Goal: Information Seeking & Learning: Learn about a topic

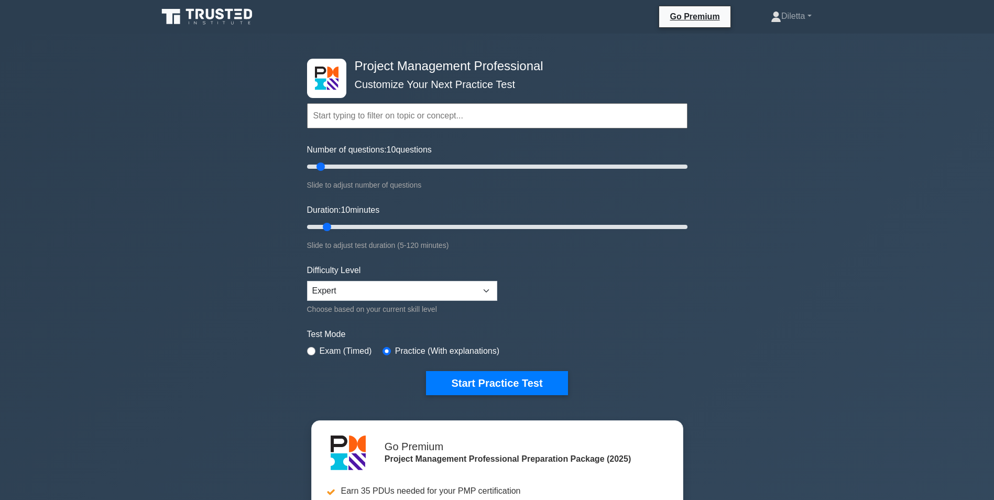
drag, startPoint x: 994, startPoint y: 46, endPoint x: 1002, endPoint y: 80, distance: 35.0
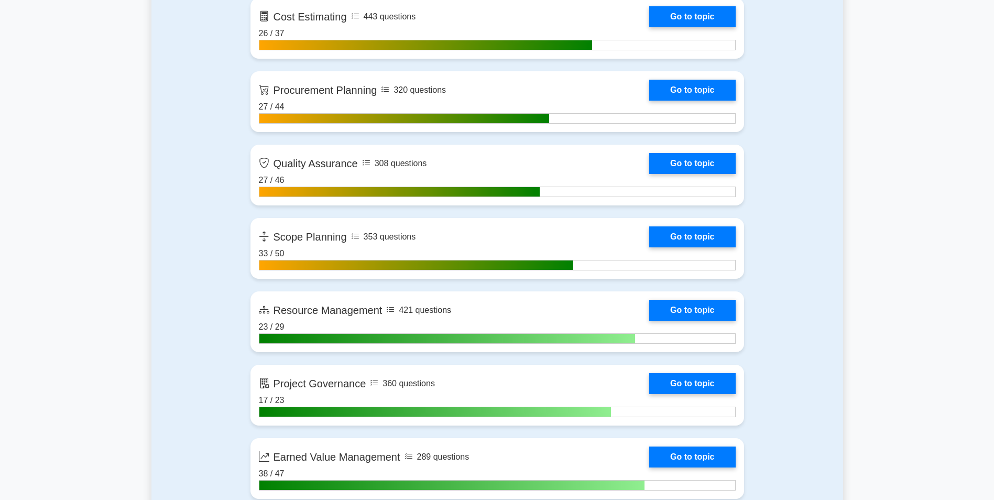
scroll to position [1657, 0]
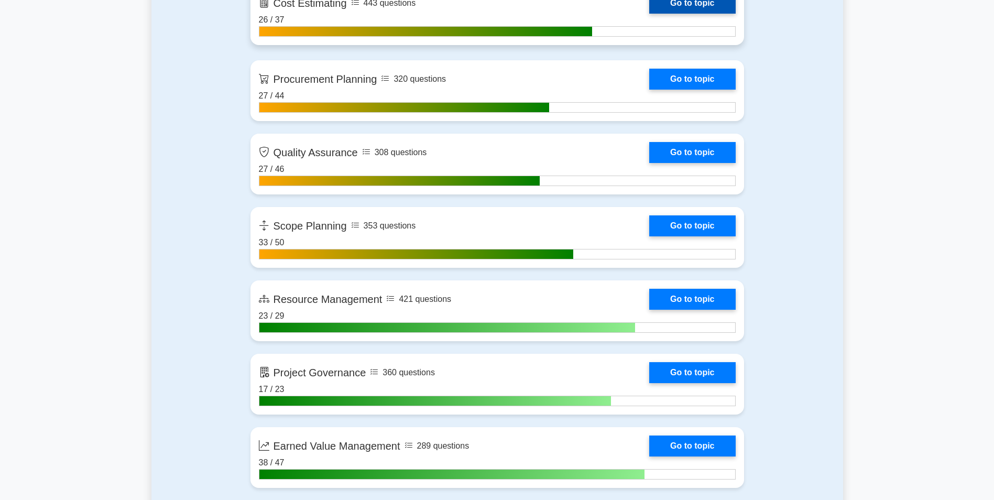
click at [700, 1] on link "Go to topic" at bounding box center [692, 3] width 86 height 21
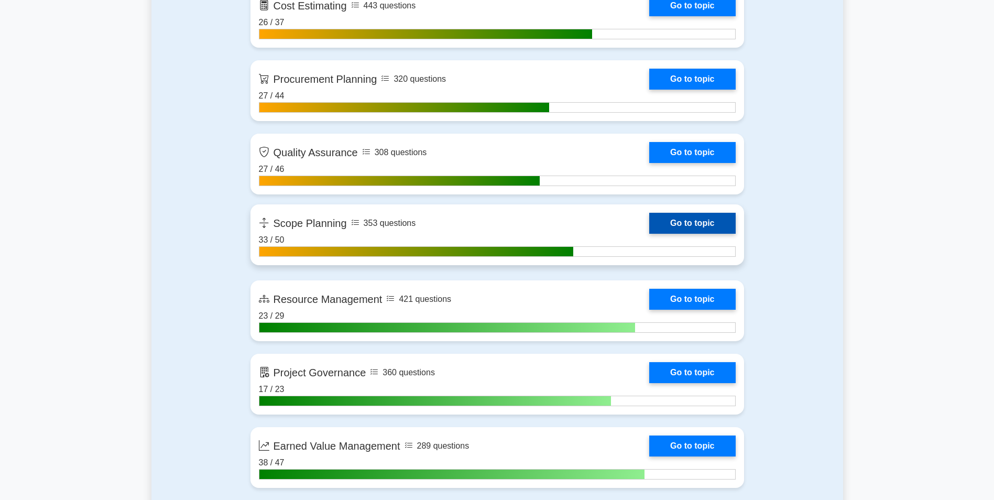
click at [653, 232] on link "Go to topic" at bounding box center [692, 223] width 86 height 21
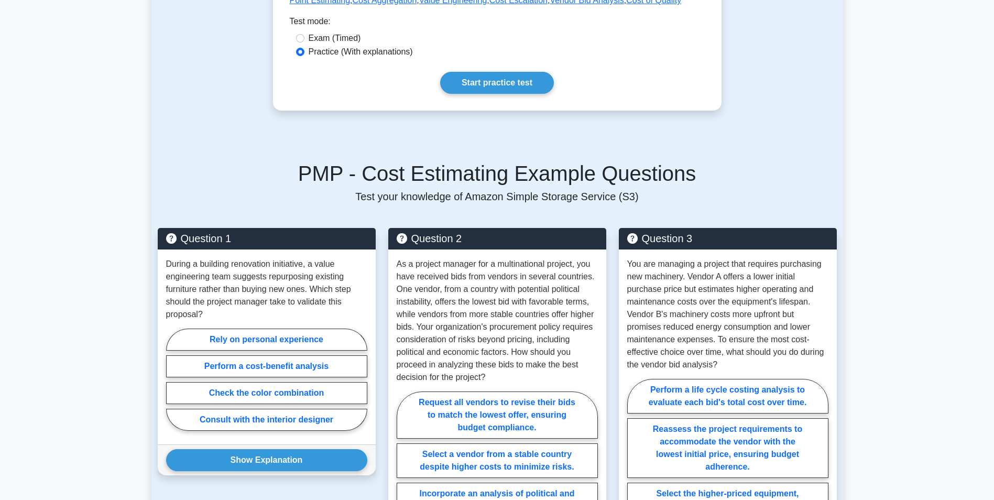
scroll to position [519, 0]
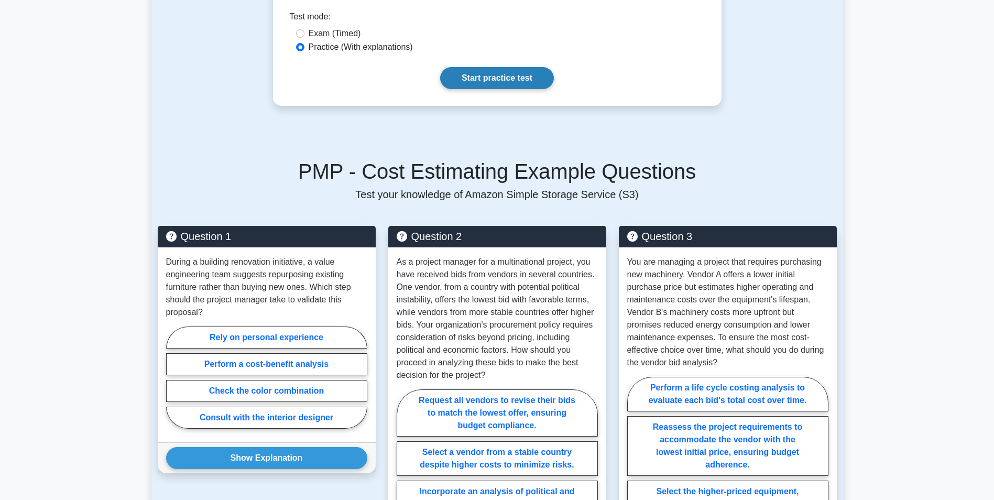
click at [534, 67] on link "Start practice test" at bounding box center [497, 78] width 114 height 22
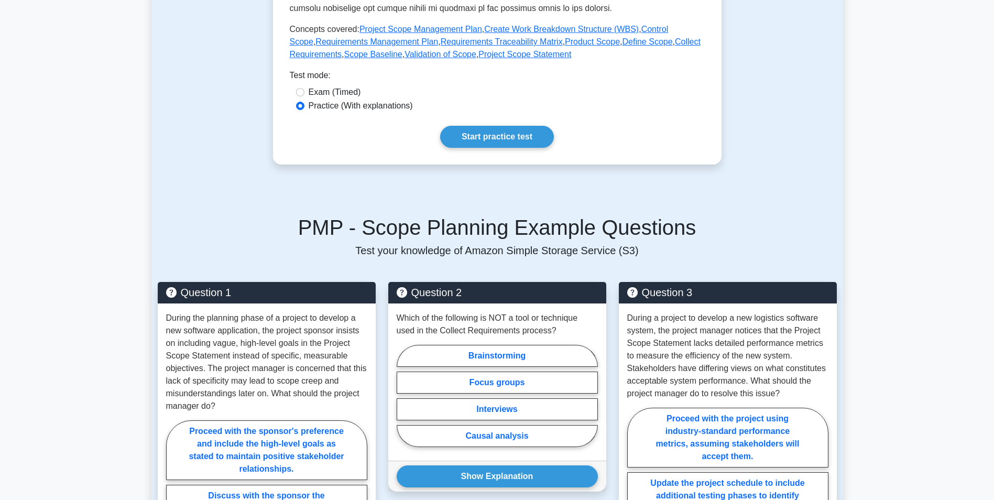
scroll to position [465, 0]
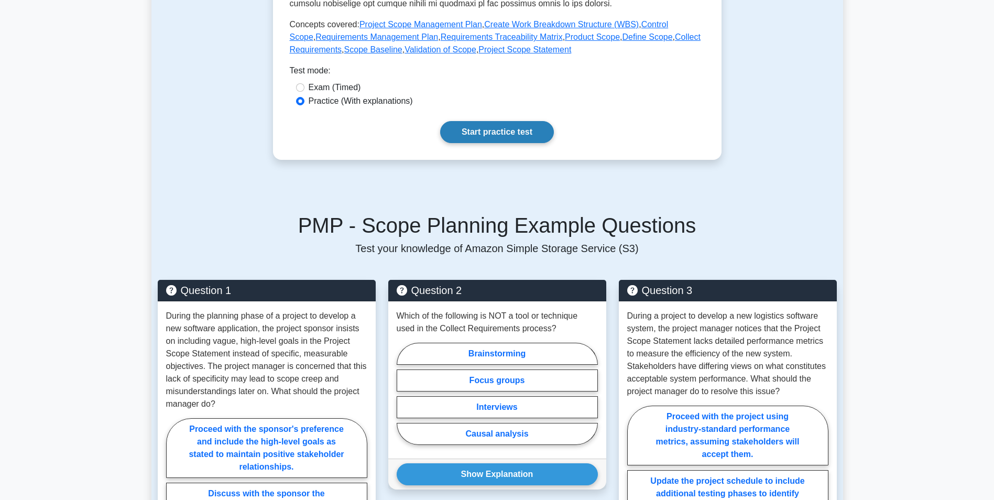
click at [514, 131] on link "Start practice test" at bounding box center [497, 132] width 114 height 22
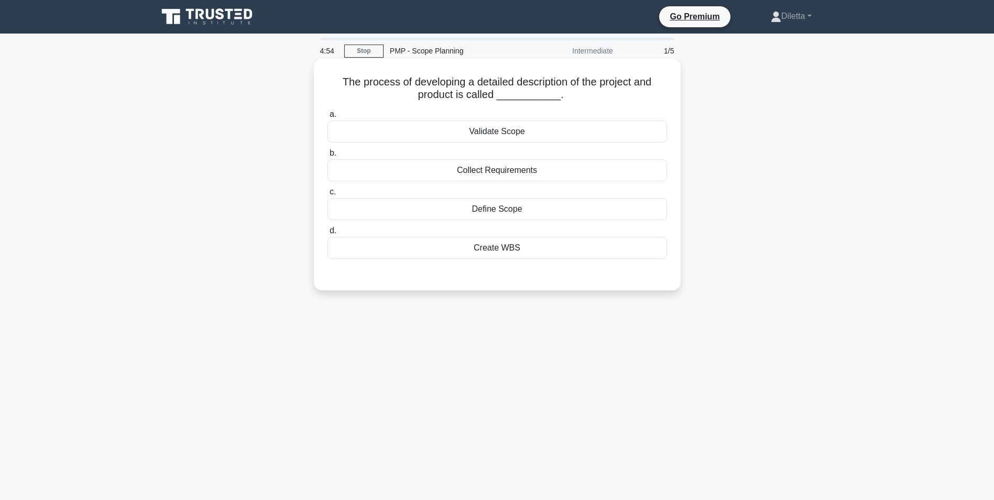
click at [599, 198] on label "c. Define Scope" at bounding box center [498, 203] width 340 height 35
click at [328, 196] on input "c. Define Scope" at bounding box center [328, 192] width 0 height 7
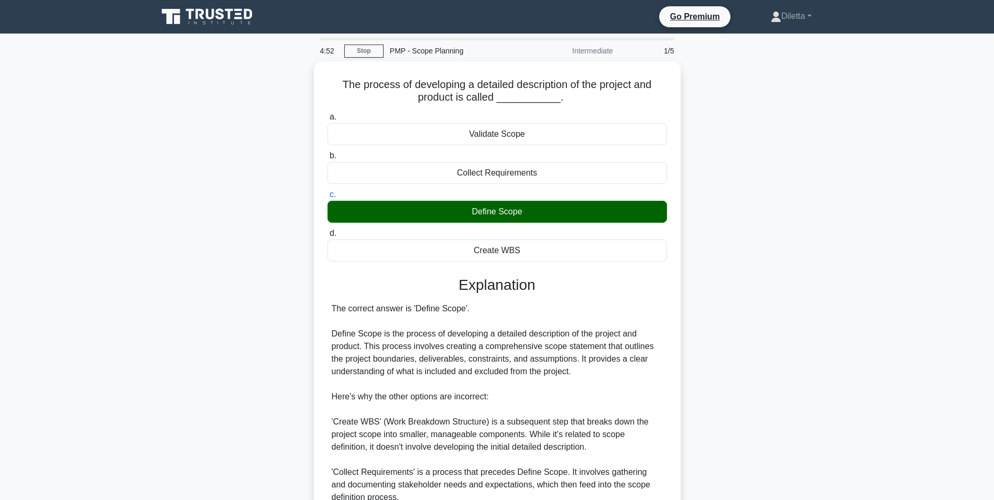
scroll to position [147, 0]
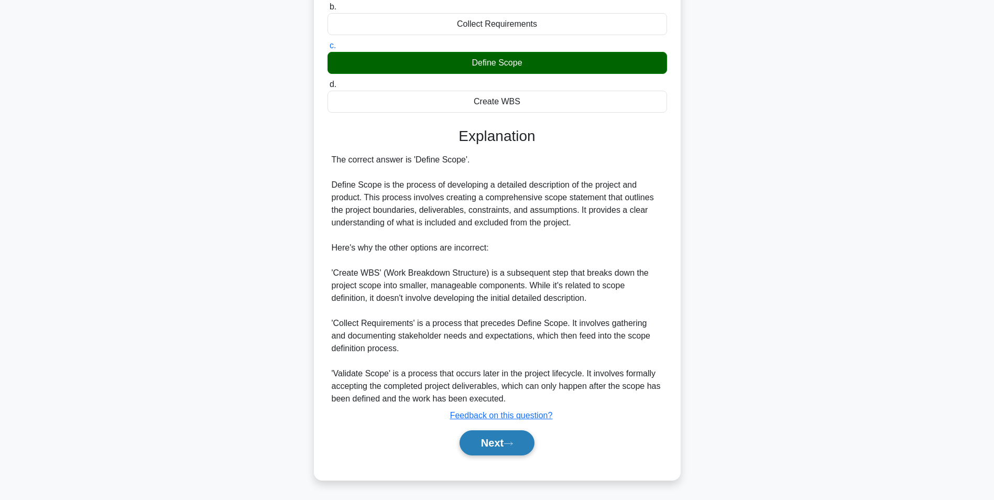
click at [503, 440] on button "Next" at bounding box center [497, 442] width 75 height 25
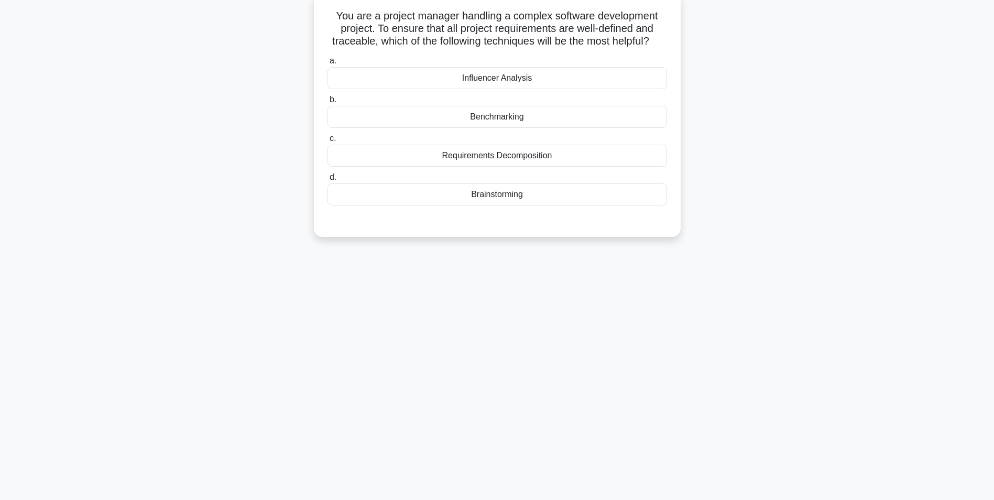
click at [535, 167] on div "Requirements Decomposition" at bounding box center [498, 156] width 340 height 22
click at [328, 142] on input "c. Requirements Decomposition" at bounding box center [328, 138] width 0 height 7
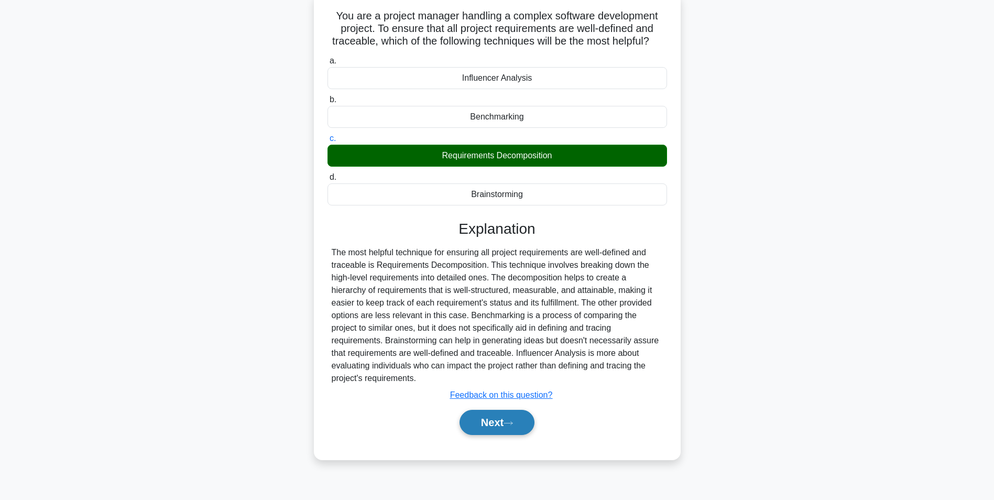
click at [480, 435] on button "Next" at bounding box center [497, 422] width 75 height 25
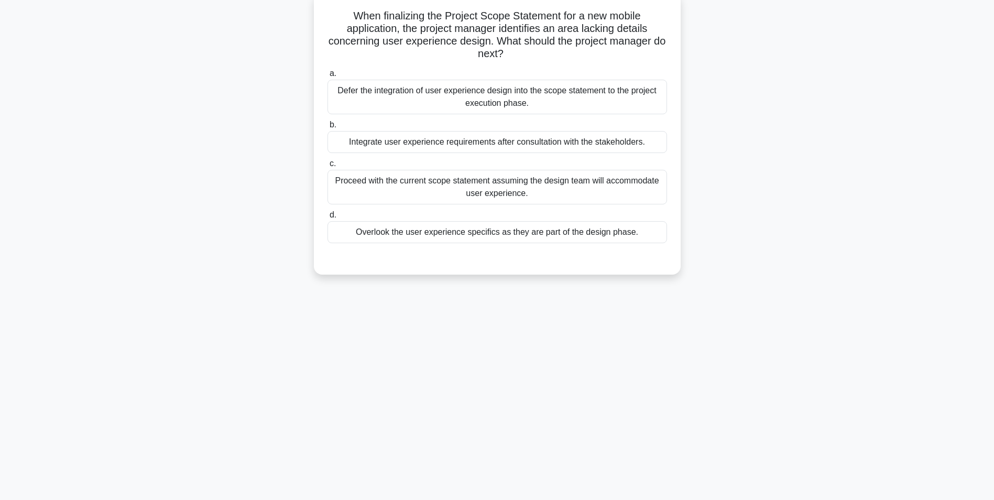
click at [413, 150] on div "Integrate user experience requirements after consultation with the stakeholders." at bounding box center [498, 142] width 340 height 22
click at [328, 128] on input "b. Integrate user experience requirements after consultation with the stakehold…" at bounding box center [328, 125] width 0 height 7
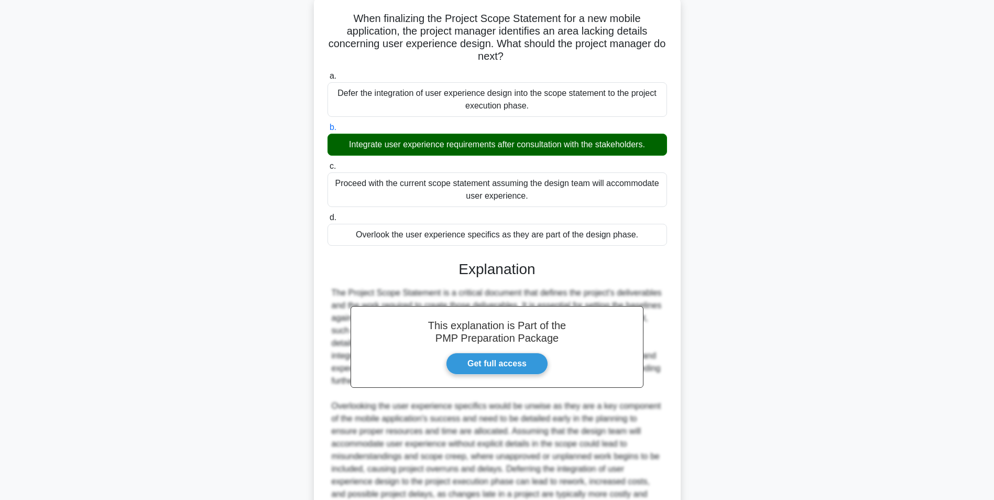
scroll to position [172, 0]
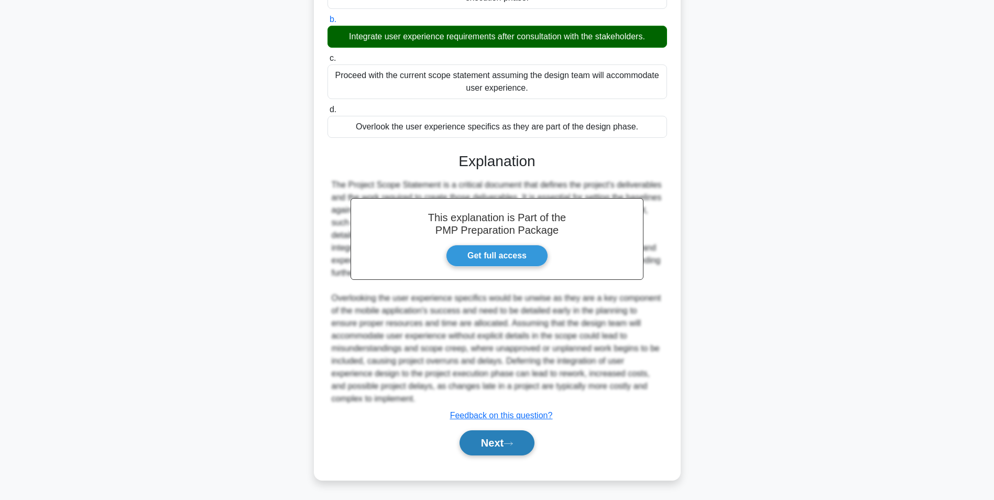
click at [492, 443] on button "Next" at bounding box center [497, 442] width 75 height 25
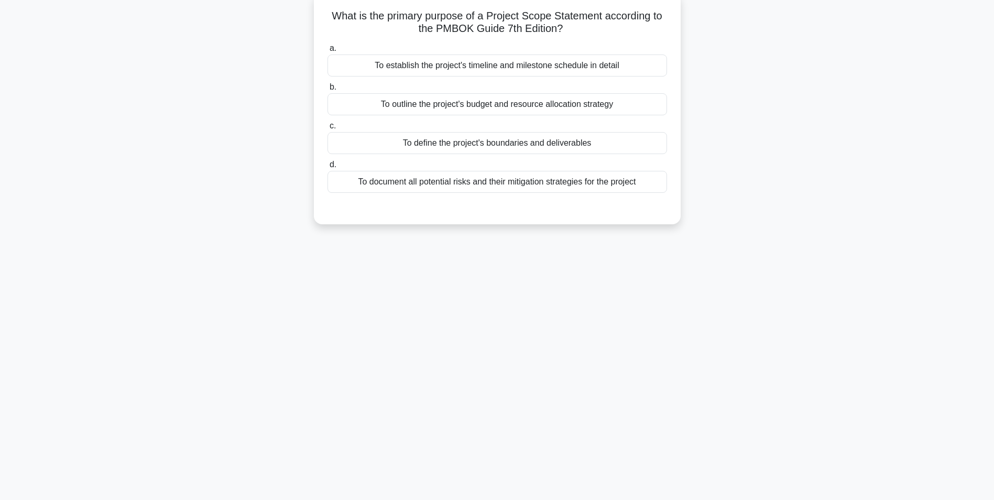
click at [475, 150] on div "To define the project's boundaries and deliverables" at bounding box center [498, 143] width 340 height 22
click at [328, 129] on input "c. To define the project's boundaries and deliverables" at bounding box center [328, 126] width 0 height 7
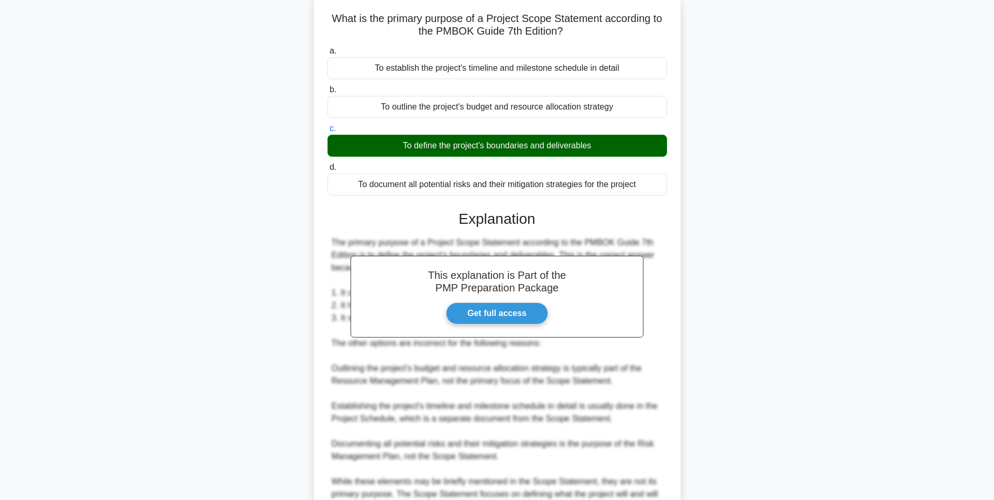
scroll to position [185, 0]
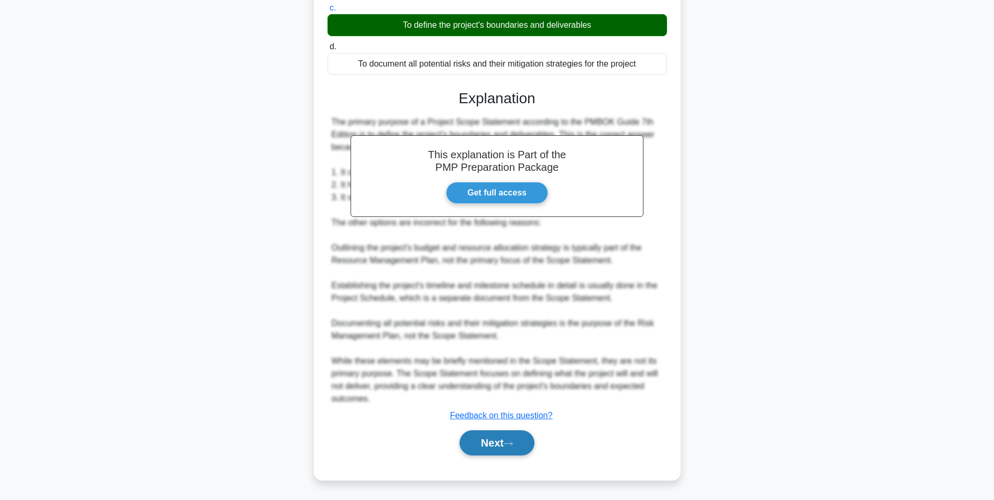
click at [495, 442] on button "Next" at bounding box center [497, 442] width 75 height 25
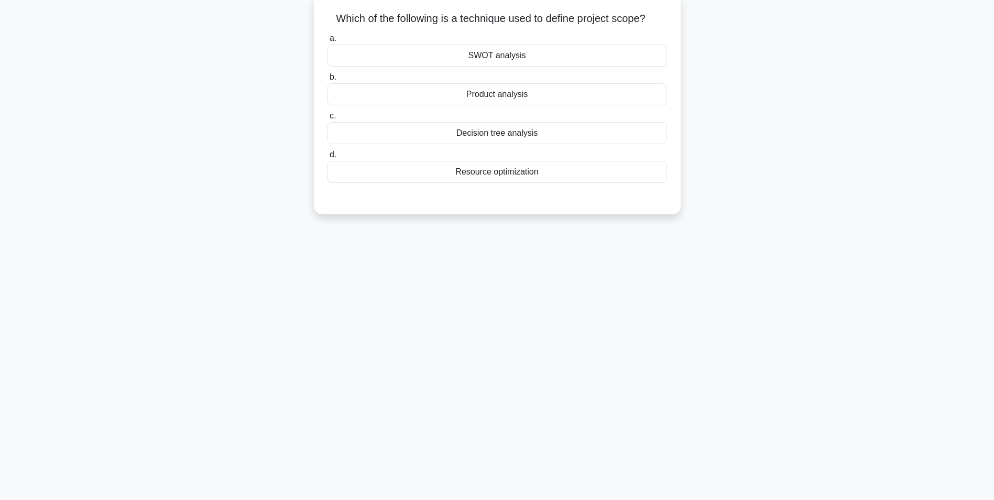
scroll to position [66, 0]
click at [544, 90] on div "Product analysis" at bounding box center [498, 92] width 340 height 22
click at [328, 78] on input "b. Product analysis" at bounding box center [328, 74] width 0 height 7
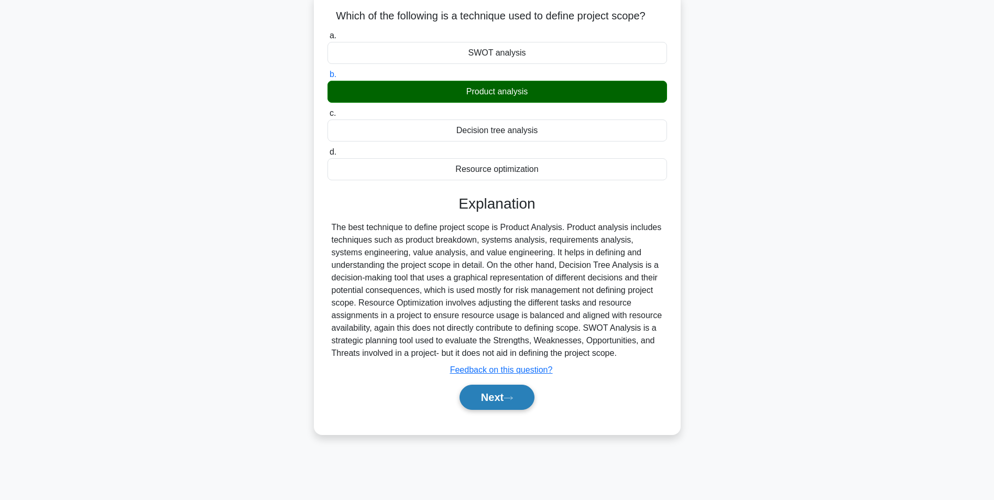
click at [490, 394] on button "Next" at bounding box center [497, 397] width 75 height 25
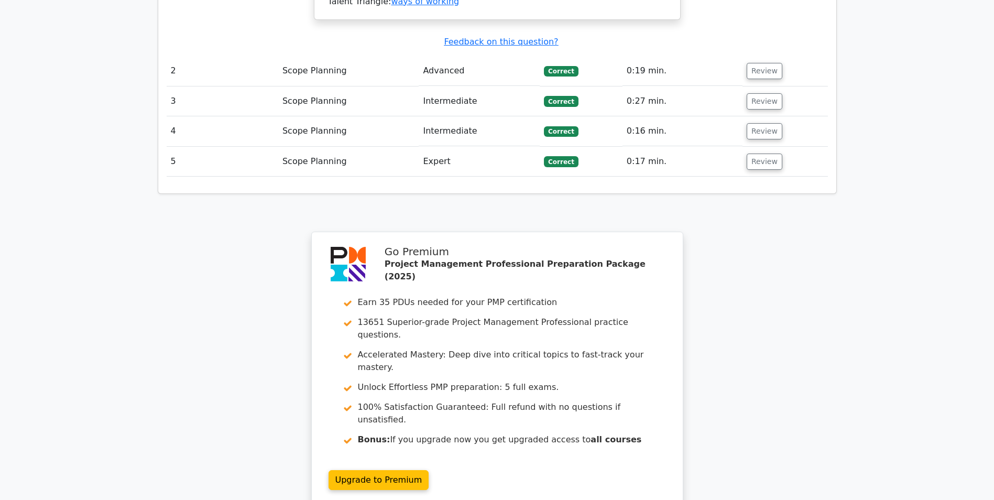
scroll to position [1384, 0]
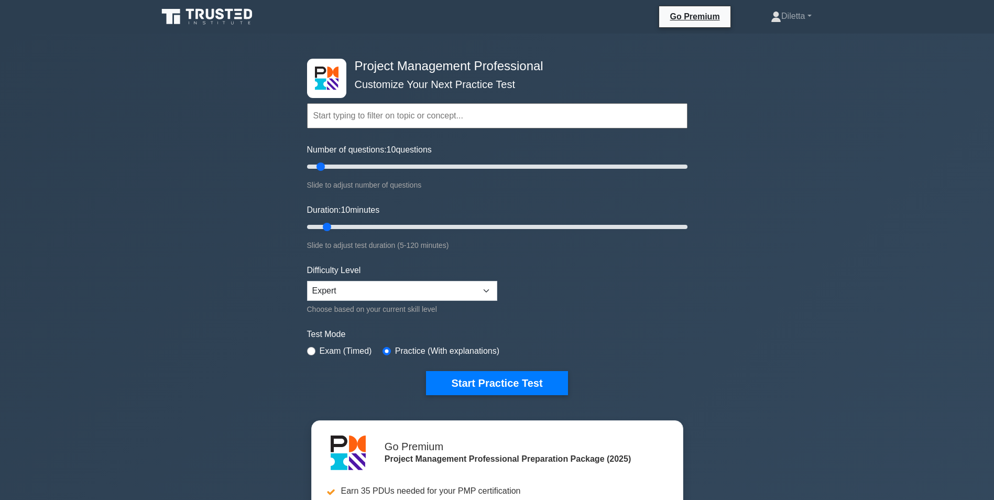
scroll to position [33, 0]
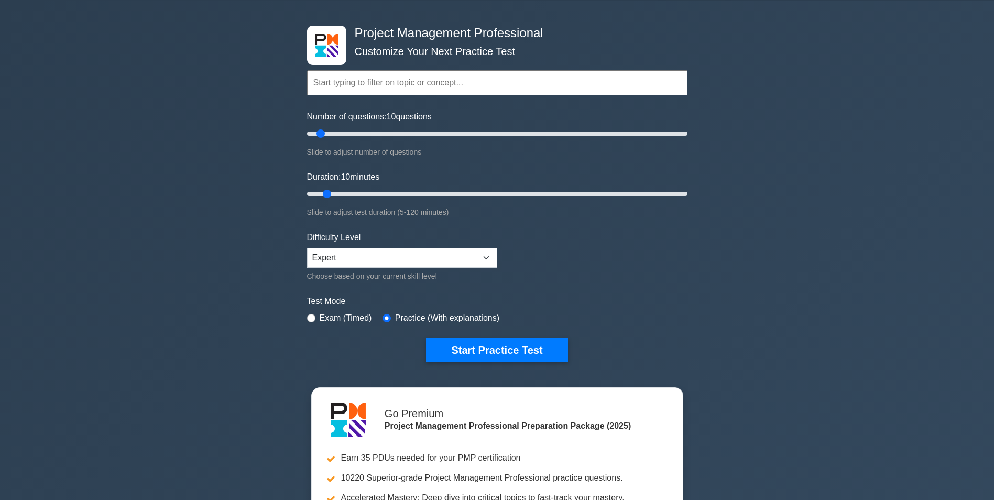
drag, startPoint x: 993, startPoint y: 61, endPoint x: 990, endPoint y: 70, distance: 9.0
click at [990, 70] on div "Project Management Professional Customize Your Next Practice Test Topics Scope …" at bounding box center [497, 320] width 994 height 639
click at [508, 346] on button "Start Practice Test" at bounding box center [497, 350] width 142 height 24
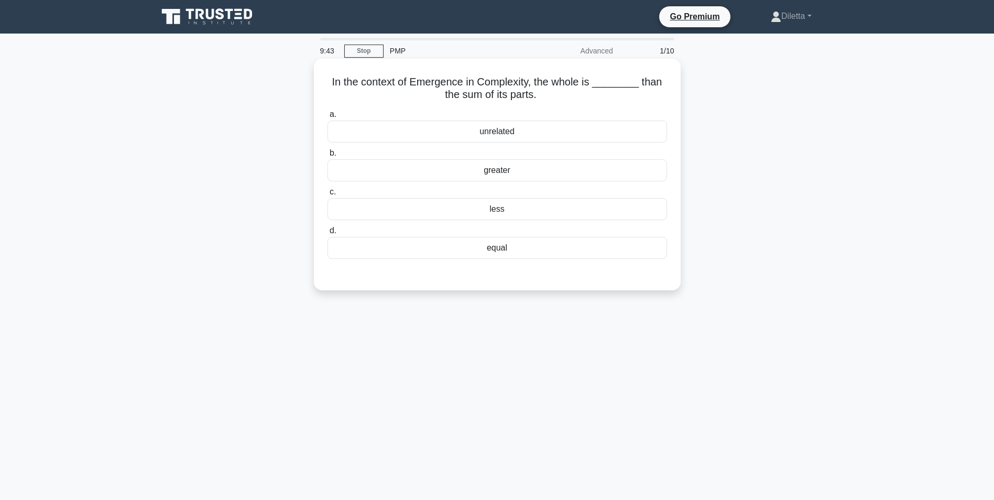
click at [536, 168] on div "greater" at bounding box center [498, 170] width 340 height 22
click at [328, 157] on input "b. greater" at bounding box center [328, 153] width 0 height 7
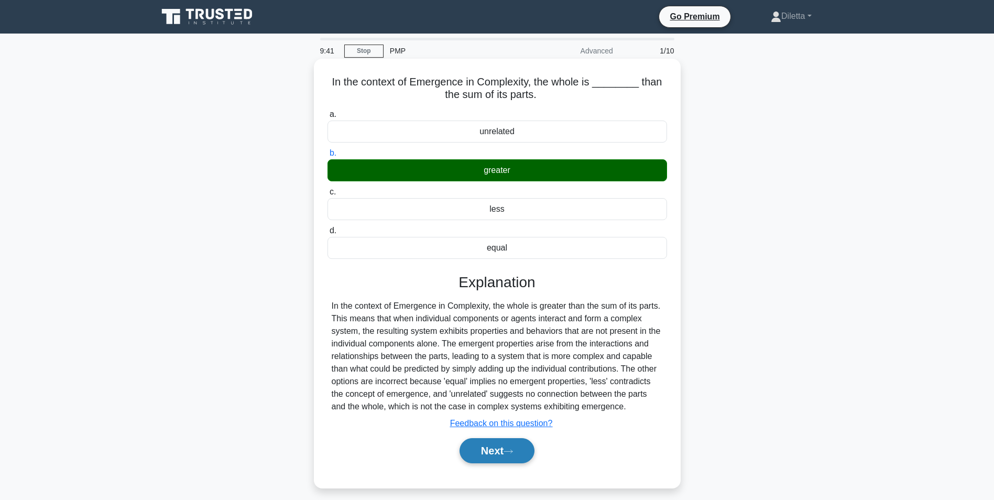
click at [508, 439] on button "Next" at bounding box center [497, 450] width 75 height 25
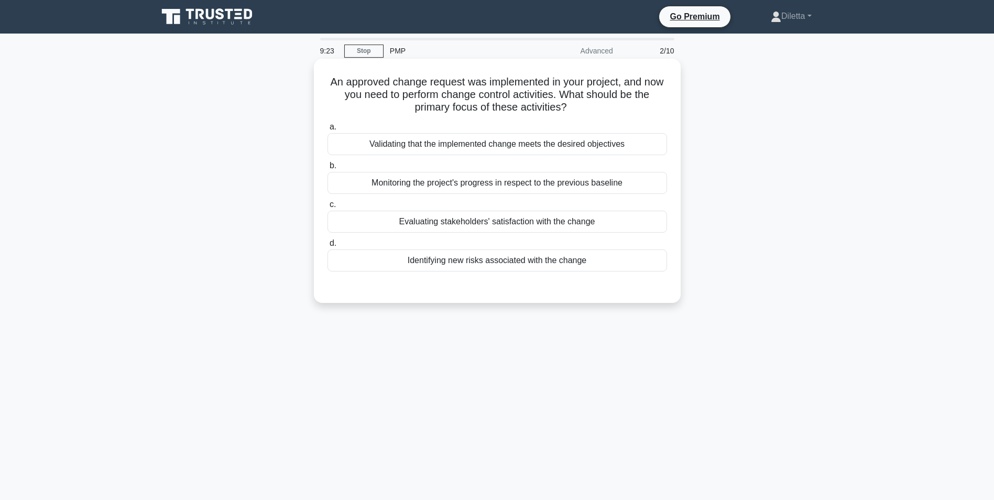
click at [501, 145] on div "Validating that the implemented change meets the desired objectives" at bounding box center [498, 144] width 340 height 22
click at [328, 131] on input "a. Validating that the implemented change meets the desired objectives" at bounding box center [328, 127] width 0 height 7
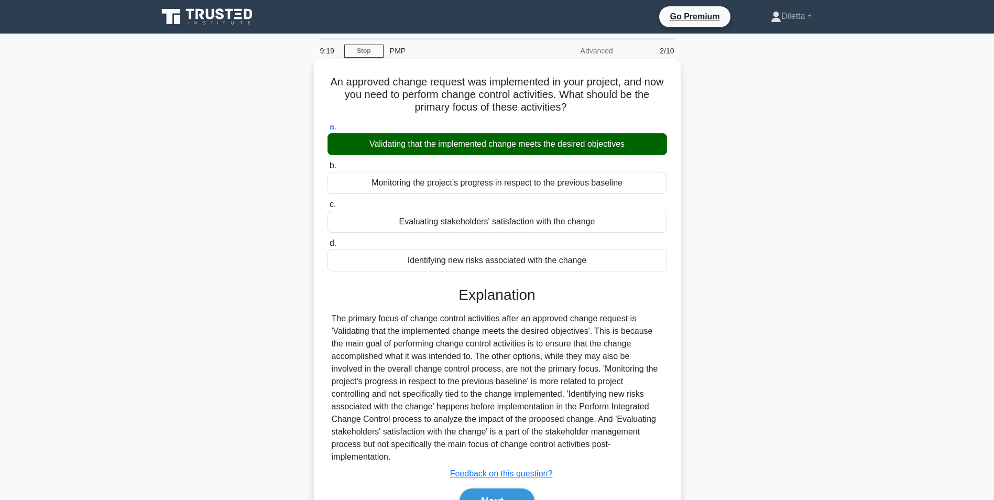
click at [496, 489] on div "Next" at bounding box center [498, 501] width 340 height 34
click at [496, 492] on button "Next" at bounding box center [497, 501] width 75 height 25
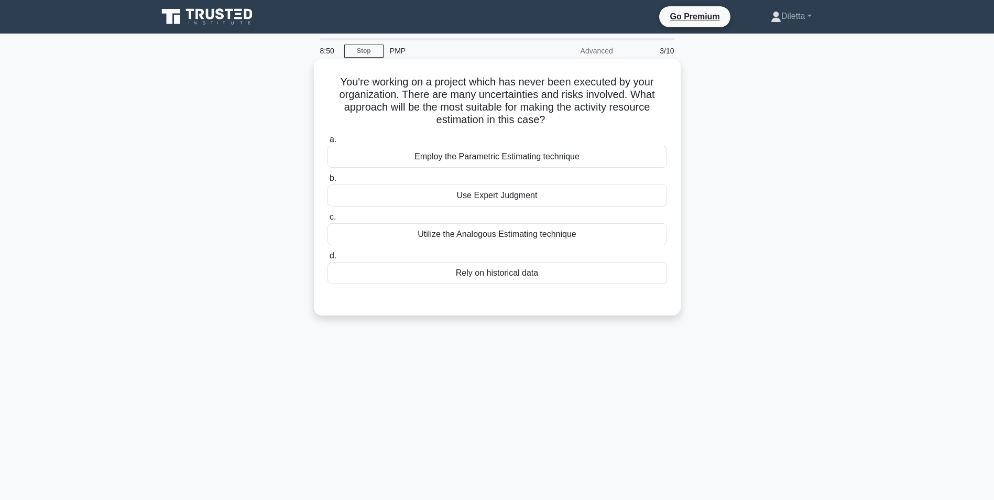
click at [518, 198] on div "Use Expert Judgment" at bounding box center [498, 196] width 340 height 22
click at [328, 182] on input "b. Use Expert Judgment" at bounding box center [328, 178] width 0 height 7
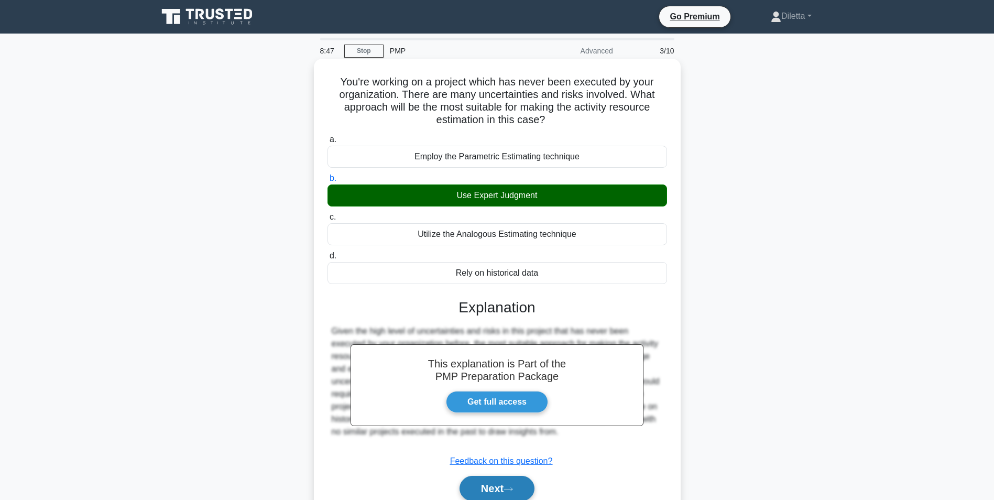
click at [502, 483] on button "Next" at bounding box center [497, 488] width 75 height 25
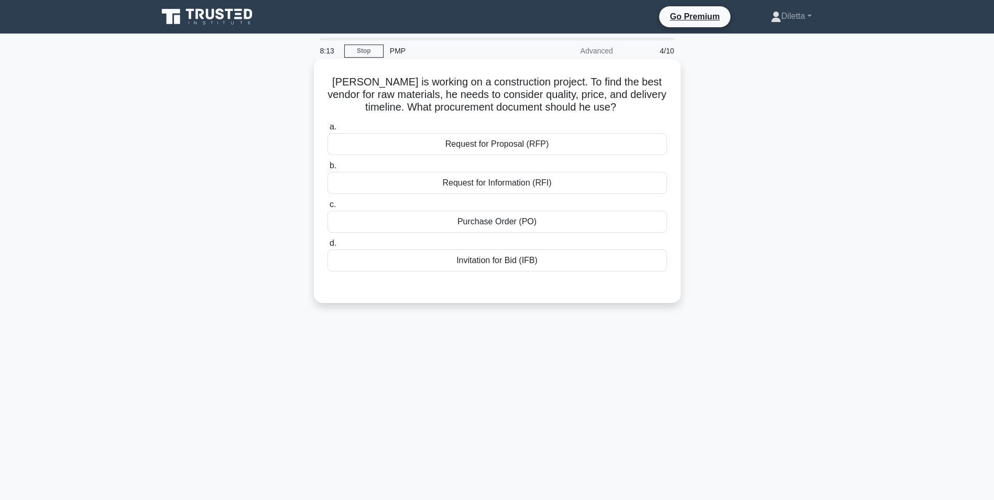
click at [519, 146] on div "Request for Proposal (RFP)" at bounding box center [498, 144] width 340 height 22
click at [328, 131] on input "a. Request for Proposal (RFP)" at bounding box center [328, 127] width 0 height 7
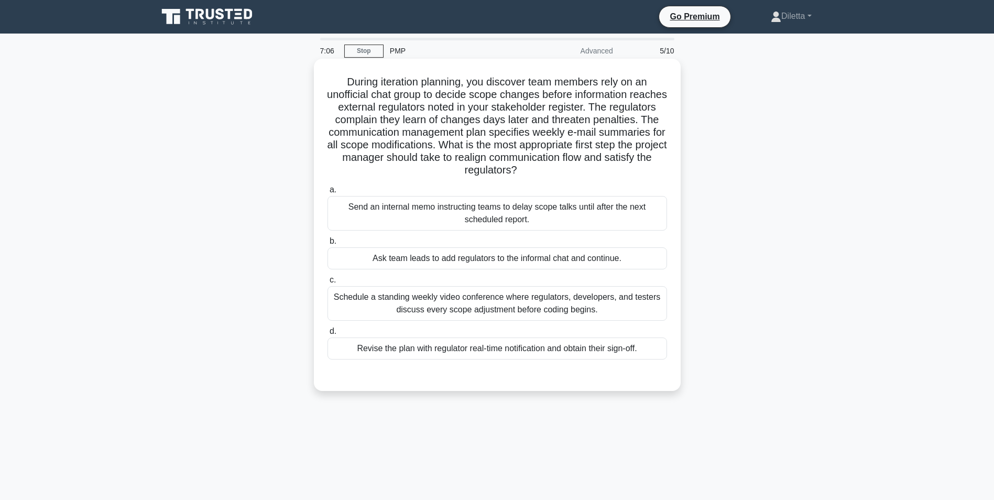
click at [640, 343] on div "Revise the plan with regulator real-time notification and obtain their sign-off." at bounding box center [498, 349] width 340 height 22
click at [328, 335] on input "d. Revise the plan with regulator real-time notification and obtain their sign-…" at bounding box center [328, 331] width 0 height 7
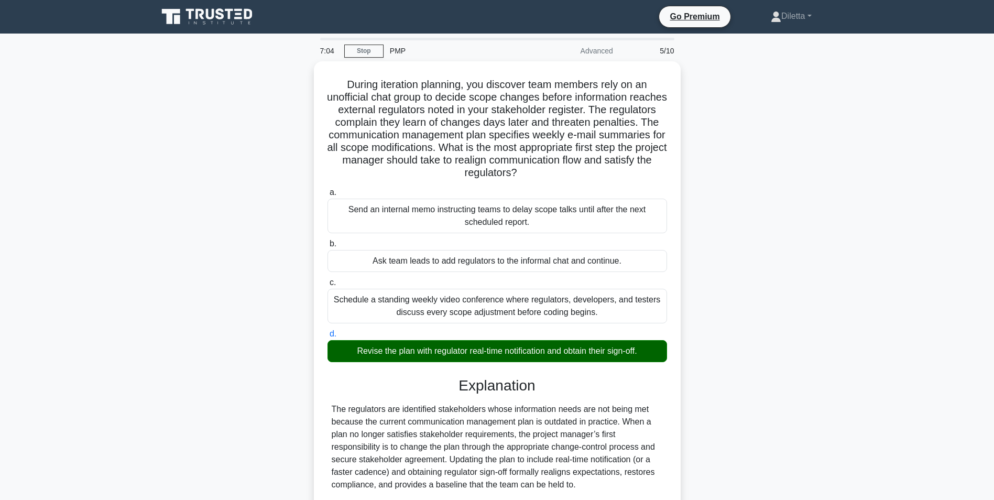
scroll to position [185, 0]
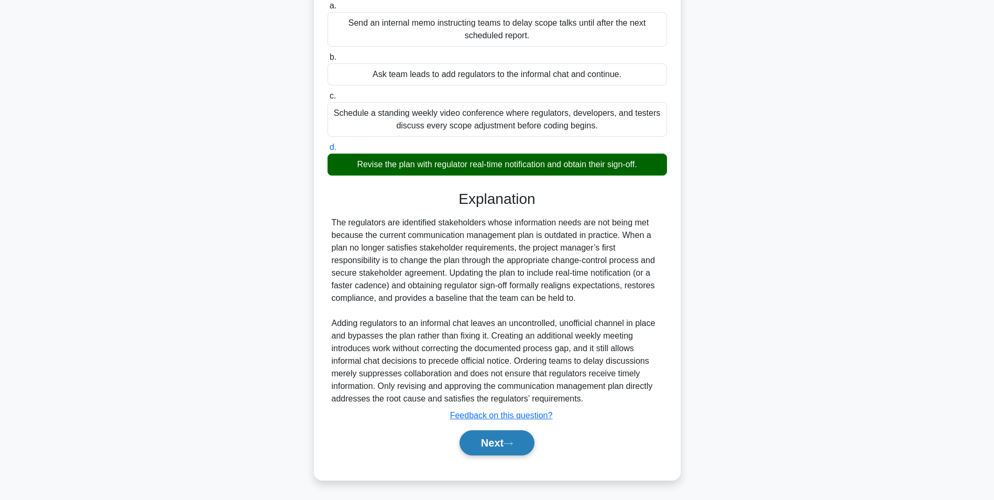
click at [500, 430] on button "Next" at bounding box center [497, 442] width 75 height 25
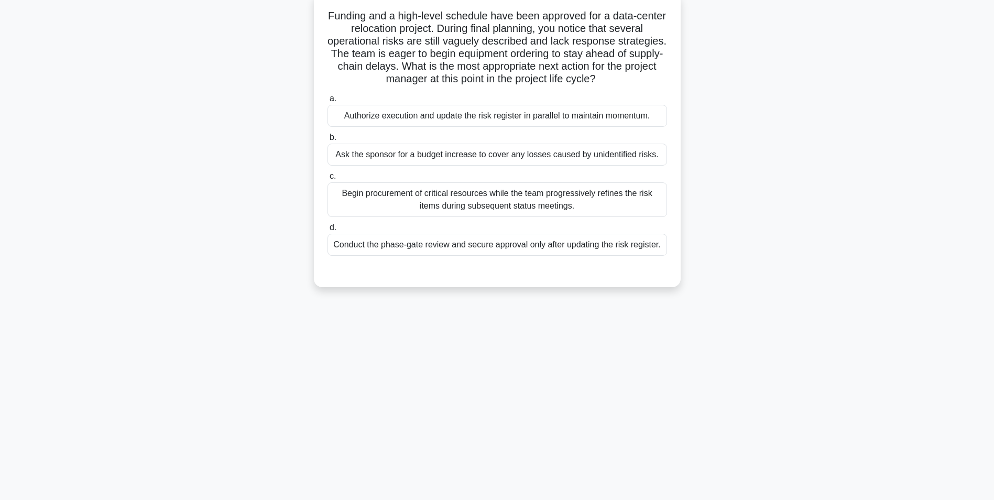
click at [502, 243] on div "Conduct the phase-gate review and secure approval only after updating the risk …" at bounding box center [498, 245] width 340 height 22
click at [328, 231] on input "d. Conduct the phase-gate review and secure approval only after updating the ri…" at bounding box center [328, 227] width 0 height 7
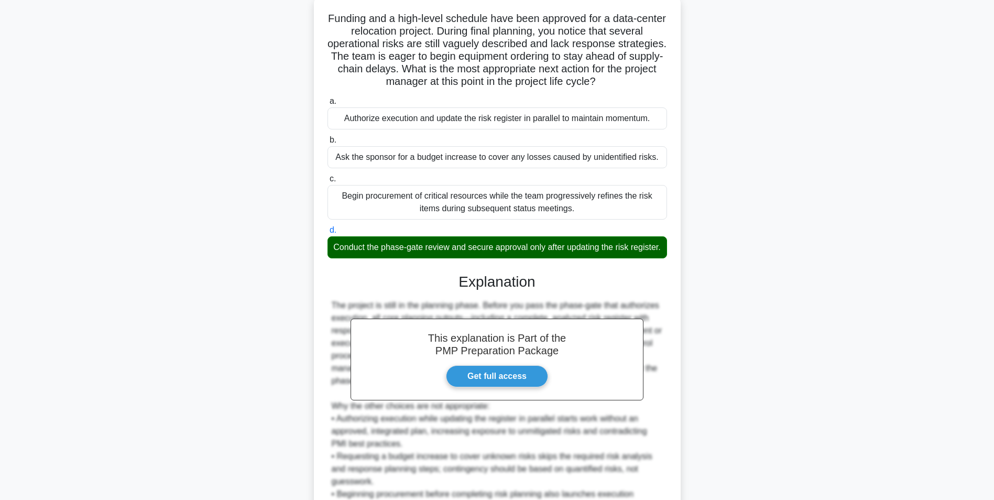
scroll to position [197, 0]
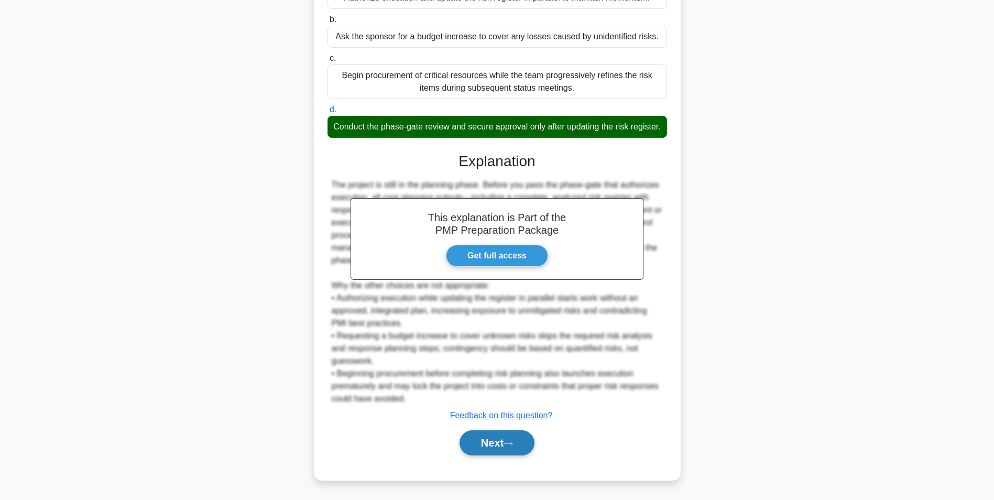
click at [468, 448] on button "Next" at bounding box center [497, 442] width 75 height 25
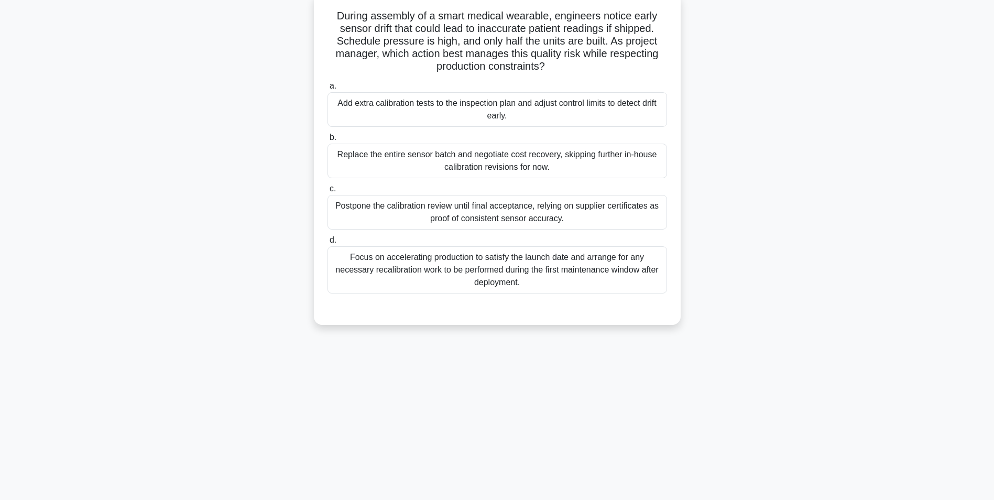
click at [571, 206] on div "Postpone the calibration review until final acceptance, relying on supplier cer…" at bounding box center [498, 212] width 340 height 35
click at [328, 192] on input "c. Postpone the calibration review until final acceptance, relying on supplier …" at bounding box center [328, 189] width 0 height 7
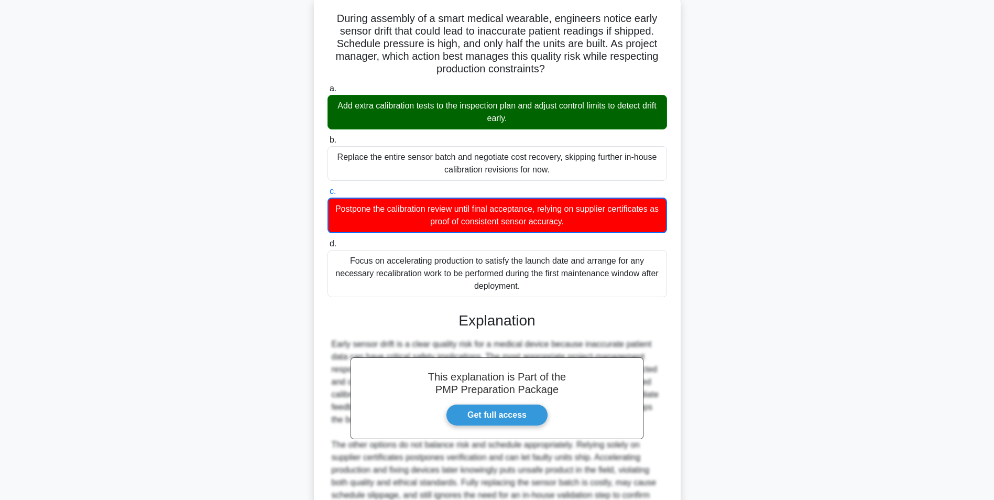
scroll to position [186, 0]
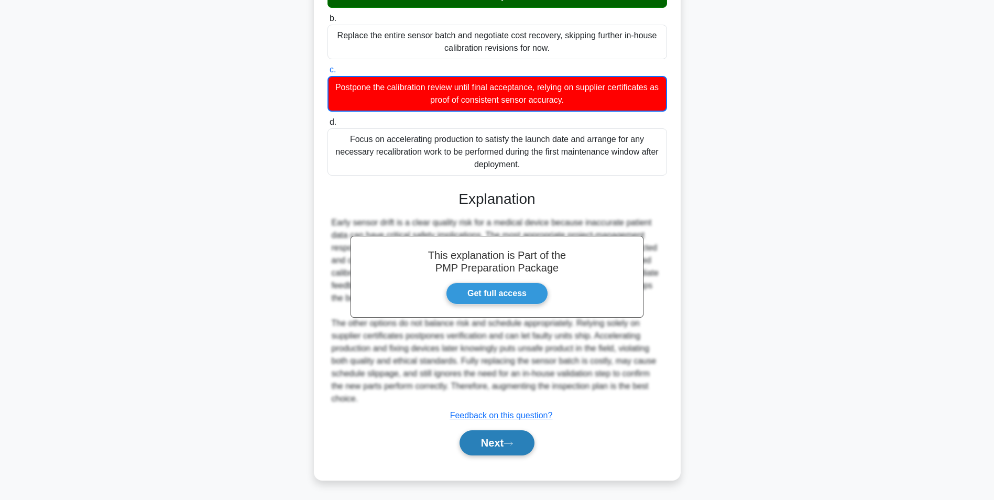
click at [497, 448] on button "Next" at bounding box center [497, 442] width 75 height 25
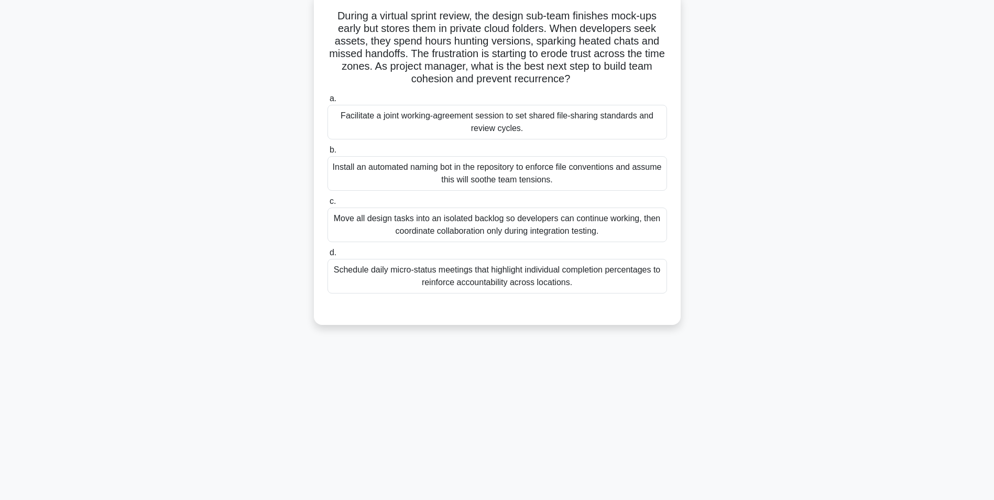
click at [605, 117] on div "Facilitate a joint working-agreement session to set shared file-sharing standar…" at bounding box center [498, 122] width 340 height 35
click at [328, 102] on input "a. Facilitate a joint working-agreement session to set shared file-sharing stan…" at bounding box center [328, 98] width 0 height 7
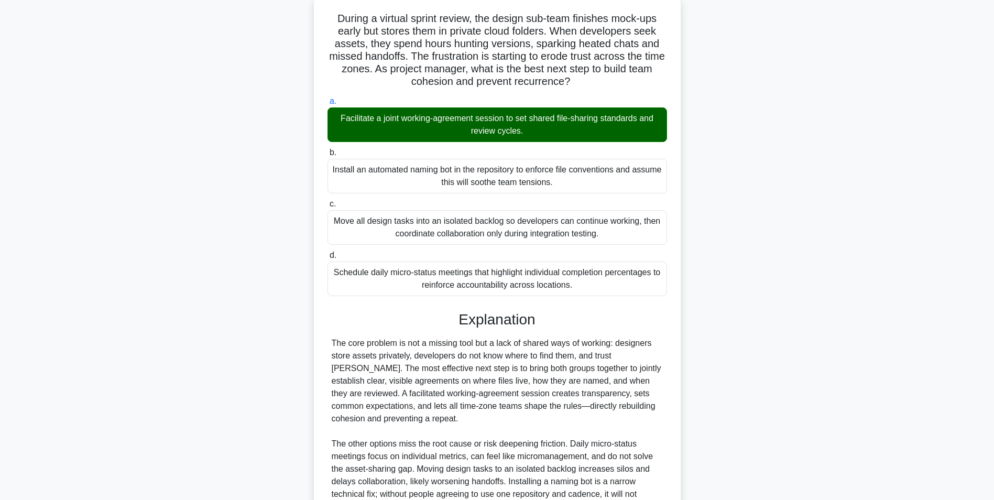
scroll to position [172, 0]
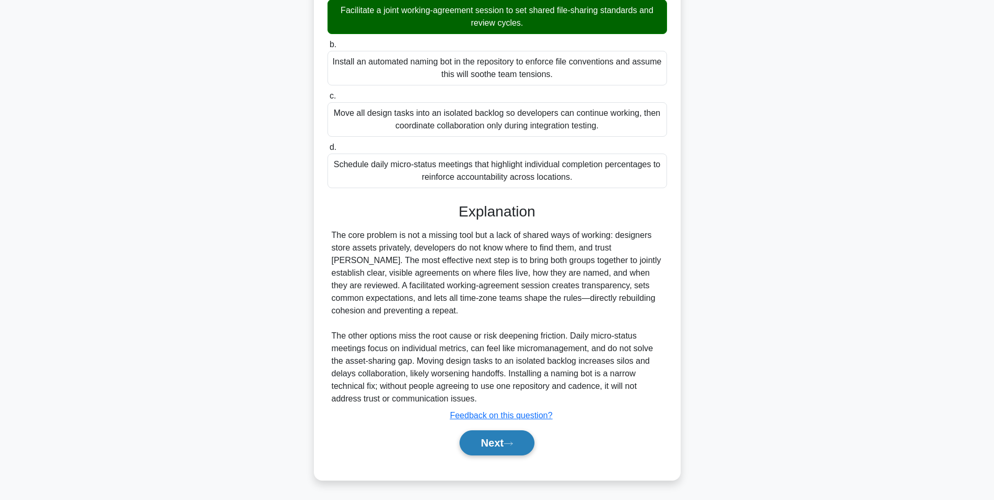
click at [490, 433] on button "Next" at bounding box center [497, 442] width 75 height 25
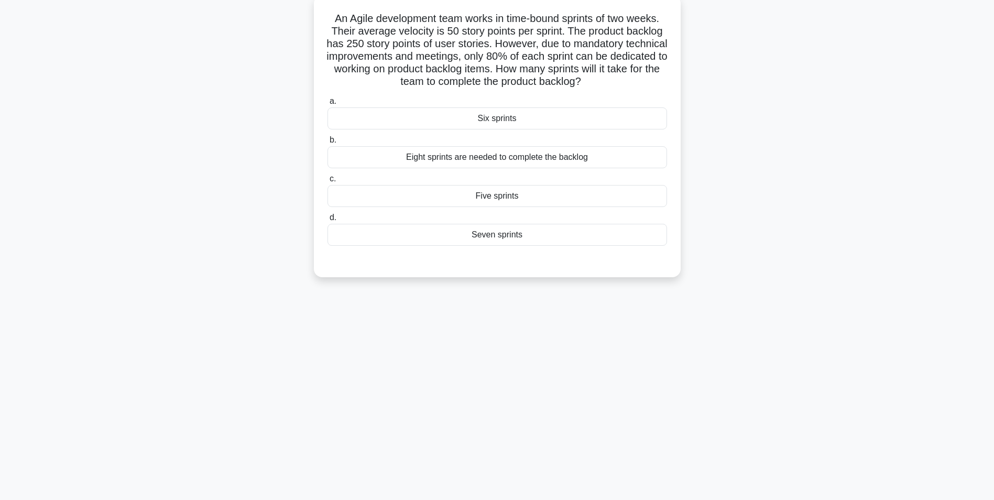
scroll to position [66, 0]
click at [548, 114] on div "Six sprints" at bounding box center [498, 116] width 340 height 22
click at [328, 102] on input "a. Six sprints" at bounding box center [328, 98] width 0 height 7
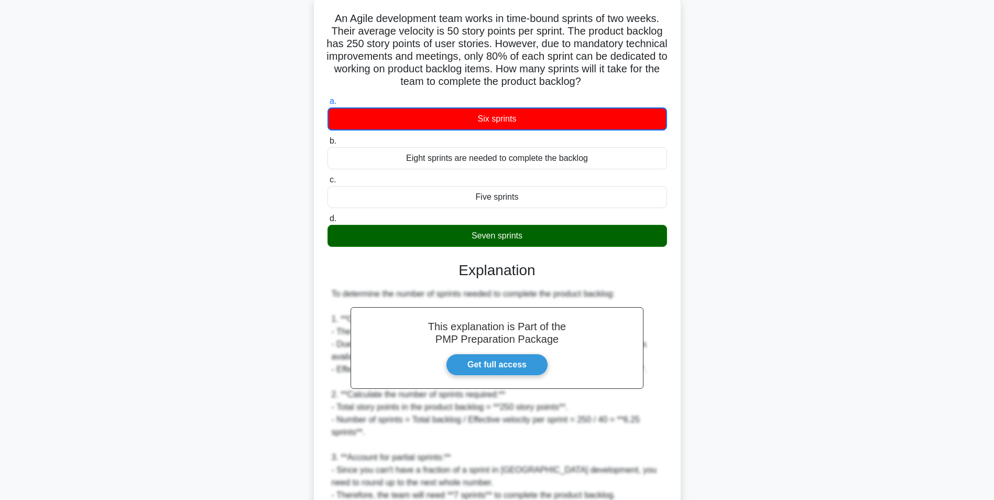
scroll to position [198, 0]
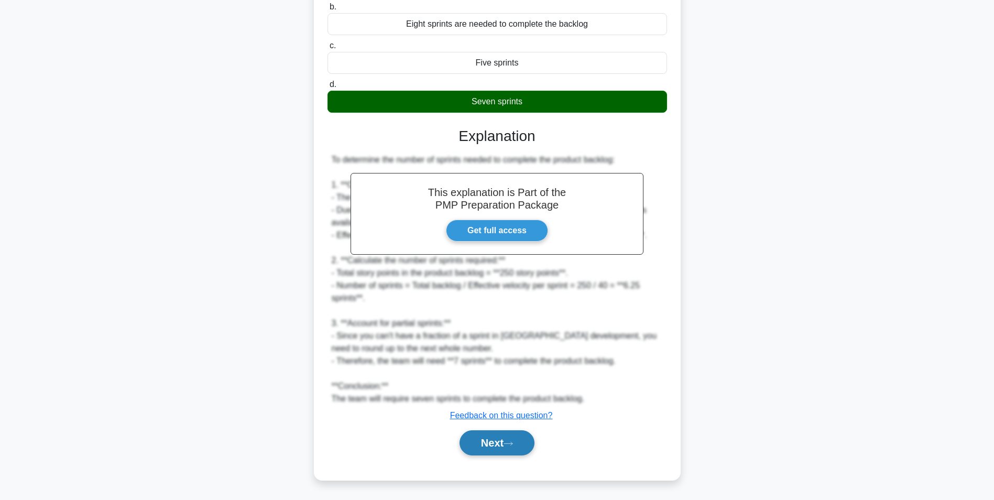
click at [521, 451] on button "Next" at bounding box center [497, 442] width 75 height 25
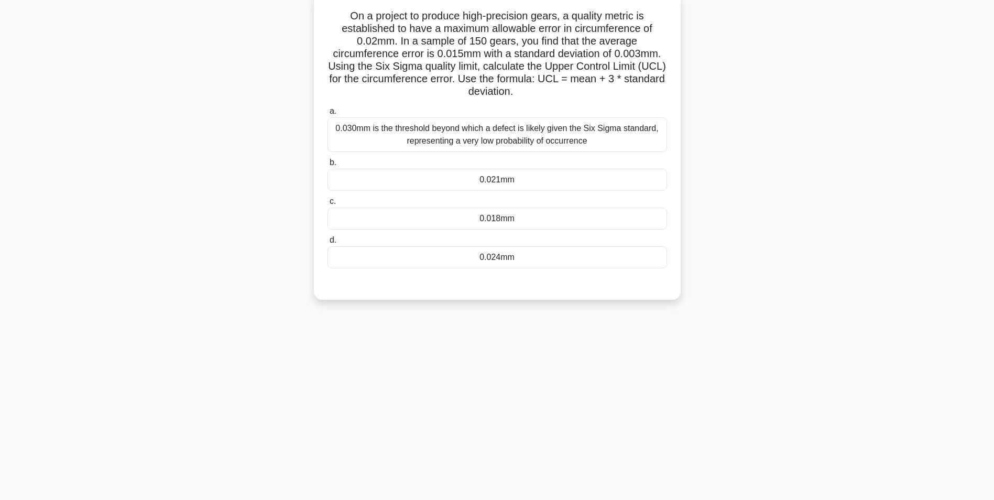
click at [524, 243] on label "d. 0.024mm" at bounding box center [498, 251] width 340 height 35
click at [328, 243] on input "d. 0.024mm" at bounding box center [328, 240] width 0 height 7
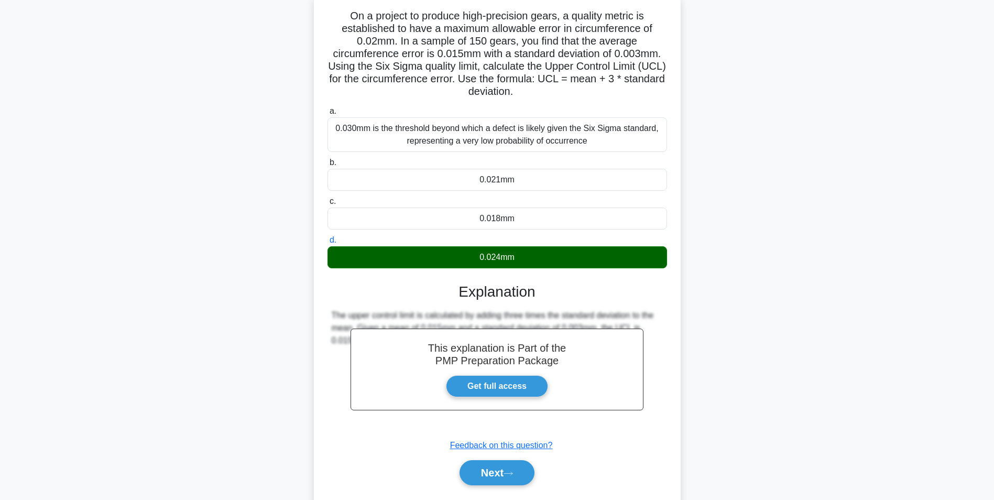
click at [524, 254] on div "0.024mm" at bounding box center [498, 257] width 340 height 22
click at [328, 244] on input "d. 0.024mm" at bounding box center [328, 240] width 0 height 7
click at [500, 474] on button "Next" at bounding box center [497, 472] width 75 height 25
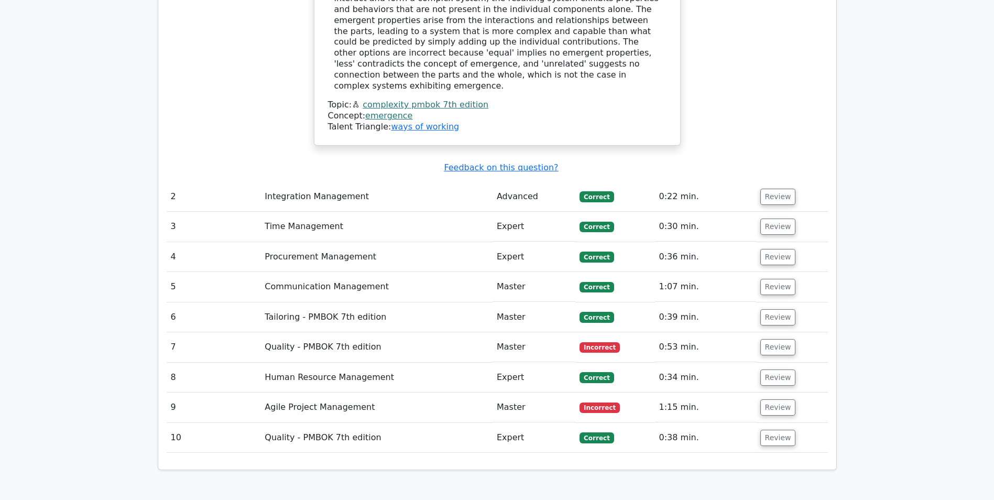
scroll to position [1276, 0]
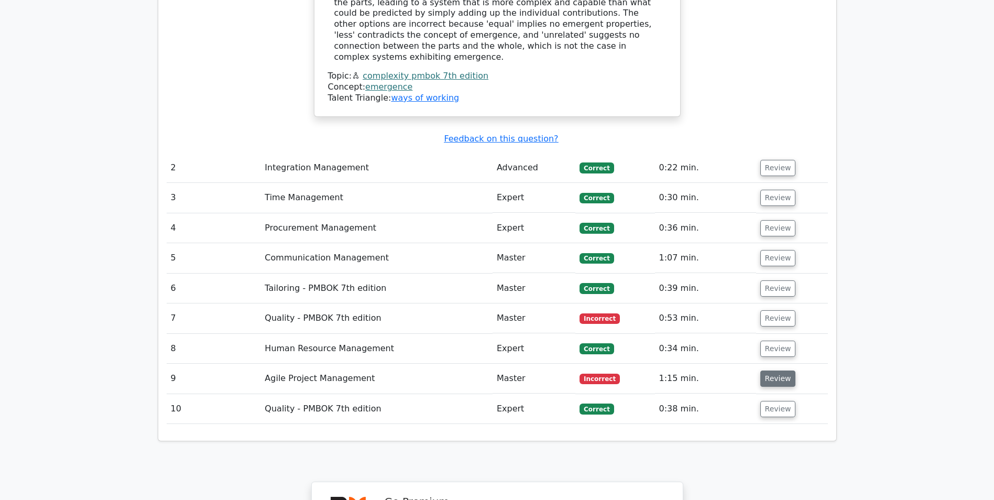
click at [781, 371] on button "Review" at bounding box center [779, 379] width 36 height 16
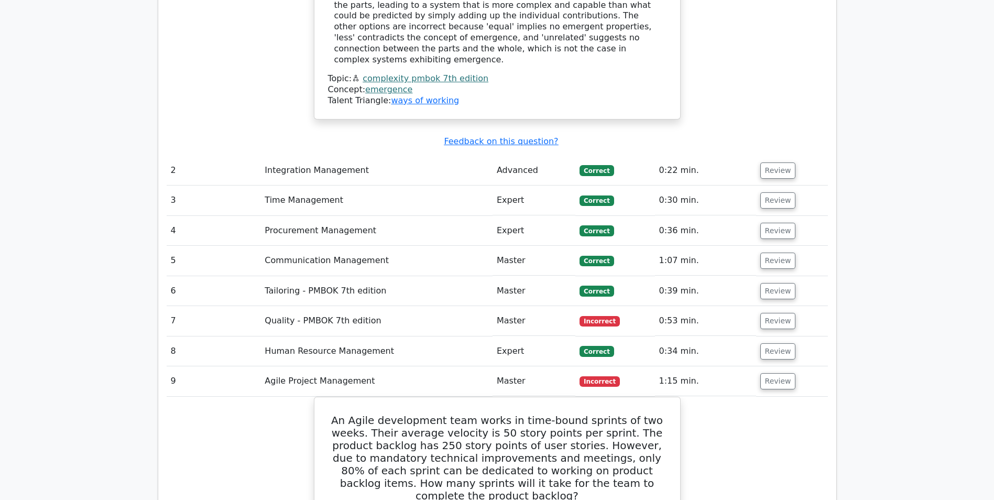
scroll to position [2247, 0]
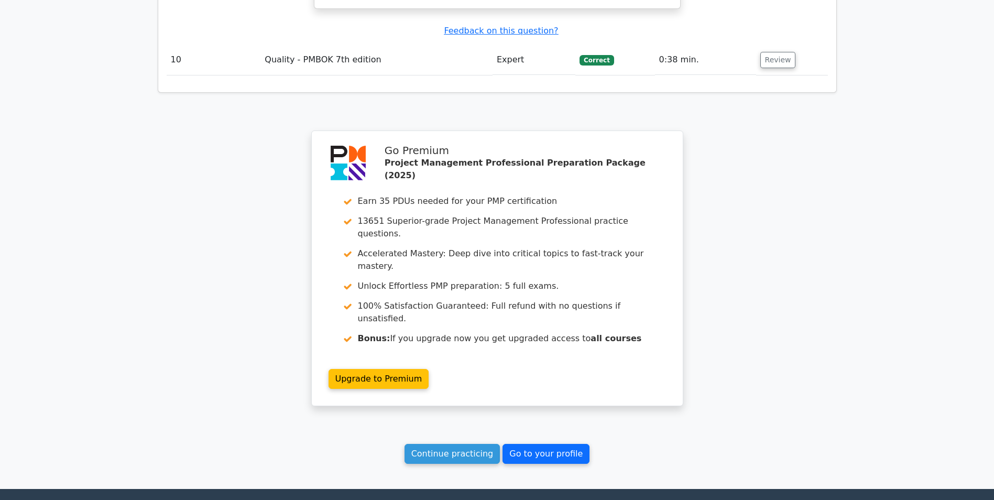
click at [555, 444] on link "Go to your profile" at bounding box center [546, 454] width 87 height 20
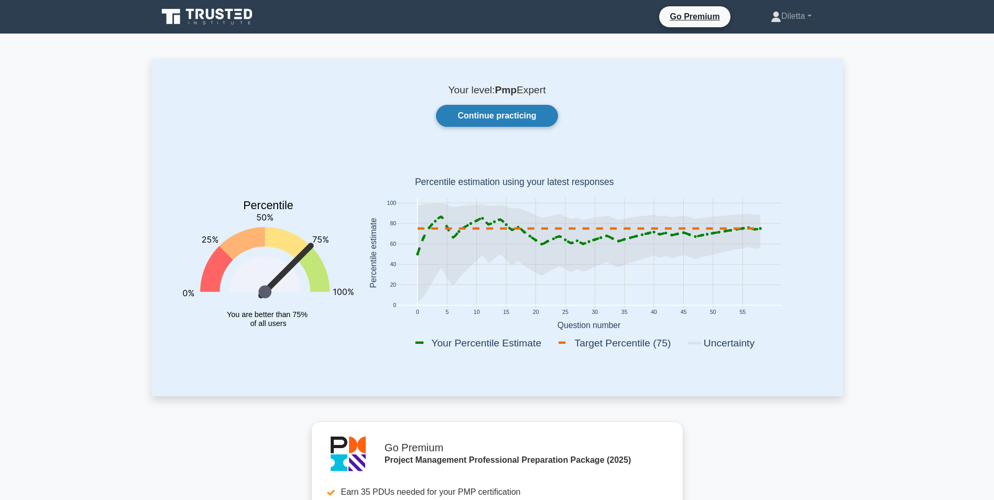
click at [486, 112] on link "Continue practicing" at bounding box center [497, 116] width 122 height 22
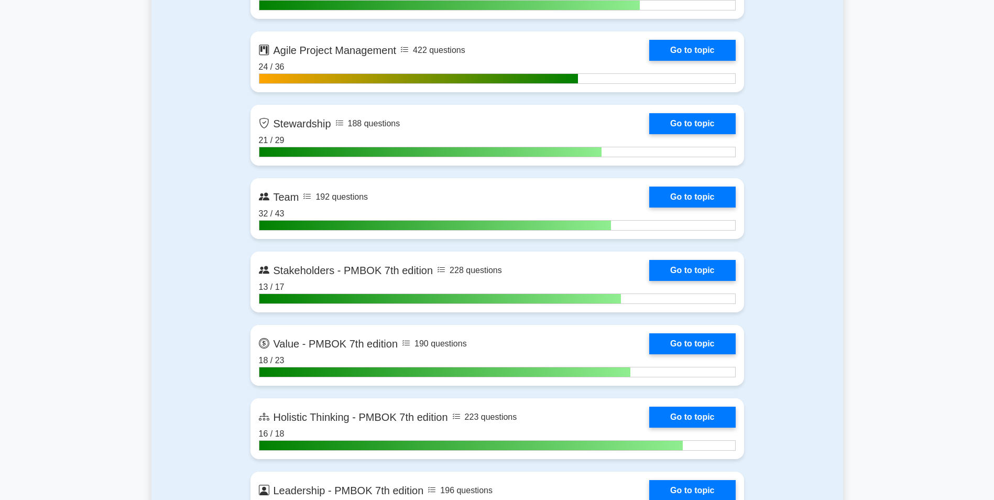
scroll to position [2855, 0]
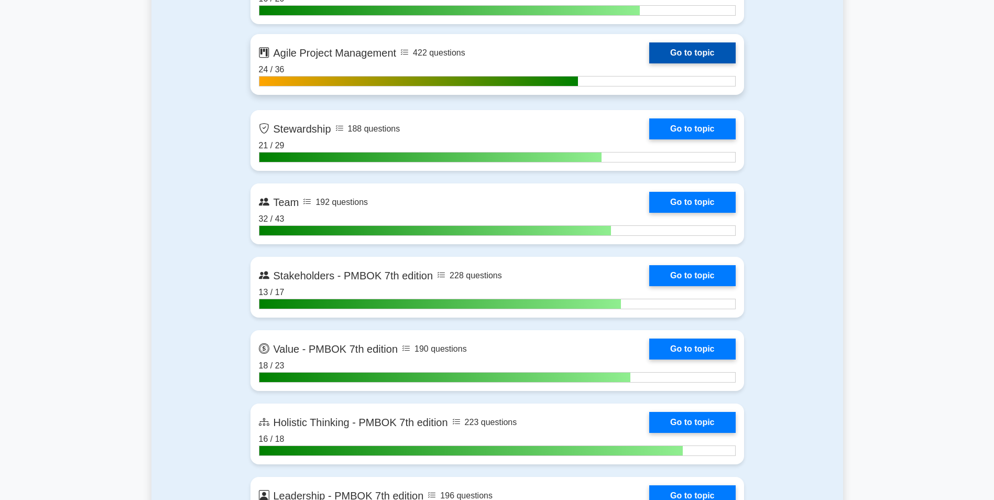
click at [699, 59] on link "Go to topic" at bounding box center [692, 52] width 86 height 21
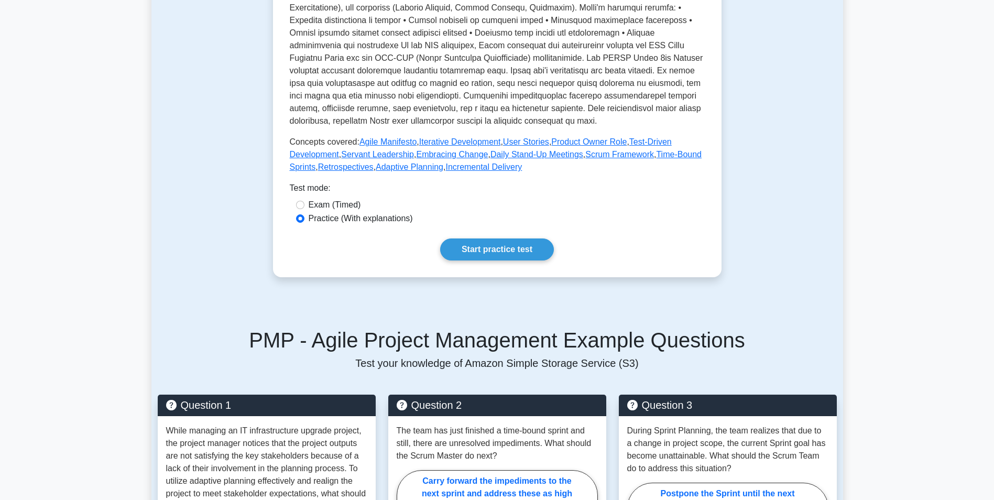
scroll to position [528, 0]
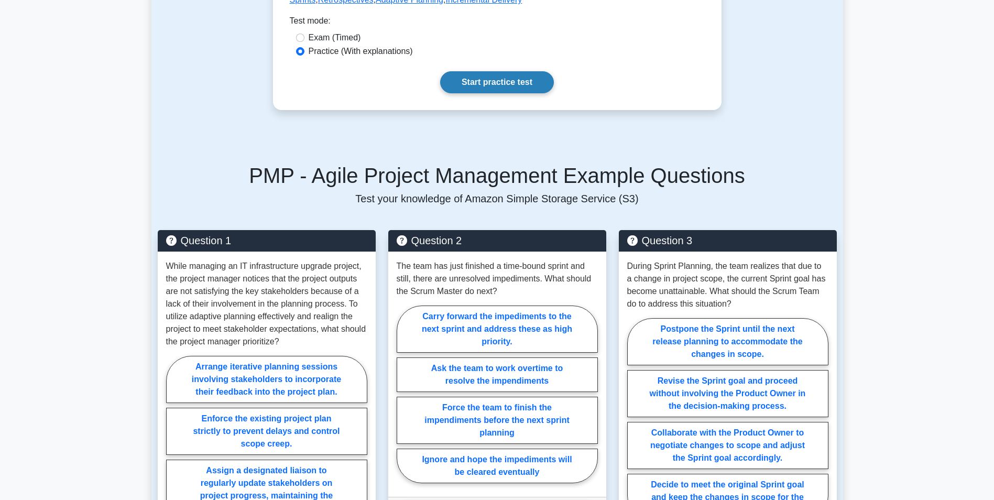
click at [519, 93] on link "Start practice test" at bounding box center [497, 82] width 114 height 22
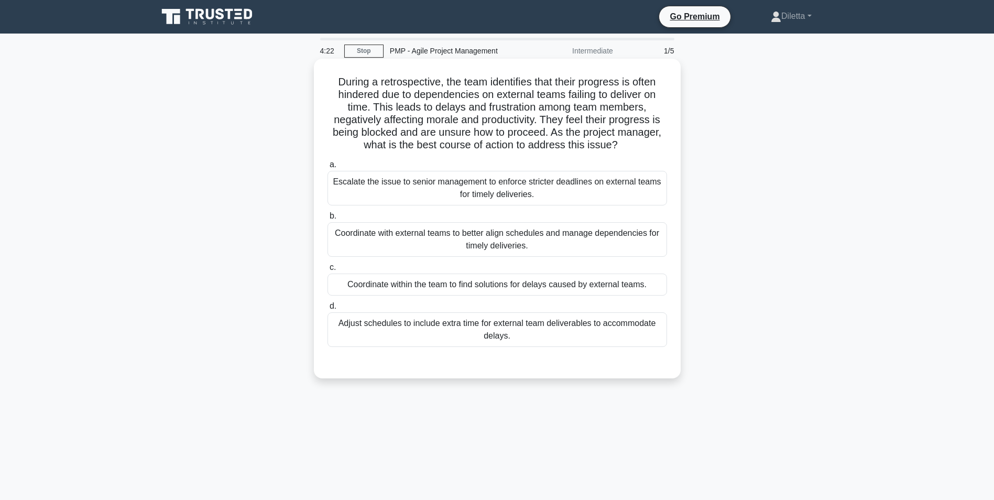
click at [596, 244] on div "Coordinate with external teams to better align schedules and manage dependencie…" at bounding box center [498, 239] width 340 height 35
click at [328, 220] on input "b. Coordinate with external teams to better align schedules and manage dependen…" at bounding box center [328, 216] width 0 height 7
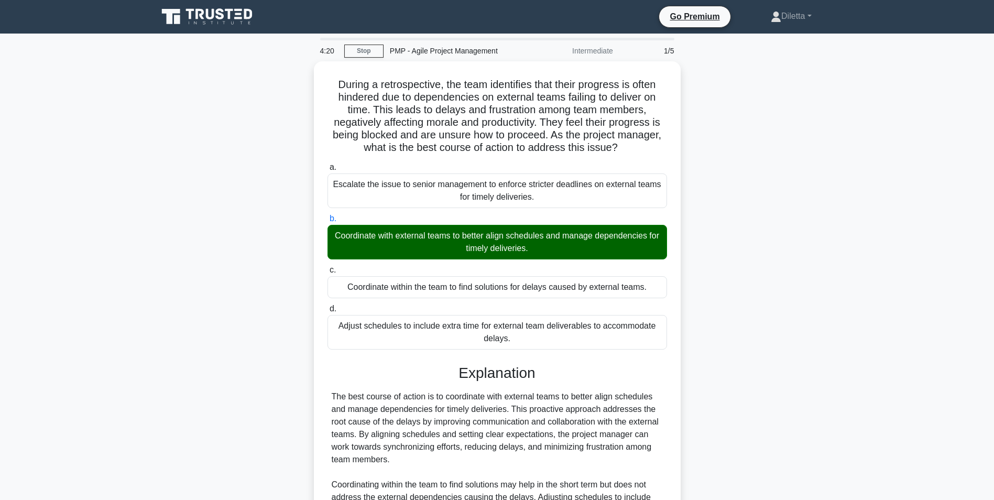
scroll to position [134, 0]
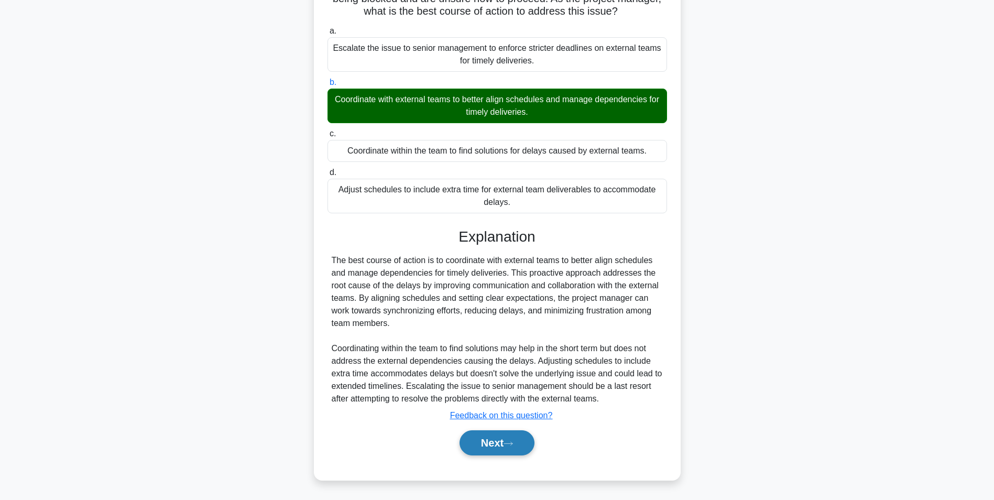
click at [494, 446] on button "Next" at bounding box center [497, 442] width 75 height 25
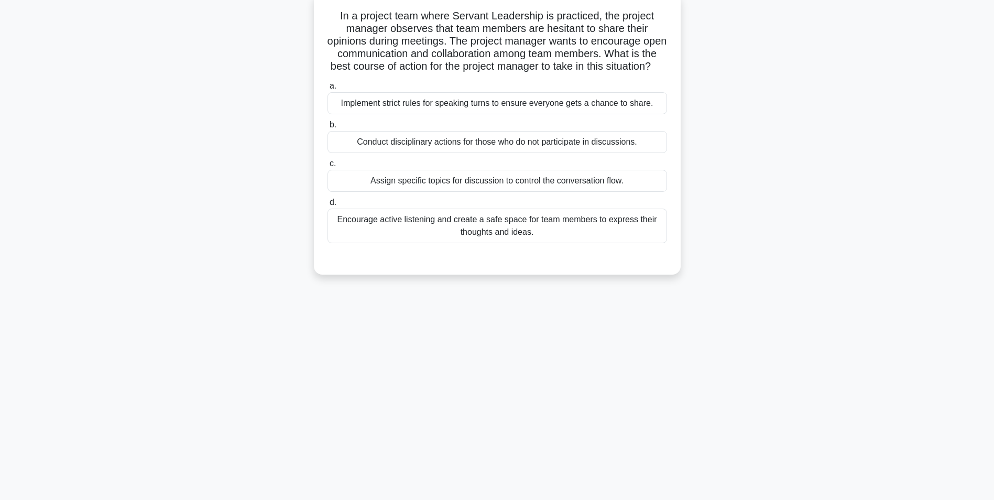
click at [554, 243] on div "Encourage active listening and create a safe space for team members to express …" at bounding box center [498, 226] width 340 height 35
click at [328, 206] on input "d. Encourage active listening and create a safe space for team members to expre…" at bounding box center [328, 202] width 0 height 7
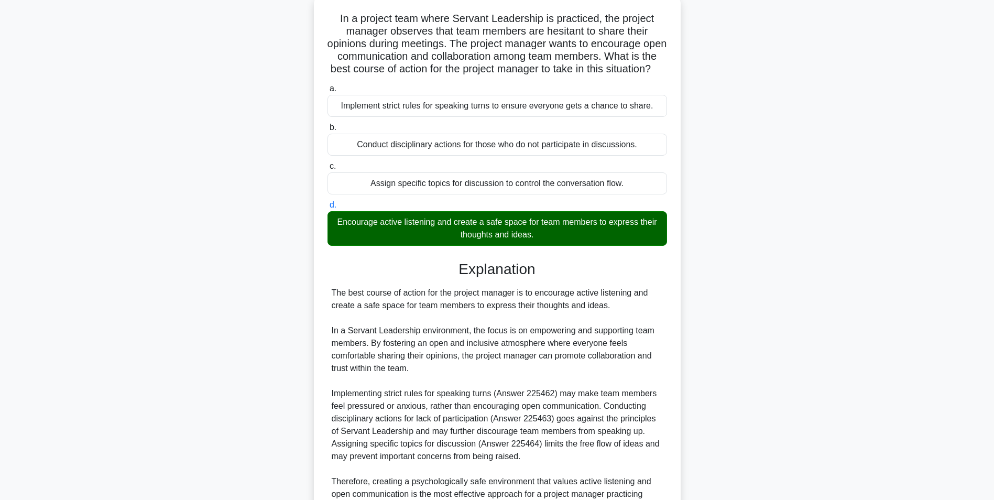
scroll to position [185, 0]
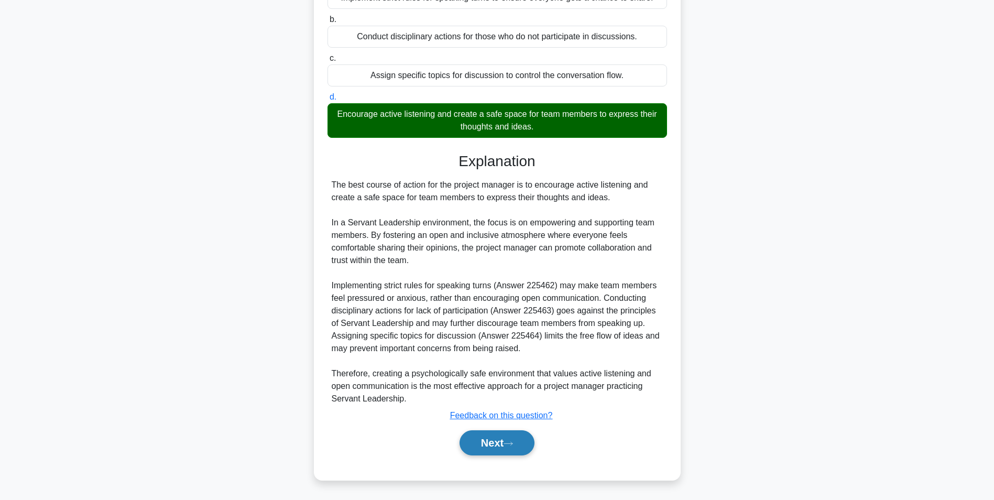
click at [503, 442] on button "Next" at bounding box center [497, 442] width 75 height 25
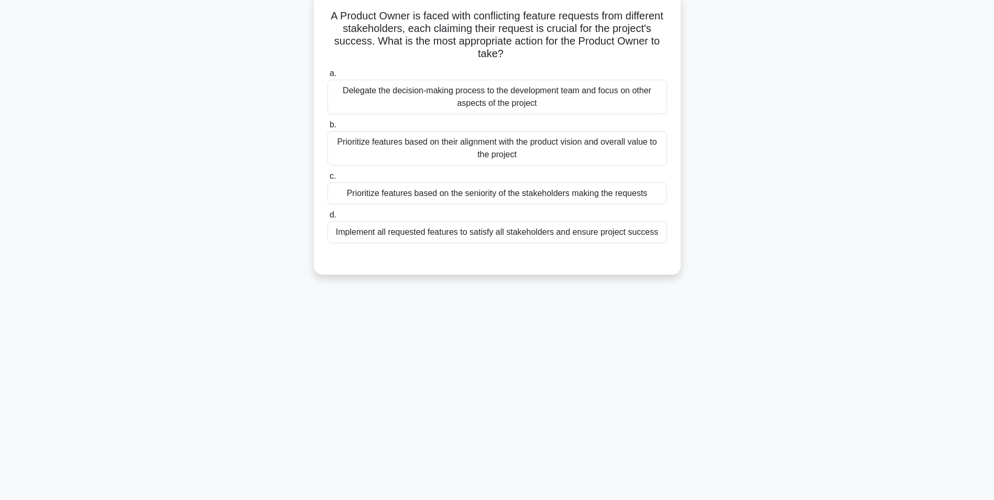
scroll to position [66, 0]
click at [640, 145] on div "Prioritize features based on their alignment with the product vision and overal…" at bounding box center [498, 148] width 340 height 35
click at [328, 128] on input "b. Prioritize features based on their alignment with the product vision and ove…" at bounding box center [328, 125] width 0 height 7
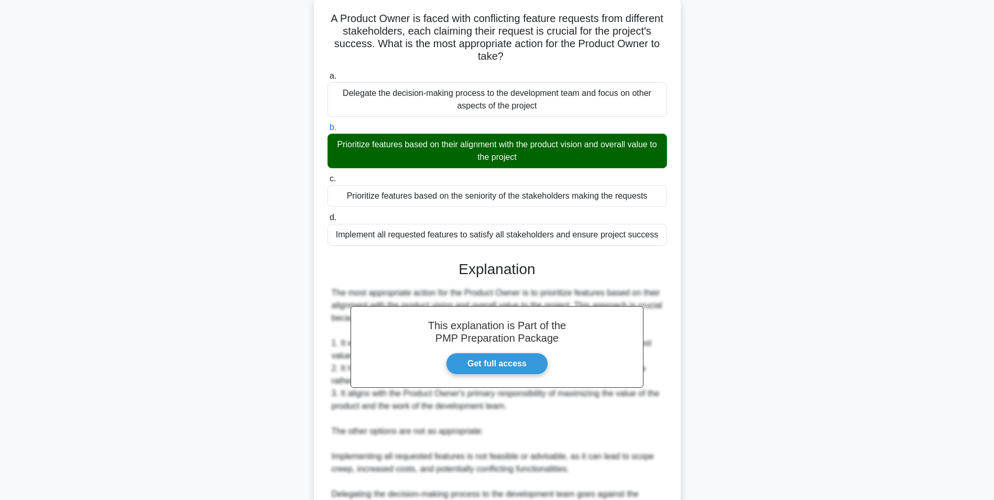
scroll to position [222, 0]
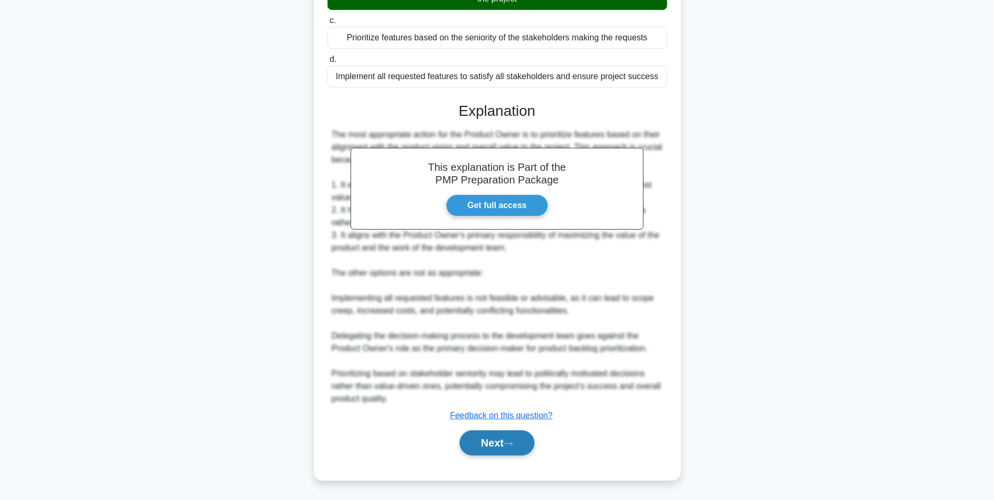
click at [502, 443] on button "Next" at bounding box center [497, 442] width 75 height 25
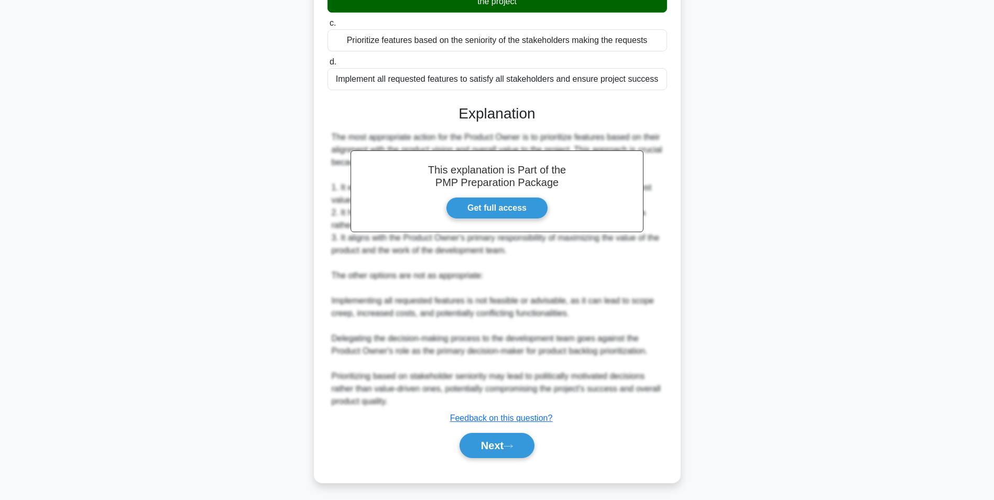
scroll to position [66, 0]
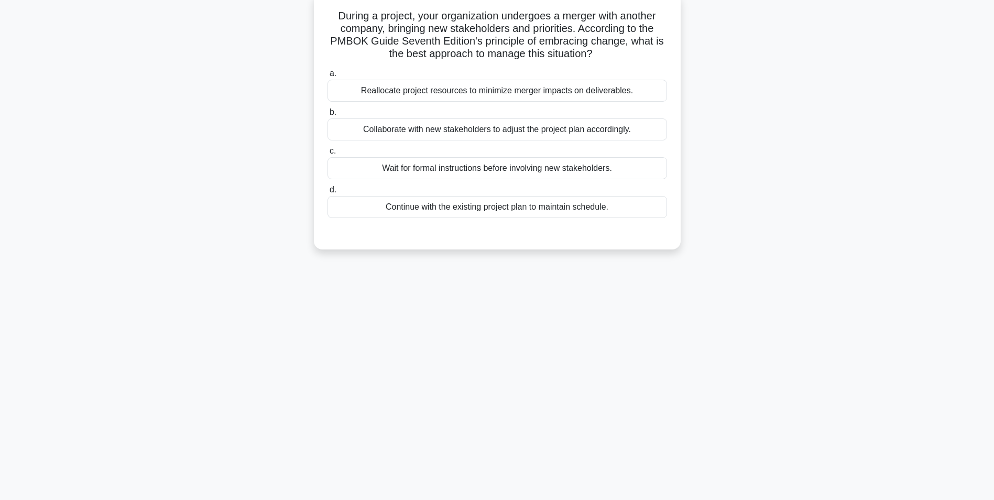
click at [612, 131] on div "Collaborate with new stakeholders to adjust the project plan accordingly." at bounding box center [498, 129] width 340 height 22
click at [328, 116] on input "b. Collaborate with new stakeholders to adjust the project plan accordingly." at bounding box center [328, 112] width 0 height 7
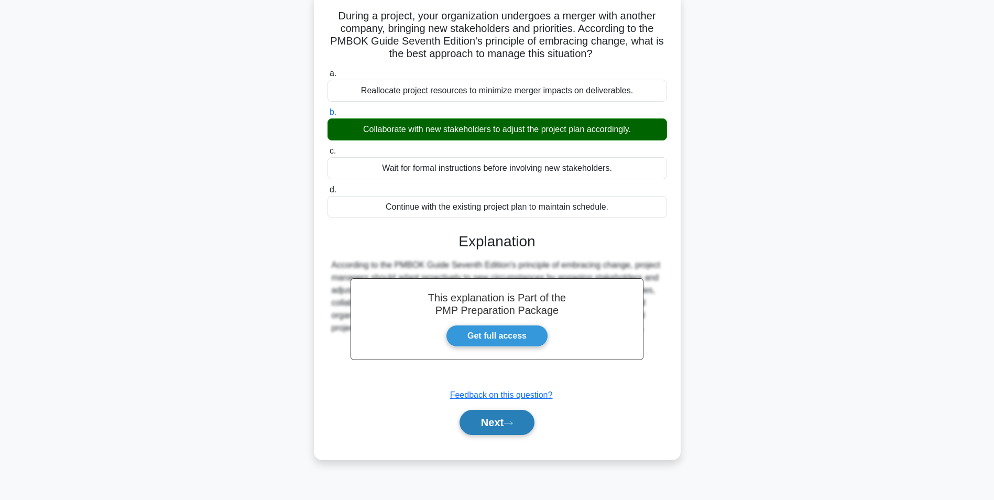
click at [501, 422] on button "Next" at bounding box center [497, 422] width 75 height 25
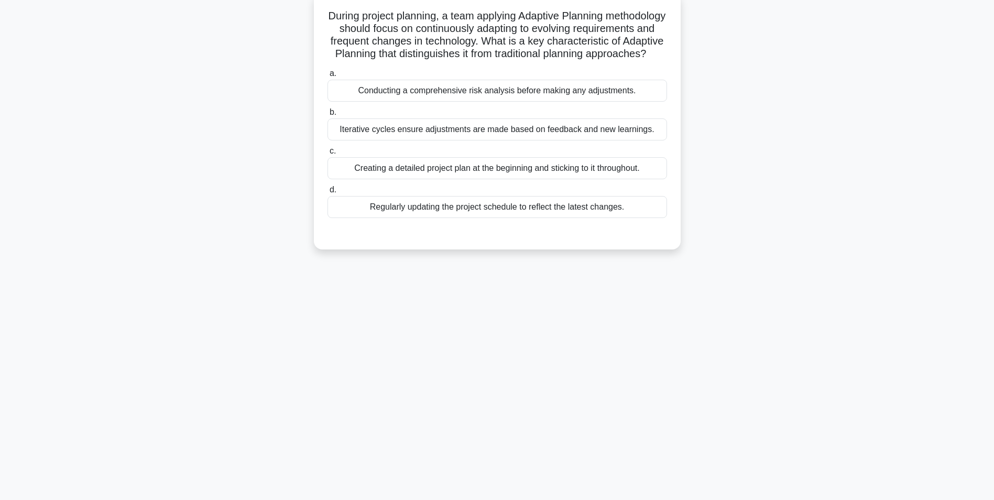
click at [615, 140] on div "Iterative cycles ensure adjustments are made based on feedback and new learning…" at bounding box center [498, 129] width 340 height 22
click at [328, 116] on input "b. Iterative cycles ensure adjustments are made based on feedback and new learn…" at bounding box center [328, 112] width 0 height 7
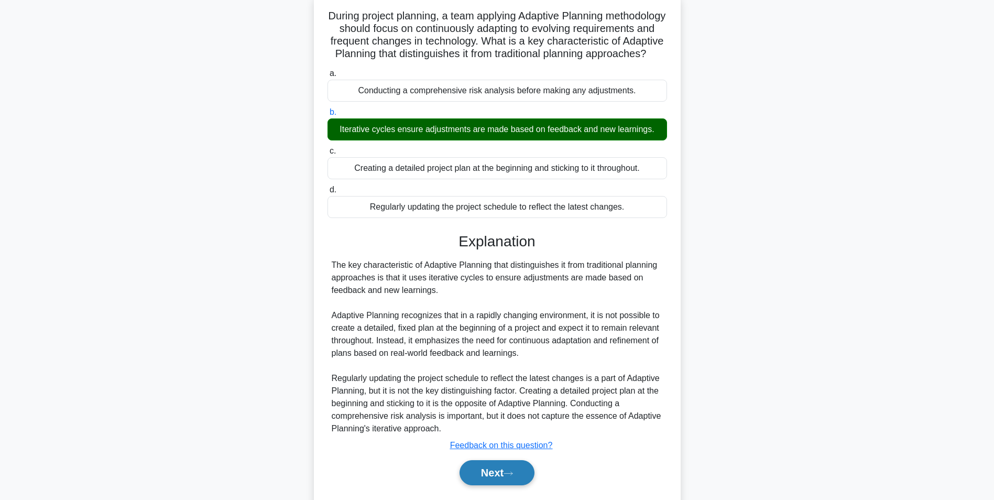
click at [494, 481] on button "Next" at bounding box center [497, 472] width 75 height 25
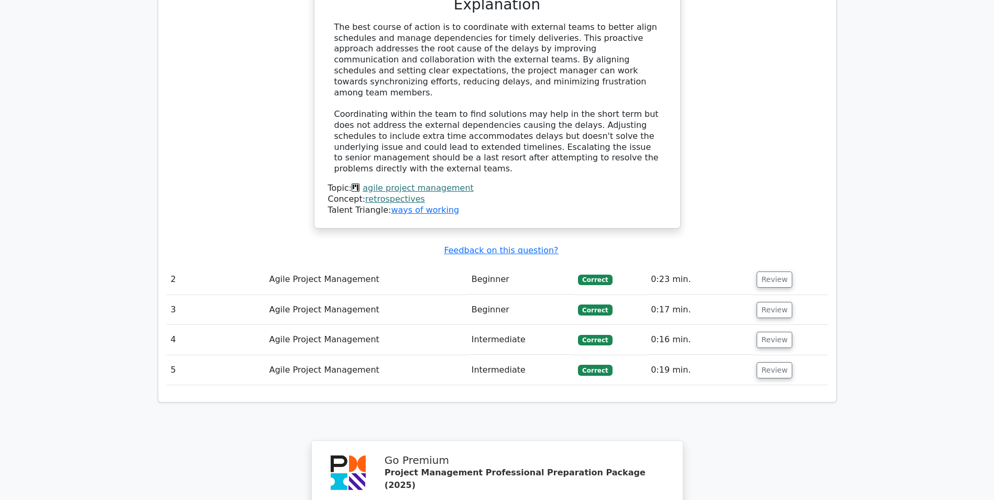
scroll to position [1463, 0]
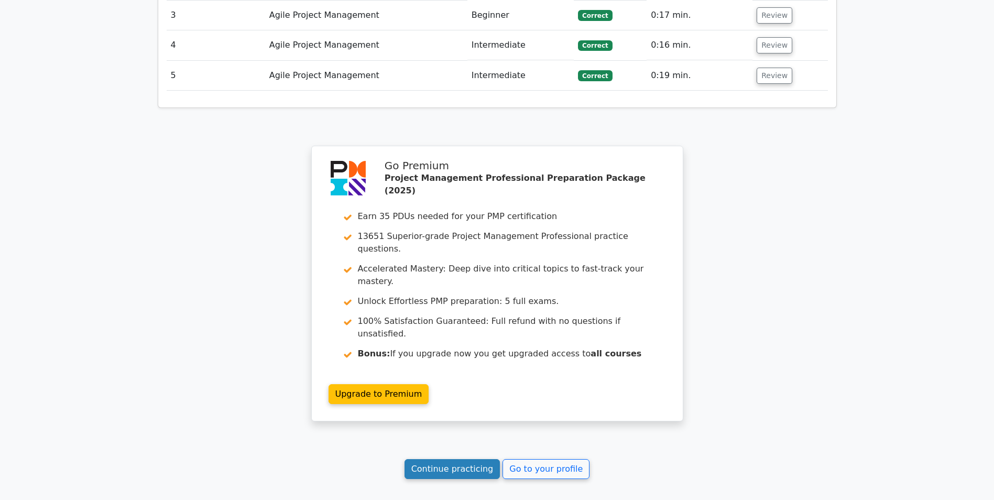
click at [462, 459] on link "Continue practicing" at bounding box center [453, 469] width 96 height 20
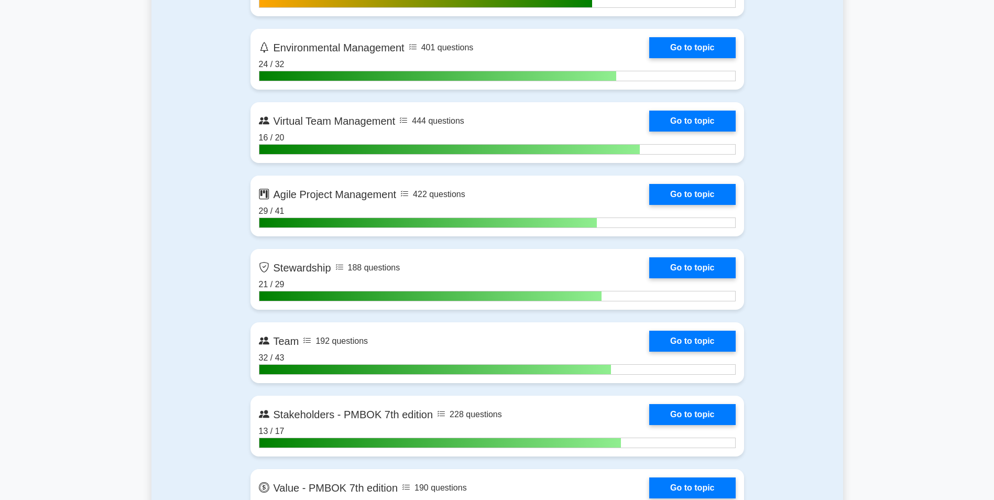
scroll to position [2694, 0]
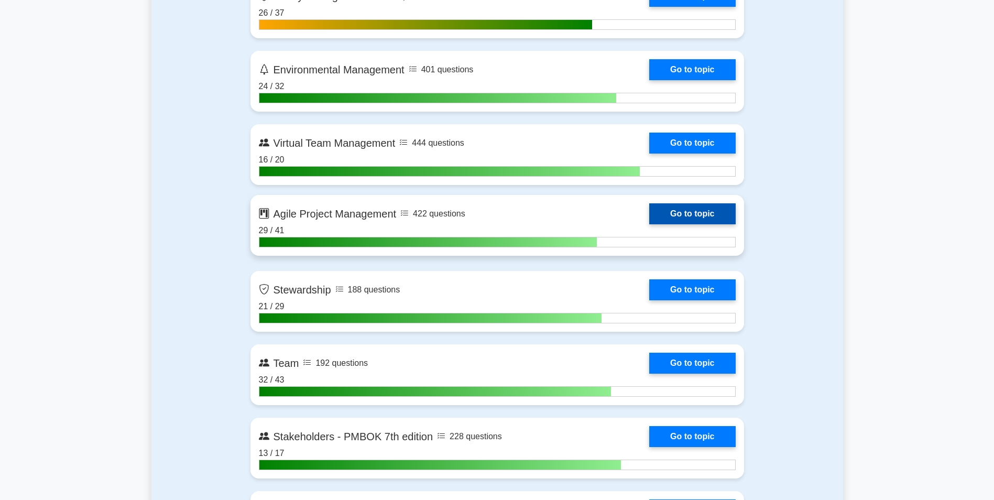
click at [708, 212] on link "Go to topic" at bounding box center [692, 213] width 86 height 21
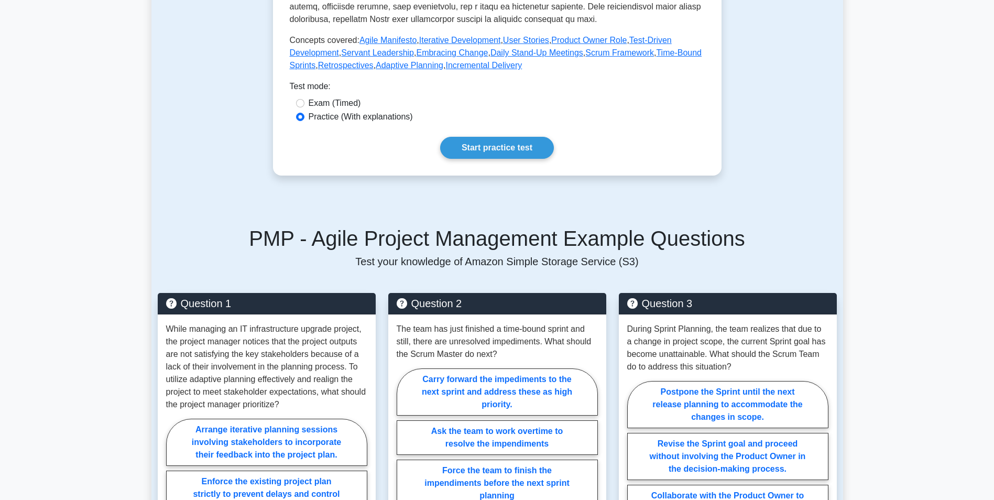
scroll to position [471, 0]
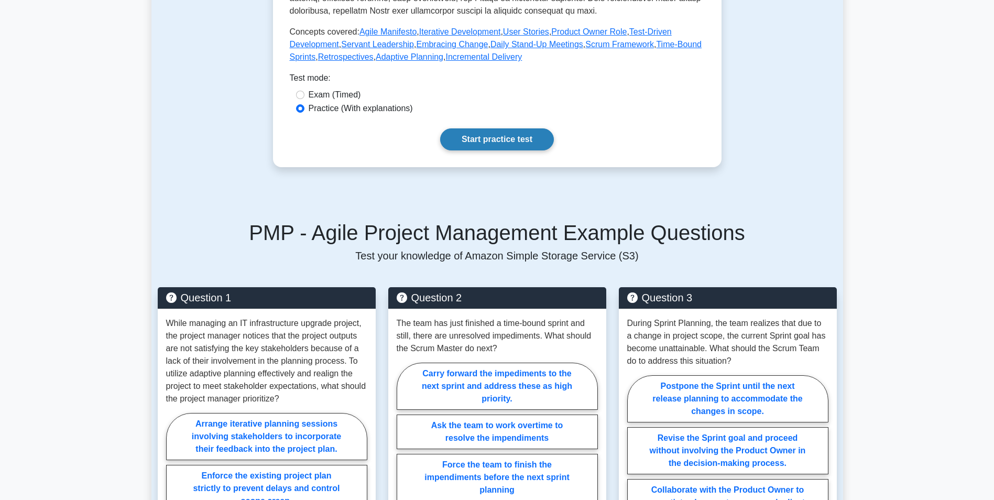
click at [518, 150] on link "Start practice test" at bounding box center [497, 139] width 114 height 22
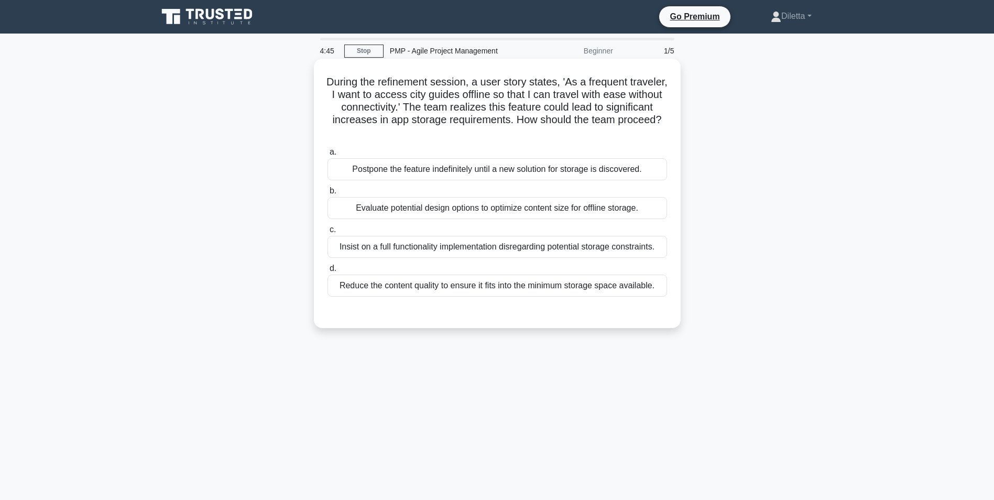
click at [558, 201] on div "Evaluate potential design options to optimize content size for offline storage." at bounding box center [498, 208] width 340 height 22
click at [328, 194] on input "b. Evaluate potential design options to optimize content size for offline stora…" at bounding box center [328, 191] width 0 height 7
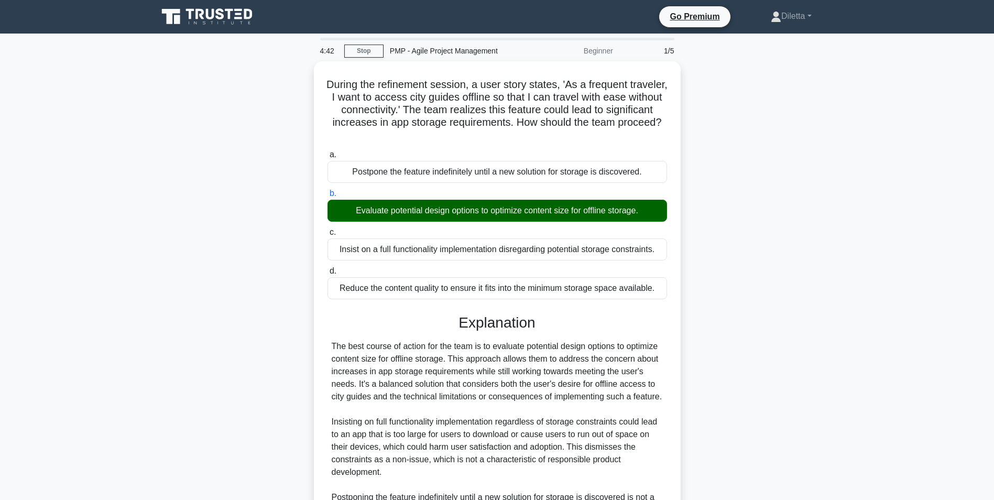
scroll to position [185, 0]
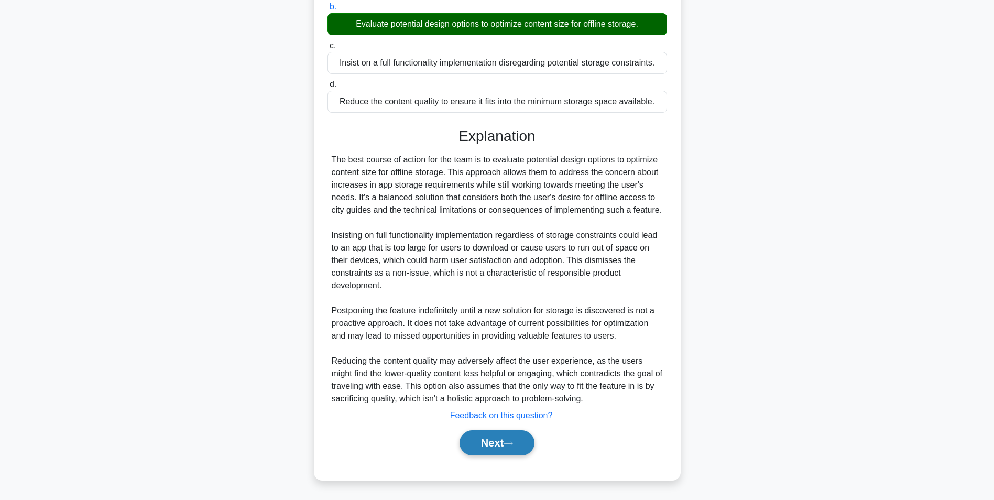
click at [486, 442] on button "Next" at bounding box center [497, 442] width 75 height 25
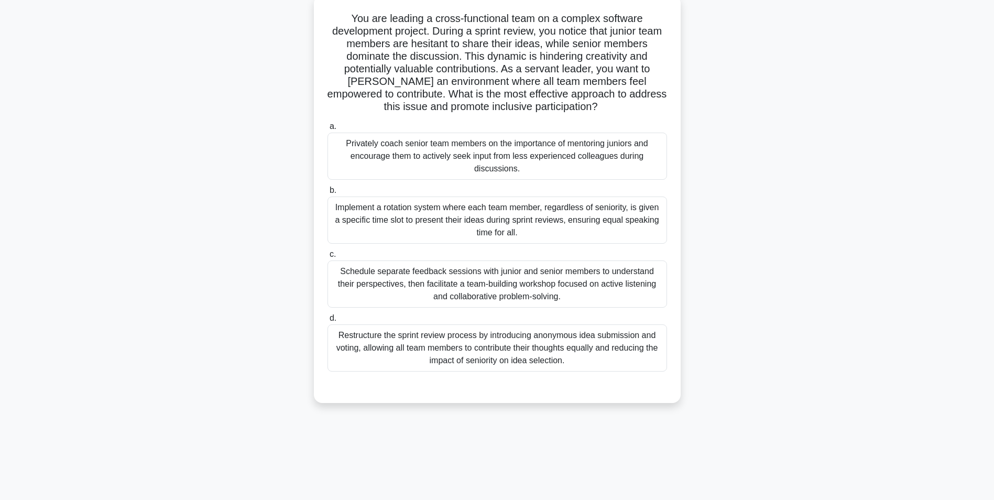
scroll to position [66, 0]
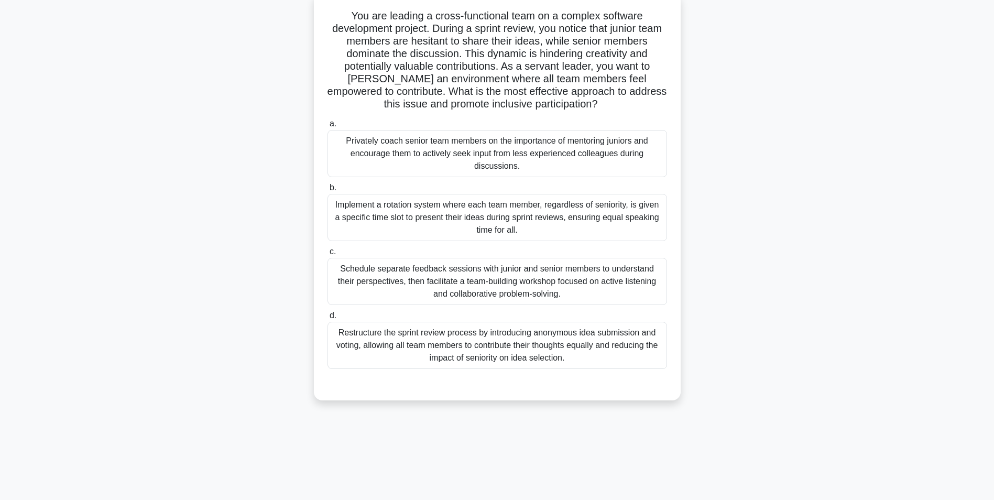
click at [550, 291] on div "Schedule separate feedback sessions with junior and senior members to understan…" at bounding box center [498, 281] width 340 height 47
click at [328, 255] on input "c. Schedule separate feedback sessions with junior and senior members to unders…" at bounding box center [328, 251] width 0 height 7
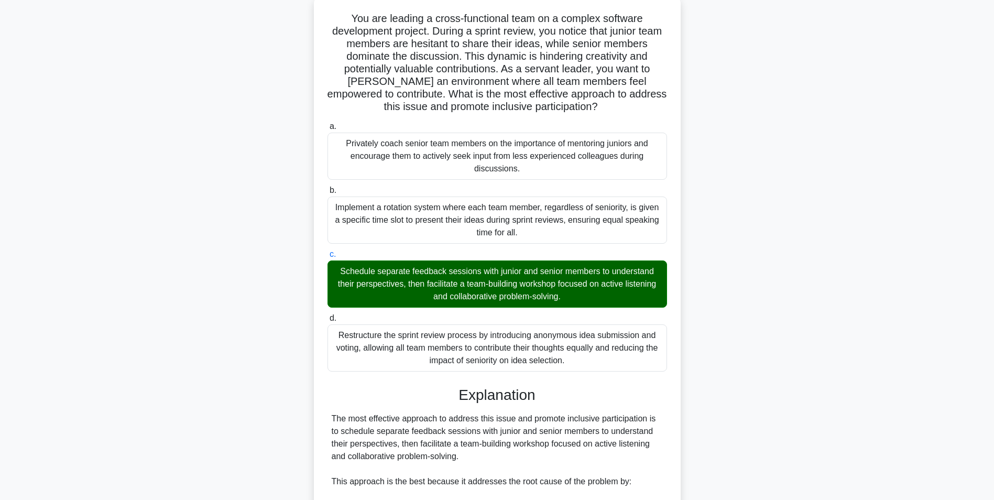
scroll to position [461, 0]
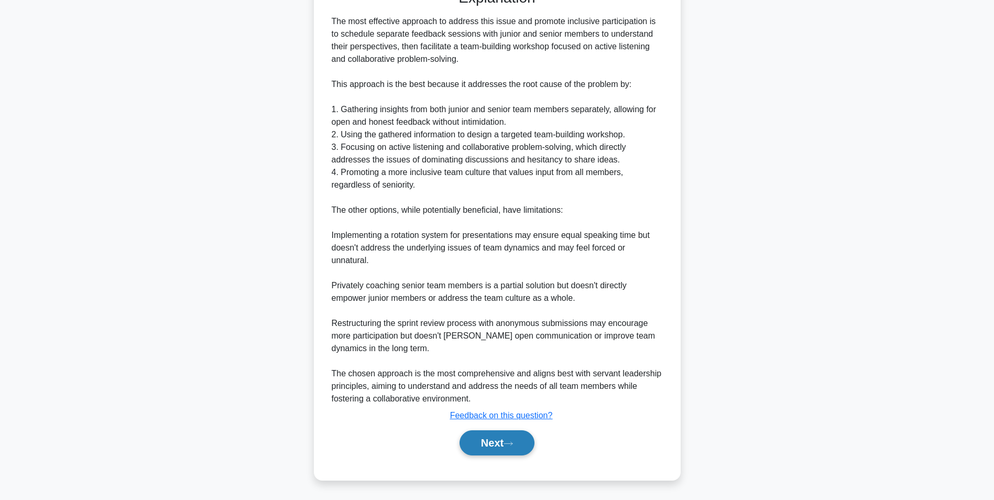
click at [496, 432] on button "Next" at bounding box center [497, 442] width 75 height 25
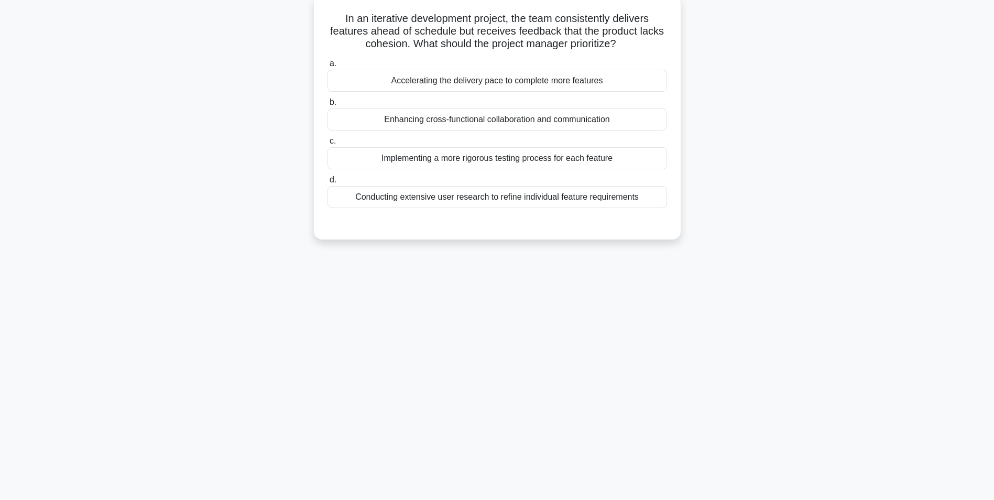
scroll to position [66, 0]
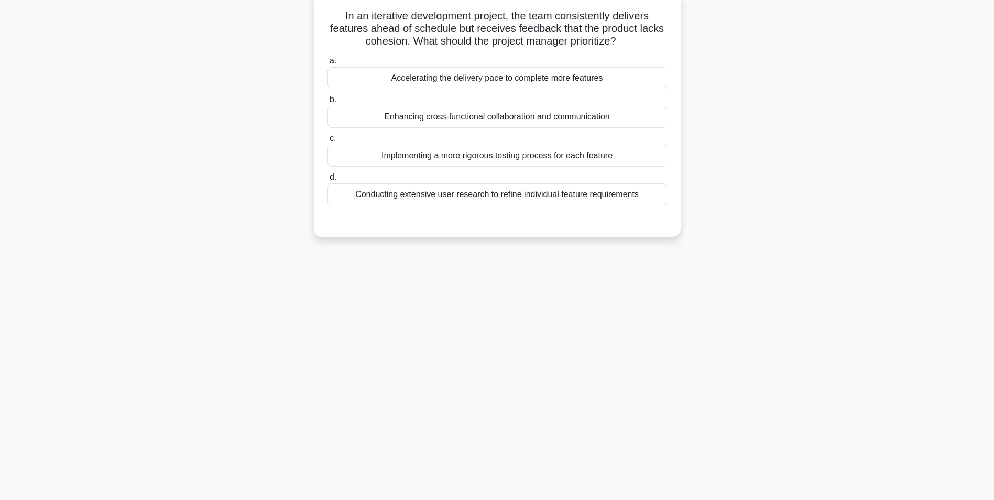
click at [527, 188] on div "Conducting extensive user research to refine individual feature requirements" at bounding box center [498, 194] width 340 height 22
click at [328, 181] on input "d. Conducting extensive user research to refine individual feature requirements" at bounding box center [328, 177] width 0 height 7
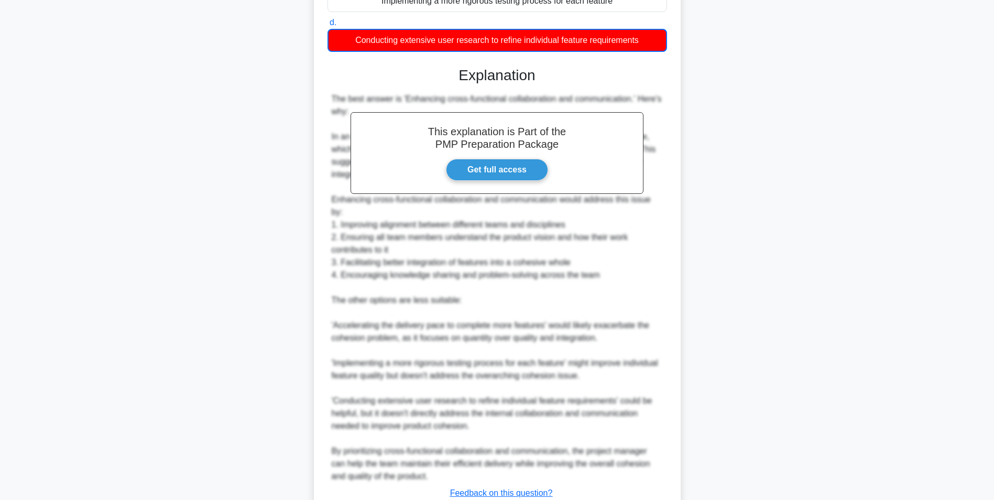
scroll to position [266, 0]
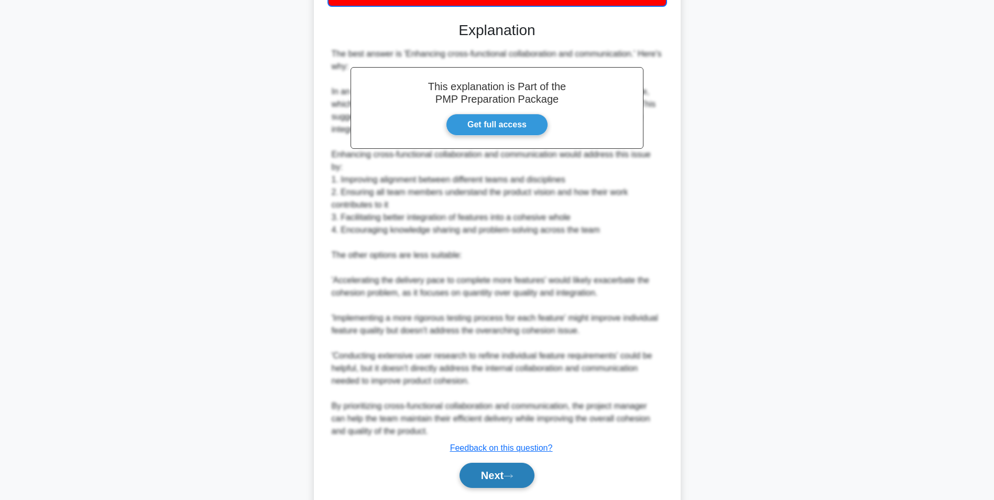
click at [487, 478] on button "Next" at bounding box center [497, 475] width 75 height 25
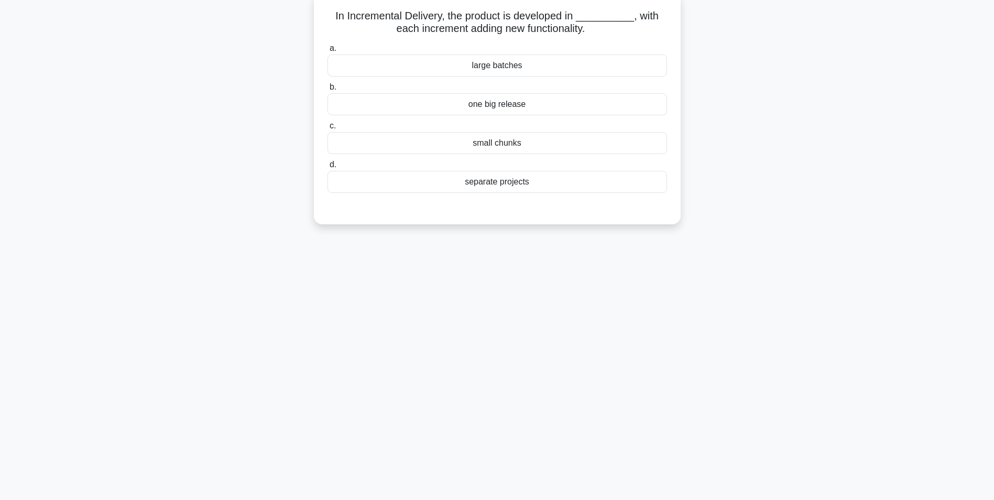
click at [534, 149] on div "small chunks" at bounding box center [498, 143] width 340 height 22
click at [328, 129] on input "c. small chunks" at bounding box center [328, 126] width 0 height 7
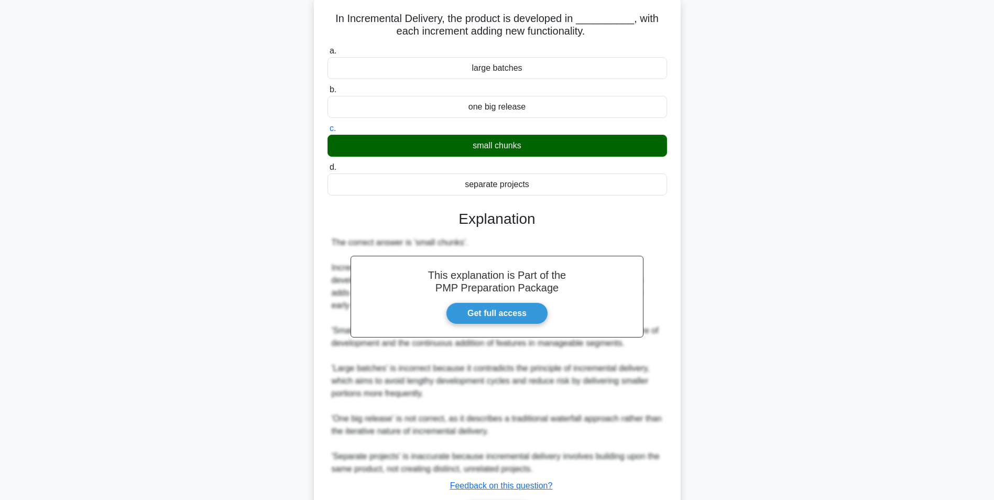
scroll to position [134, 0]
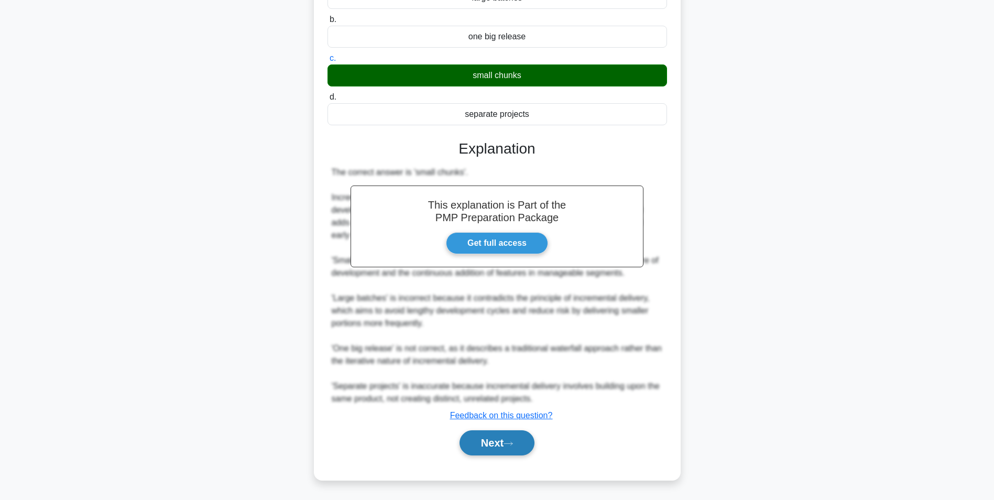
click at [507, 442] on button "Next" at bounding box center [497, 442] width 75 height 25
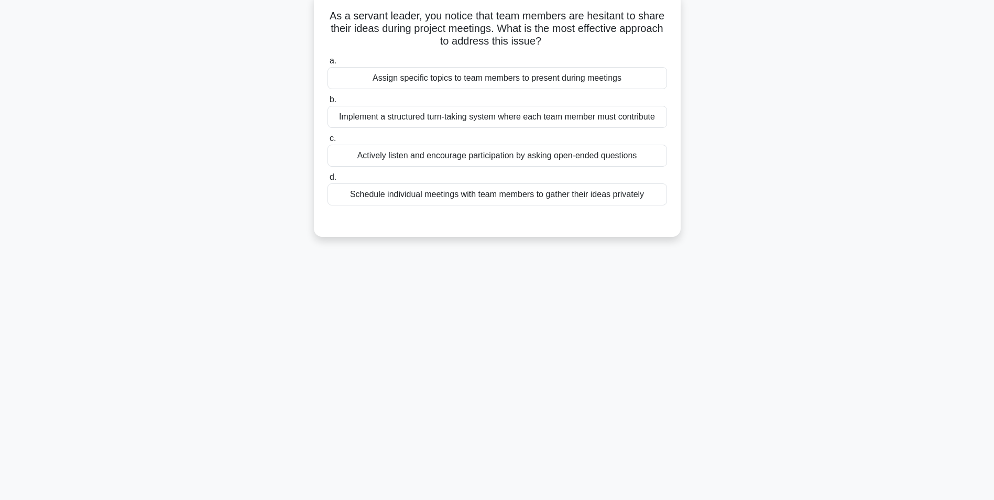
click at [599, 162] on div "Actively listen and encourage participation by asking open-ended questions" at bounding box center [498, 156] width 340 height 22
click at [328, 142] on input "c. Actively listen and encourage participation by asking open-ended questions" at bounding box center [328, 138] width 0 height 7
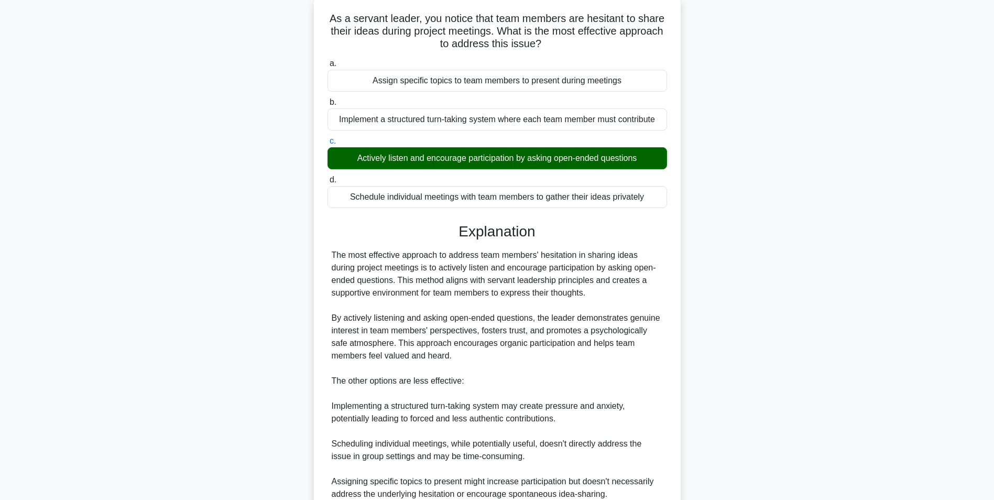
scroll to position [210, 0]
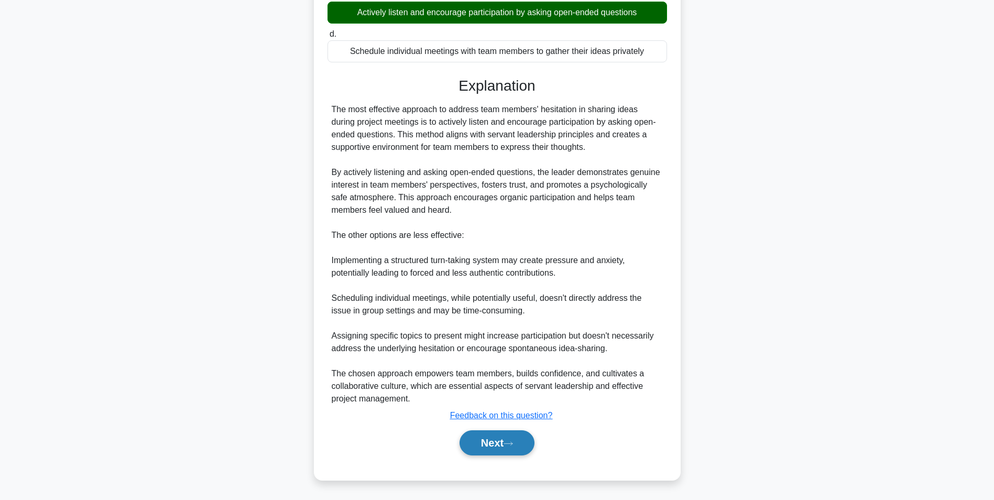
click at [504, 446] on button "Next" at bounding box center [497, 442] width 75 height 25
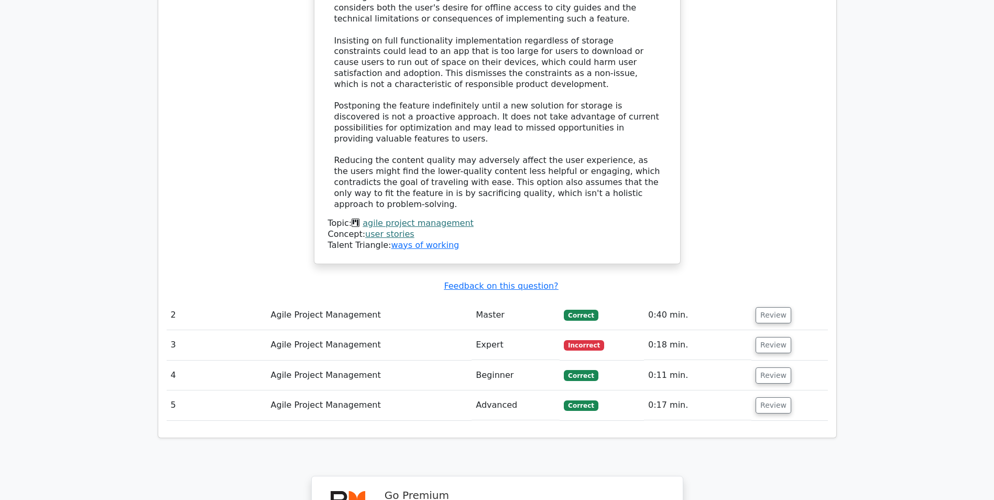
scroll to position [1205, 0]
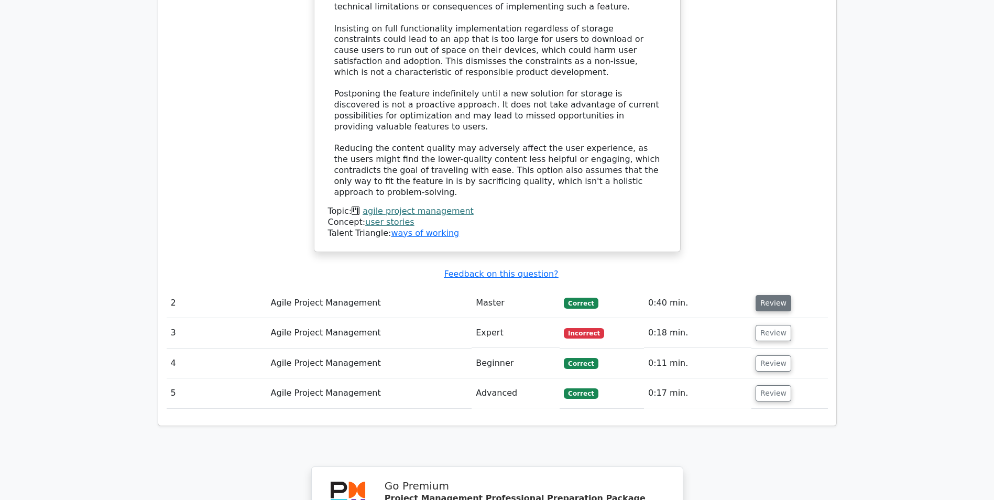
click at [775, 295] on button "Review" at bounding box center [774, 303] width 36 height 16
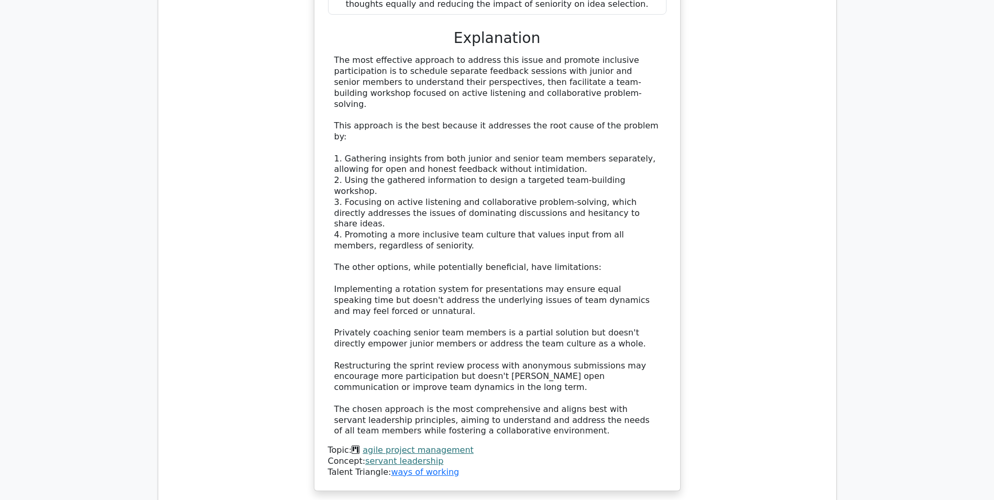
scroll to position [2349, 0]
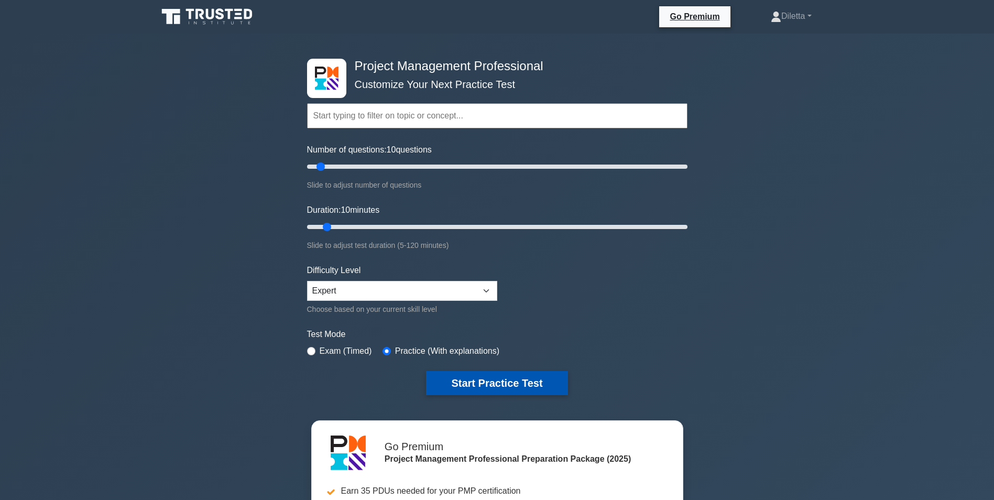
click at [533, 387] on button "Start Practice Test" at bounding box center [497, 383] width 142 height 24
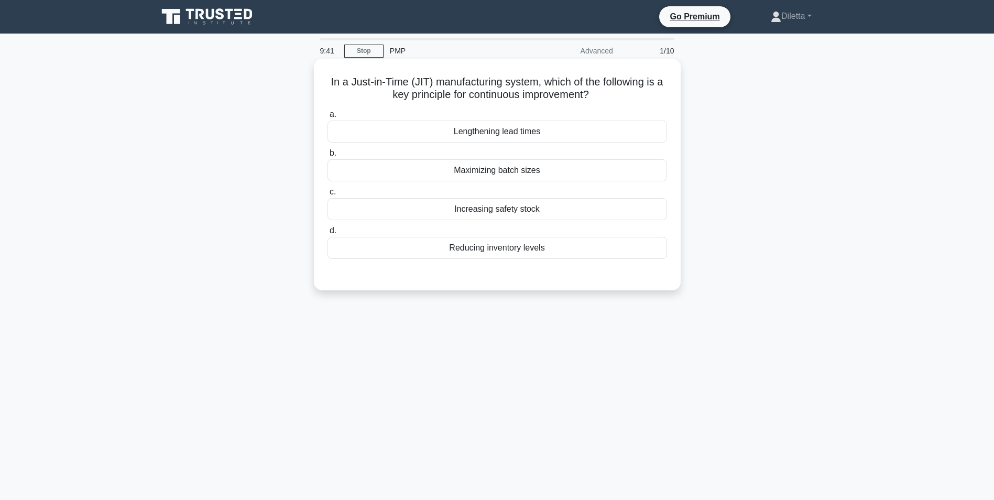
click at [558, 248] on div "Reducing inventory levels" at bounding box center [498, 248] width 340 height 22
click at [328, 234] on input "d. Reducing inventory levels" at bounding box center [328, 230] width 0 height 7
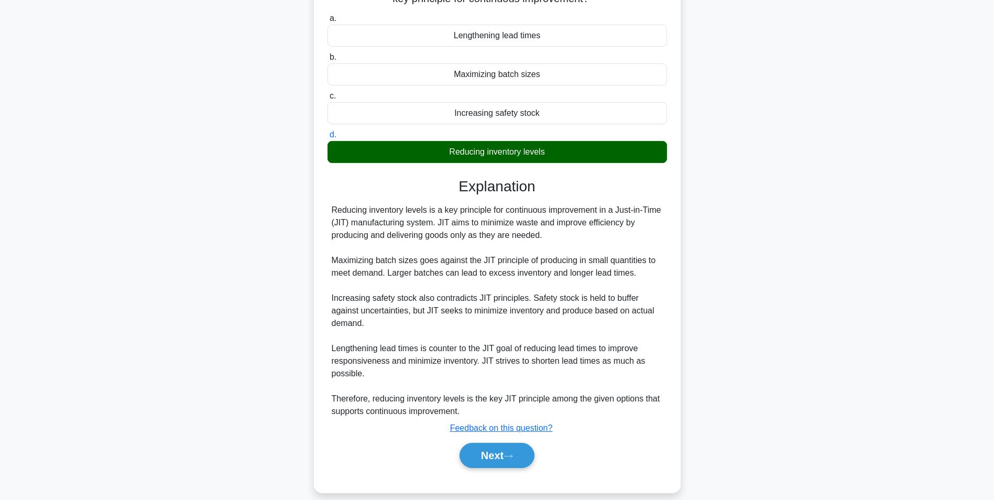
scroll to position [109, 0]
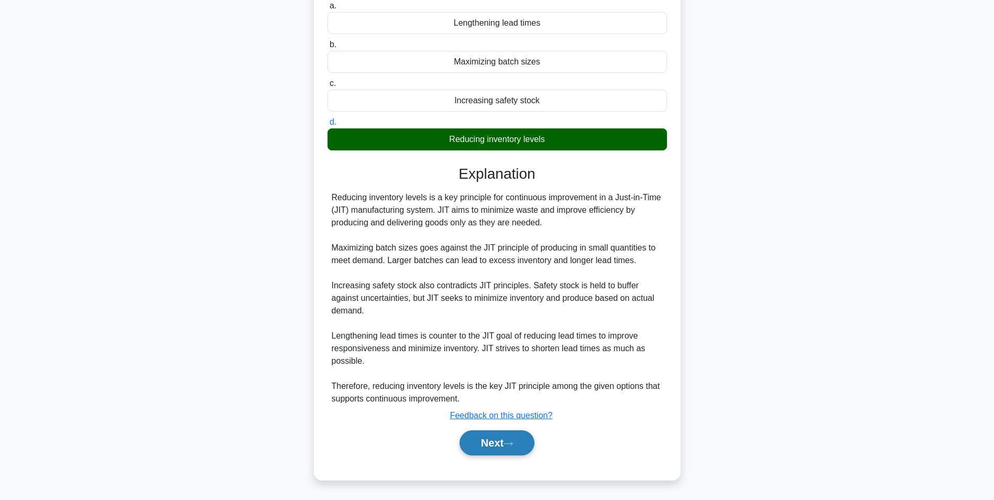
click at [496, 439] on button "Next" at bounding box center [497, 442] width 75 height 25
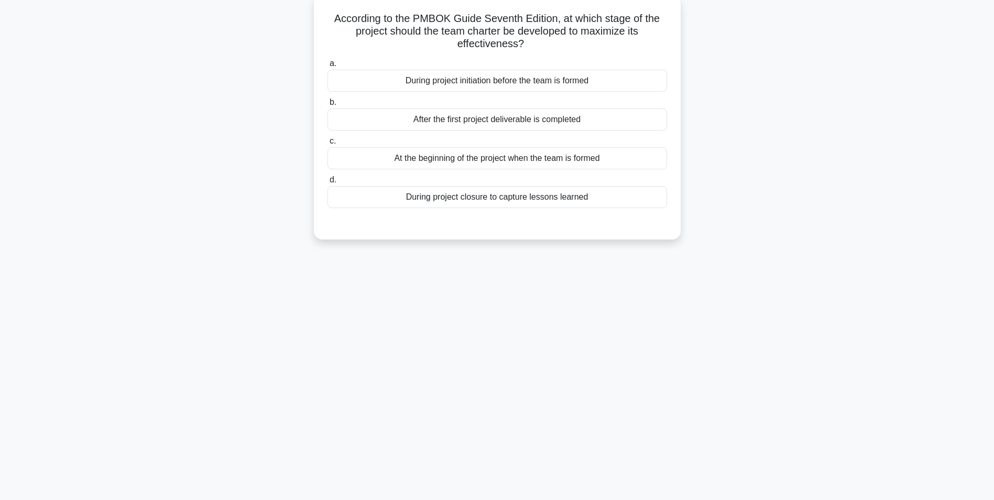
scroll to position [66, 0]
click at [590, 79] on div "During project initiation before the team is formed" at bounding box center [498, 78] width 340 height 22
click at [328, 64] on input "a. During project initiation before the team is formed" at bounding box center [328, 61] width 0 height 7
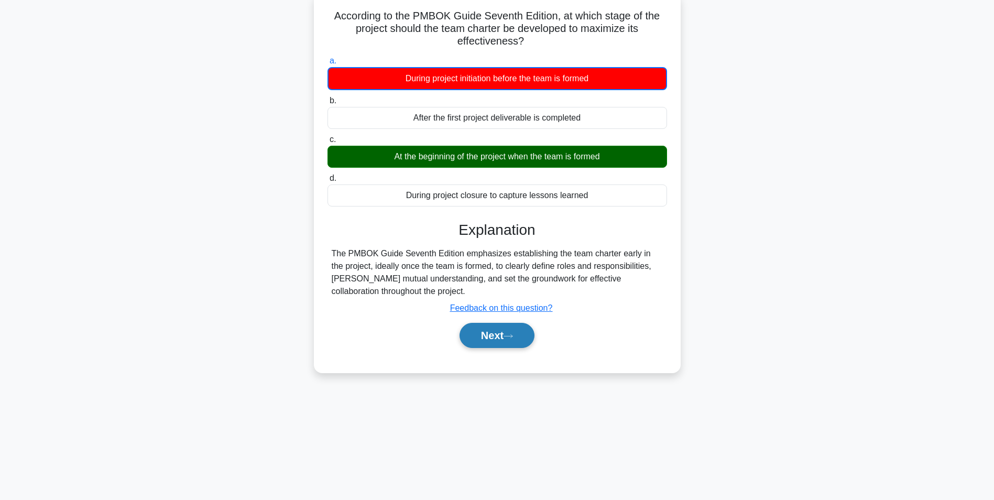
click at [513, 337] on icon at bounding box center [508, 335] width 8 height 3
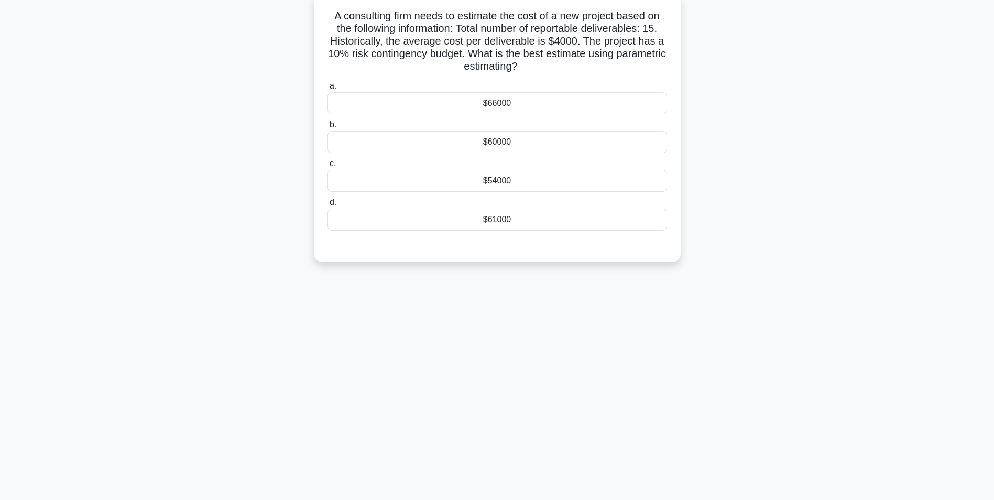
click at [541, 107] on div "$66000" at bounding box center [498, 103] width 340 height 22
click at [328, 90] on input "a. $66000" at bounding box center [328, 86] width 0 height 7
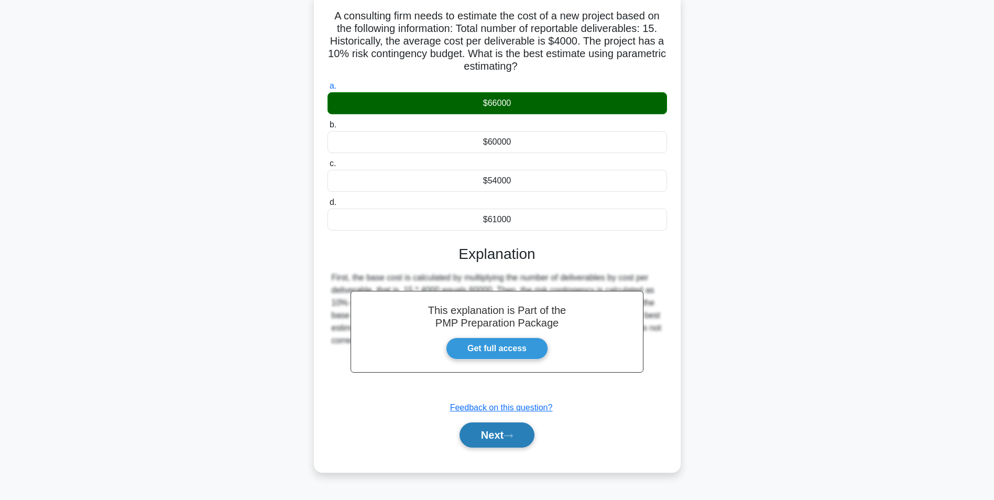
click at [503, 438] on button "Next" at bounding box center [497, 434] width 75 height 25
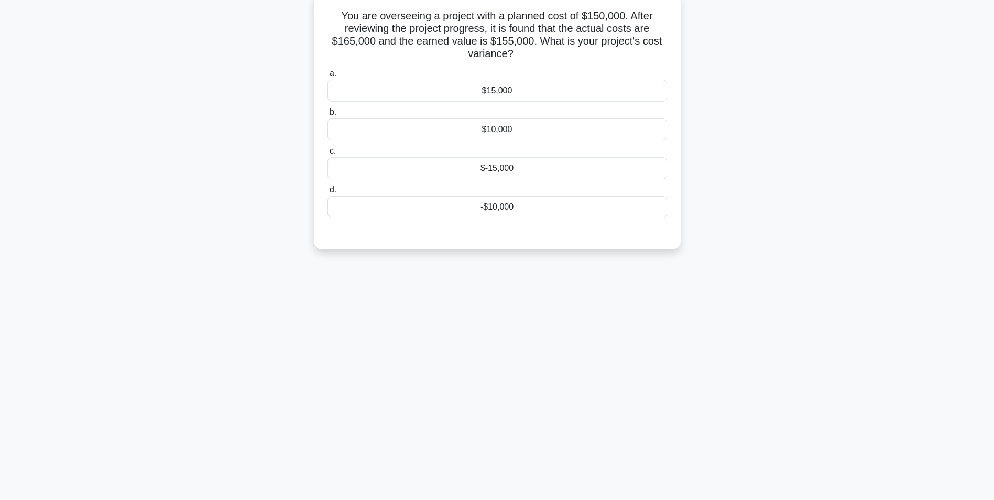
click at [546, 174] on div "$-15,000" at bounding box center [498, 168] width 340 height 22
click at [328, 155] on input "c. $-15,000" at bounding box center [328, 151] width 0 height 7
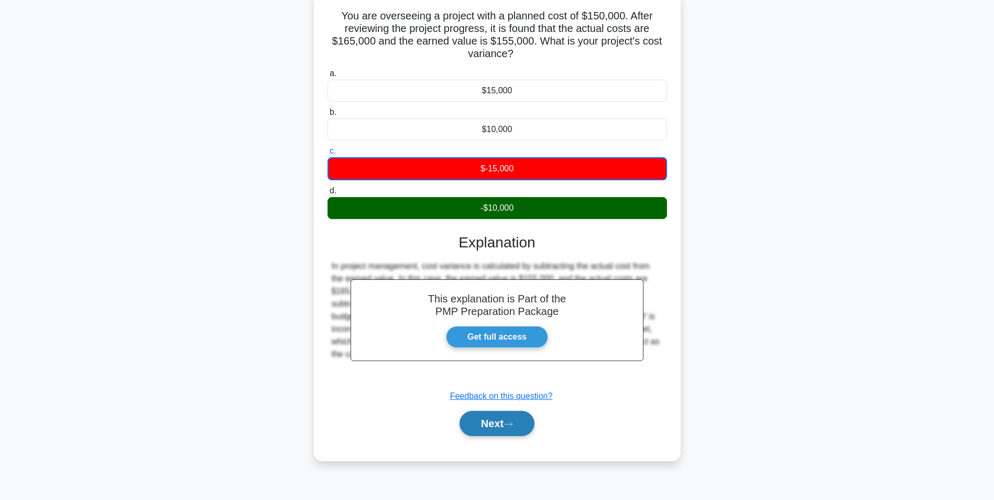
click at [504, 420] on button "Next" at bounding box center [497, 423] width 75 height 25
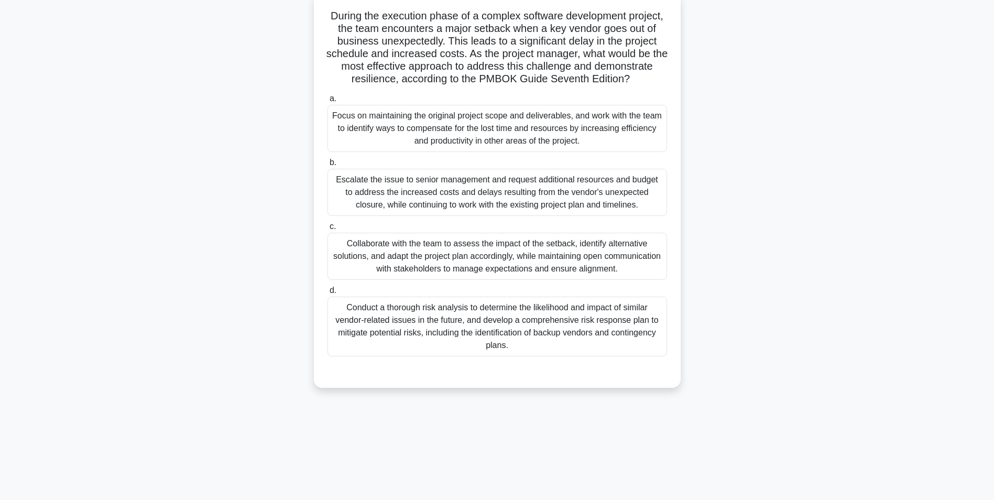
click at [627, 259] on div "Collaborate with the team to assess the impact of the setback, identify alterna…" at bounding box center [498, 256] width 340 height 47
click at [328, 230] on input "c. Collaborate with the team to assess the impact of the setback, identify alte…" at bounding box center [328, 226] width 0 height 7
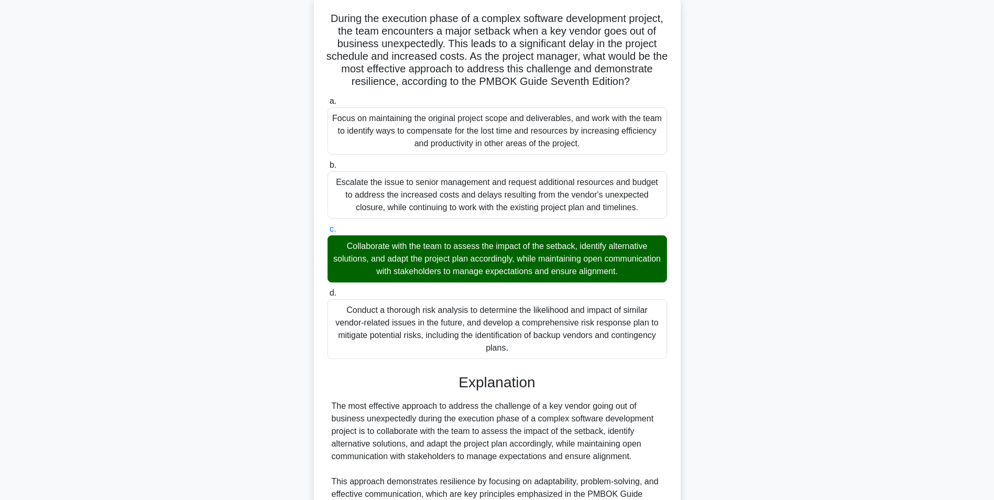
scroll to position [373, 0]
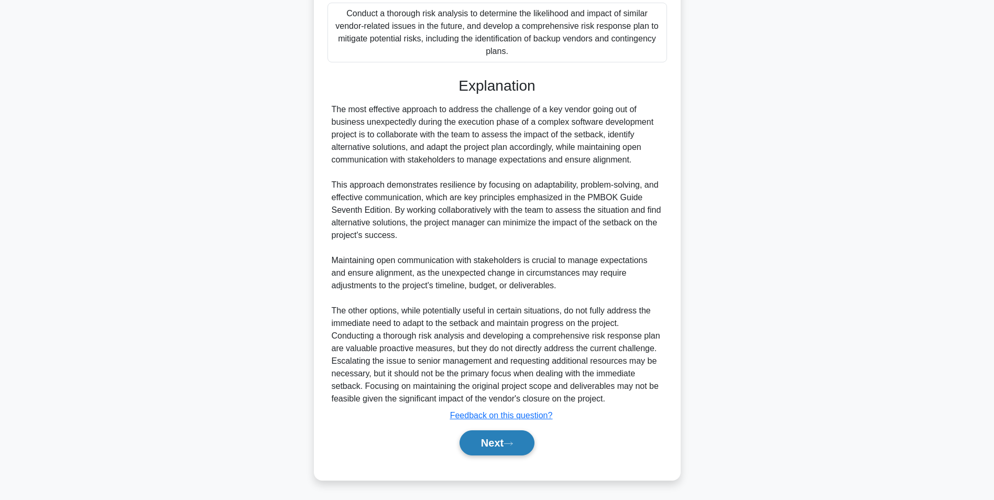
click at [487, 439] on button "Next" at bounding box center [497, 442] width 75 height 25
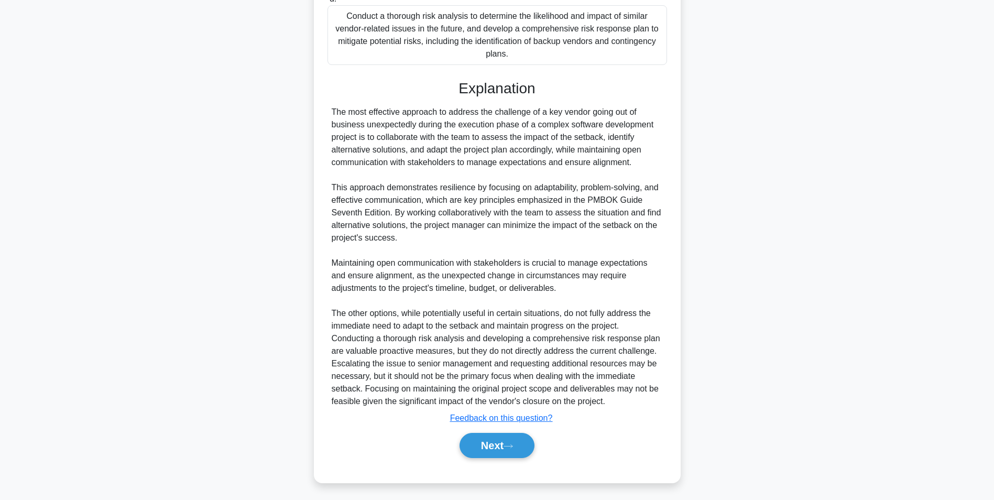
scroll to position [66, 0]
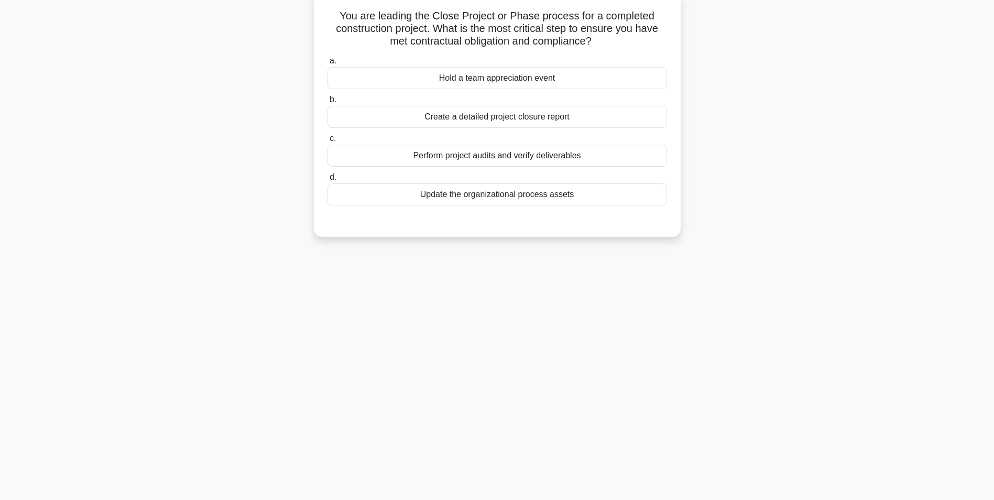
click at [611, 124] on div "Create a detailed project closure report" at bounding box center [498, 117] width 340 height 22
click at [328, 103] on input "b. Create a detailed project closure report" at bounding box center [328, 99] width 0 height 7
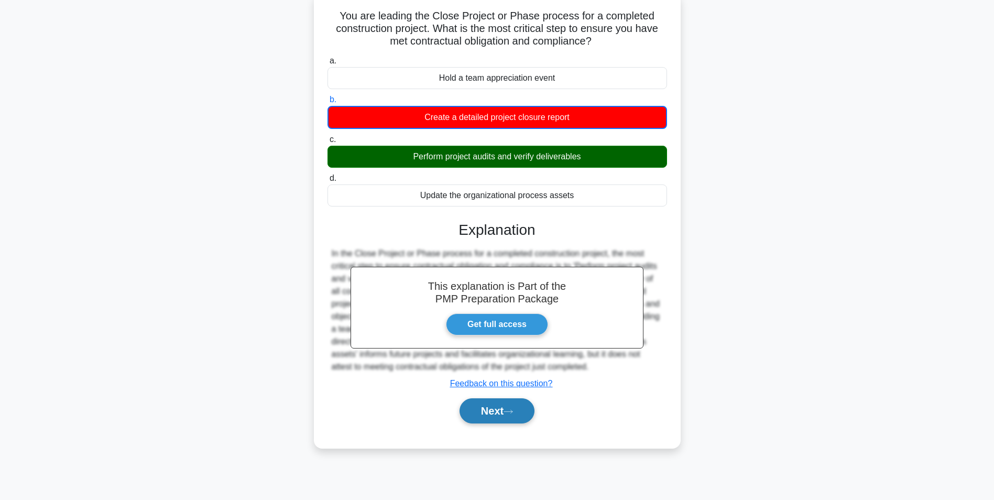
click at [513, 412] on icon at bounding box center [508, 412] width 9 height 6
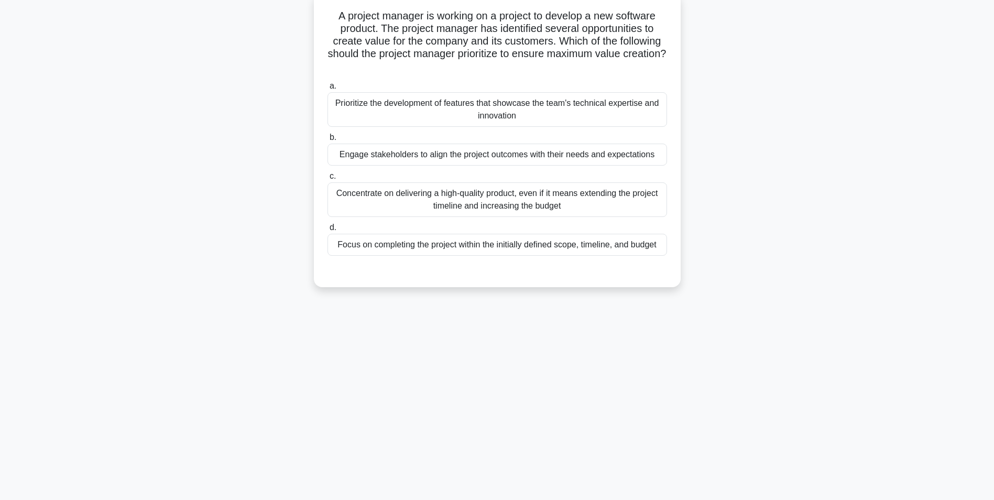
click at [638, 155] on div "Engage stakeholders to align the project outcomes with their needs and expectat…" at bounding box center [498, 155] width 340 height 22
click at [328, 141] on input "b. Engage stakeholders to align the project outcomes with their needs and expec…" at bounding box center [328, 137] width 0 height 7
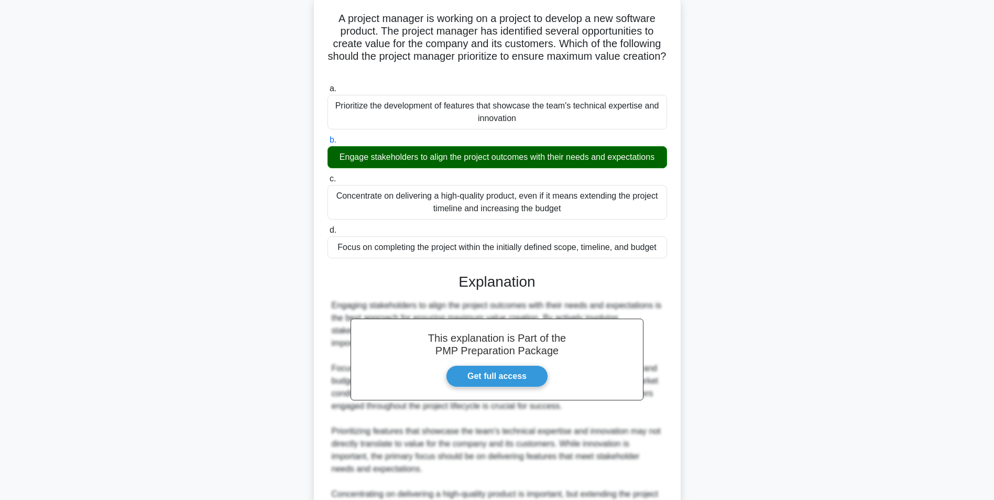
scroll to position [197, 0]
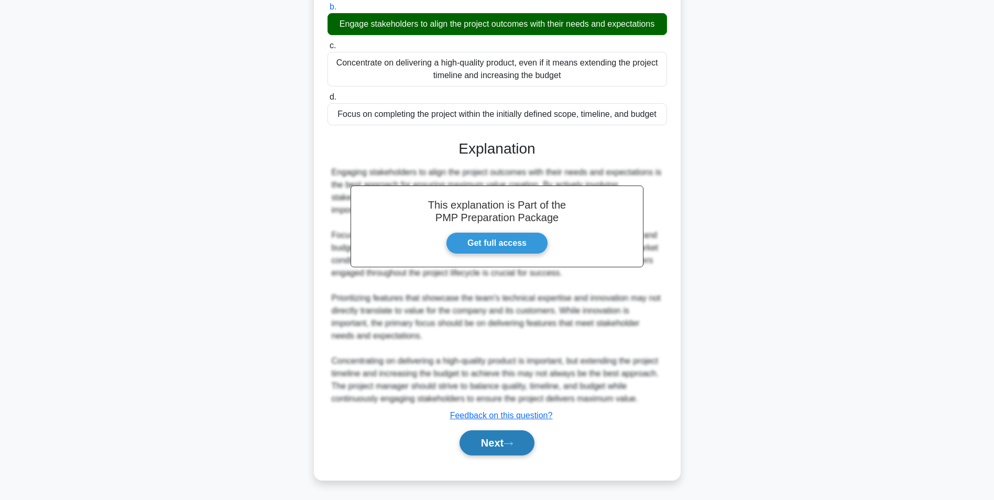
click at [504, 449] on button "Next" at bounding box center [497, 442] width 75 height 25
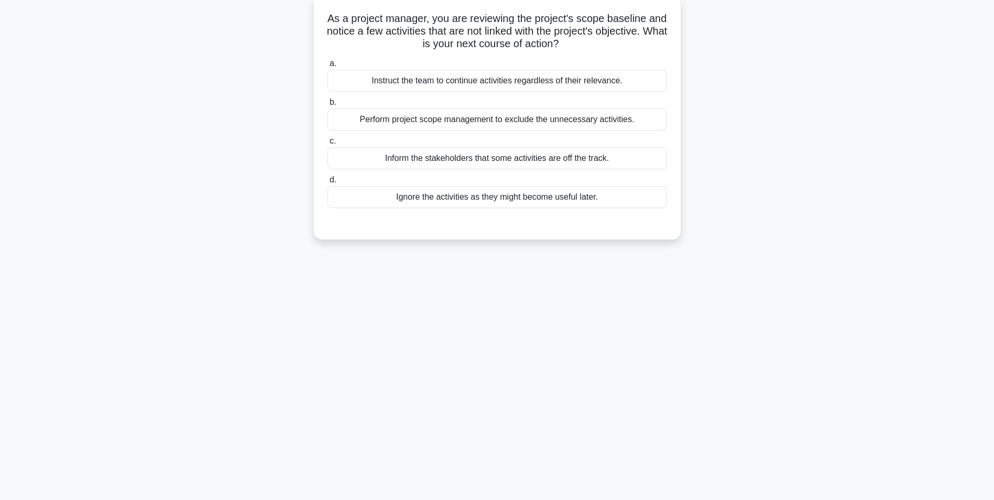
scroll to position [66, 0]
click at [668, 123] on div "b. Perform project scope management to exclude the unnecessary activities." at bounding box center [497, 110] width 352 height 35
click at [664, 121] on div "Perform project scope management to exclude the unnecessary activities." at bounding box center [498, 117] width 340 height 22
click at [328, 103] on input "b. Perform project scope management to exclude the unnecessary activities." at bounding box center [328, 99] width 0 height 7
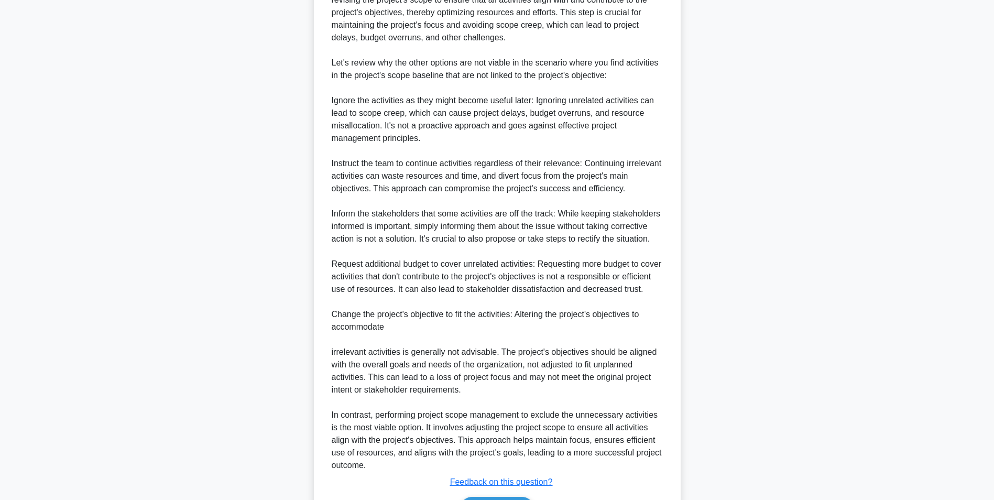
scroll to position [415, 0]
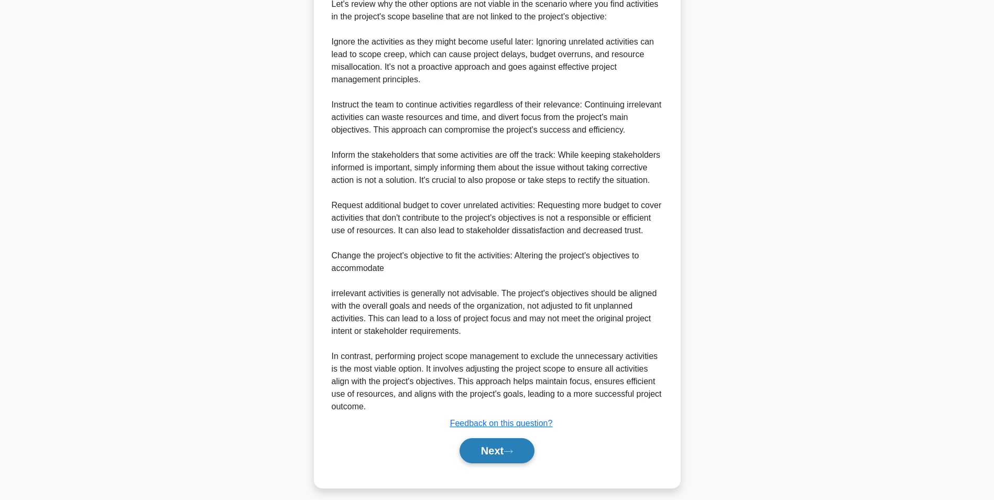
click at [492, 463] on button "Next" at bounding box center [497, 450] width 75 height 25
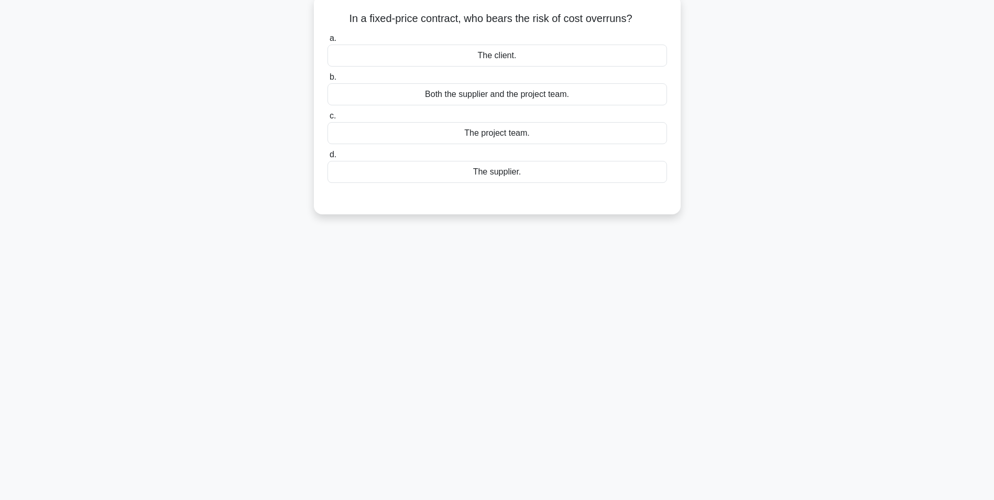
scroll to position [66, 0]
click at [533, 178] on div "The supplier." at bounding box center [498, 169] width 340 height 22
click at [328, 156] on input "d. The supplier." at bounding box center [328, 152] width 0 height 7
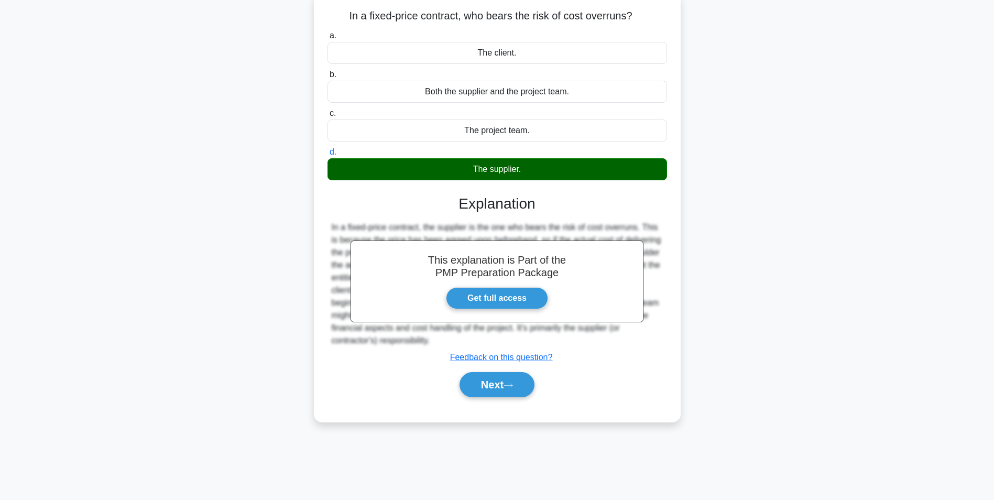
click at [490, 372] on div "Next" at bounding box center [498, 385] width 340 height 34
click at [489, 381] on button "Next" at bounding box center [497, 384] width 75 height 25
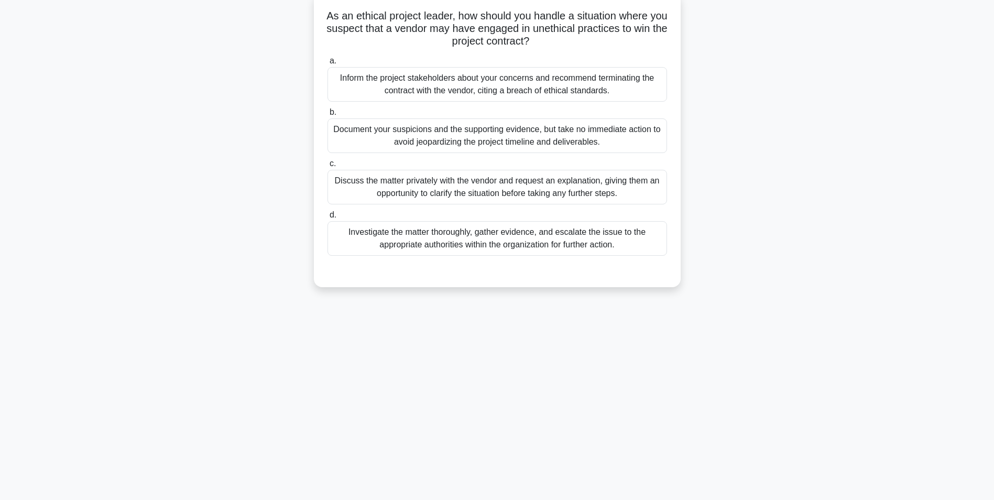
click at [616, 182] on div "Discuss the matter privately with the vendor and request an explanation, giving…" at bounding box center [498, 187] width 340 height 35
click at [328, 167] on input "c. Discuss the matter privately with the vendor and request an explanation, giv…" at bounding box center [328, 163] width 0 height 7
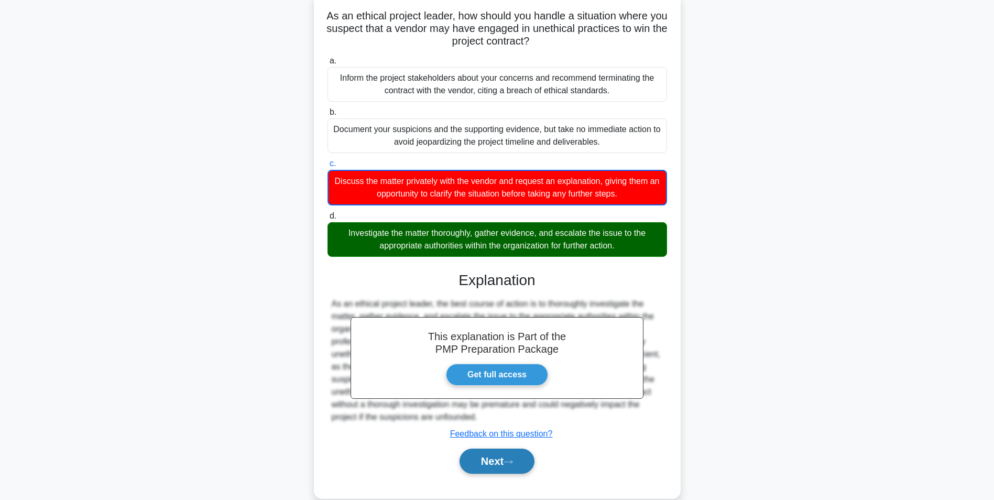
click at [491, 458] on button "Next" at bounding box center [497, 461] width 75 height 25
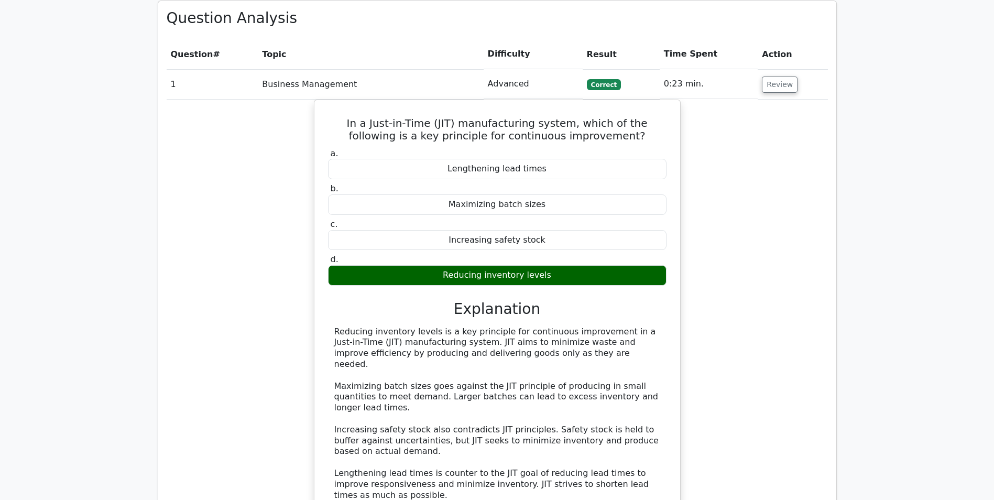
scroll to position [778, 0]
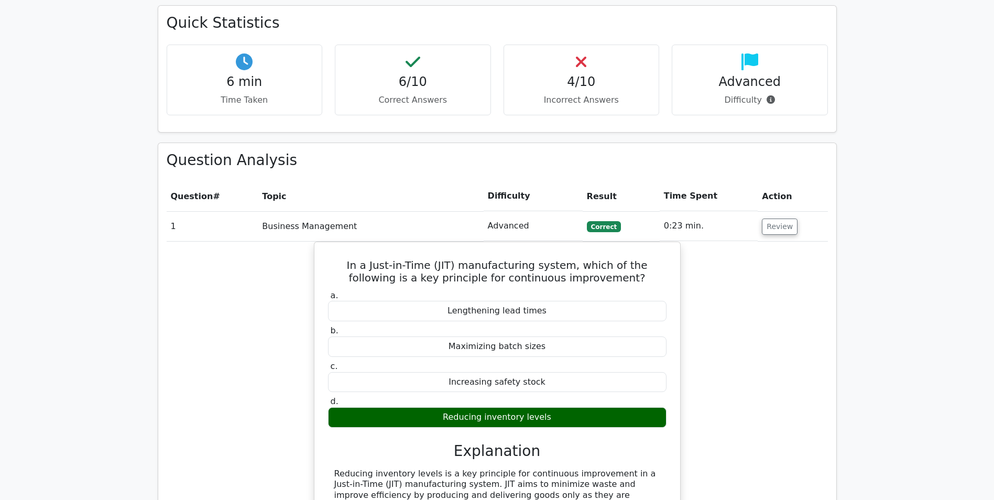
click at [771, 211] on td "Review" at bounding box center [793, 226] width 70 height 30
click at [771, 219] on button "Review" at bounding box center [780, 227] width 36 height 16
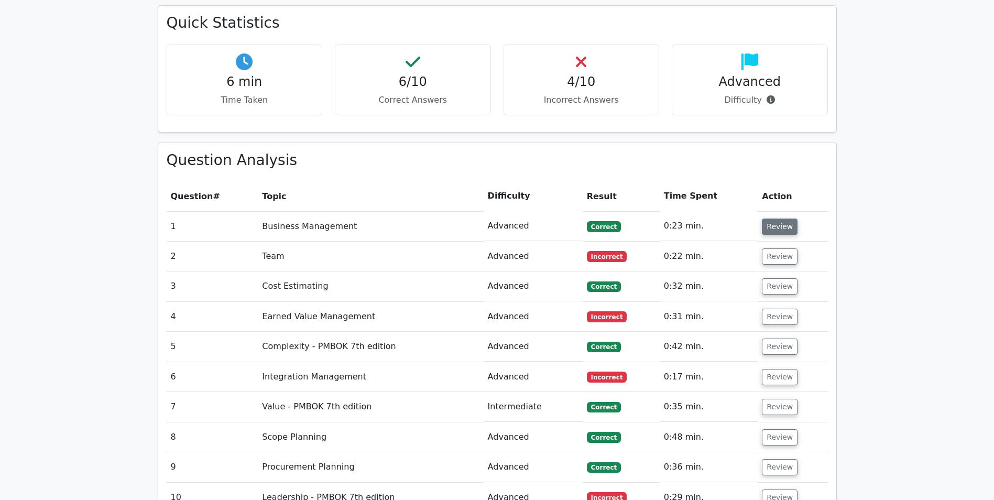
click at [787, 219] on button "Review" at bounding box center [780, 227] width 36 height 16
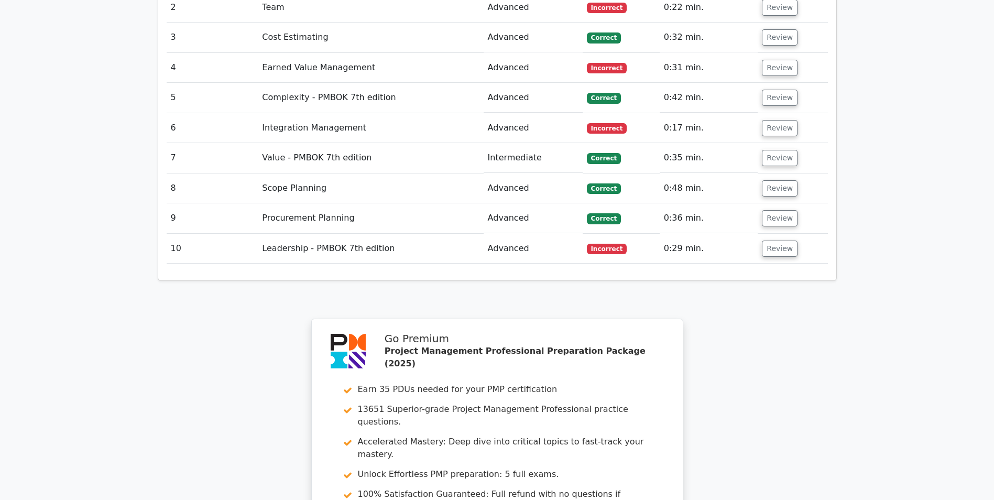
scroll to position [1766, 0]
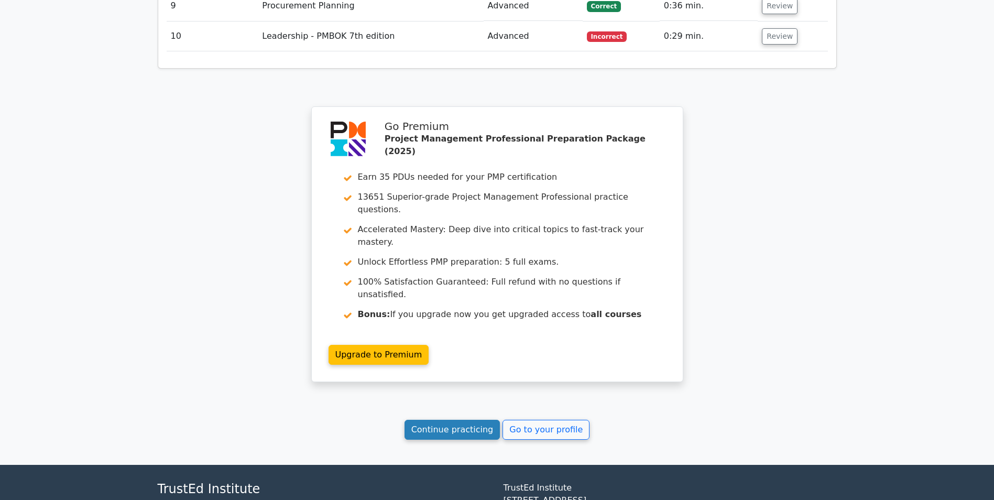
click at [456, 420] on link "Continue practicing" at bounding box center [453, 430] width 96 height 20
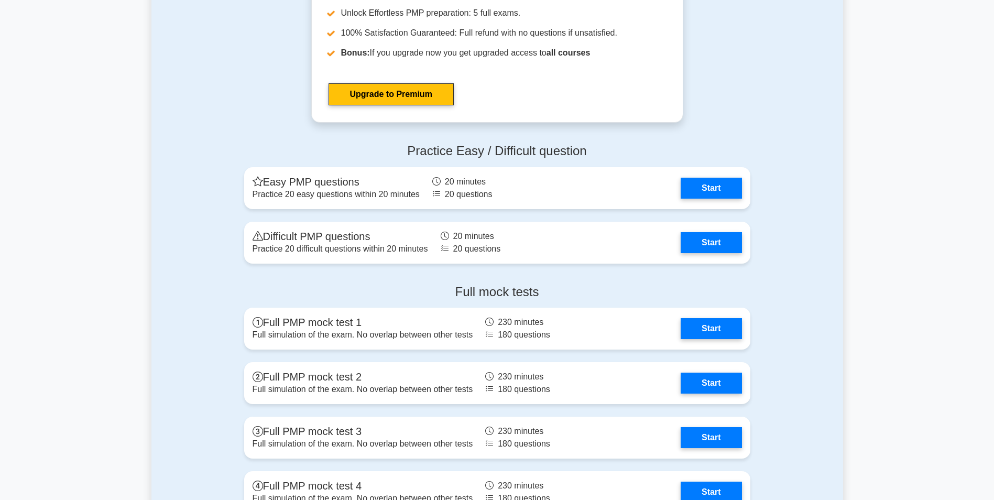
scroll to position [3886, 0]
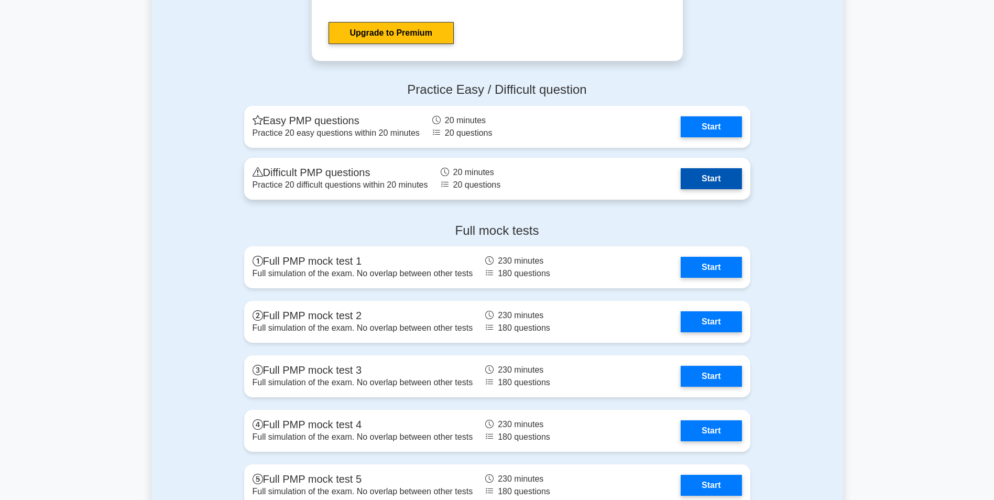
click at [698, 185] on link "Start" at bounding box center [711, 178] width 61 height 21
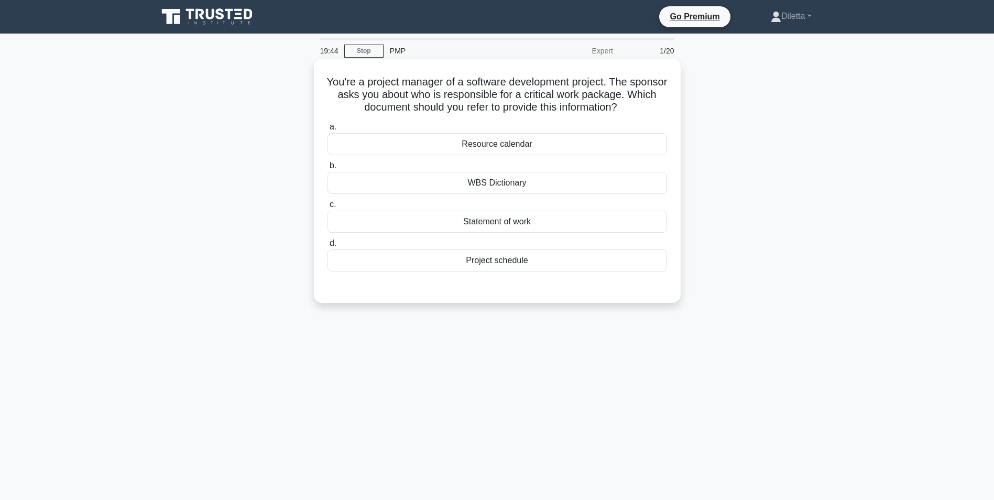
click at [645, 192] on div "WBS Dictionary" at bounding box center [498, 183] width 340 height 22
click at [328, 169] on input "b. WBS Dictionary" at bounding box center [328, 165] width 0 height 7
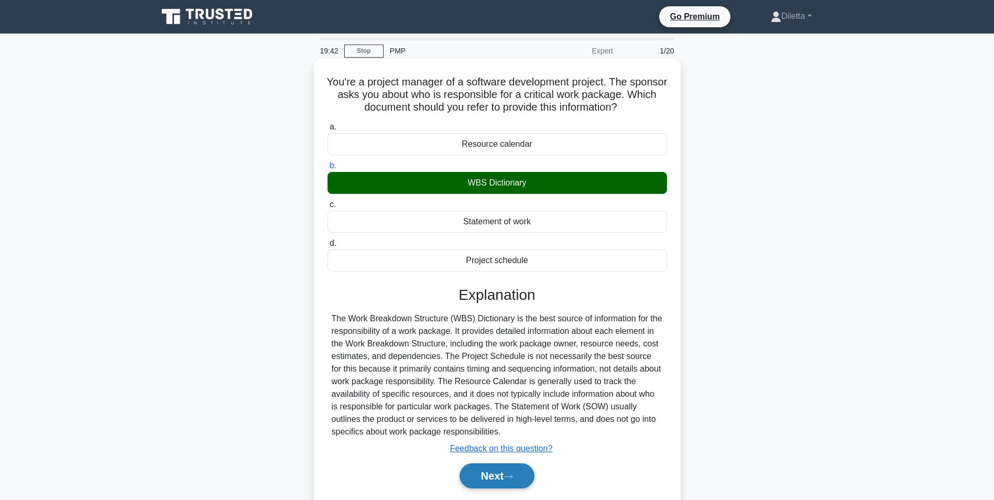
click at [510, 481] on button "Next" at bounding box center [497, 475] width 75 height 25
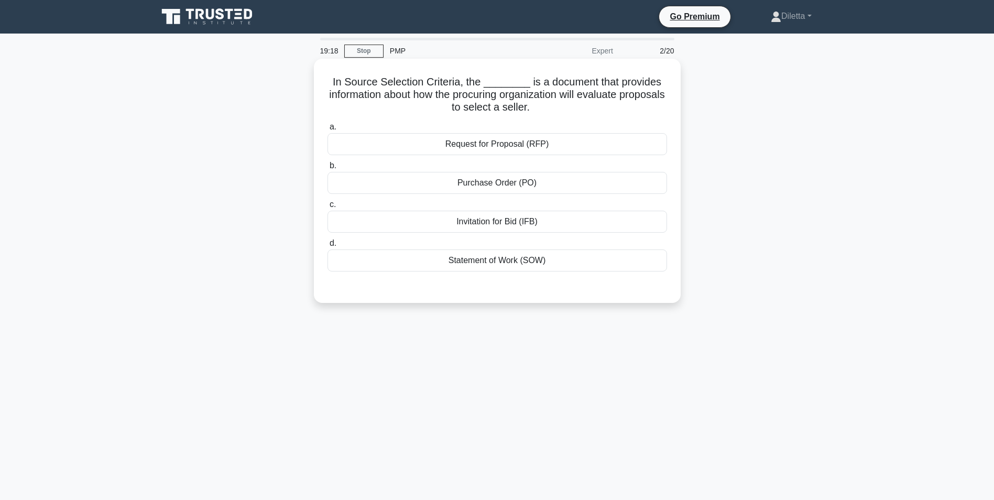
click at [641, 268] on div "Statement of Work (SOW)" at bounding box center [498, 261] width 340 height 22
click at [328, 247] on input "d. Statement of Work (SOW)" at bounding box center [328, 243] width 0 height 7
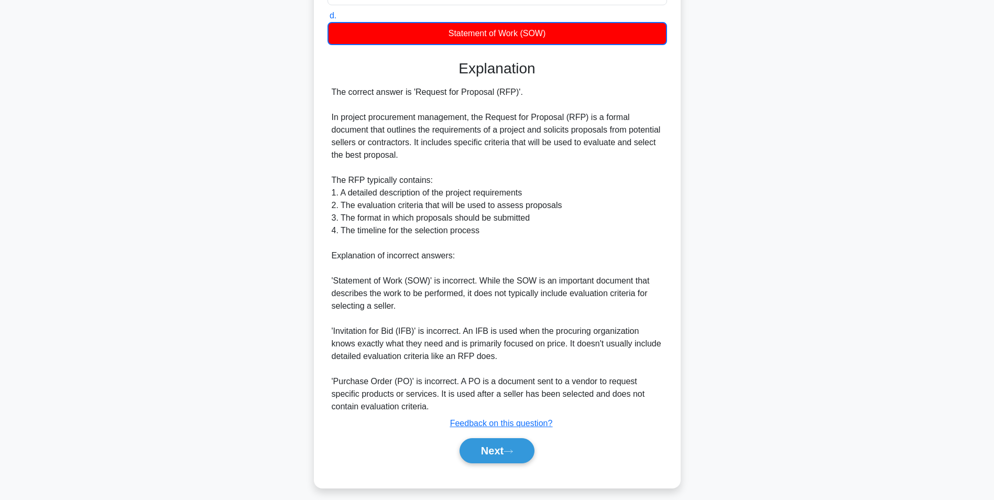
scroll to position [236, 0]
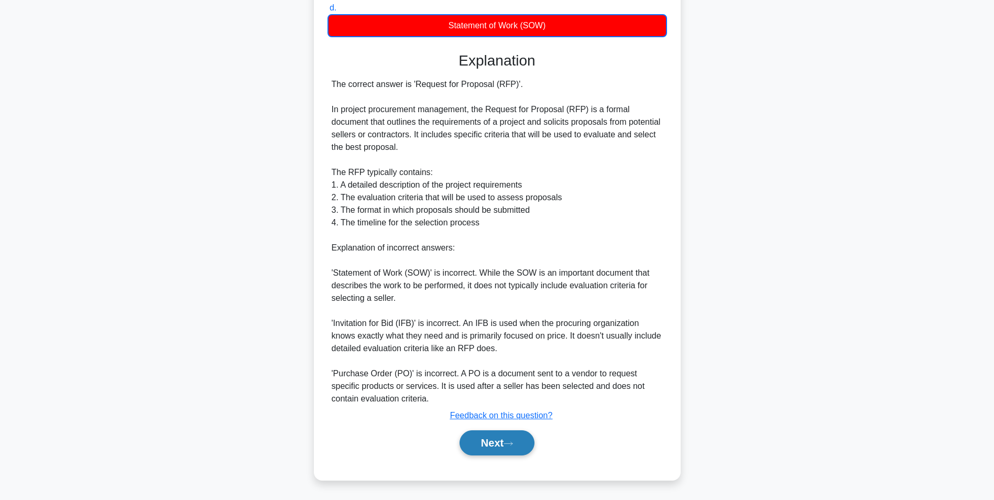
click at [491, 440] on button "Next" at bounding box center [497, 442] width 75 height 25
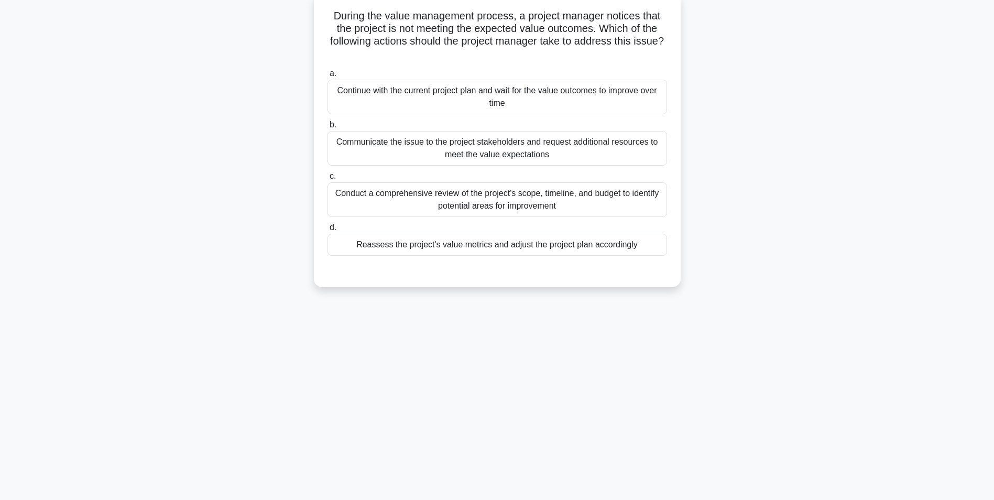
click at [642, 204] on div "Conduct a comprehensive review of the project's scope, timeline, and budget to …" at bounding box center [498, 199] width 340 height 35
click at [328, 180] on input "c. Conduct a comprehensive review of the project's scope, timeline, and budget …" at bounding box center [328, 176] width 0 height 7
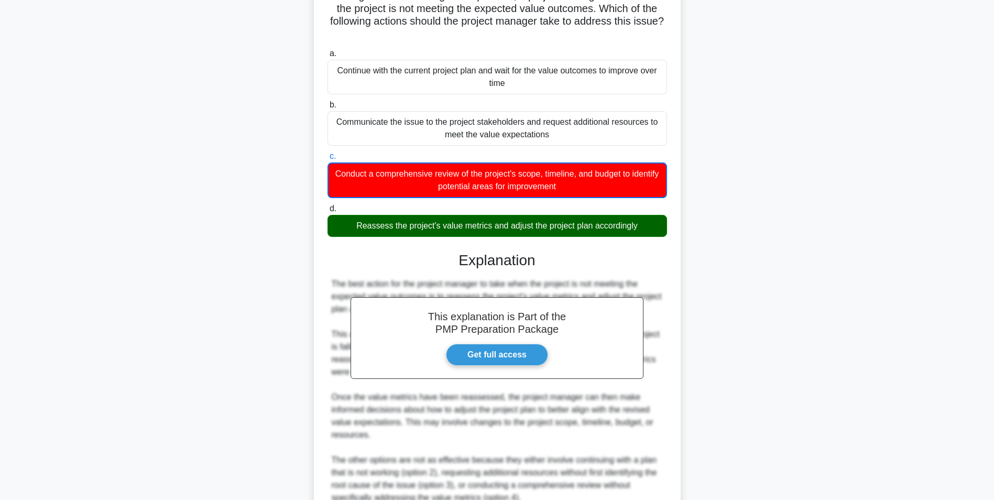
scroll to position [186, 0]
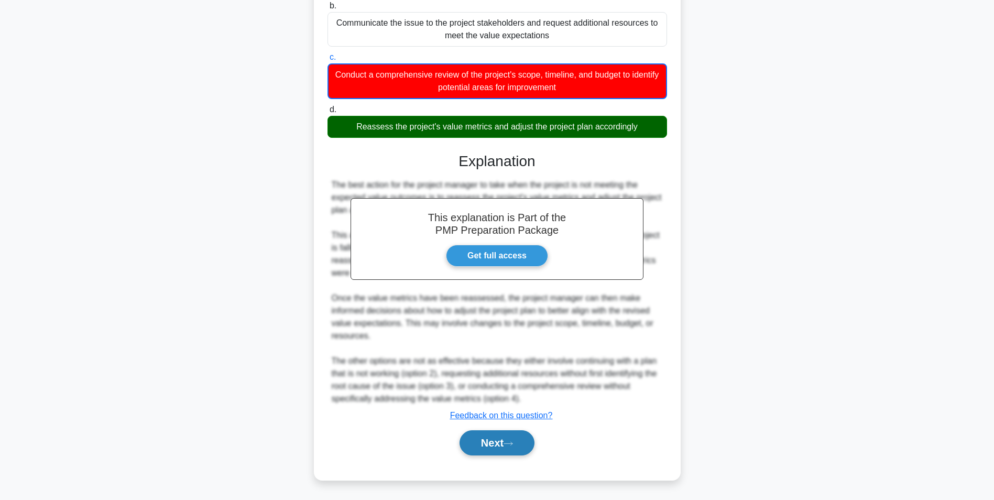
click at [529, 446] on button "Next" at bounding box center [497, 442] width 75 height 25
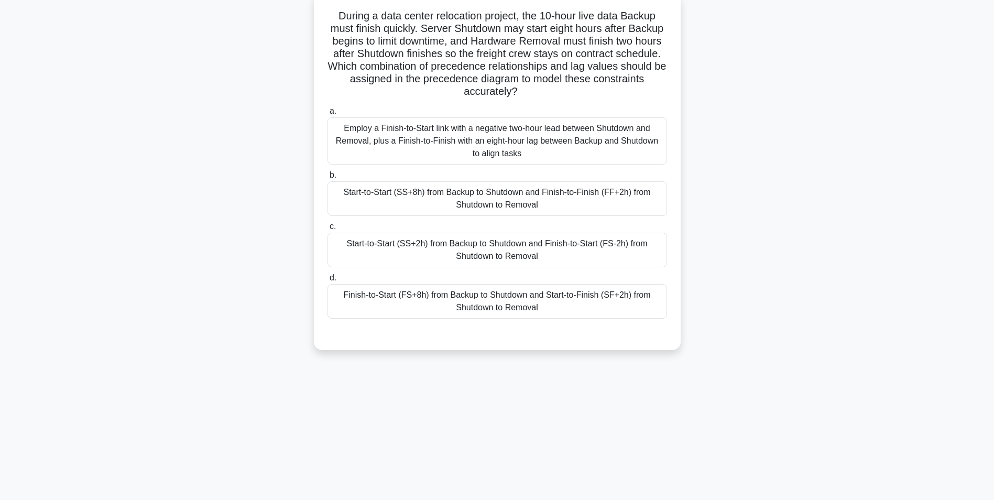
click at [548, 202] on div "Start-to-Start (SS+8h) from Backup to Shutdown and Finish-to-Finish (FF+2h) fro…" at bounding box center [498, 198] width 340 height 35
click at [328, 179] on input "b. Start-to-Start (SS+8h) from Backup to Shutdown and Finish-to-Finish (FF+2h) …" at bounding box center [328, 175] width 0 height 7
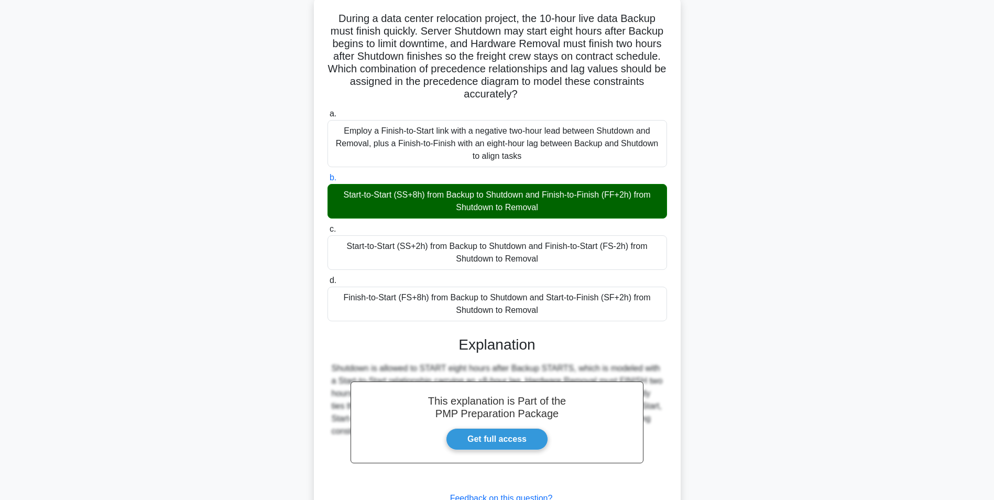
scroll to position [147, 0]
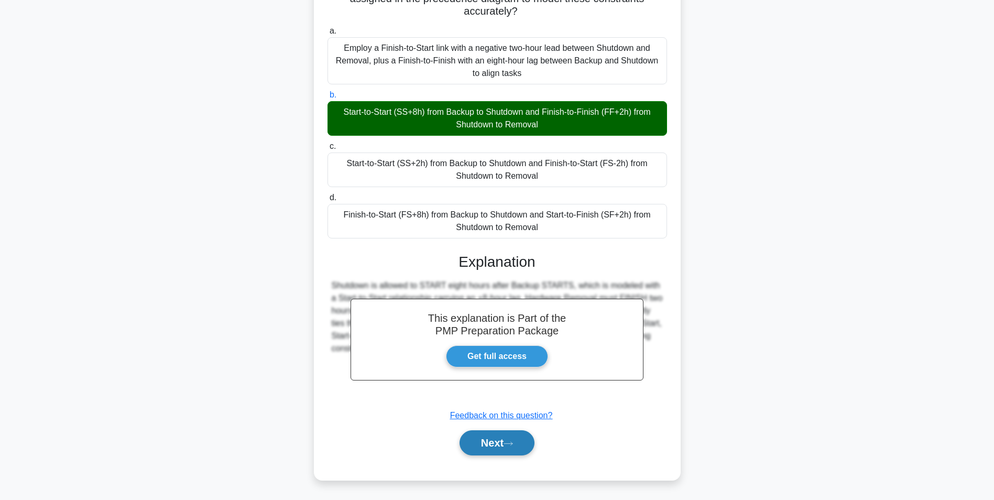
click at [503, 444] on button "Next" at bounding box center [497, 442] width 75 height 25
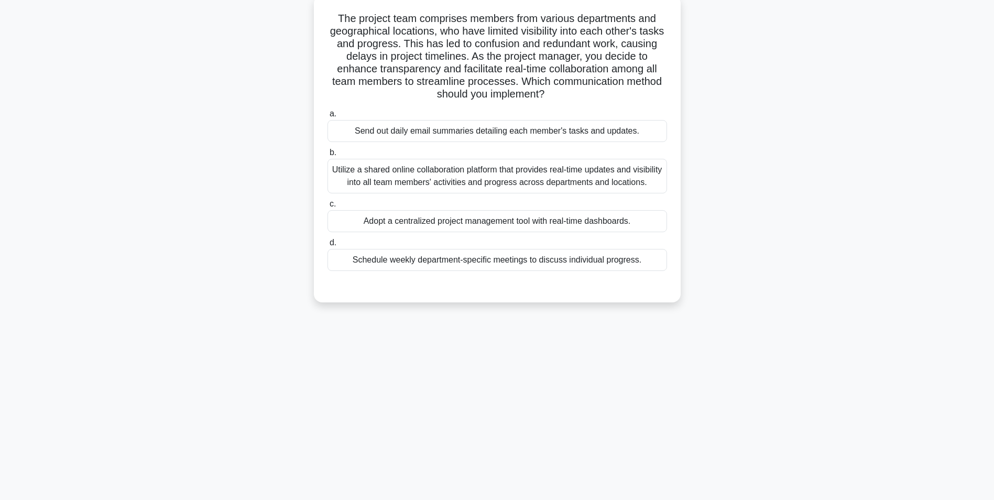
scroll to position [0, 0]
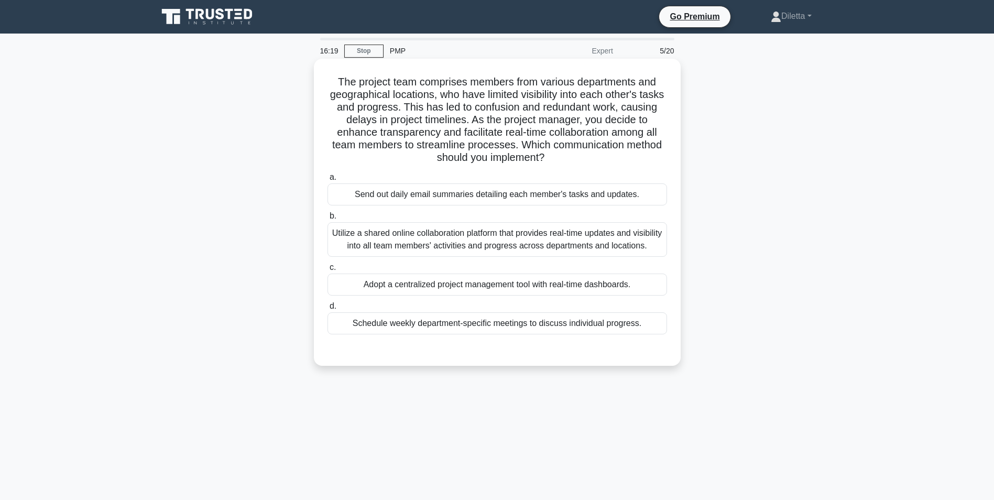
click at [617, 234] on div "Utilize a shared online collaboration platform that provides real-time updates …" at bounding box center [498, 239] width 340 height 35
click at [328, 220] on input "b. Utilize a shared online collaboration platform that provides real-time updat…" at bounding box center [328, 216] width 0 height 7
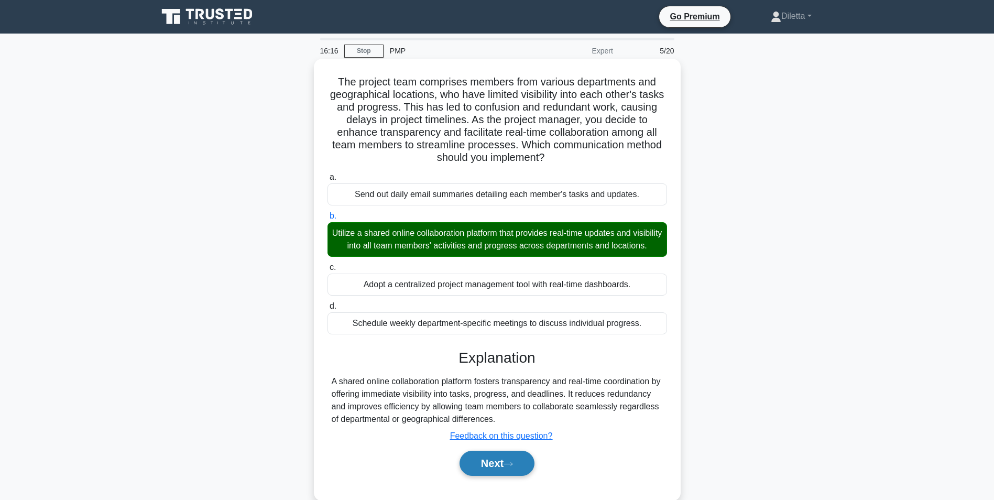
click at [483, 476] on button "Next" at bounding box center [497, 463] width 75 height 25
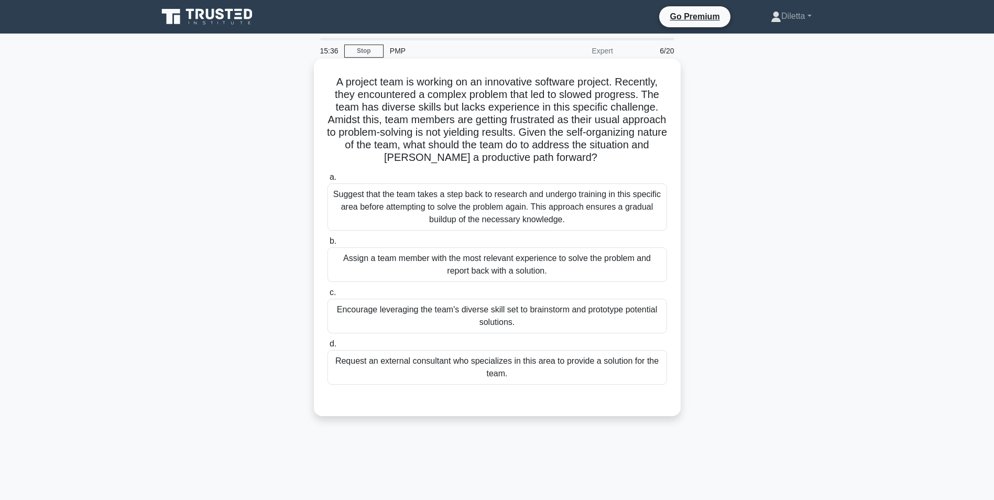
click at [435, 188] on div "Suggest that the team takes a step back to research and undergo training in thi…" at bounding box center [498, 206] width 340 height 47
click at [328, 181] on input "a. Suggest that the team takes a step back to research and undergo training in …" at bounding box center [328, 177] width 0 height 7
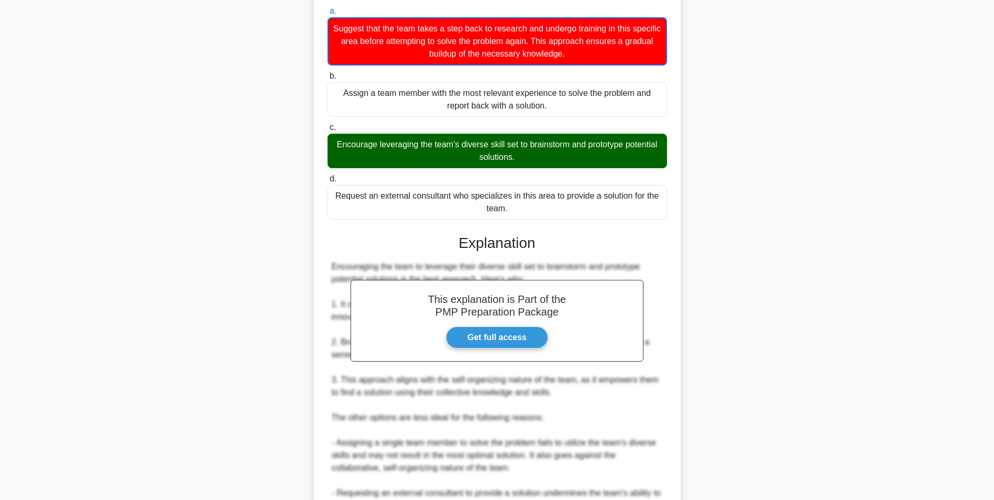
scroll to position [310, 0]
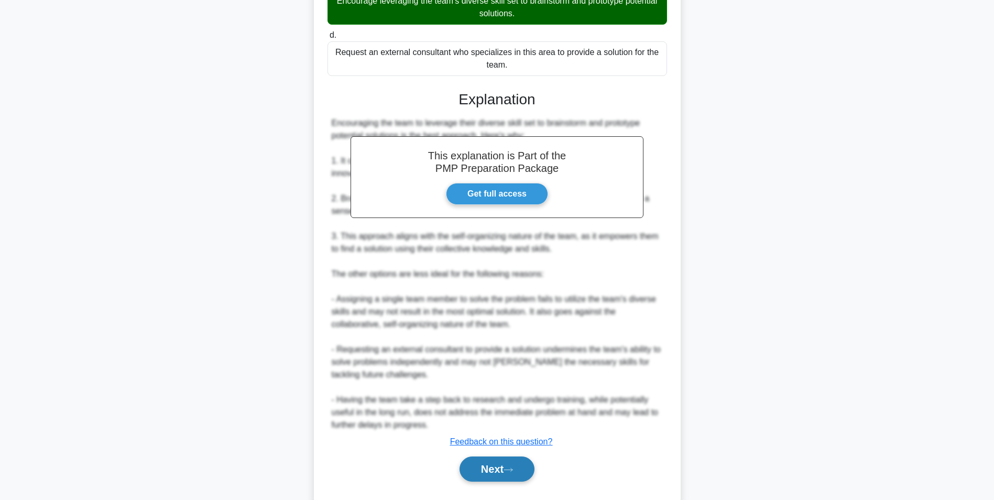
click at [496, 467] on button "Next" at bounding box center [497, 469] width 75 height 25
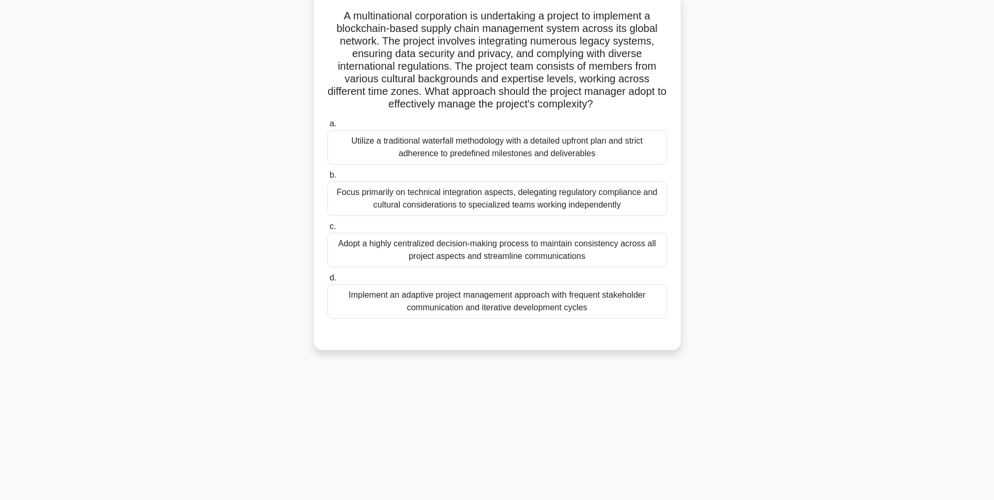
scroll to position [66, 0]
click at [398, 311] on div "Implement an adaptive project management approach with frequent stakeholder com…" at bounding box center [498, 301] width 340 height 35
click at [328, 281] on input "d. Implement an adaptive project management approach with frequent stakeholder …" at bounding box center [328, 278] width 0 height 7
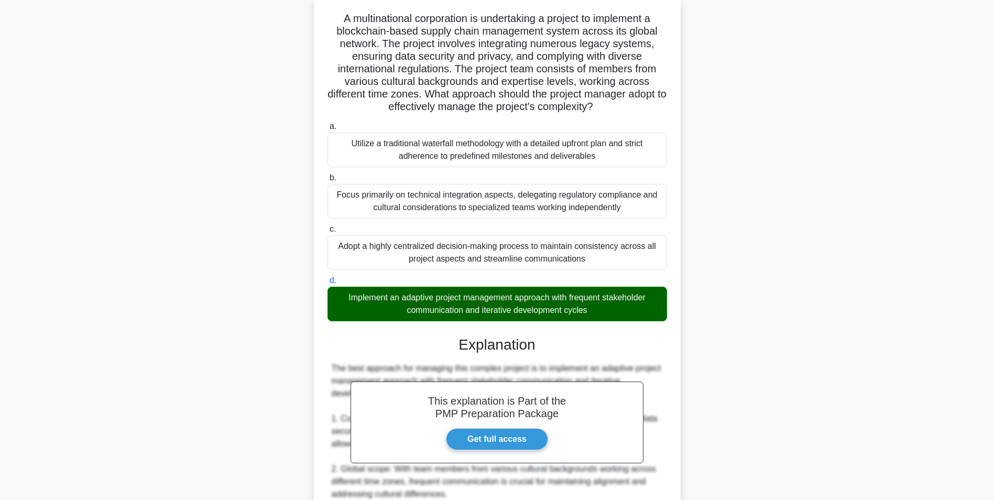
scroll to position [449, 0]
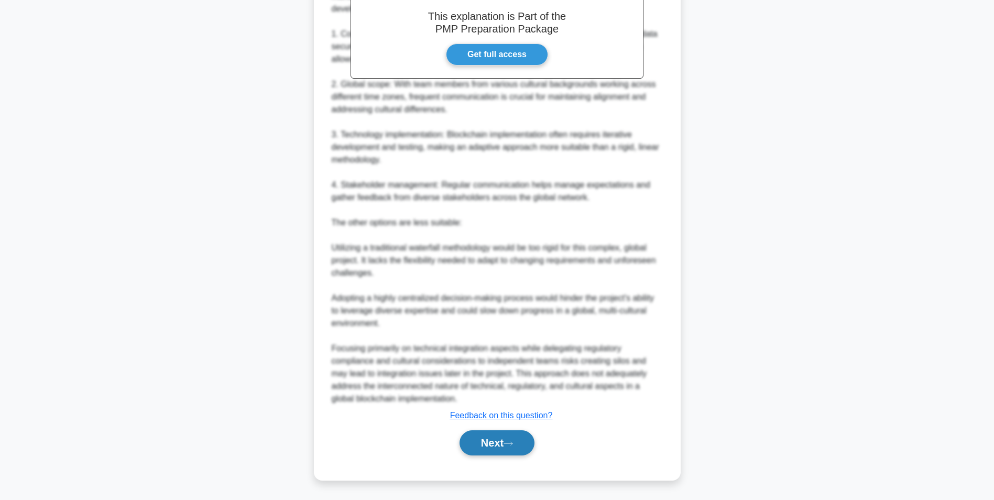
click at [521, 448] on button "Next" at bounding box center [497, 442] width 75 height 25
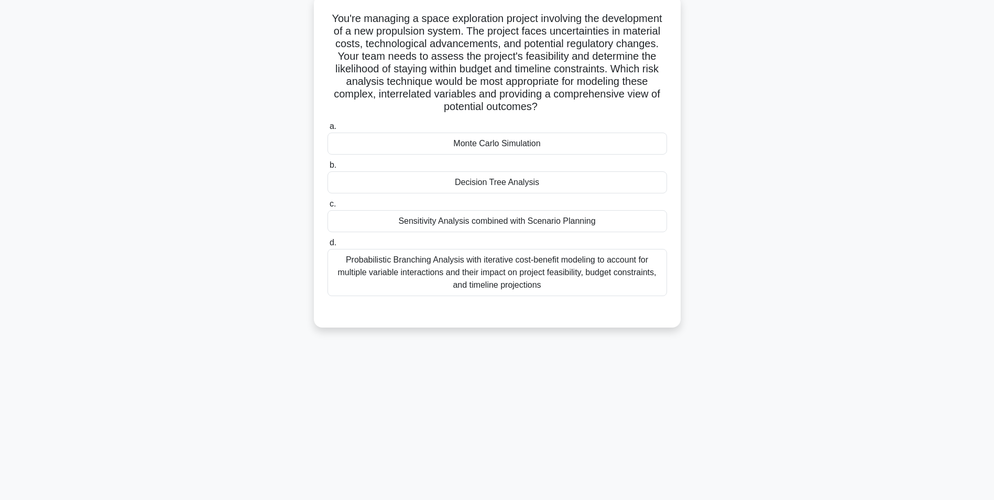
scroll to position [66, 0]
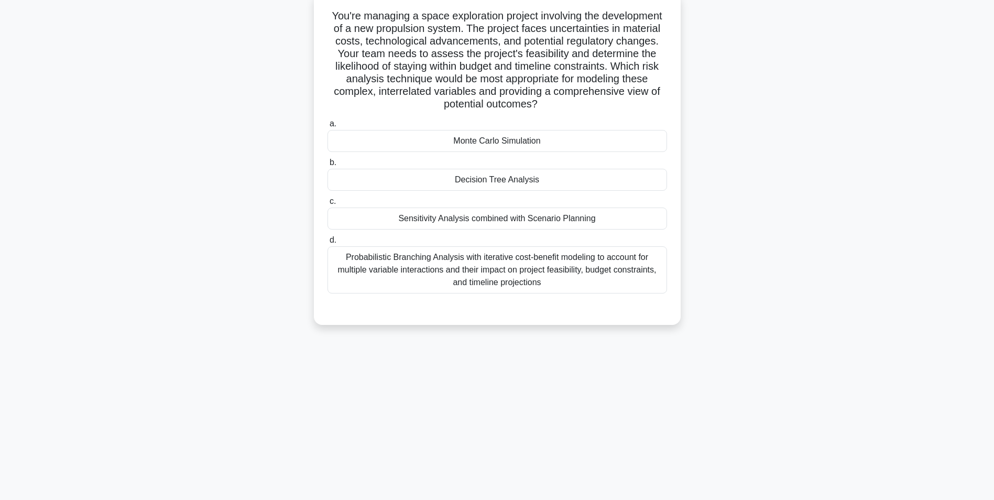
click at [568, 139] on div "Monte Carlo Simulation" at bounding box center [498, 141] width 340 height 22
click at [328, 127] on input "a. Monte Carlo Simulation" at bounding box center [328, 124] width 0 height 7
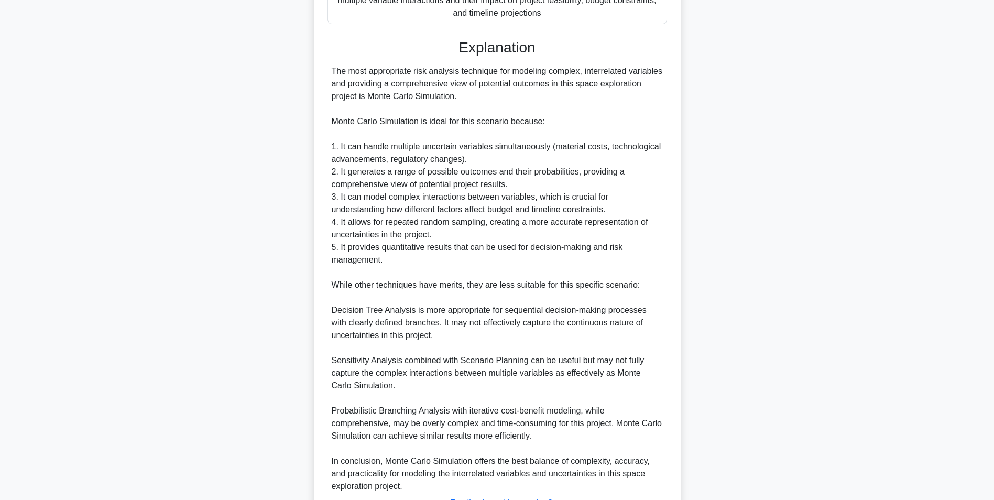
scroll to position [424, 0]
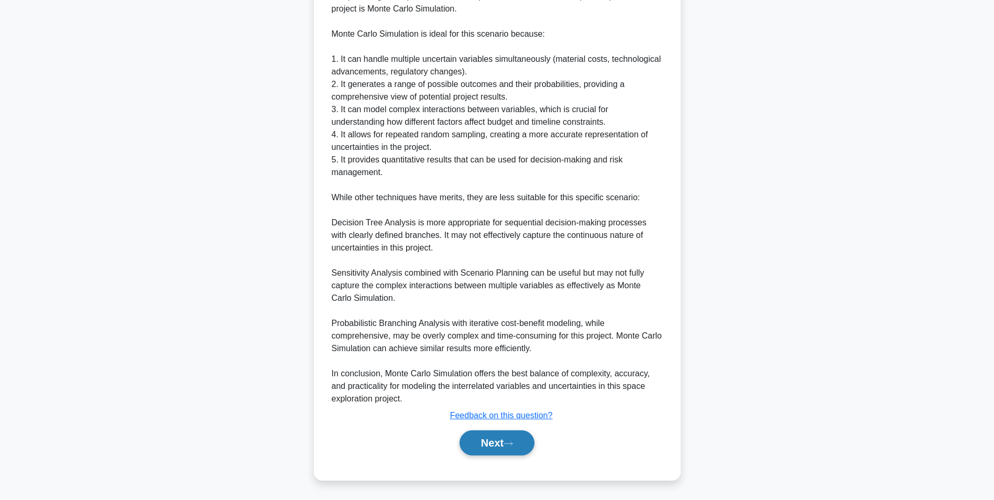
click at [502, 431] on button "Next" at bounding box center [497, 442] width 75 height 25
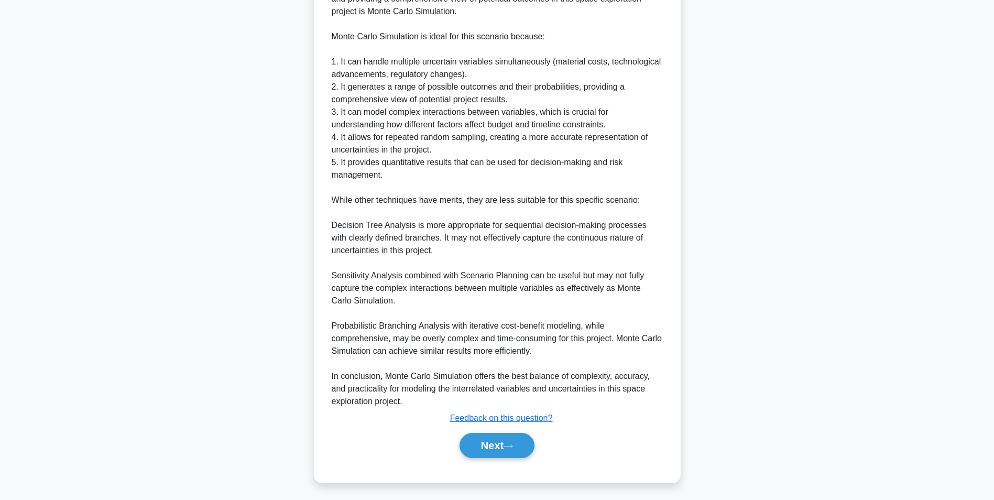
scroll to position [66, 0]
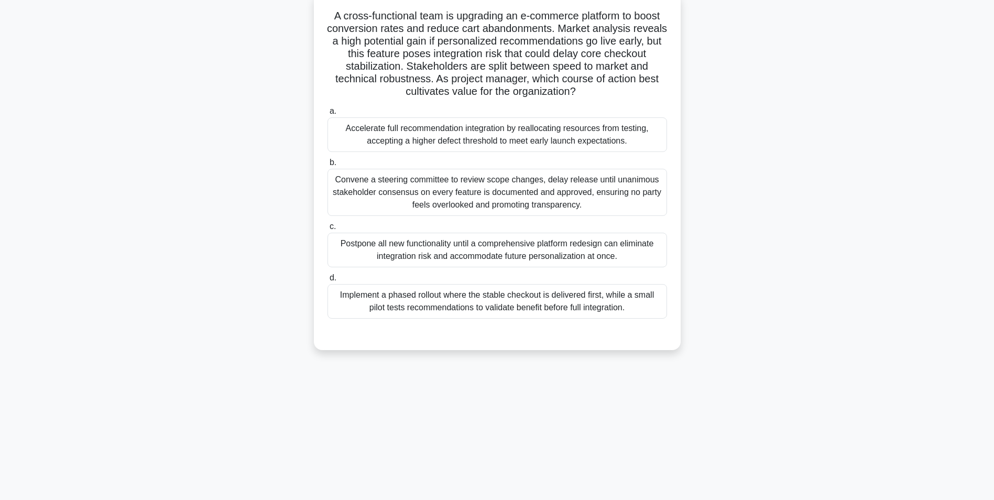
click at [422, 190] on div "Convene a steering committee to review scope changes, delay release until unani…" at bounding box center [498, 192] width 340 height 47
click at [328, 166] on input "b. Convene a steering committee to review scope changes, delay release until un…" at bounding box center [328, 162] width 0 height 7
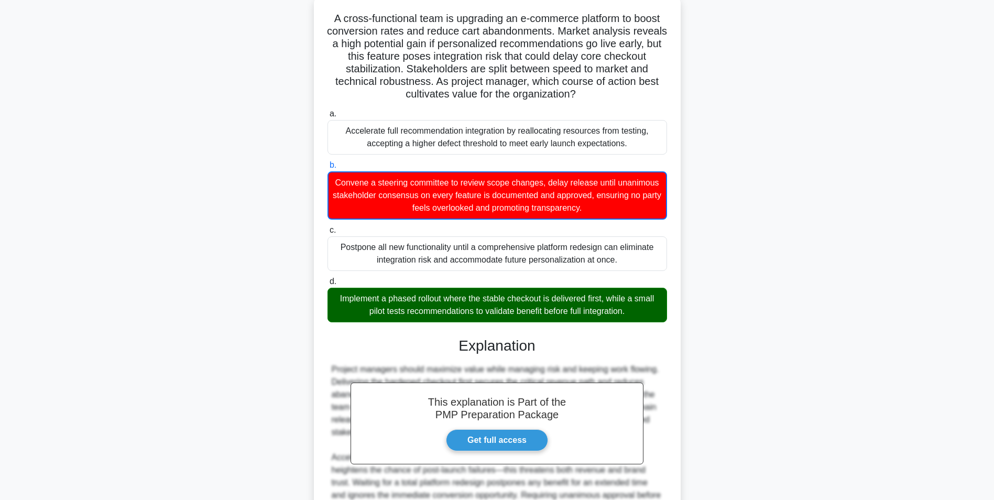
scroll to position [198, 0]
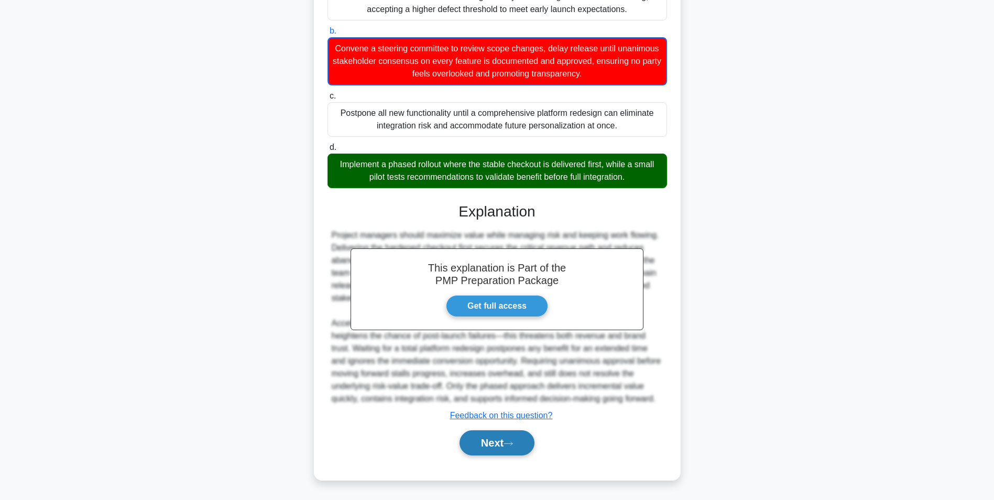
click at [520, 440] on button "Next" at bounding box center [497, 442] width 75 height 25
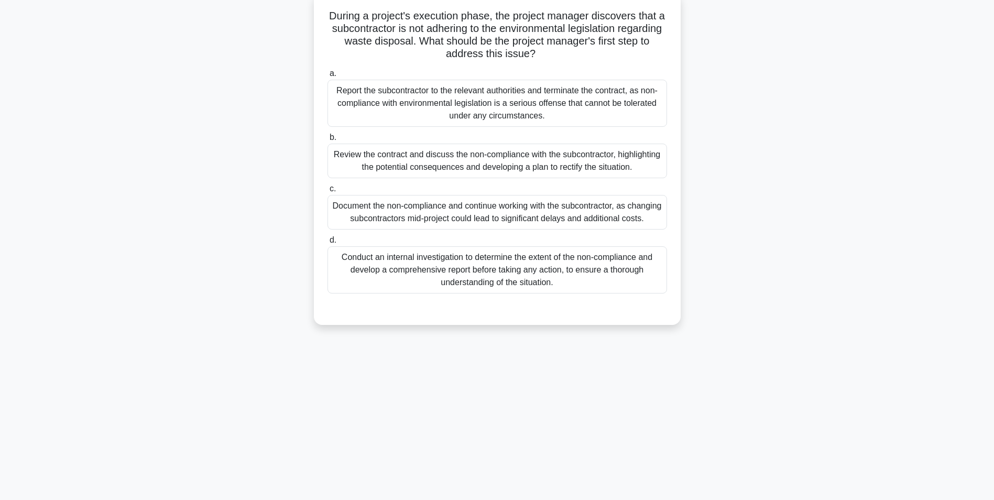
click at [646, 107] on div "Report the subcontractor to the relevant authorities and terminate the contract…" at bounding box center [498, 103] width 340 height 47
click at [328, 77] on input "a. Report the subcontractor to the relevant authorities and terminate the contr…" at bounding box center [328, 73] width 0 height 7
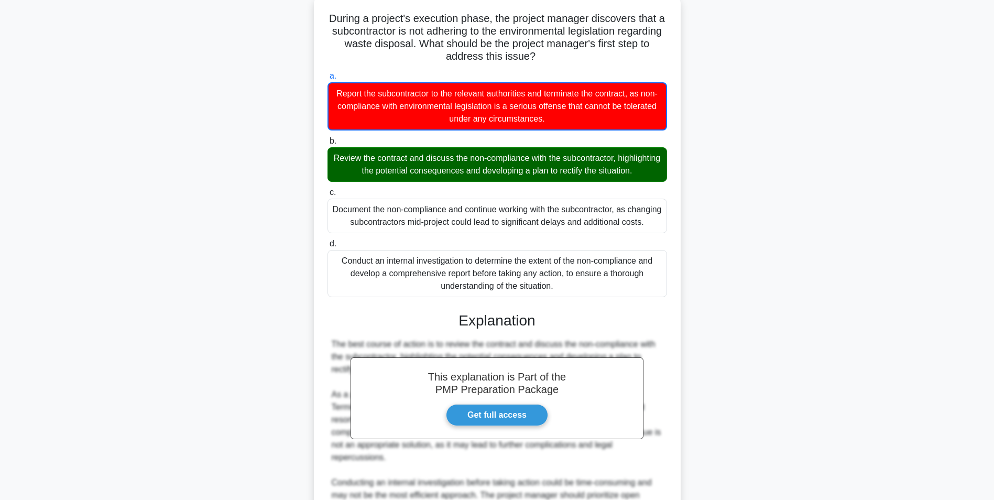
drag, startPoint x: 991, startPoint y: 223, endPoint x: 1000, endPoint y: 316, distance: 93.2
click at [994, 316] on html "Go Premium Diletta" at bounding box center [497, 276] width 994 height 685
drag, startPoint x: 1000, startPoint y: 316, endPoint x: 911, endPoint y: 252, distance: 109.3
click at [911, 252] on main "12:38 Stop PMP Expert 10/20 During a project's execution phase, the project man…" at bounding box center [497, 293] width 994 height 651
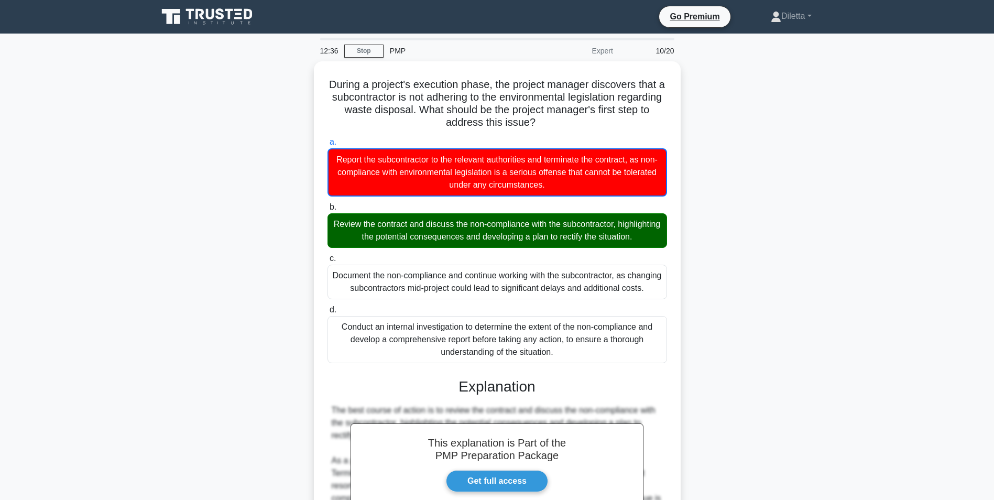
scroll to position [198, 0]
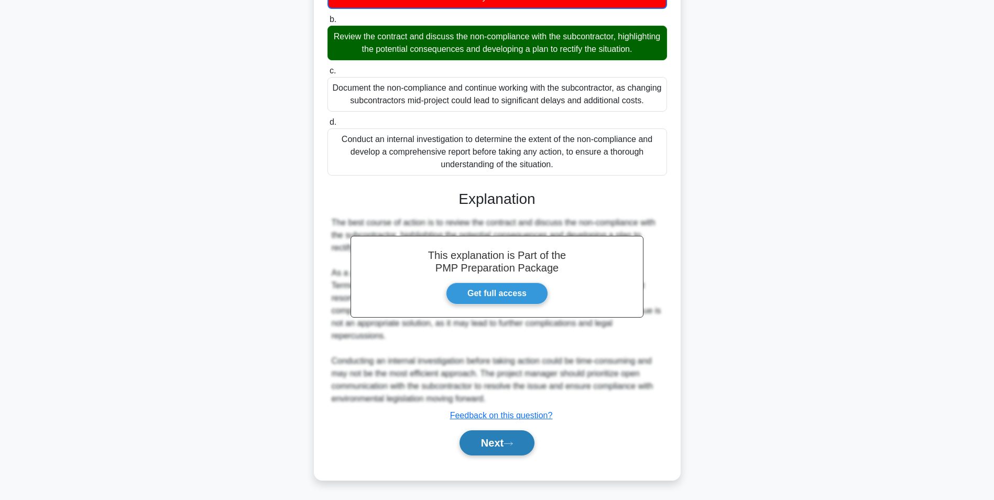
click at [481, 449] on button "Next" at bounding box center [497, 442] width 75 height 25
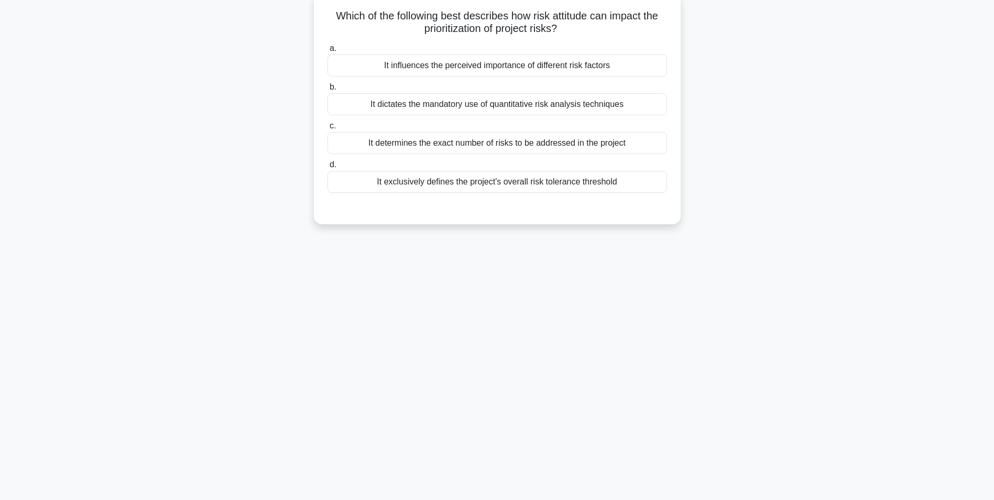
click at [544, 72] on div "It influences the perceived importance of different risk factors" at bounding box center [498, 66] width 340 height 22
click at [328, 52] on input "a. It influences the perceived importance of different risk factors" at bounding box center [328, 48] width 0 height 7
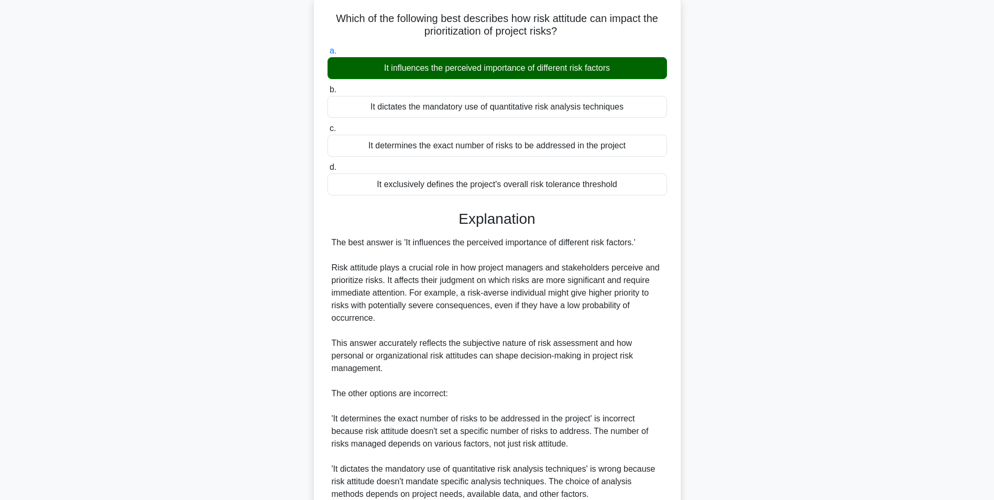
scroll to position [210, 0]
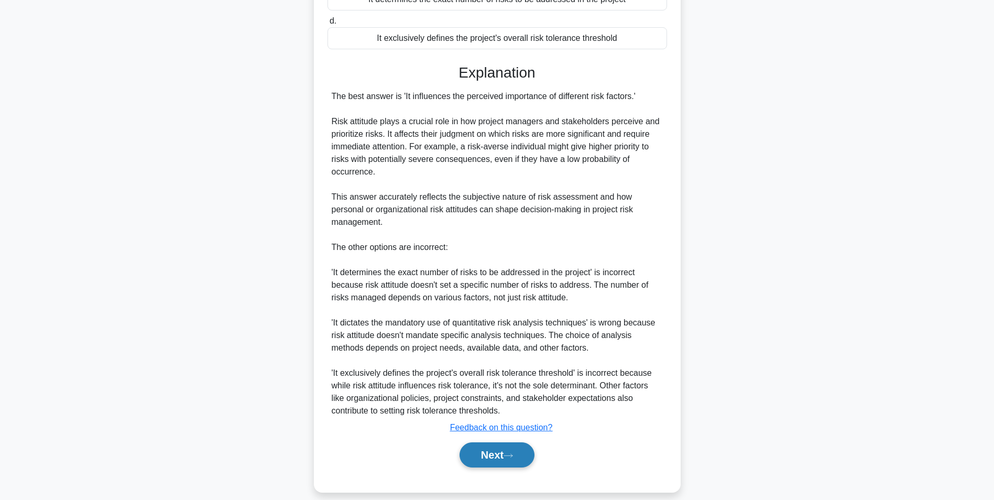
click at [473, 453] on button "Next" at bounding box center [497, 454] width 75 height 25
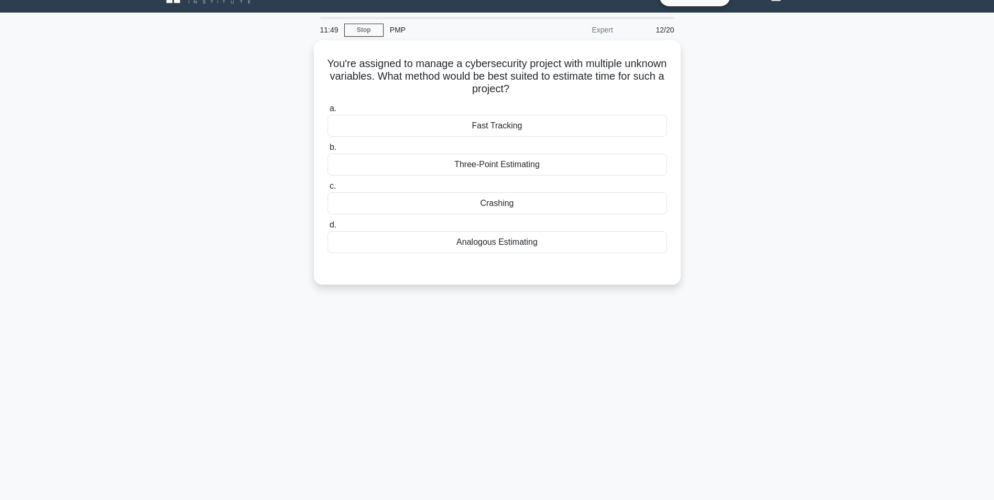
scroll to position [19, 0]
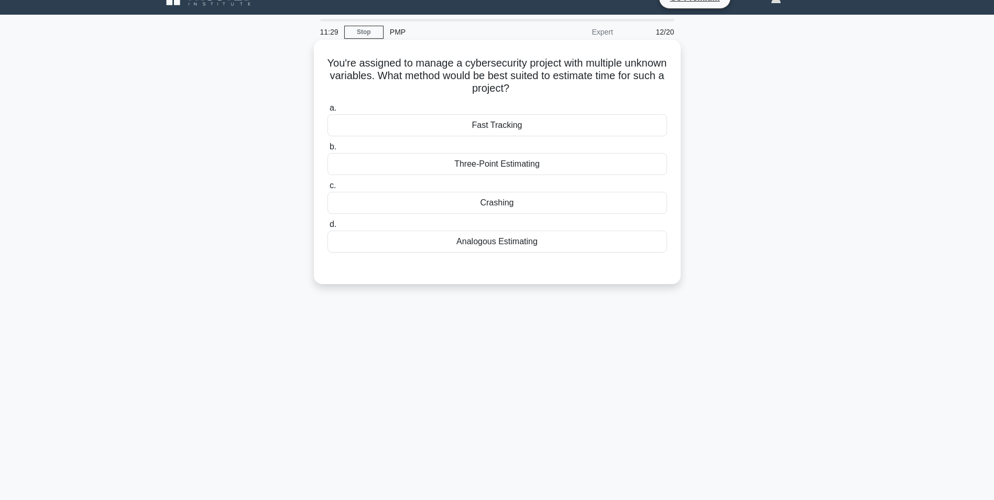
click at [624, 168] on div "Three-Point Estimating" at bounding box center [498, 164] width 340 height 22
click at [328, 150] on input "b. Three-Point Estimating" at bounding box center [328, 147] width 0 height 7
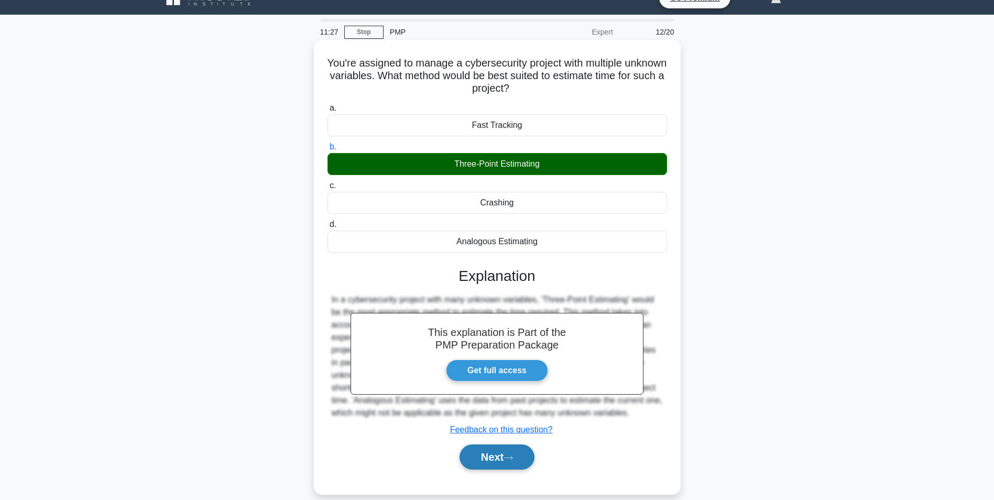
click at [500, 463] on button "Next" at bounding box center [497, 457] width 75 height 25
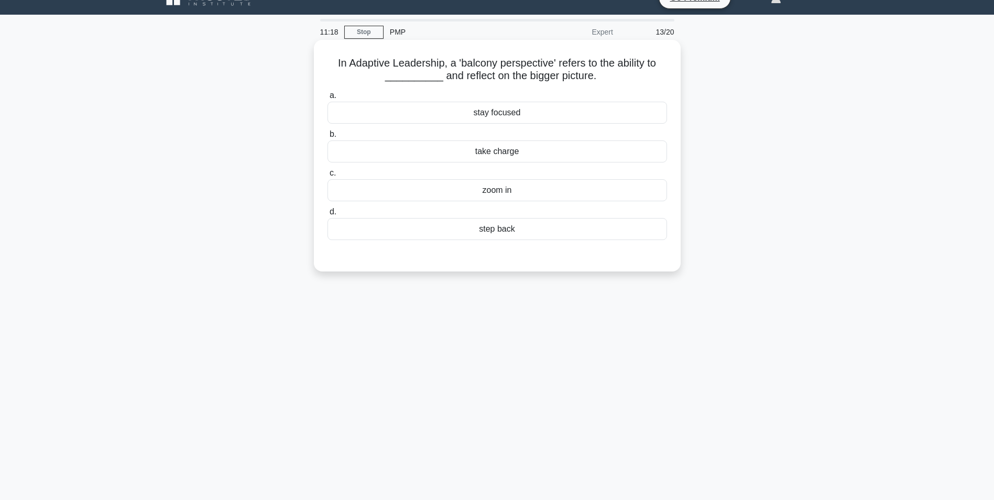
click at [515, 235] on div "step back" at bounding box center [498, 229] width 340 height 22
click at [328, 215] on input "d. step back" at bounding box center [328, 212] width 0 height 7
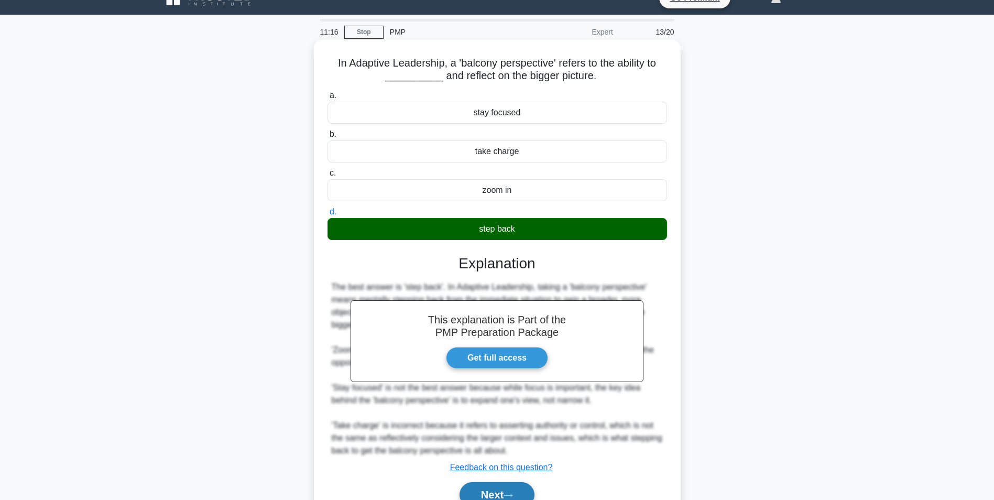
click at [495, 486] on button "Next" at bounding box center [497, 494] width 75 height 25
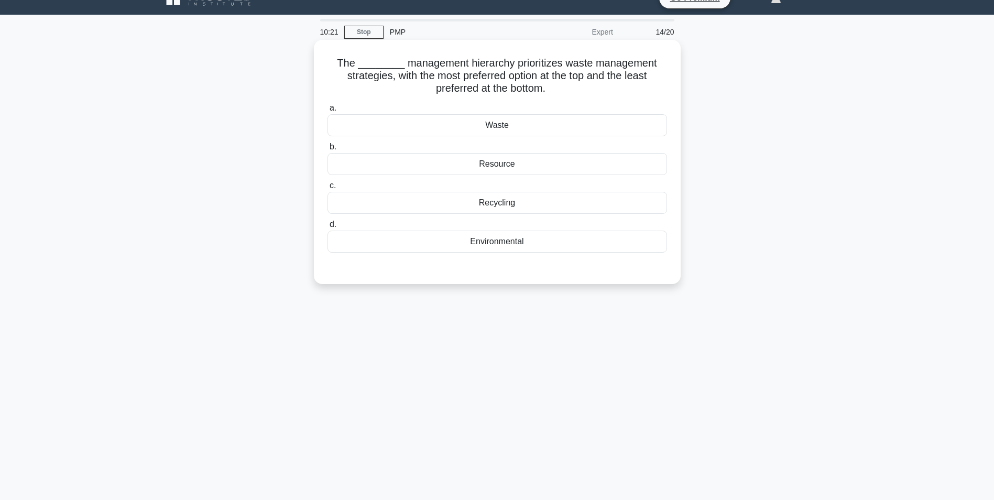
click at [546, 252] on div "Environmental" at bounding box center [498, 242] width 340 height 22
click at [328, 228] on input "d. Environmental" at bounding box center [328, 224] width 0 height 7
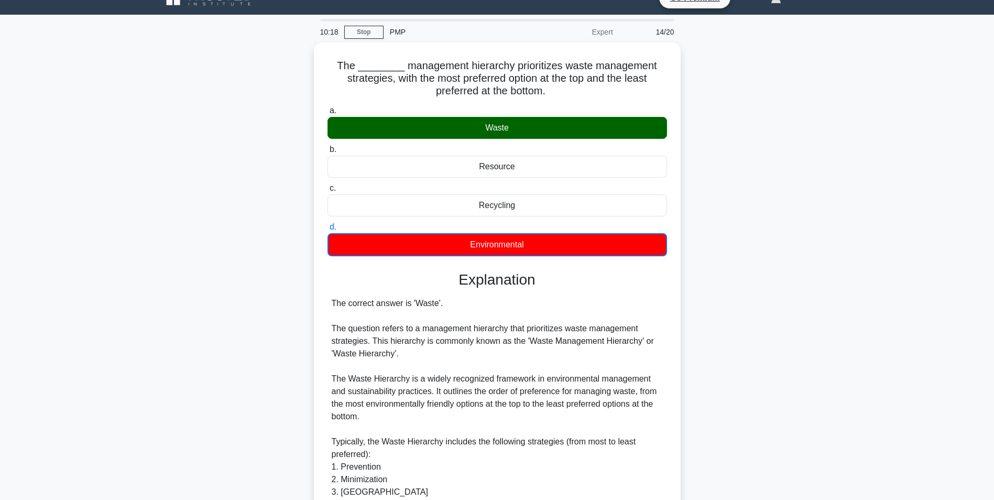
scroll to position [286, 0]
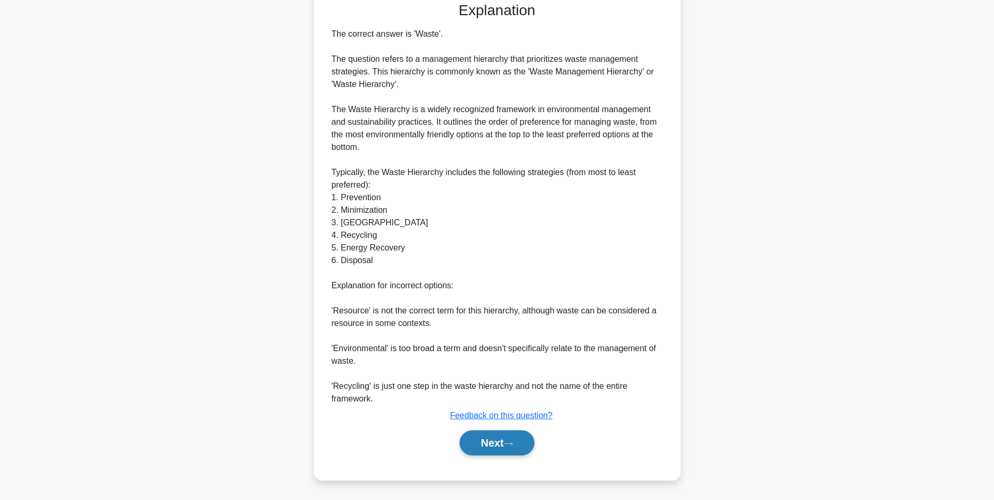
click at [498, 440] on button "Next" at bounding box center [497, 442] width 75 height 25
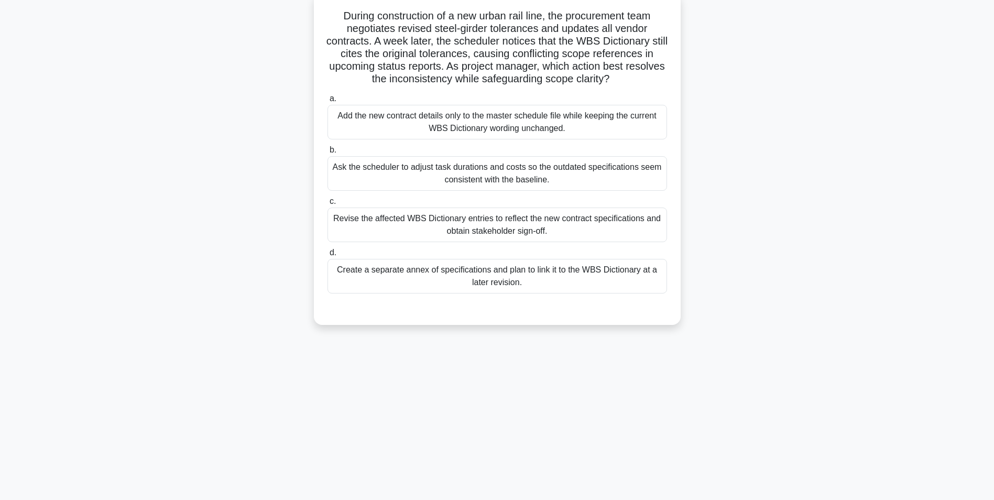
click at [525, 232] on div "Revise the affected WBS Dictionary entries to reflect the new contract specific…" at bounding box center [498, 225] width 340 height 35
click at [328, 205] on input "c. Revise the affected WBS Dictionary entries to reflect the new contract speci…" at bounding box center [328, 201] width 0 height 7
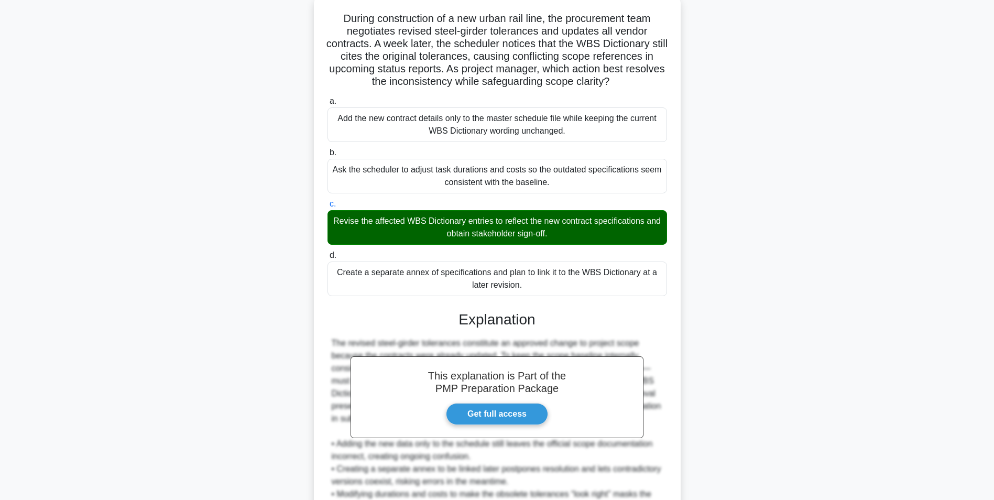
scroll to position [210, 0]
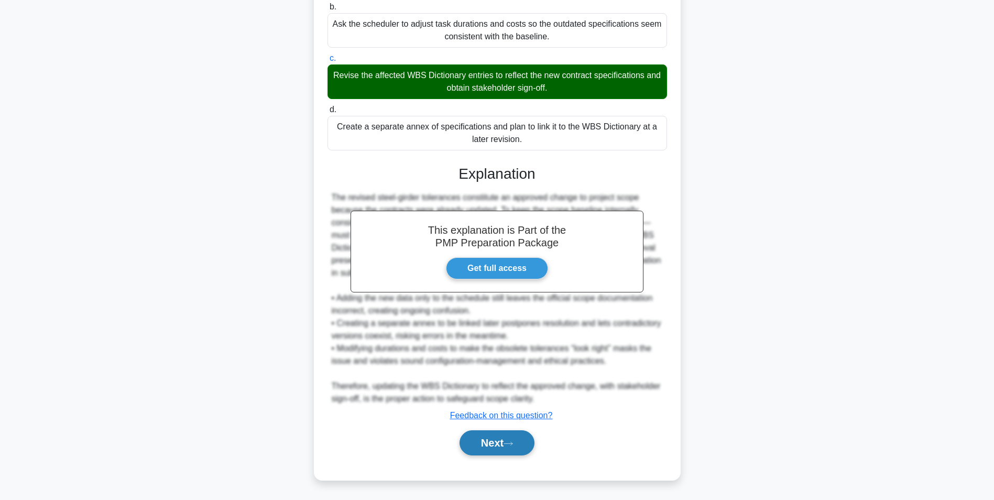
click at [504, 431] on button "Next" at bounding box center [497, 442] width 75 height 25
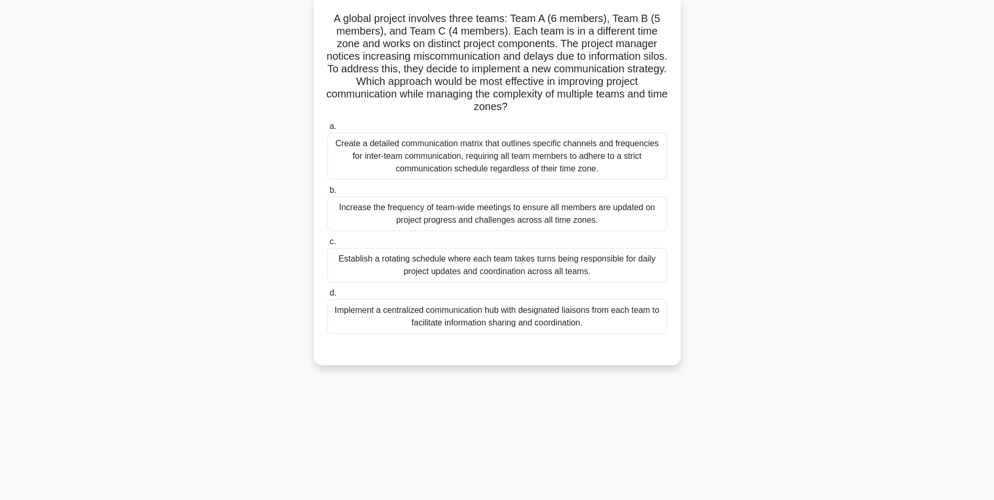
scroll to position [0, 0]
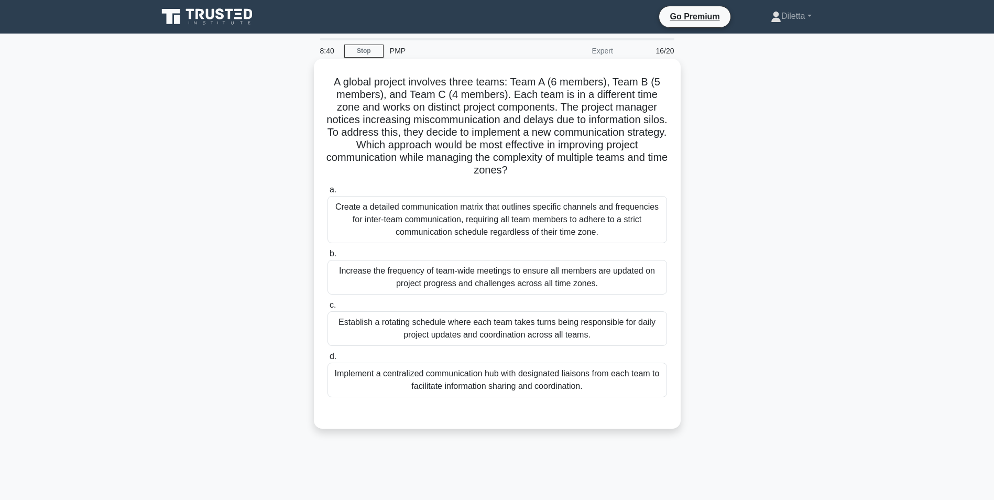
click at [637, 386] on div "Implement a centralized communication hub with designated liaisons from each te…" at bounding box center [498, 380] width 340 height 35
click at [328, 360] on input "d. Implement a centralized communication hub with designated liaisons from each…" at bounding box center [328, 356] width 0 height 7
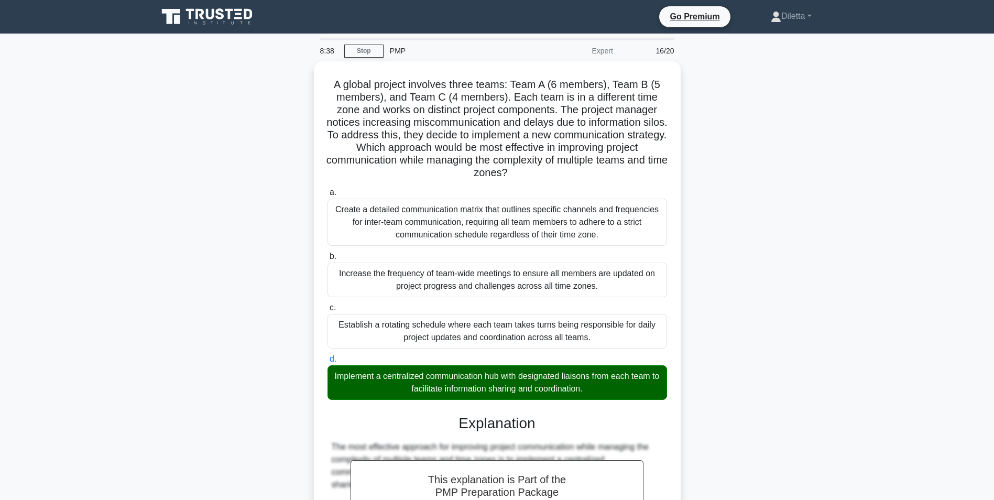
scroll to position [398, 0]
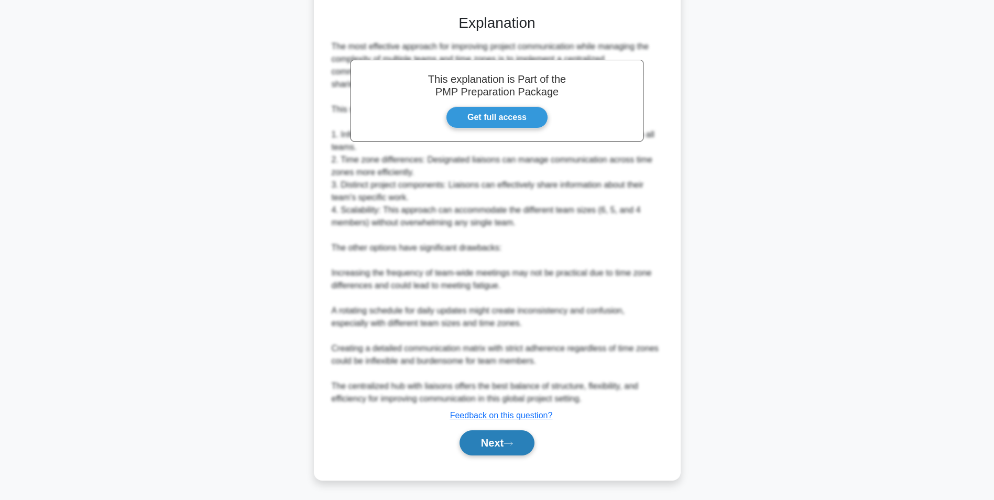
click at [511, 445] on icon at bounding box center [508, 444] width 9 height 6
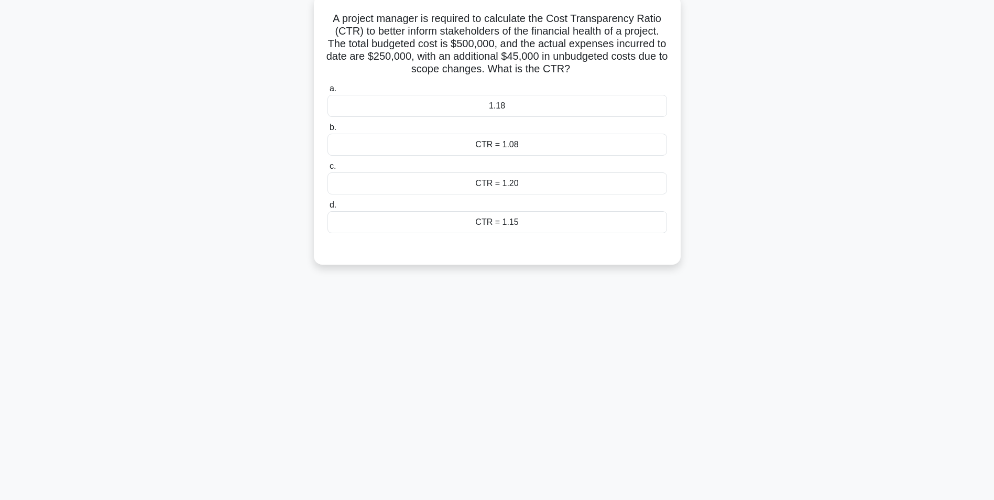
scroll to position [66, 0]
click at [549, 178] on div "CTR = 1.20" at bounding box center [498, 181] width 340 height 22
click at [328, 167] on input "c. CTR = 1.20" at bounding box center [328, 163] width 0 height 7
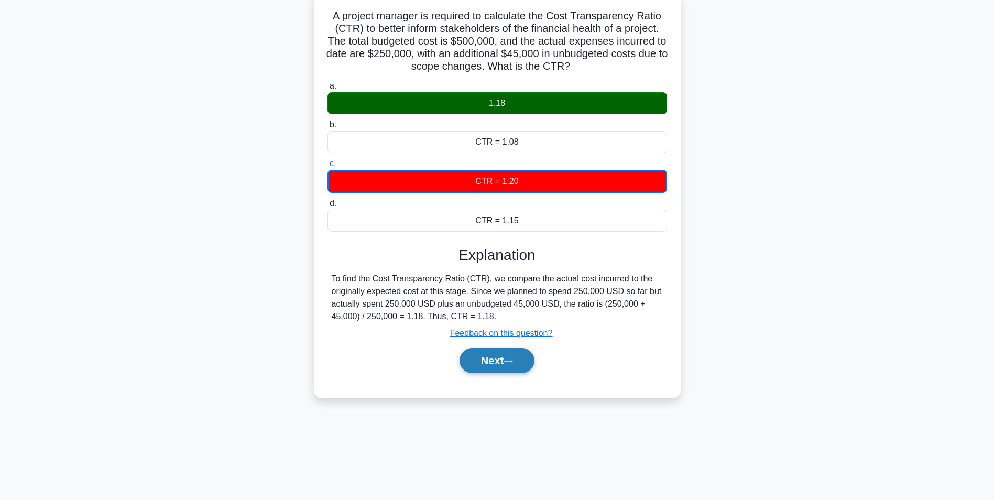
click at [524, 362] on button "Next" at bounding box center [497, 360] width 75 height 25
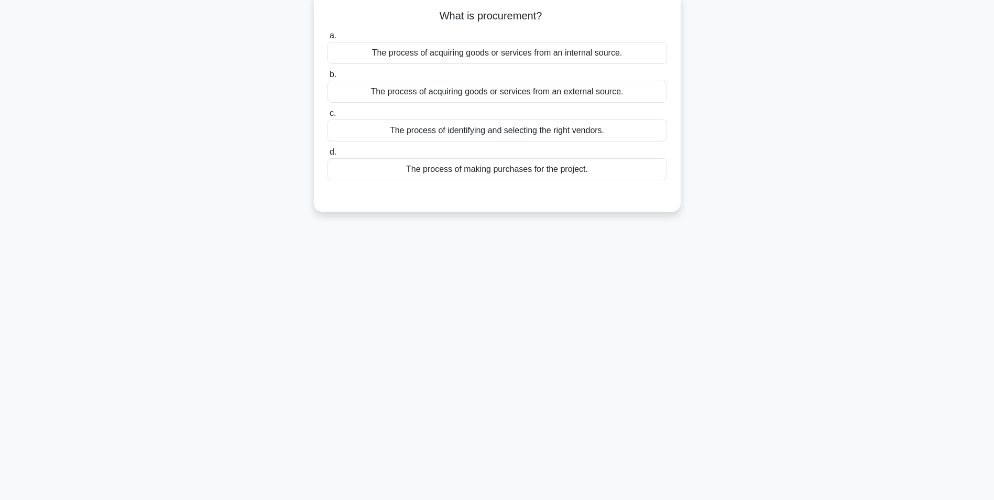
click at [568, 95] on div "The process of acquiring goods or services from an external source." at bounding box center [498, 92] width 340 height 22
click at [328, 78] on input "b. The process of acquiring goods or services from an external source." at bounding box center [328, 74] width 0 height 7
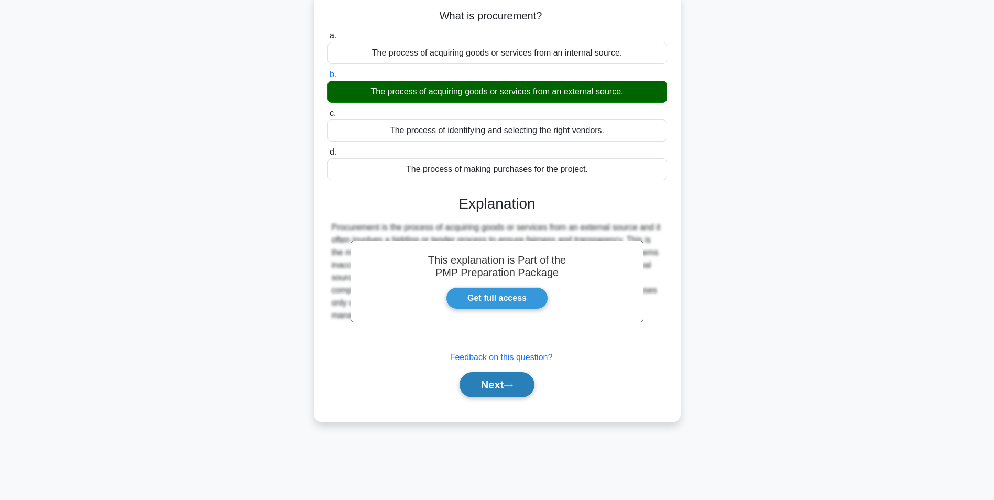
click at [502, 382] on button "Next" at bounding box center [497, 384] width 75 height 25
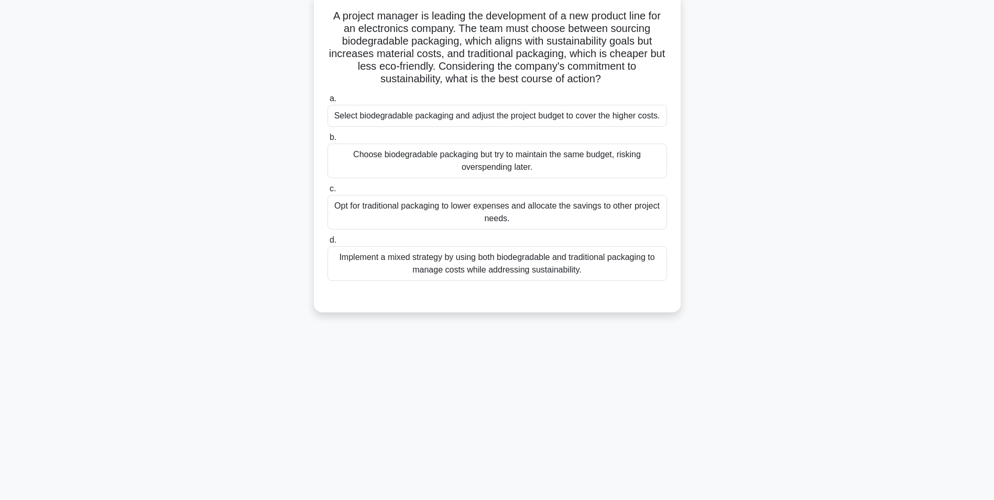
click at [637, 116] on div "Select biodegradable packaging and adjust the project budget to cover the highe…" at bounding box center [498, 116] width 340 height 22
click at [328, 102] on input "a. Select biodegradable packaging and adjust the project budget to cover the hi…" at bounding box center [328, 98] width 0 height 7
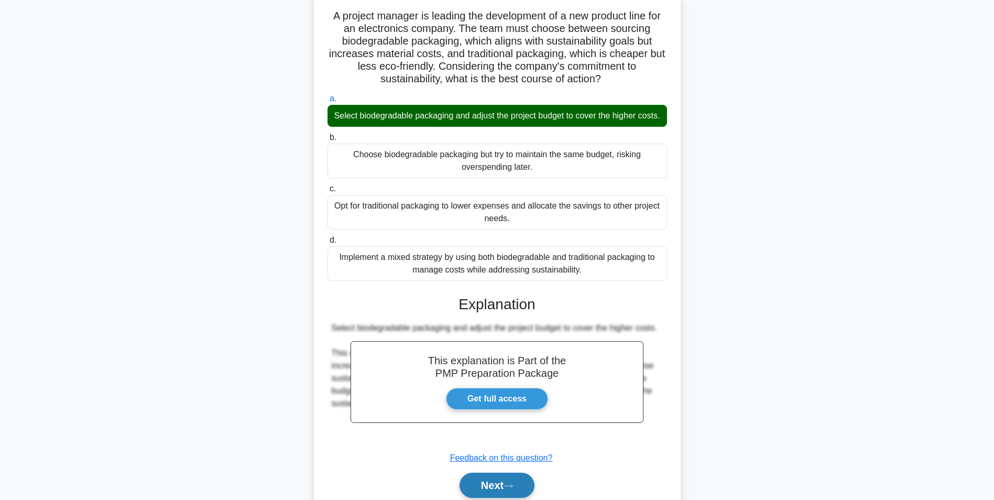
click at [515, 491] on button "Next" at bounding box center [497, 485] width 75 height 25
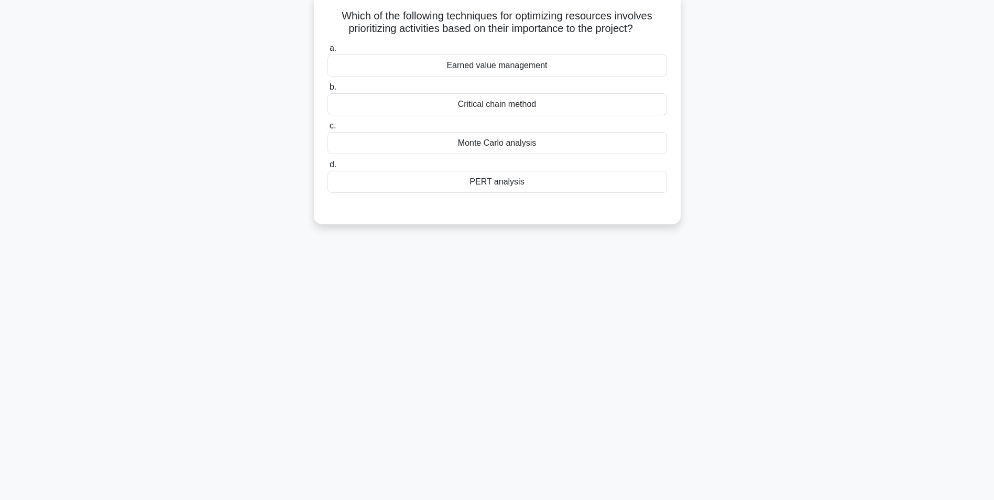
click at [565, 103] on div "Critical chain method" at bounding box center [498, 104] width 340 height 22
click at [328, 91] on input "b. Critical chain method" at bounding box center [328, 87] width 0 height 7
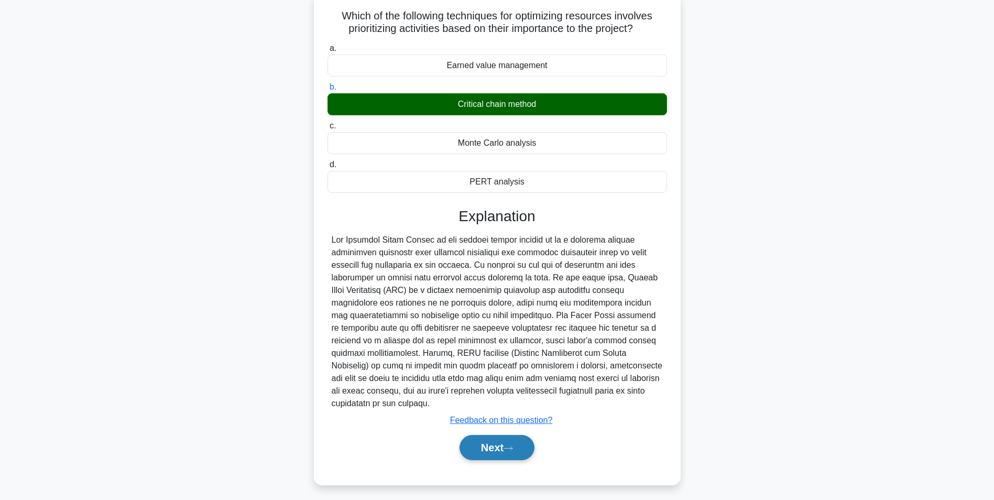
click at [475, 458] on button "Next" at bounding box center [497, 447] width 75 height 25
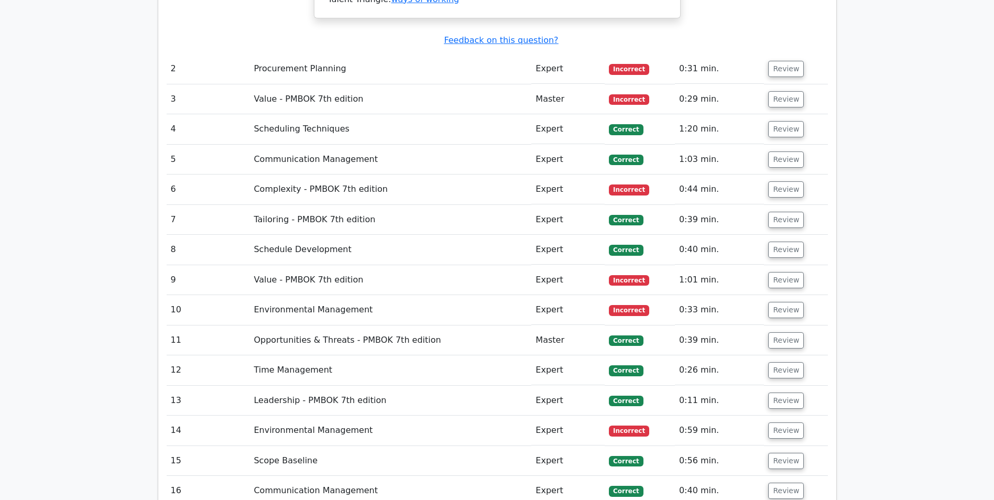
scroll to position [1606, 0]
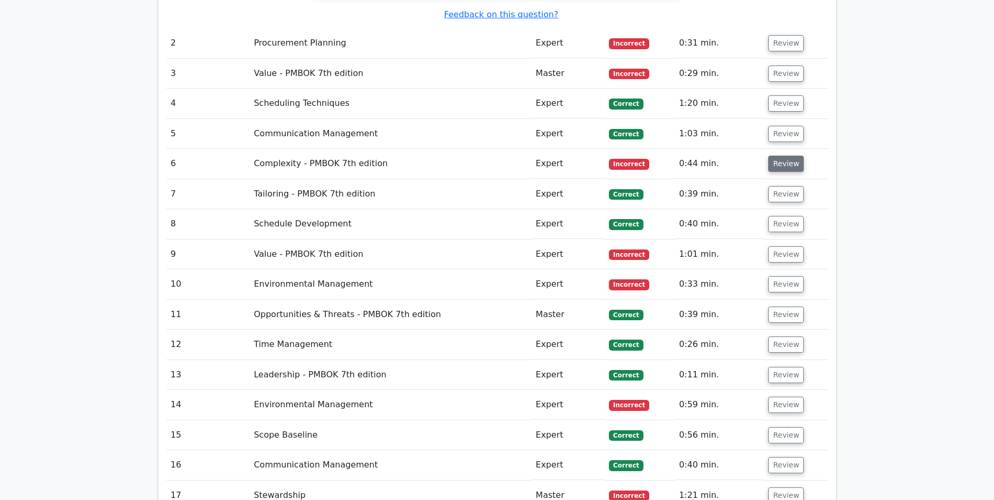
click at [785, 156] on button "Review" at bounding box center [786, 164] width 36 height 16
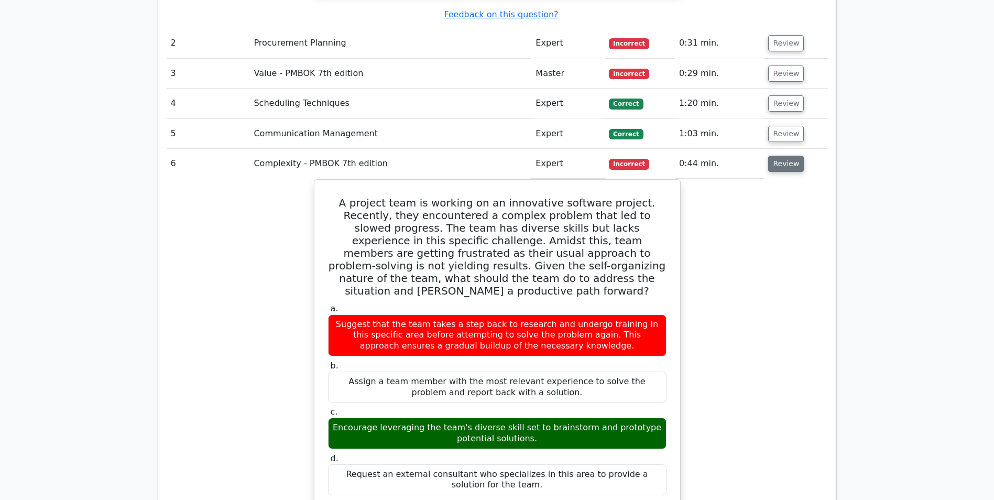
click at [785, 156] on button "Review" at bounding box center [786, 164] width 36 height 16
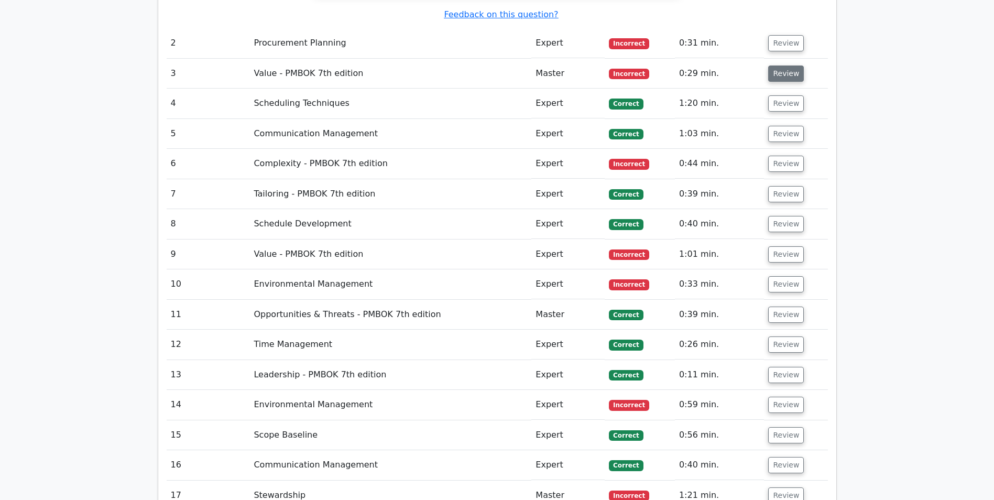
click at [781, 66] on button "Review" at bounding box center [786, 74] width 36 height 16
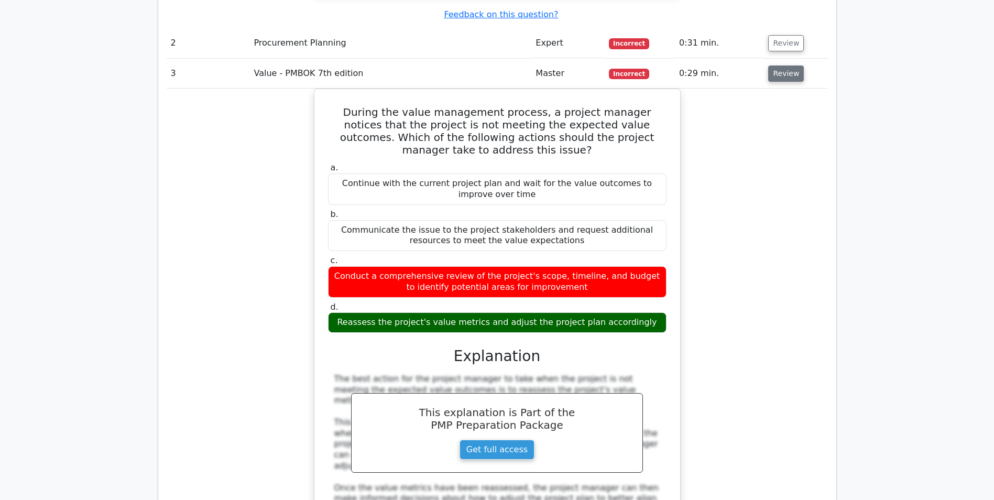
click at [781, 66] on button "Review" at bounding box center [786, 74] width 36 height 16
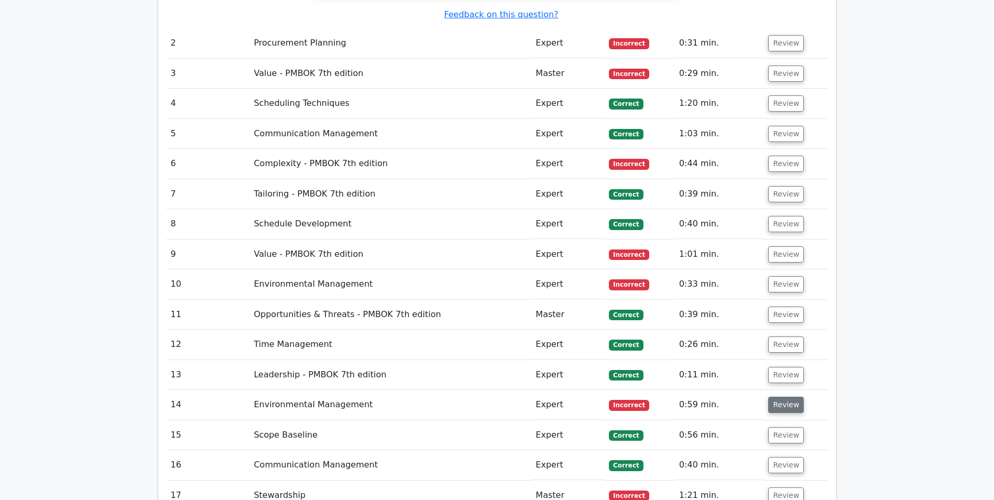
click at [789, 397] on button "Review" at bounding box center [786, 405] width 36 height 16
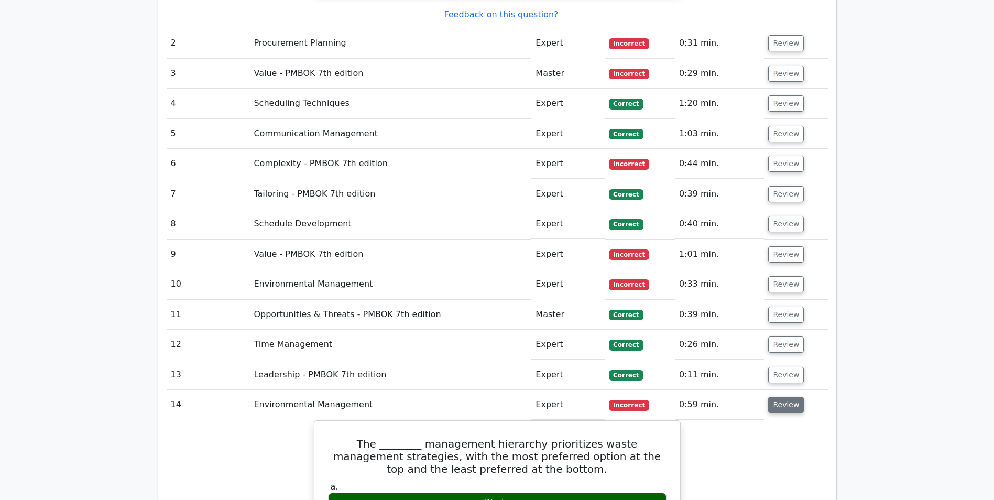
click at [789, 397] on button "Review" at bounding box center [786, 405] width 36 height 16
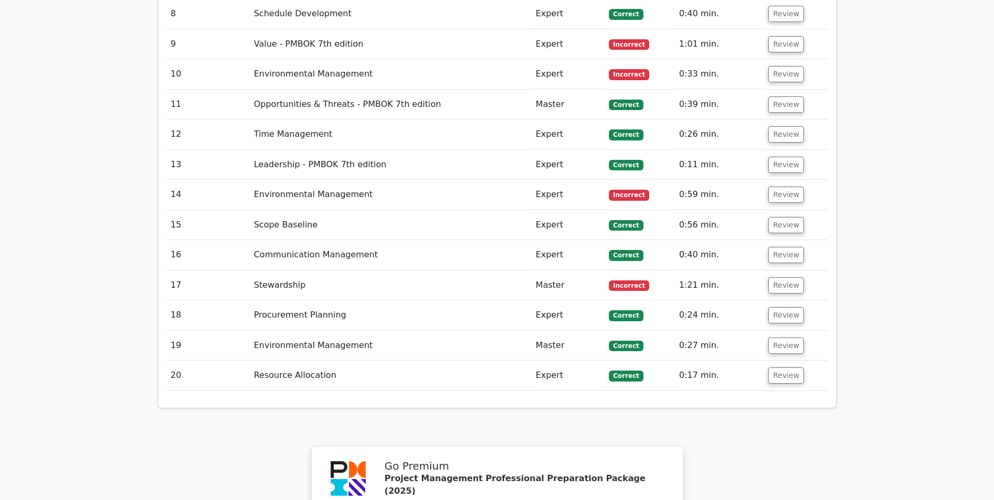
scroll to position [2145, 0]
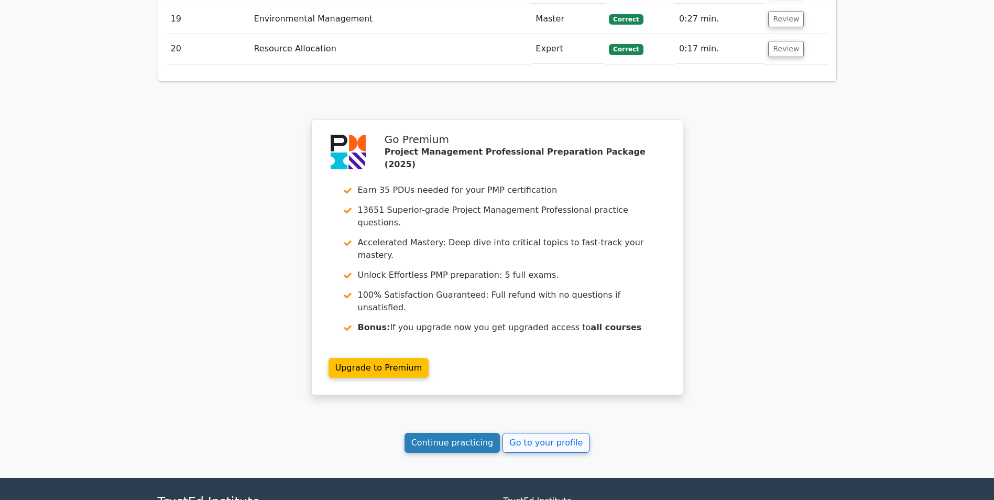
click at [451, 433] on link "Continue practicing" at bounding box center [453, 443] width 96 height 20
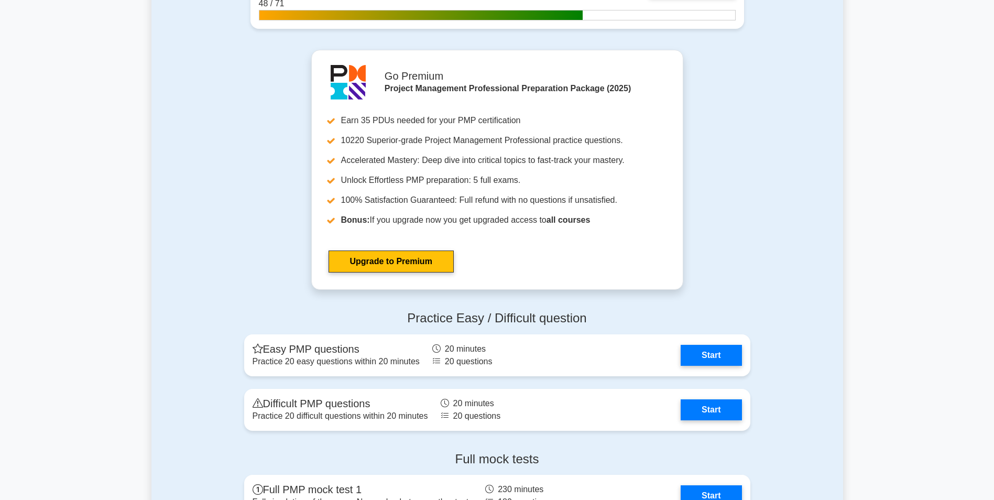
scroll to position [3674, 0]
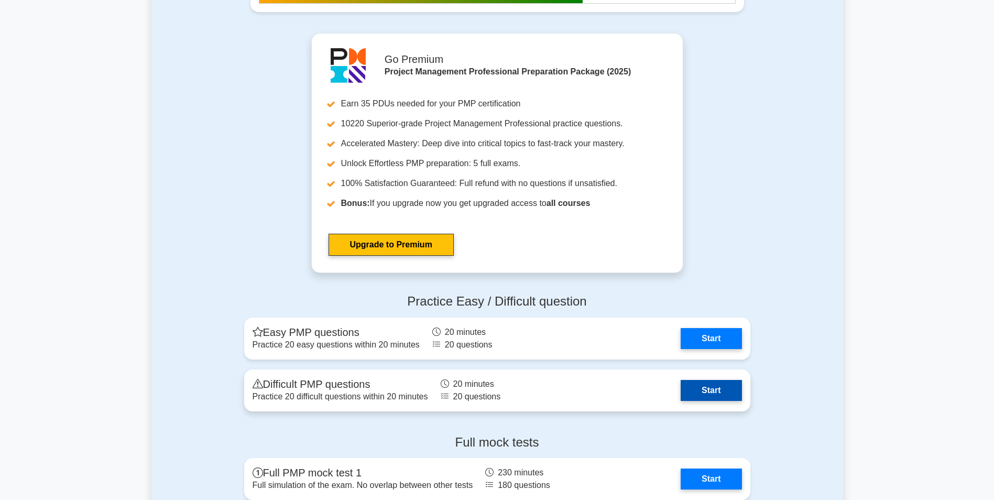
click at [730, 394] on link "Start" at bounding box center [711, 390] width 61 height 21
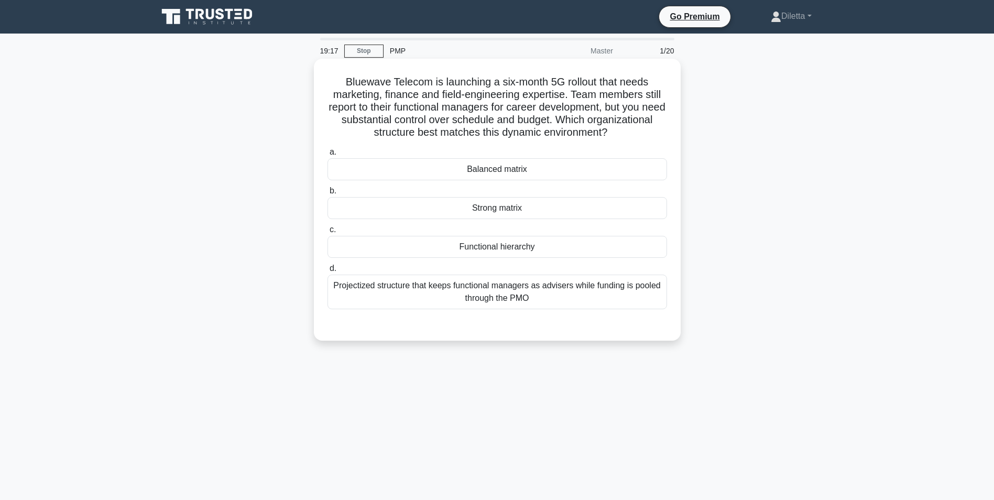
click at [628, 166] on div "Balanced matrix" at bounding box center [498, 169] width 340 height 22
click at [328, 156] on input "a. Balanced matrix" at bounding box center [328, 152] width 0 height 7
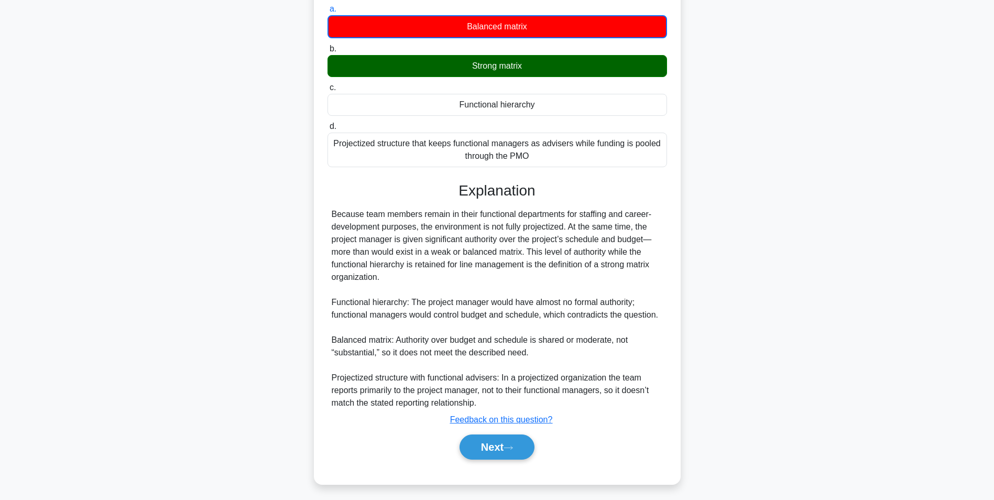
scroll to position [148, 0]
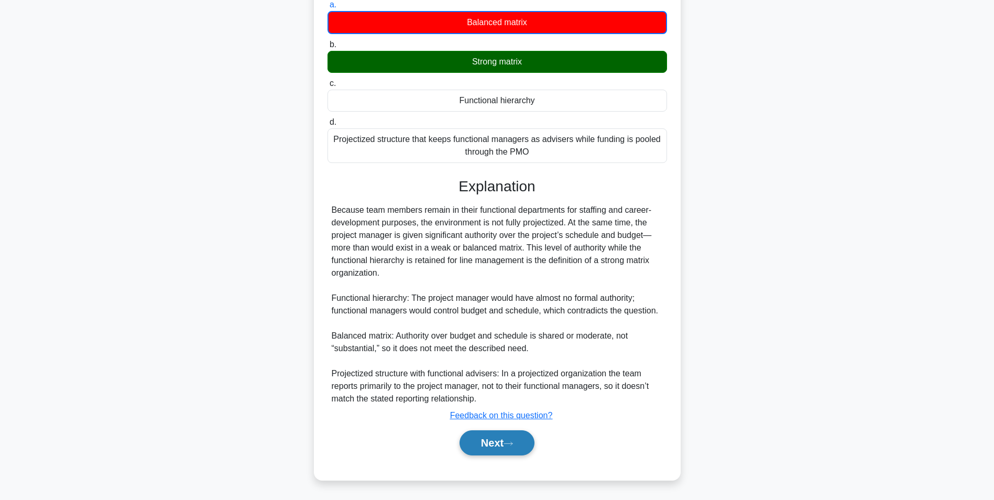
click at [508, 441] on icon at bounding box center [508, 444] width 9 height 6
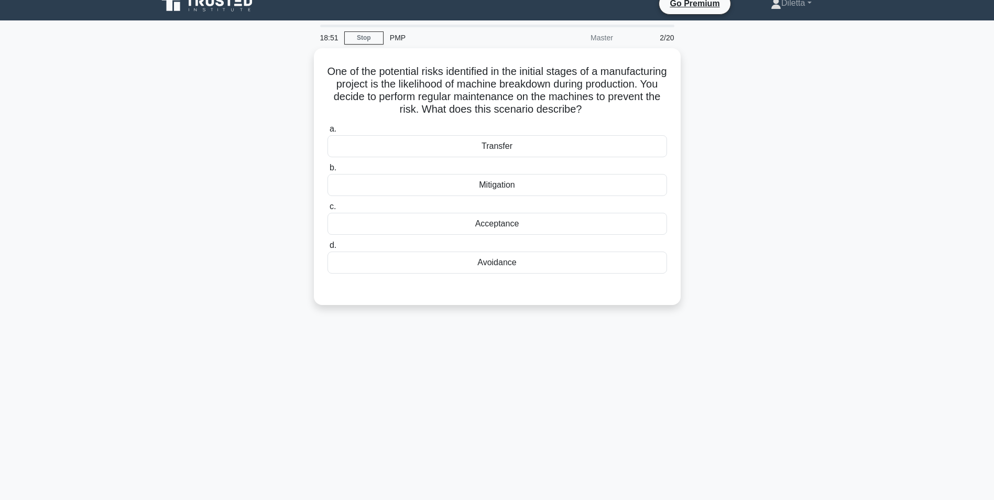
scroll to position [13, 0]
click at [603, 182] on div "Mitigation" at bounding box center [498, 183] width 340 height 22
click at [328, 169] on input "b. Mitigation" at bounding box center [328, 165] width 0 height 7
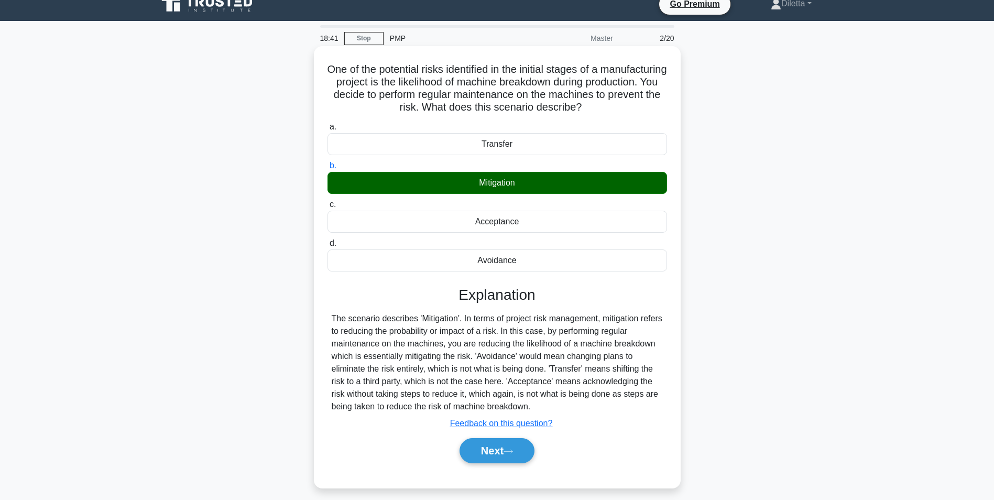
click at [517, 435] on div "Next" at bounding box center [498, 451] width 340 height 34
click at [512, 444] on button "Next" at bounding box center [497, 450] width 75 height 25
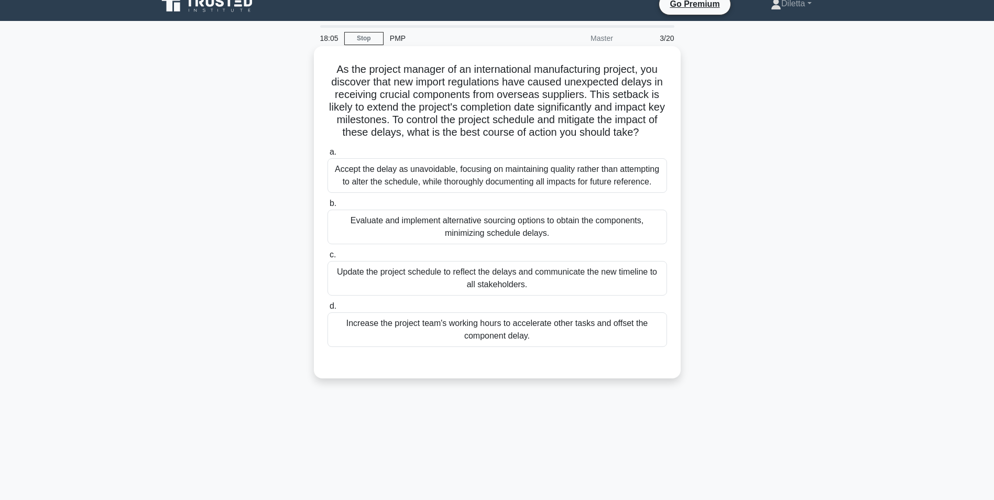
click at [616, 277] on div "Update the project schedule to reflect the delays and communicate the new timel…" at bounding box center [498, 278] width 340 height 35
click at [328, 258] on input "c. Update the project schedule to reflect the delays and communicate the new ti…" at bounding box center [328, 255] width 0 height 7
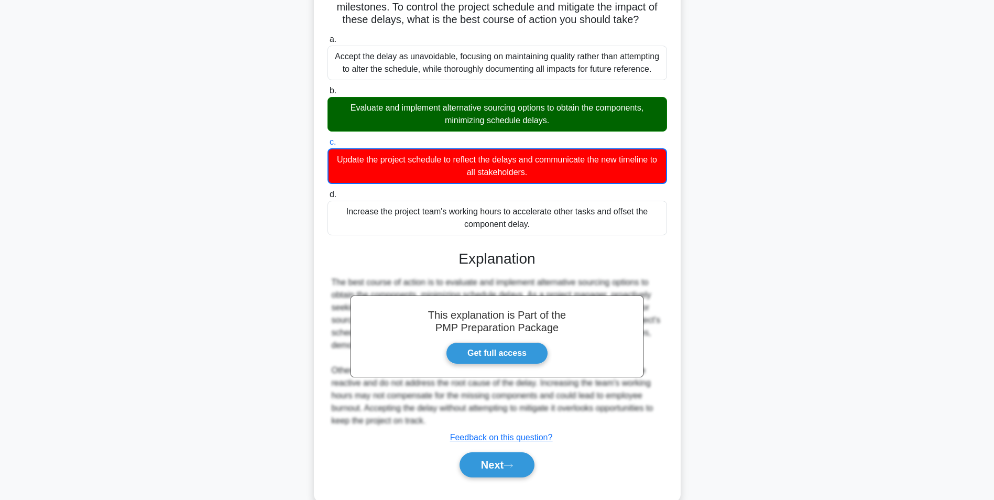
scroll to position [148, 0]
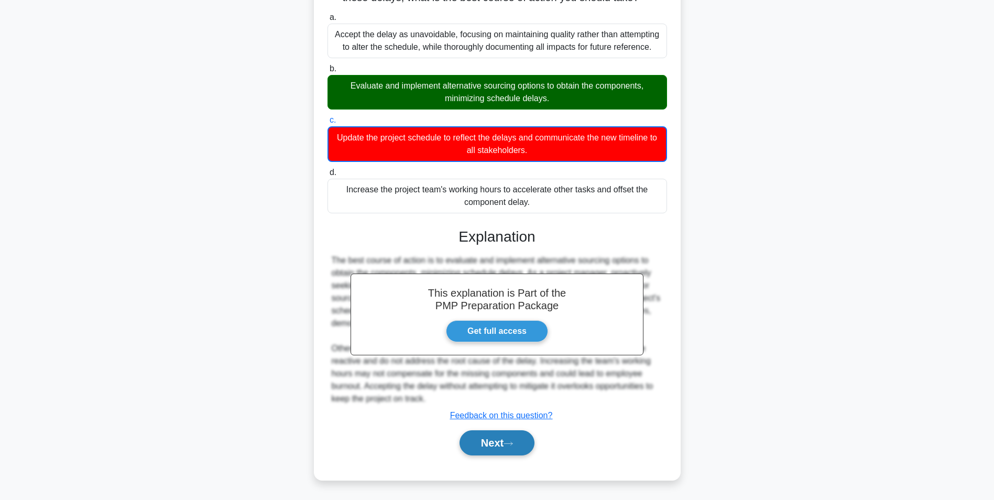
click at [501, 443] on button "Next" at bounding box center [497, 442] width 75 height 25
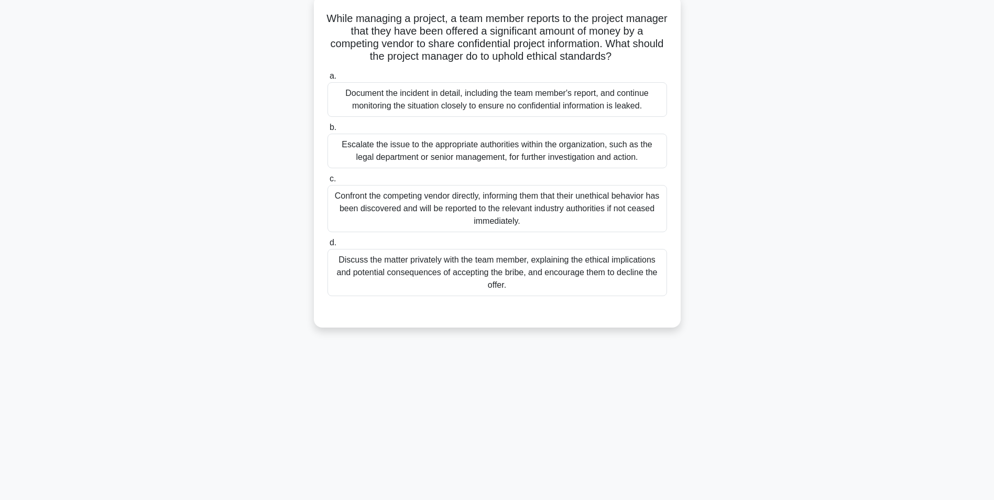
scroll to position [66, 0]
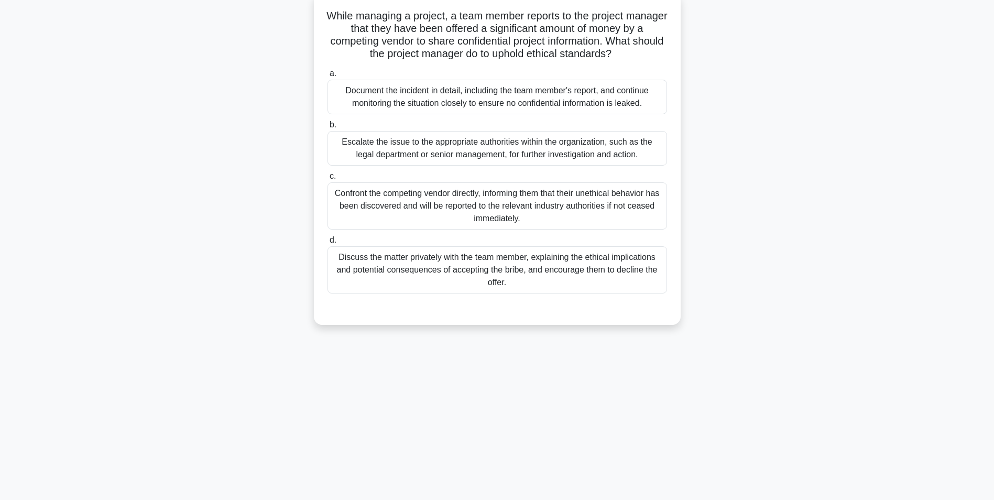
click at [637, 149] on div "Escalate the issue to the appropriate authorities within the organization, such…" at bounding box center [498, 148] width 340 height 35
click at [328, 128] on input "b. Escalate the issue to the appropriate authorities within the organization, s…" at bounding box center [328, 125] width 0 height 7
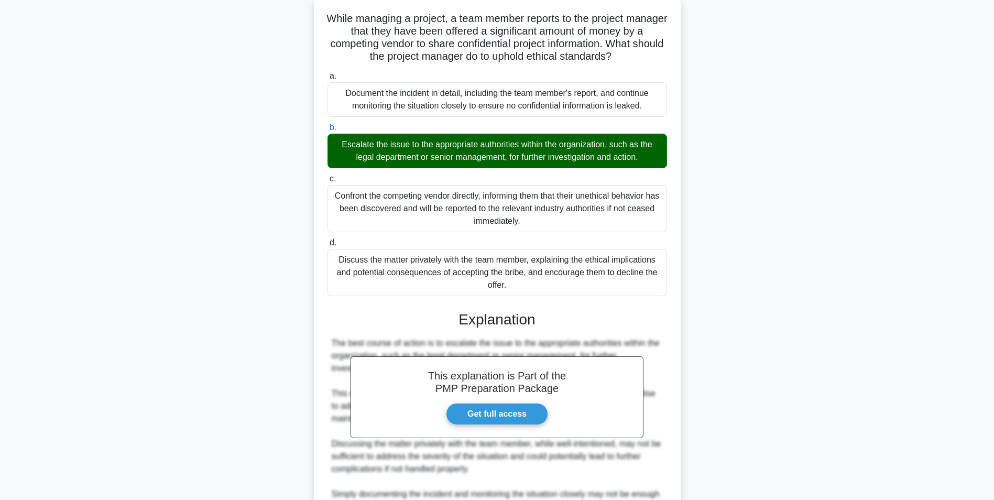
scroll to position [247, 0]
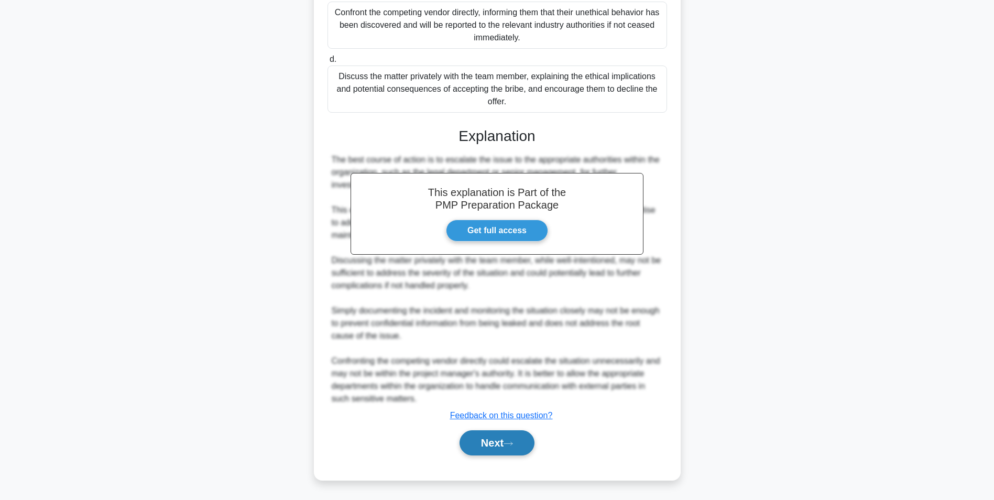
click at [514, 436] on button "Next" at bounding box center [497, 442] width 75 height 25
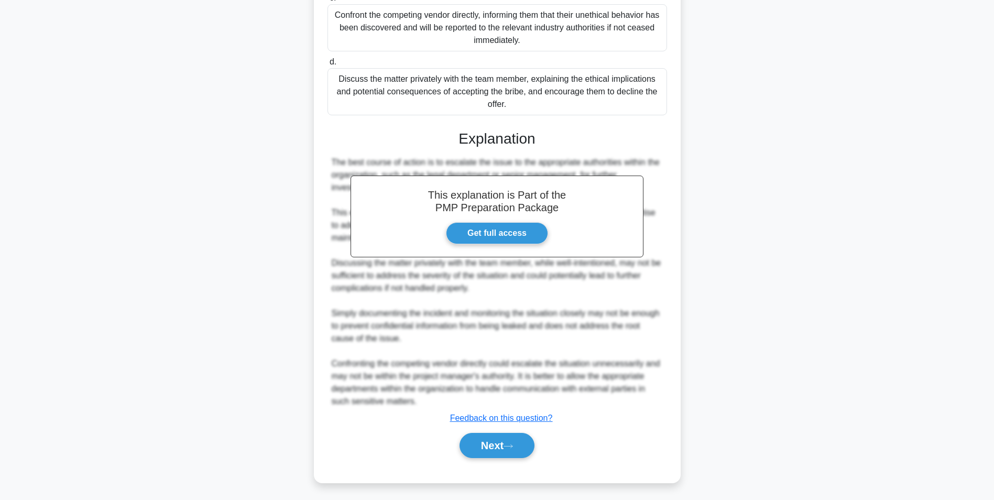
scroll to position [66, 0]
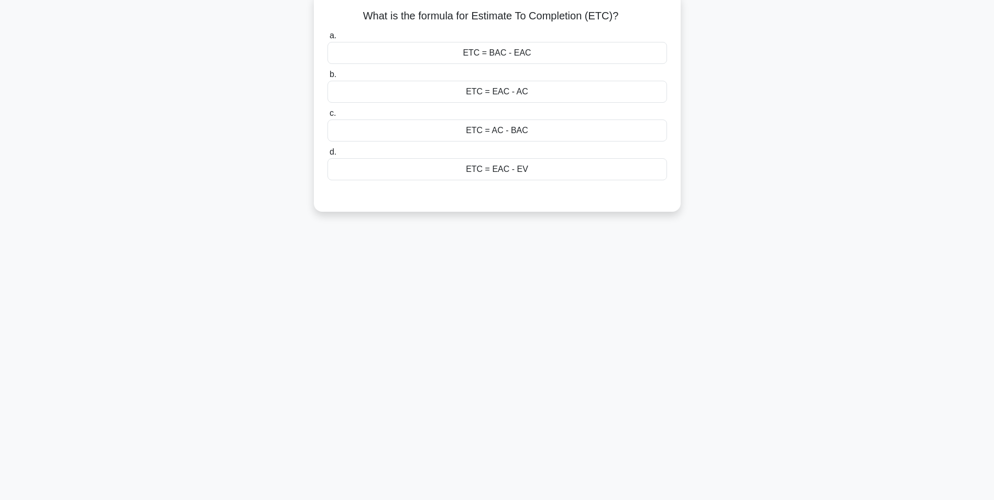
click at [592, 89] on div "ETC = EAC - AC" at bounding box center [498, 92] width 340 height 22
click at [328, 78] on input "b. ETC = EAC - AC" at bounding box center [328, 74] width 0 height 7
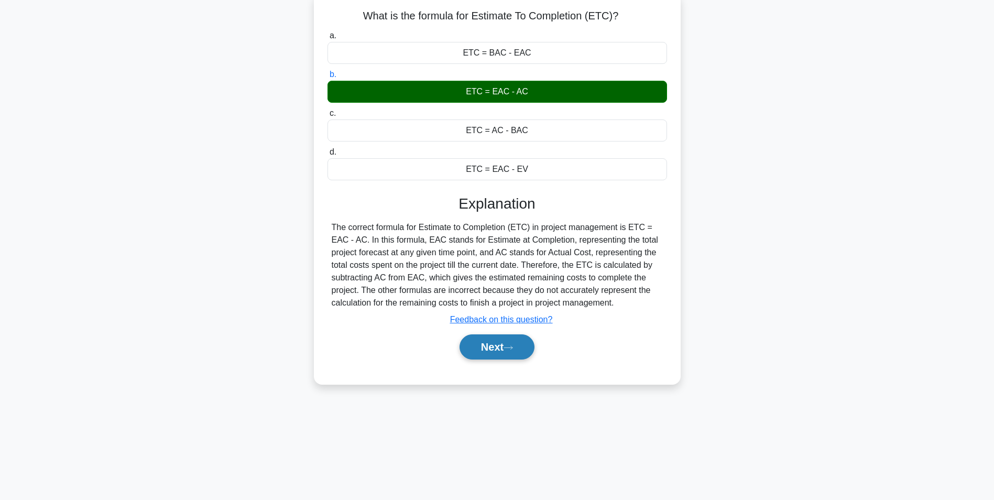
click at [495, 353] on button "Next" at bounding box center [497, 346] width 75 height 25
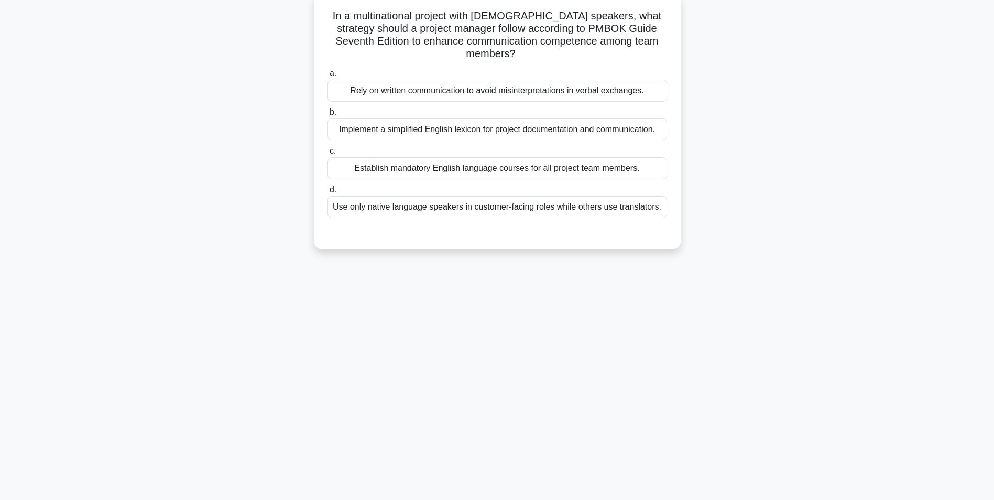
click at [582, 135] on div "Implement a simplified English lexicon for project documentation and communicat…" at bounding box center [498, 129] width 340 height 22
click at [328, 116] on input "b. Implement a simplified English lexicon for project documentation and communi…" at bounding box center [328, 112] width 0 height 7
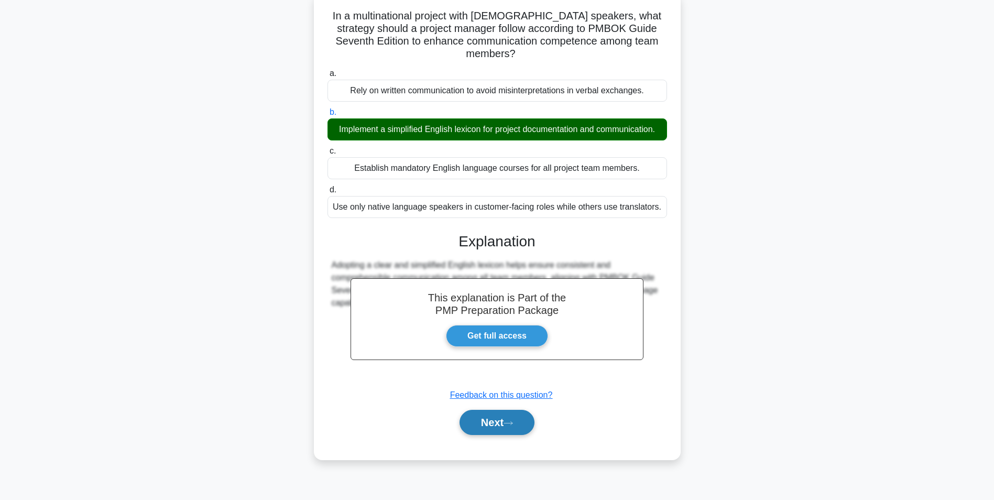
click at [505, 420] on button "Next" at bounding box center [497, 422] width 75 height 25
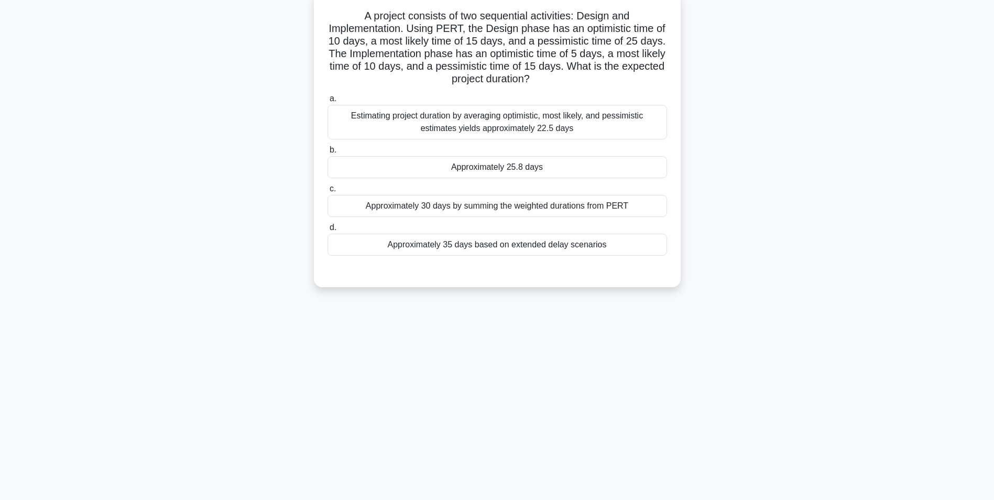
click at [603, 168] on div "Approximately 25.8 days" at bounding box center [498, 167] width 340 height 22
click at [328, 154] on input "b. Approximately 25.8 days" at bounding box center [328, 150] width 0 height 7
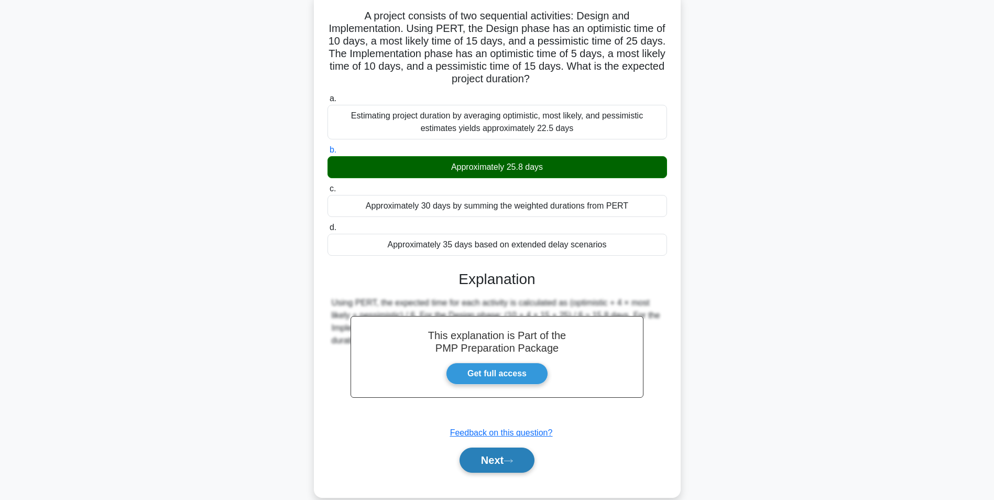
click at [511, 454] on button "Next" at bounding box center [497, 460] width 75 height 25
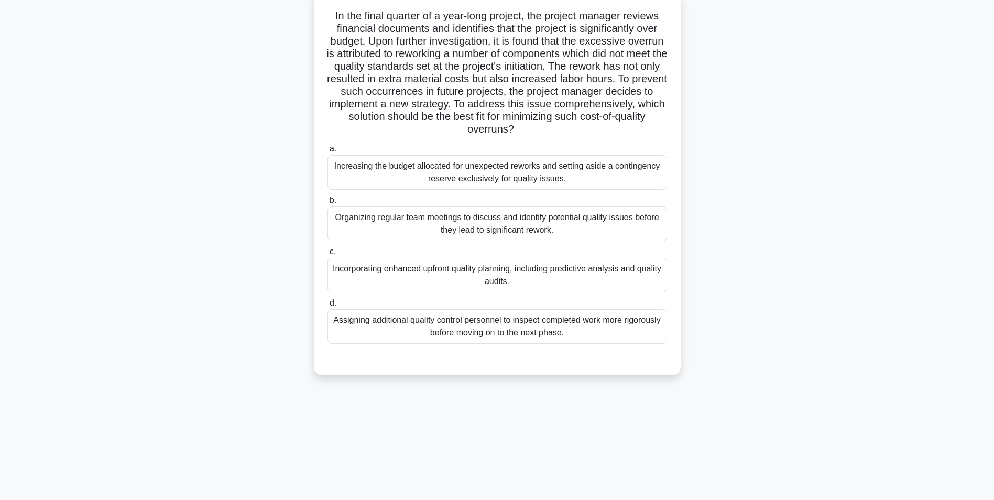
click at [612, 236] on div "Organizing regular team meetings to discuss and identify potential quality issu…" at bounding box center [498, 224] width 340 height 35
click at [328, 204] on input "b. Organizing regular team meetings to discuss and identify potential quality i…" at bounding box center [328, 200] width 0 height 7
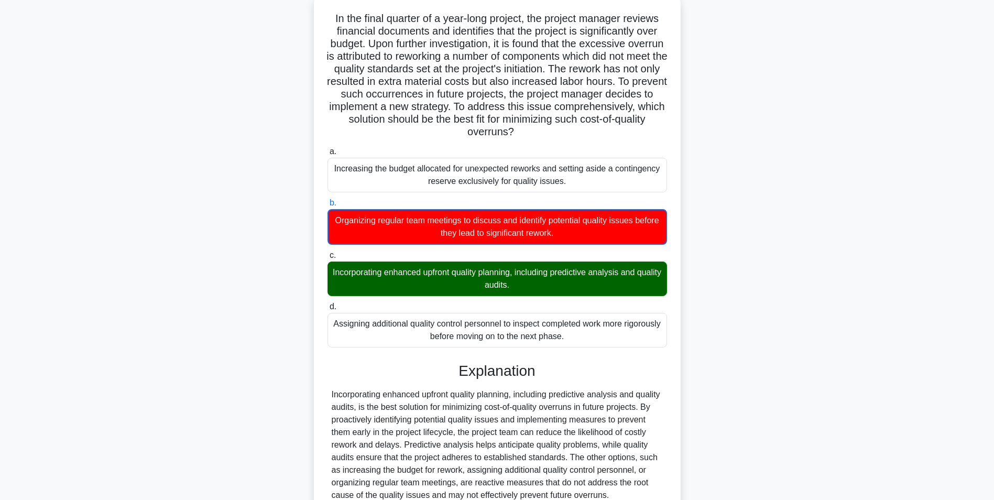
scroll to position [173, 0]
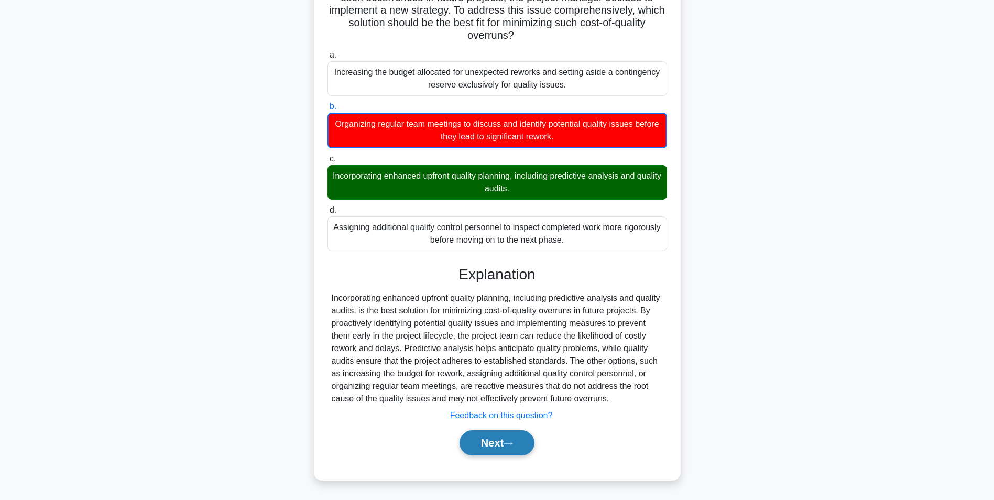
click at [502, 442] on button "Next" at bounding box center [497, 442] width 75 height 25
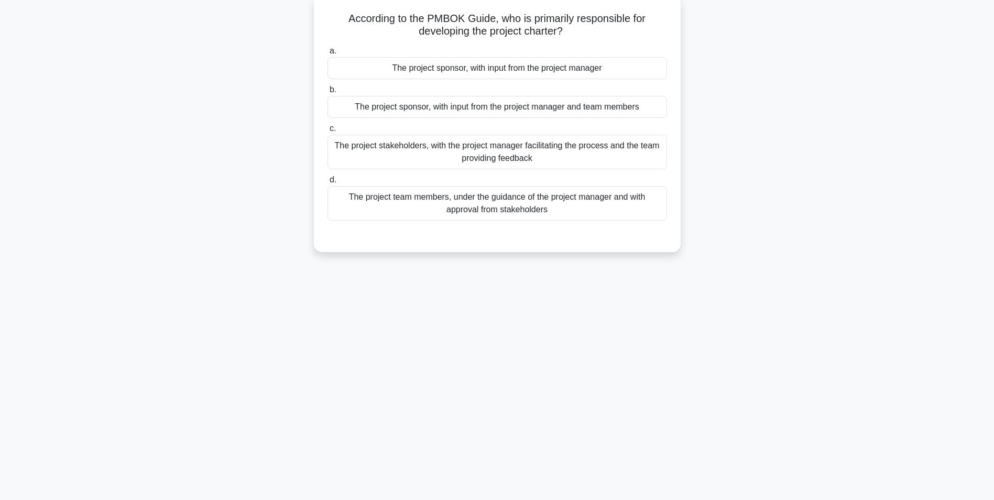
scroll to position [66, 0]
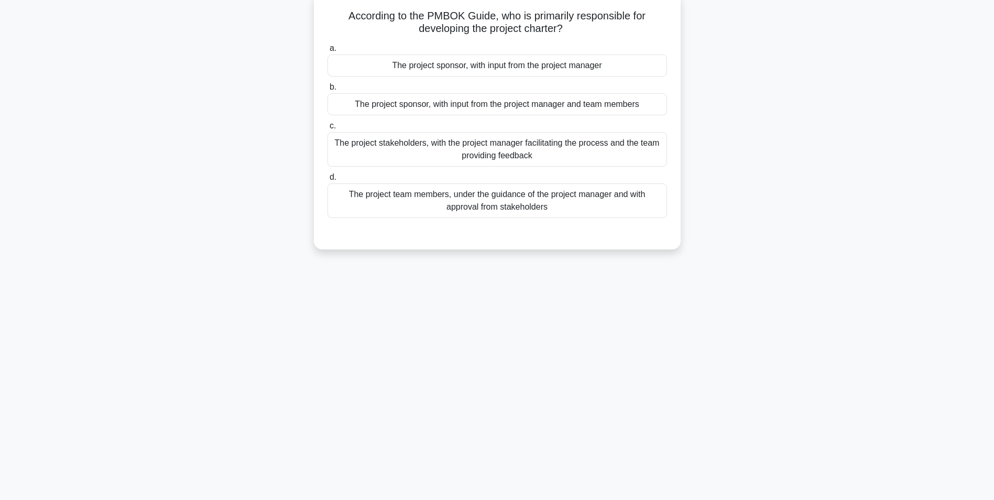
click at [581, 69] on div "The project sponsor, with input from the project manager" at bounding box center [498, 66] width 340 height 22
click at [328, 52] on input "a. The project sponsor, with input from the project manager" at bounding box center [328, 48] width 0 height 7
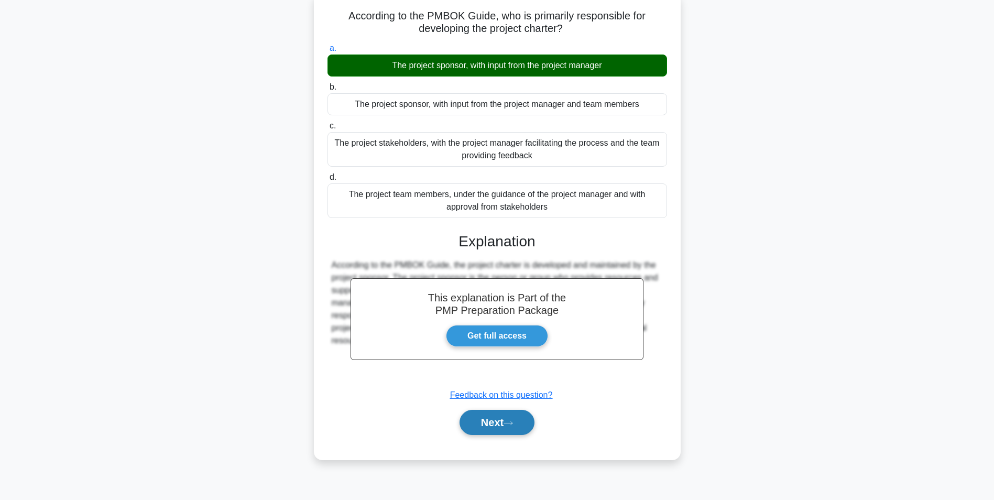
click at [521, 424] on button "Next" at bounding box center [497, 422] width 75 height 25
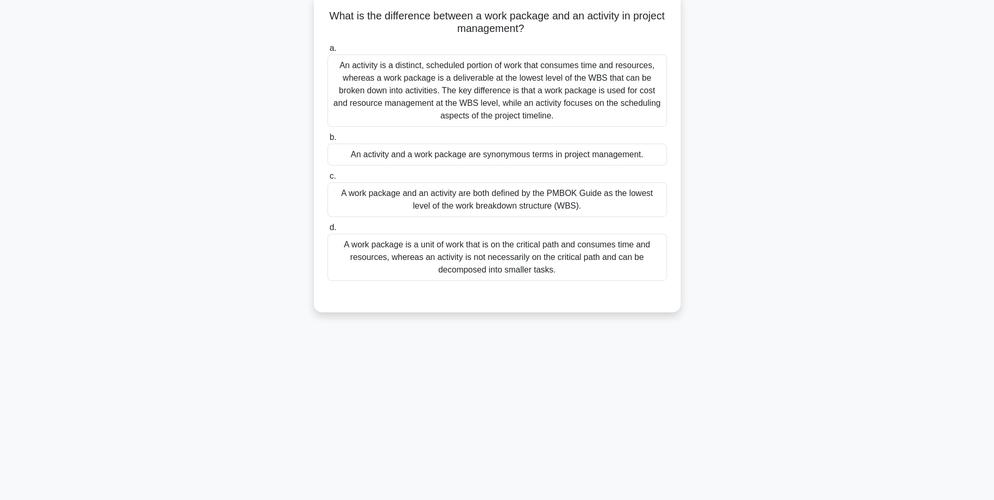
click at [624, 120] on div "An activity is a distinct, scheduled portion of work that consumes time and res…" at bounding box center [498, 91] width 340 height 72
click at [328, 52] on input "a. An activity is a distinct, scheduled portion of work that consumes time and …" at bounding box center [328, 48] width 0 height 7
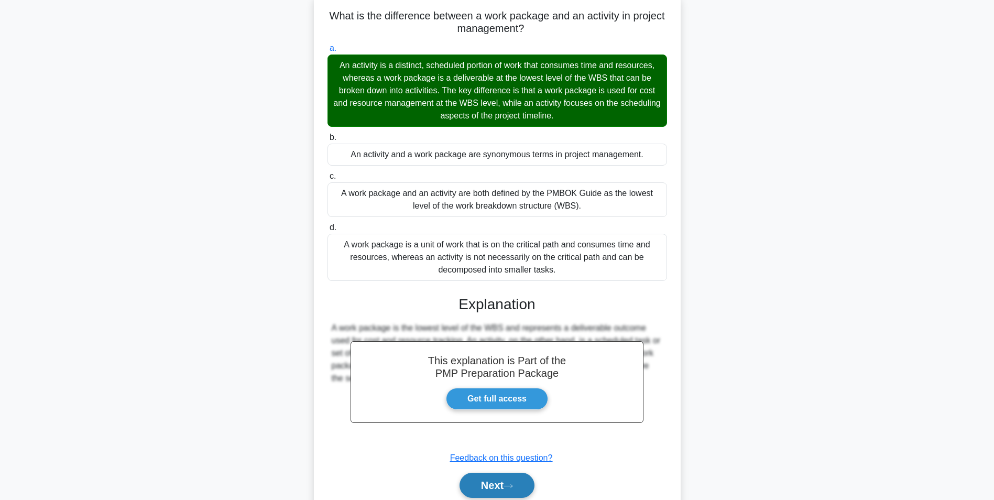
click at [484, 488] on button "Next" at bounding box center [497, 485] width 75 height 25
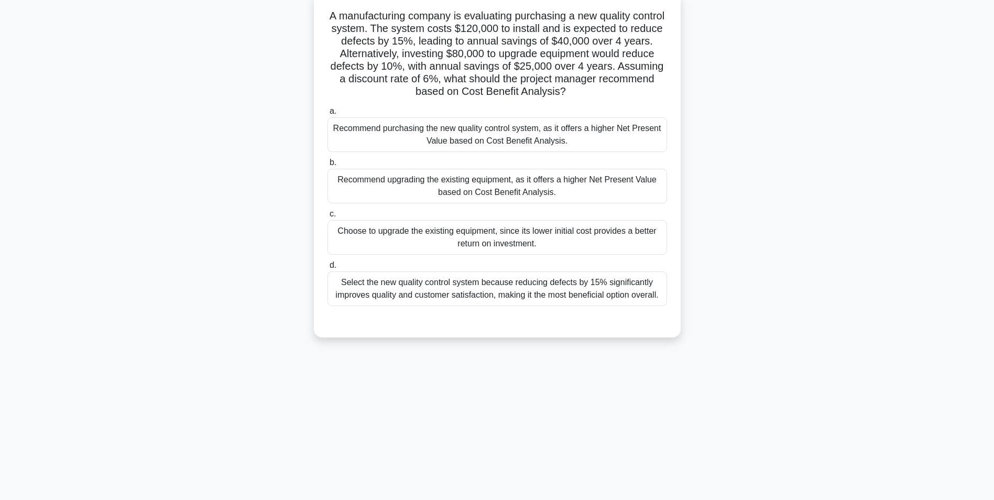
click at [643, 184] on div "Recommend upgrading the existing equipment, as it offers a higher Net Present V…" at bounding box center [498, 186] width 340 height 35
click at [328, 166] on input "b. Recommend upgrading the existing equipment, as it offers a higher Net Presen…" at bounding box center [328, 162] width 0 height 7
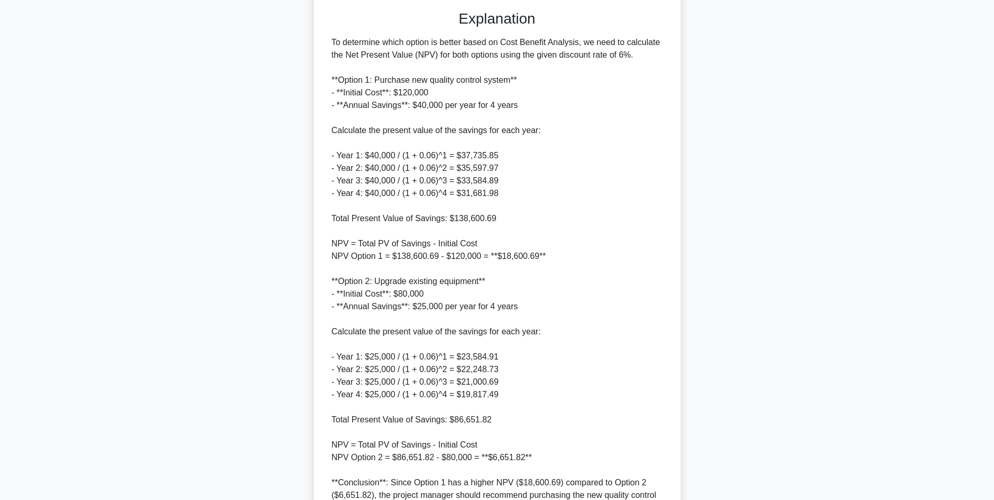
scroll to position [487, 0]
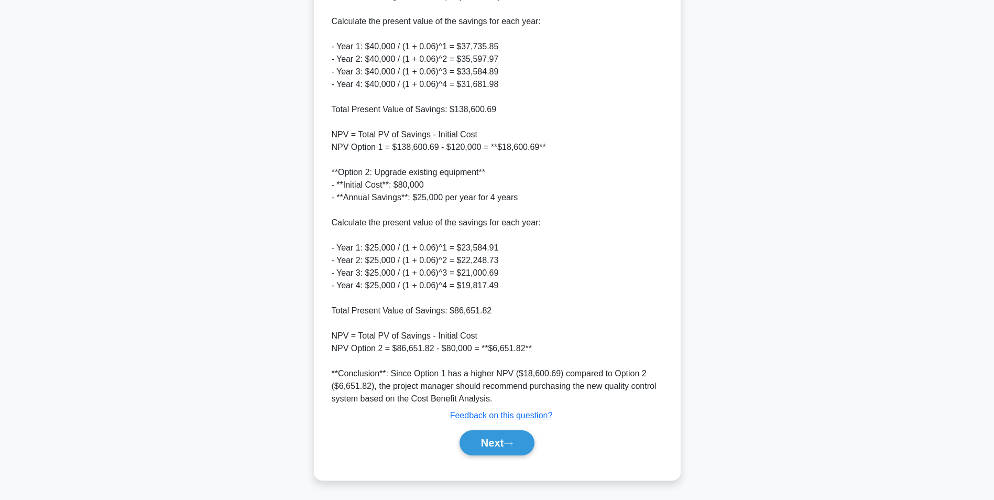
click at [469, 428] on div "Next" at bounding box center [498, 443] width 340 height 34
click at [472, 435] on button "Next" at bounding box center [497, 442] width 75 height 25
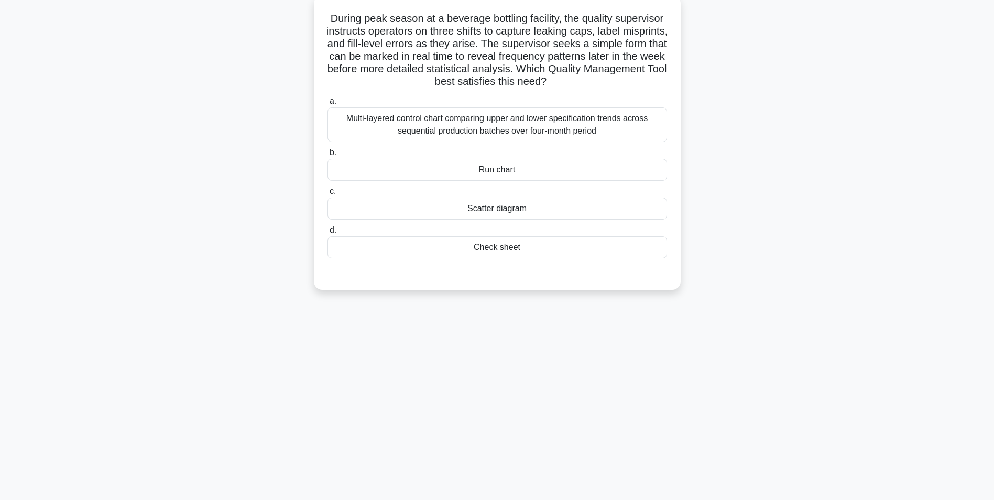
scroll to position [66, 0]
click at [563, 199] on div "Scatter diagram" at bounding box center [498, 206] width 340 height 22
click at [328, 192] on input "c. Scatter diagram" at bounding box center [328, 189] width 0 height 7
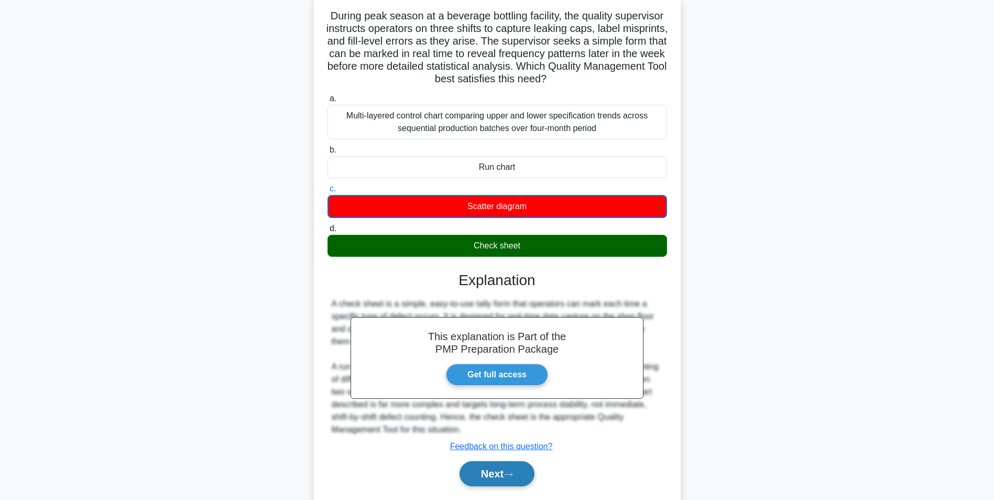
click at [513, 478] on icon at bounding box center [508, 475] width 9 height 6
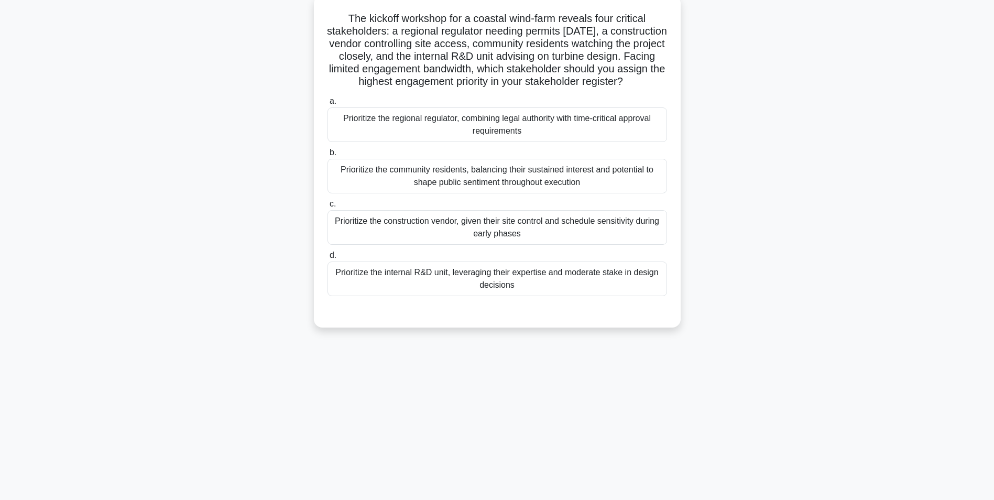
scroll to position [12, 0]
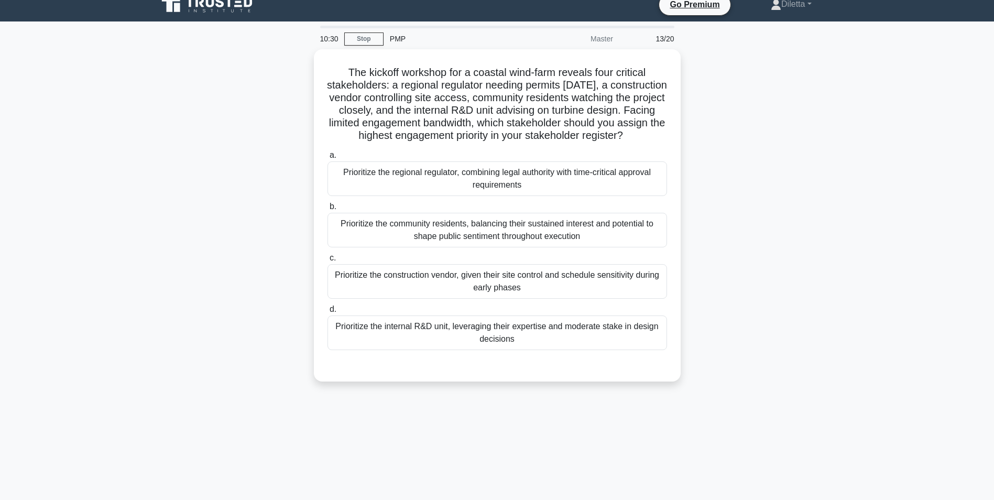
click at [792, 201] on div "The kickoff workshop for a coastal wind-farm reveals four critical stakeholders…" at bounding box center [497, 221] width 692 height 345
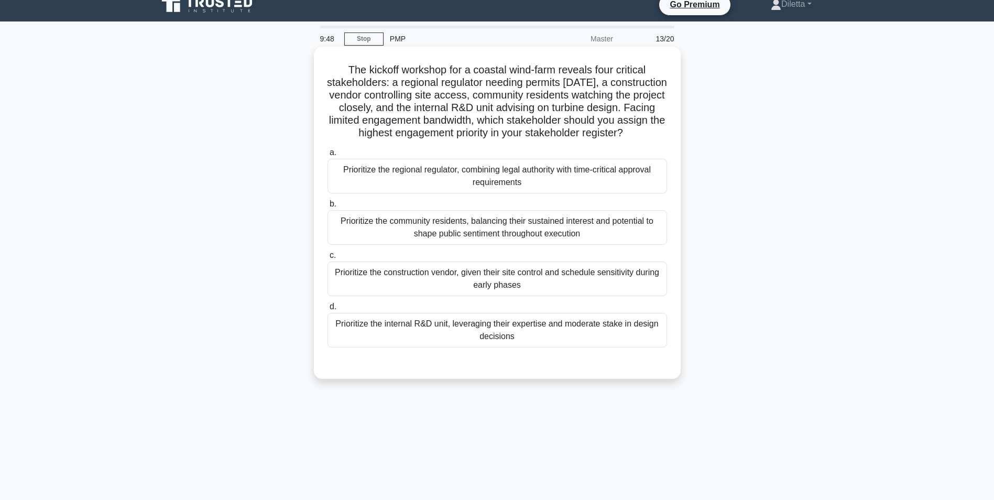
click at [628, 180] on div "Prioritize the regional regulator, combining legal authority with time-critical…" at bounding box center [498, 176] width 340 height 35
click at [328, 156] on input "a. Prioritize the regional regulator, combining legal authority with time-criti…" at bounding box center [328, 152] width 0 height 7
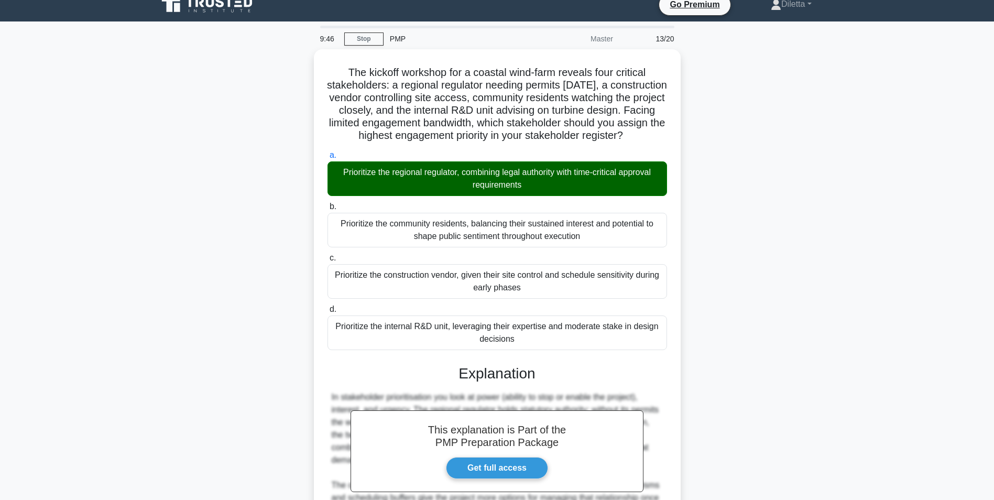
scroll to position [185, 0]
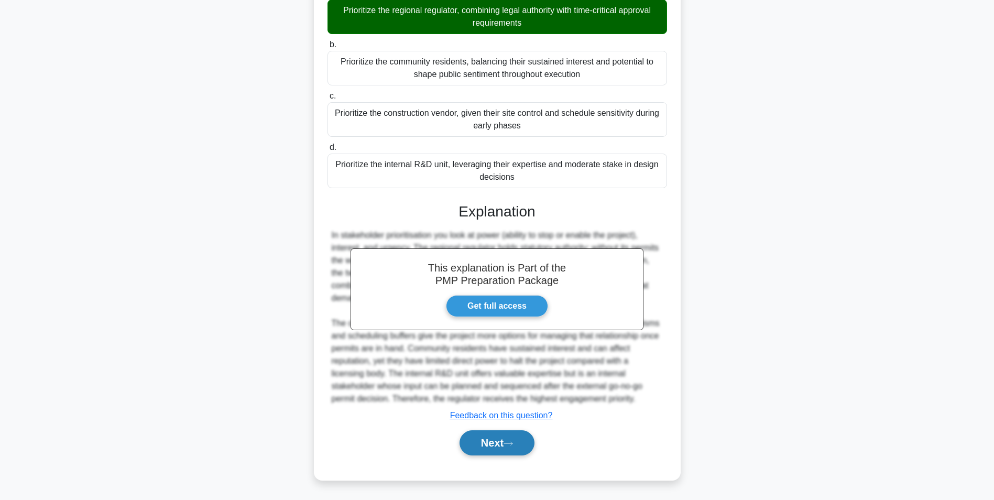
click at [491, 439] on button "Next" at bounding box center [497, 442] width 75 height 25
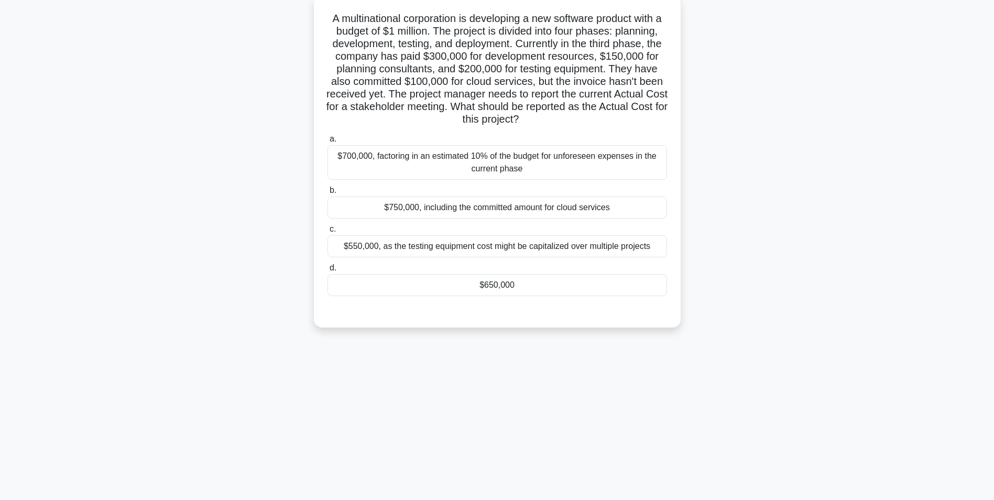
scroll to position [66, 0]
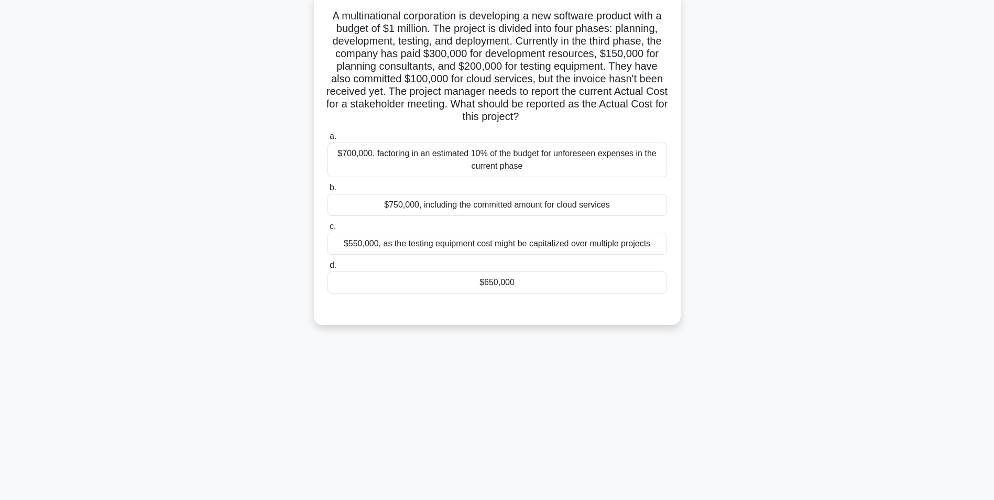
click at [626, 295] on div "a. $700,000, factoring in an estimated 10% of the budget for unforeseen expense…" at bounding box center [497, 212] width 352 height 168
click at [628, 286] on div "$650,000" at bounding box center [498, 283] width 340 height 22
click at [328, 269] on input "d. $650,000" at bounding box center [328, 265] width 0 height 7
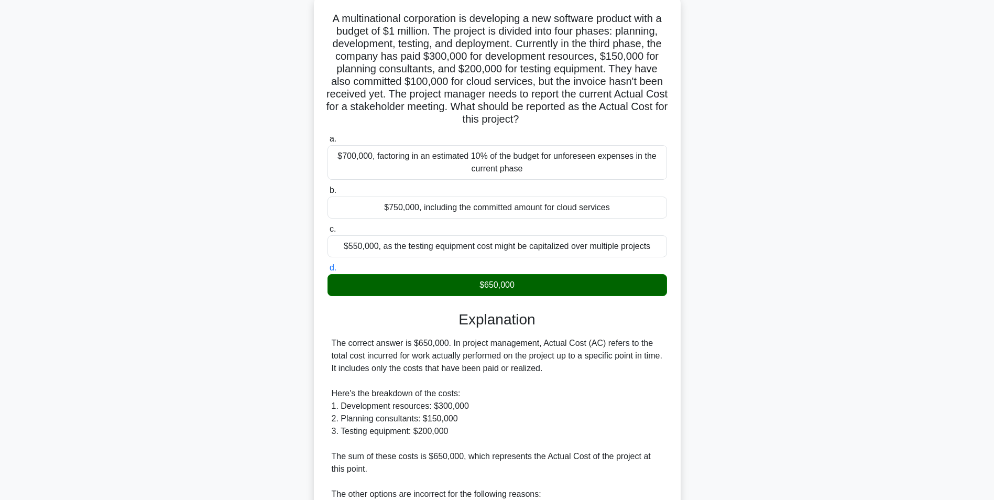
scroll to position [328, 0]
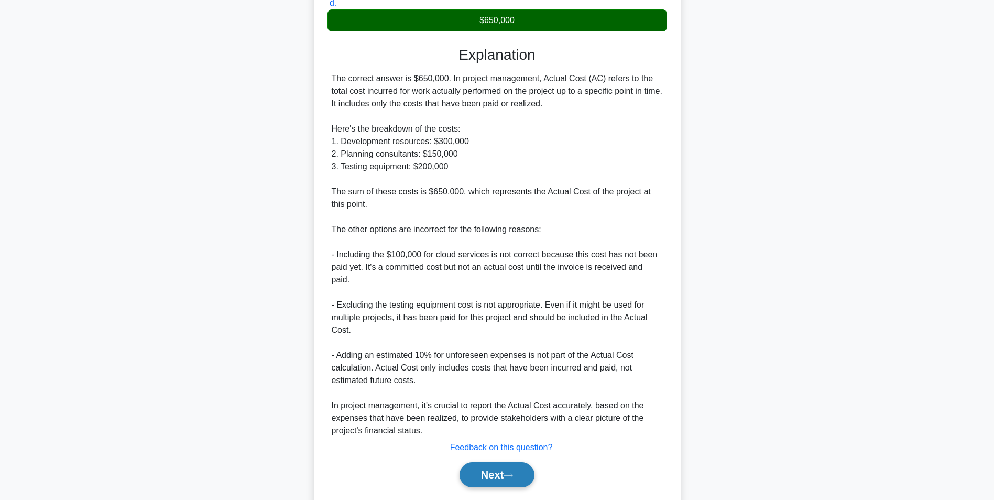
click at [494, 472] on button "Next" at bounding box center [497, 474] width 75 height 25
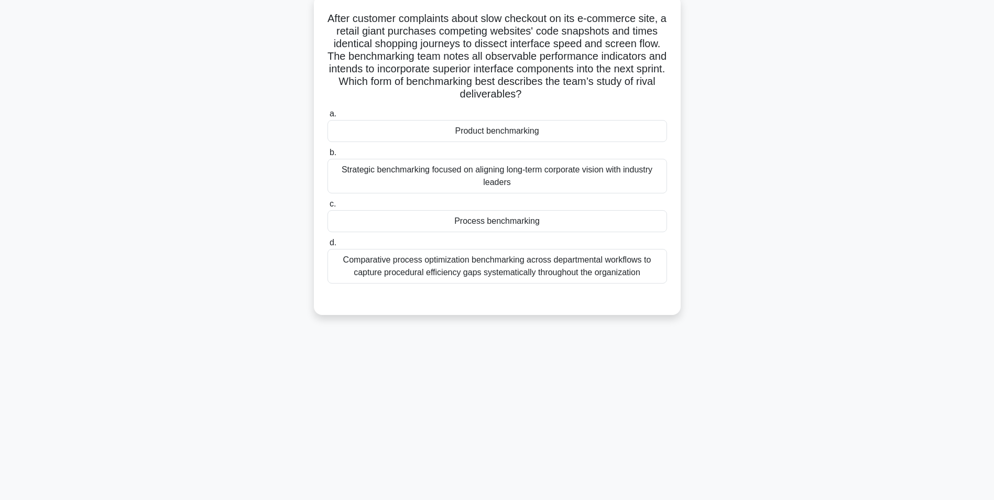
scroll to position [66, 0]
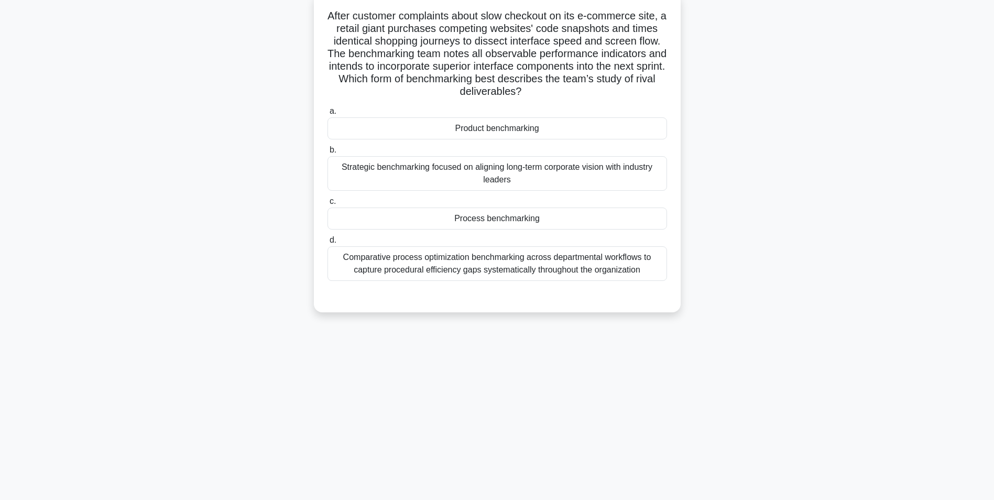
click at [632, 185] on div "Strategic benchmarking focused on aligning long-term corporate vision with indu…" at bounding box center [498, 173] width 340 height 35
click at [328, 154] on input "b. Strategic benchmarking focused on aligning long-term corporate vision with i…" at bounding box center [328, 150] width 0 height 7
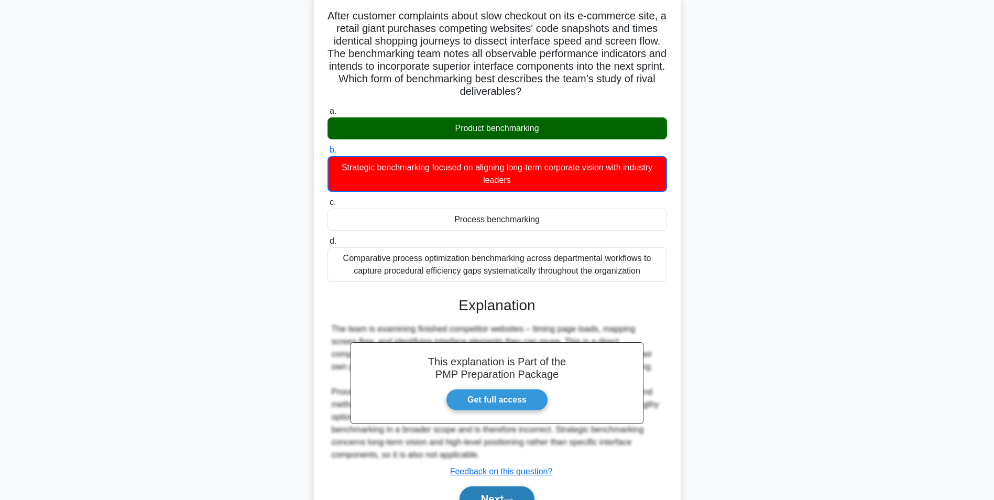
click at [498, 490] on button "Next" at bounding box center [497, 498] width 75 height 25
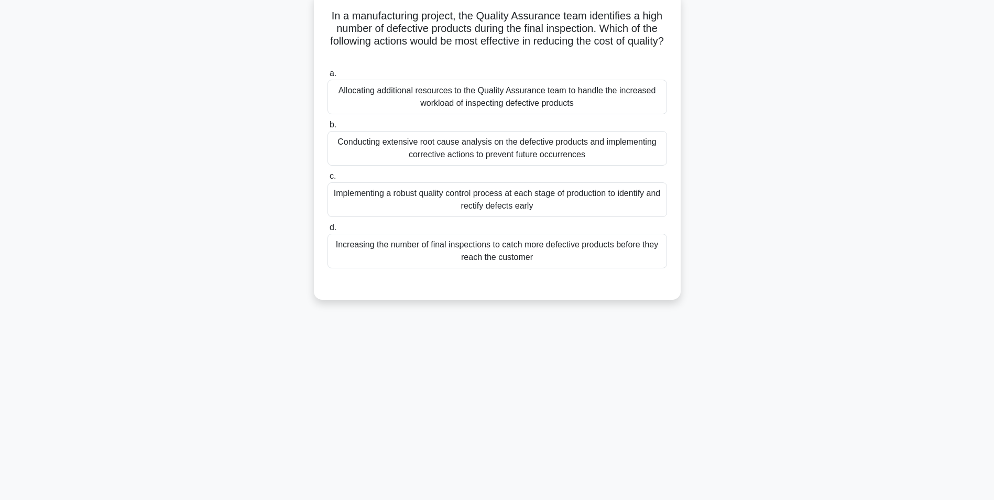
click at [611, 160] on div "Conducting extensive root cause analysis on the defective products and implemen…" at bounding box center [498, 148] width 340 height 35
click at [328, 128] on input "b. Conducting extensive root cause analysis on the defective products and imple…" at bounding box center [328, 125] width 0 height 7
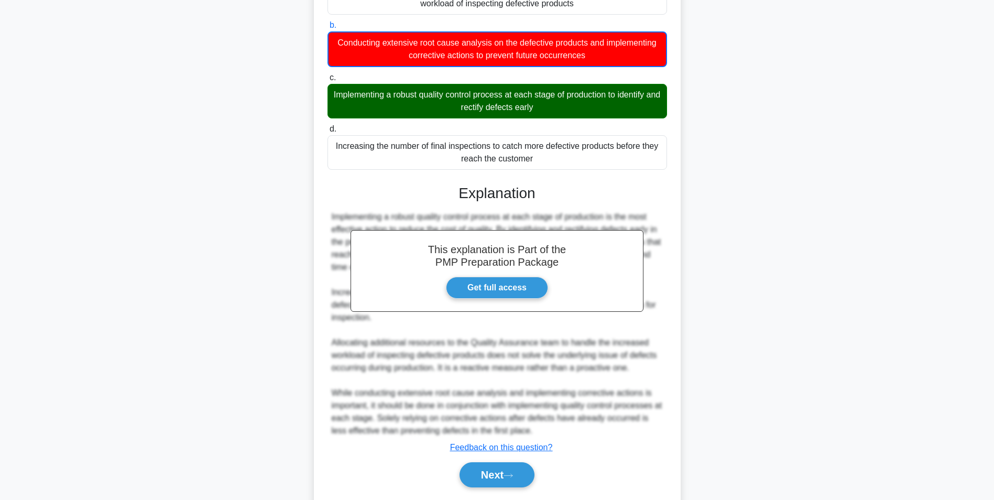
scroll to position [198, 0]
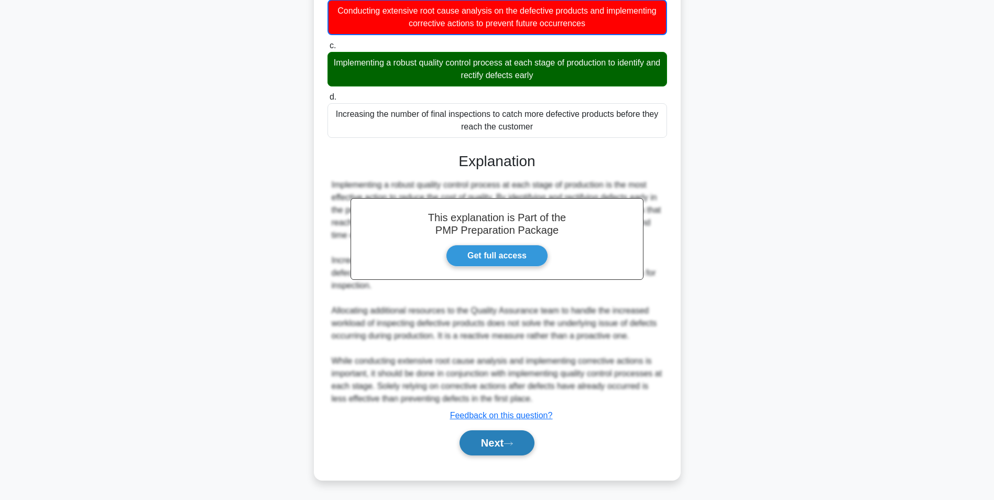
click at [484, 445] on button "Next" at bounding box center [497, 442] width 75 height 25
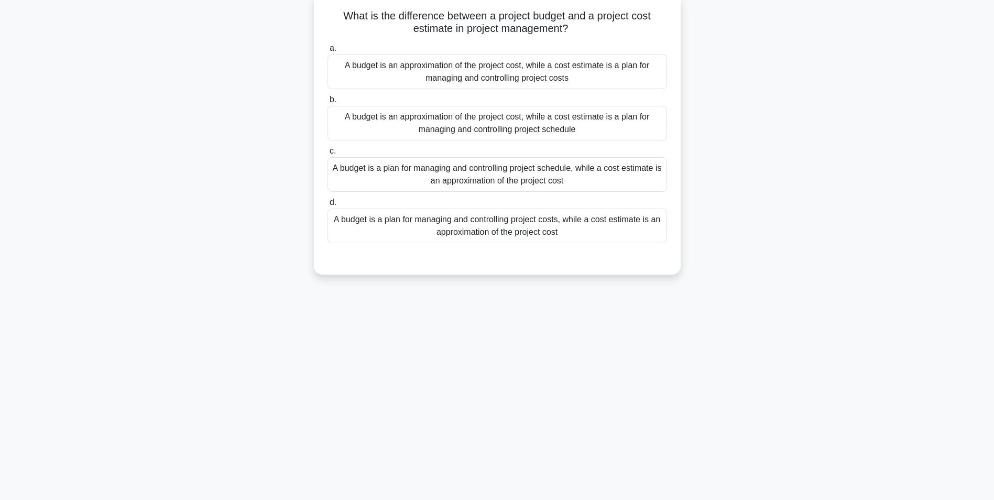
click at [593, 190] on div "A budget is a plan for managing and controlling project schedule, while a cost …" at bounding box center [498, 174] width 340 height 35
click at [328, 155] on input "c. A budget is a plan for managing and controlling project schedule, while a co…" at bounding box center [328, 151] width 0 height 7
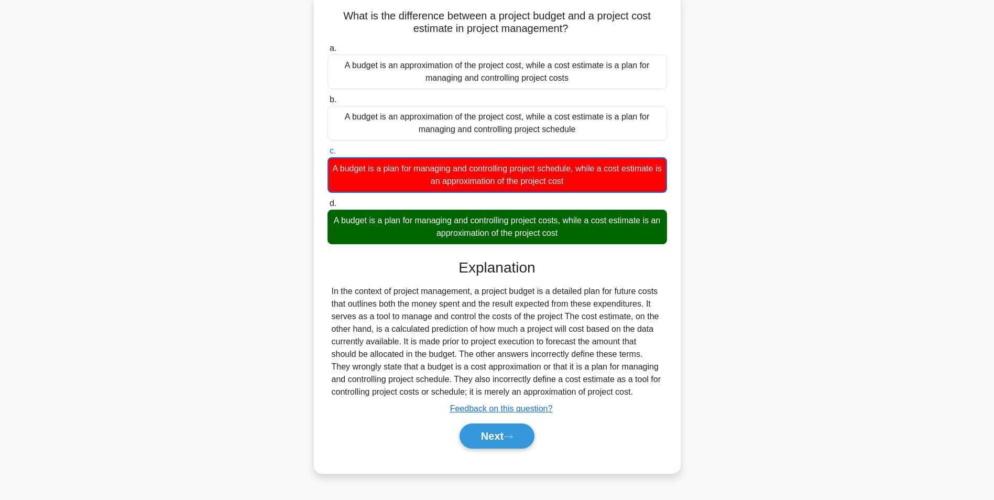
click at [512, 420] on div "Next" at bounding box center [498, 436] width 340 height 34
click at [507, 430] on button "Next" at bounding box center [497, 436] width 75 height 25
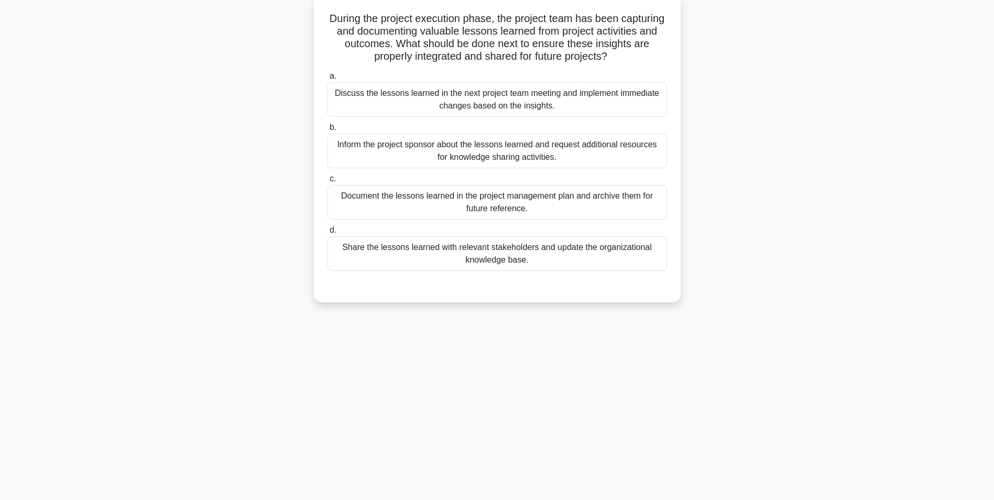
scroll to position [0, 0]
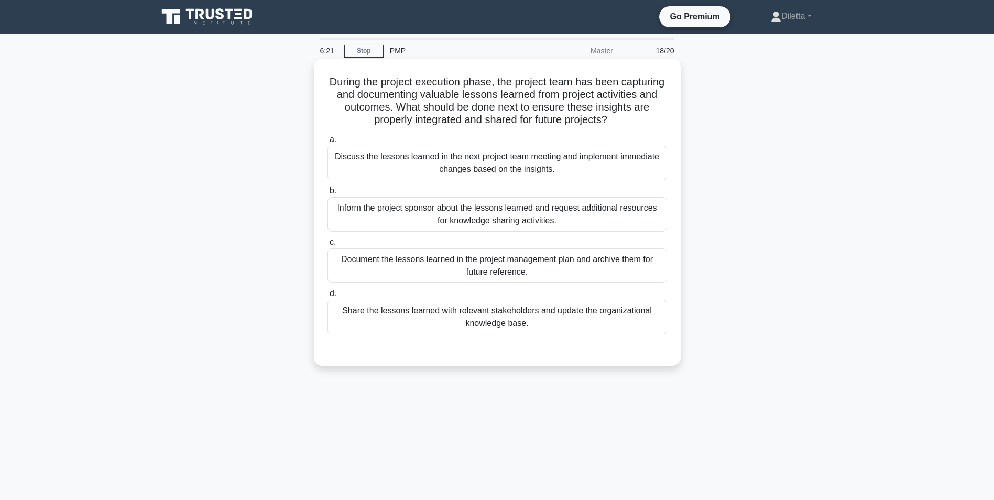
click at [657, 275] on div "Document the lessons learned in the project management plan and archive them fo…" at bounding box center [498, 265] width 340 height 35
click at [328, 246] on input "c. Document the lessons learned in the project management plan and archive them…" at bounding box center [328, 242] width 0 height 7
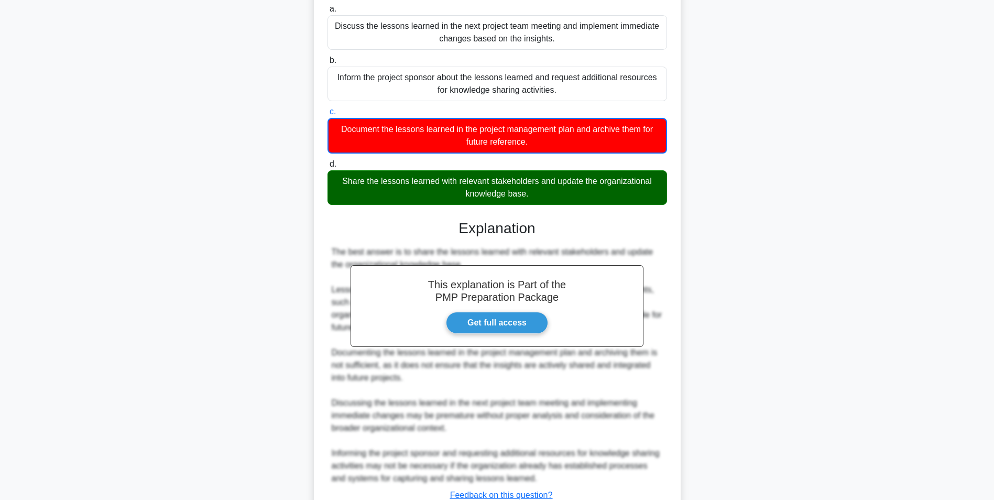
scroll to position [166, 0]
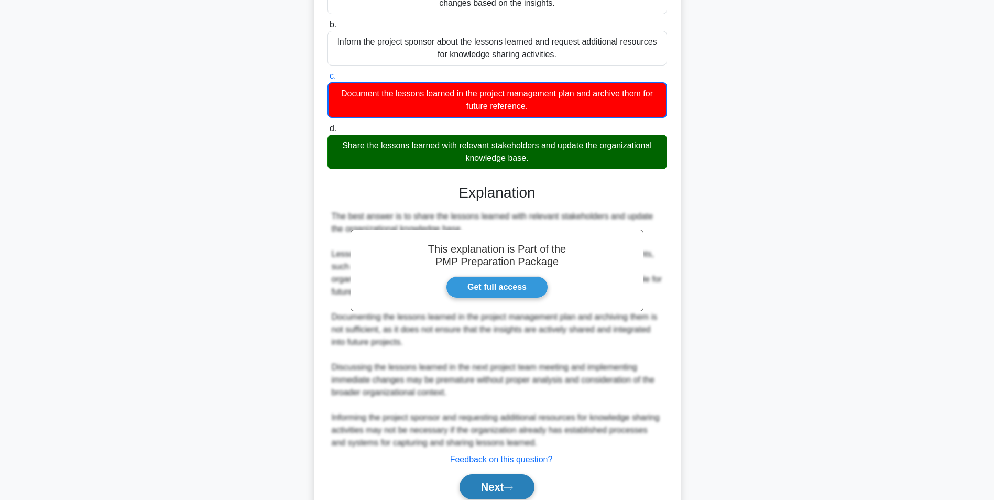
click at [493, 491] on button "Next" at bounding box center [497, 486] width 75 height 25
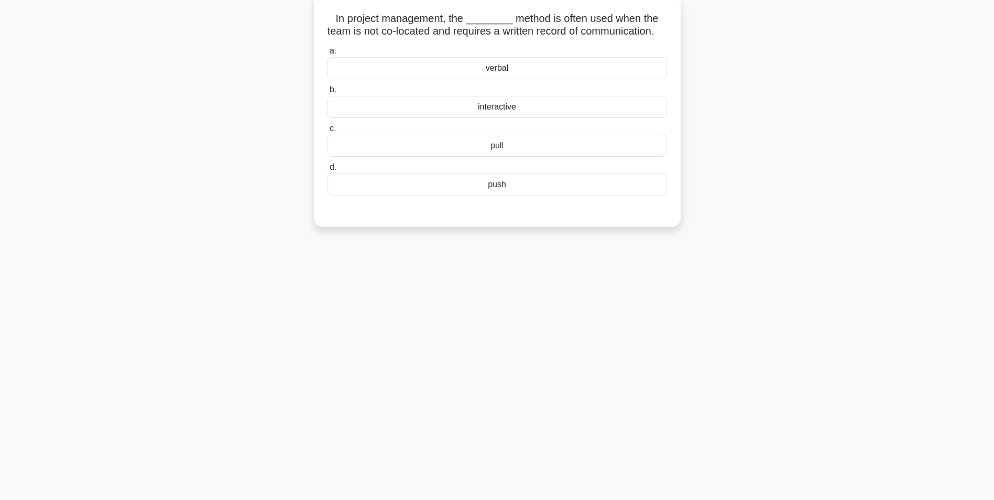
scroll to position [66, 0]
click at [578, 193] on div "push" at bounding box center [498, 182] width 340 height 22
click at [328, 168] on input "d. push" at bounding box center [328, 164] width 0 height 7
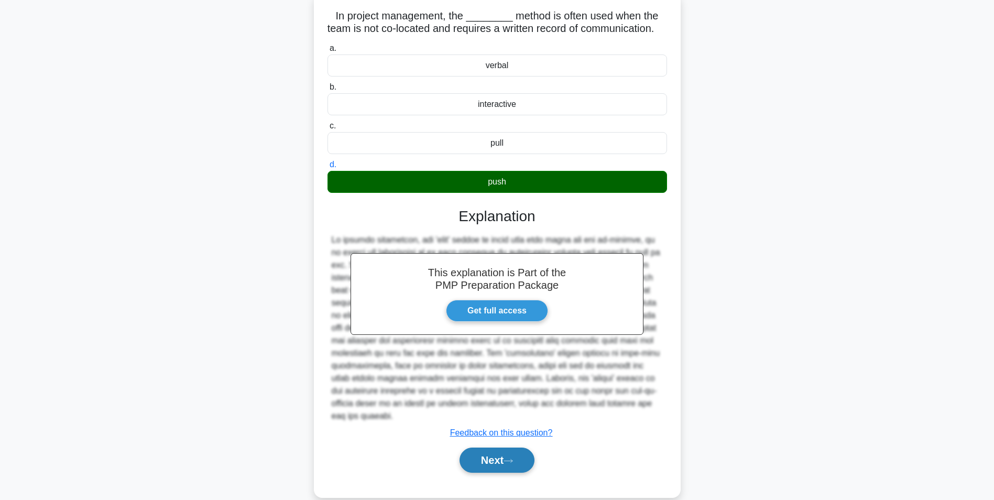
click at [486, 473] on button "Next" at bounding box center [497, 460] width 75 height 25
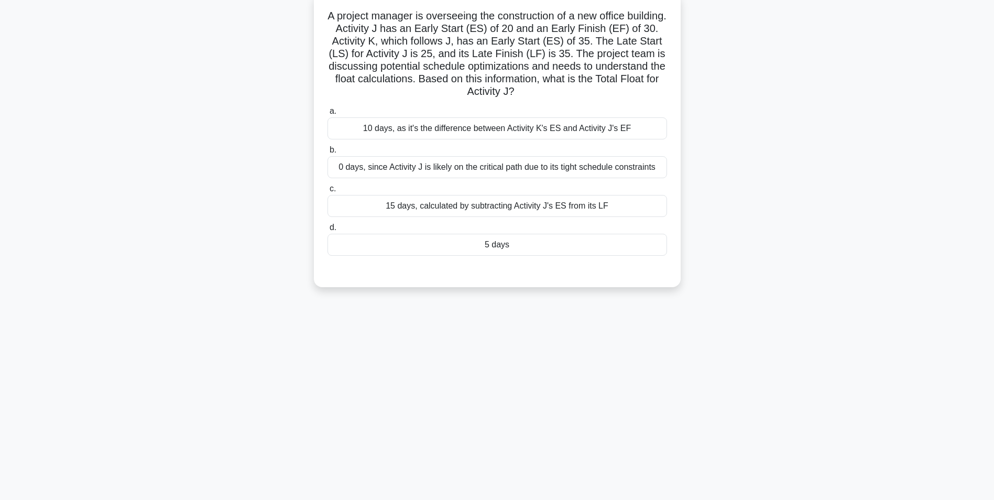
click at [662, 171] on div "0 days, since Activity J is likely on the critical path due to its tight schedu…" at bounding box center [498, 167] width 340 height 22
click at [328, 154] on input "b. 0 days, since Activity J is likely on the critical path due to its tight sch…" at bounding box center [328, 150] width 0 height 7
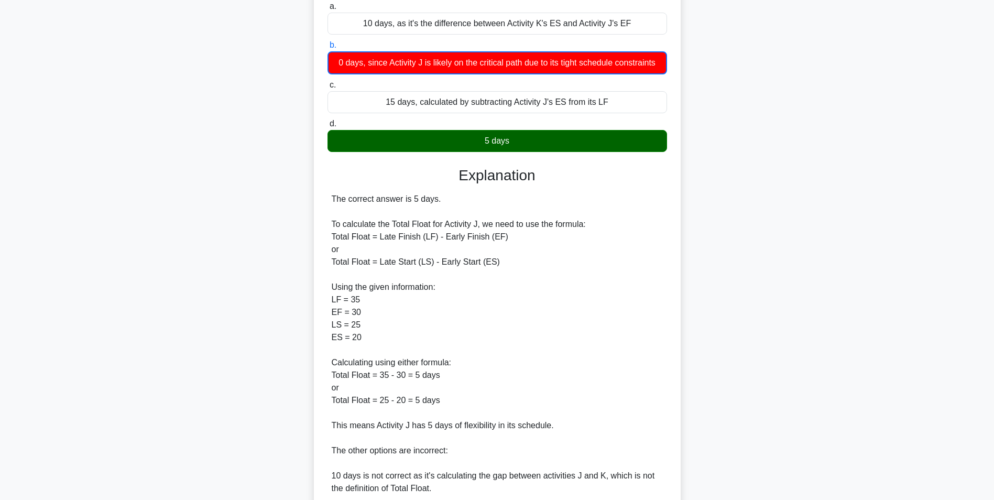
scroll to position [374, 0]
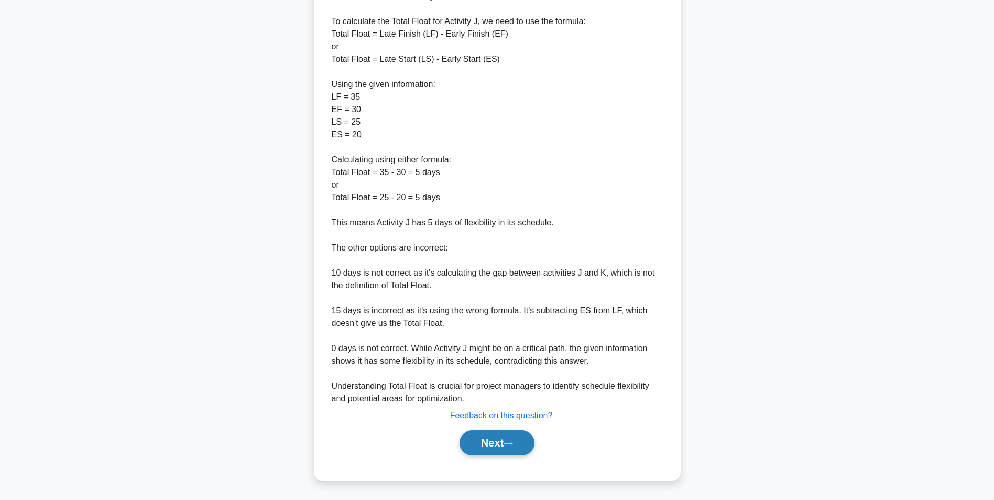
click at [487, 443] on button "Next" at bounding box center [497, 442] width 75 height 25
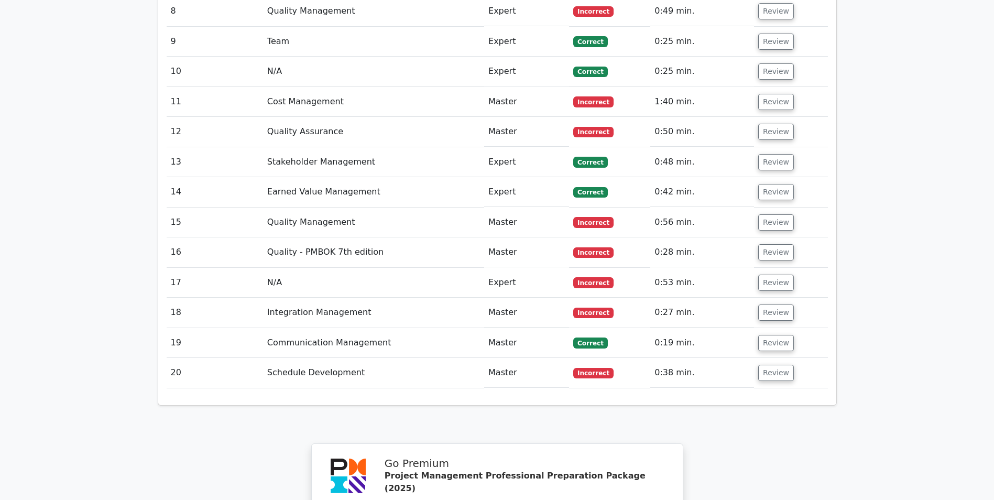
scroll to position [1911, 0]
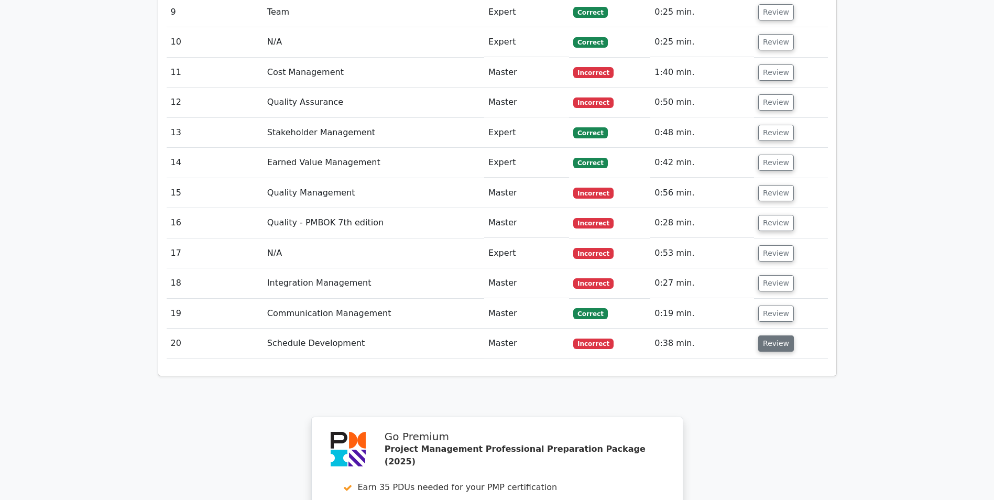
click at [774, 335] on button "Review" at bounding box center [776, 343] width 36 height 16
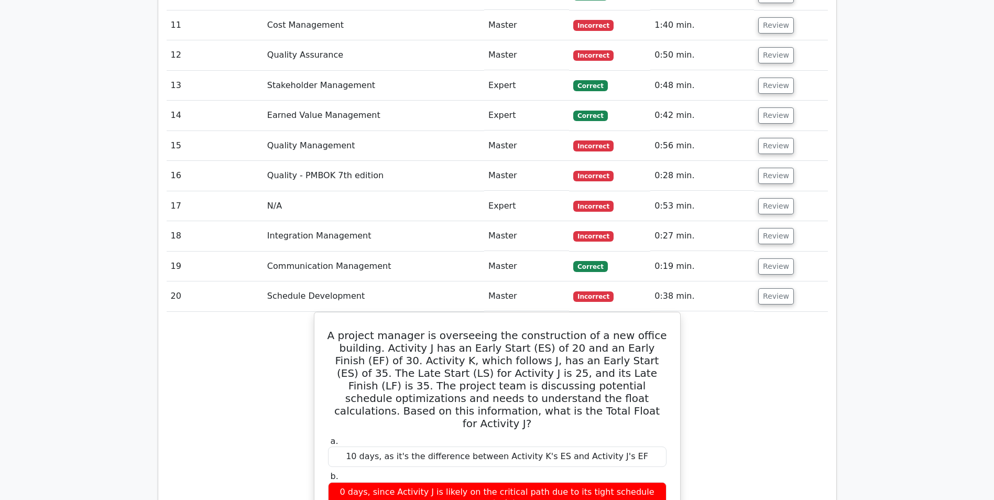
scroll to position [1957, 0]
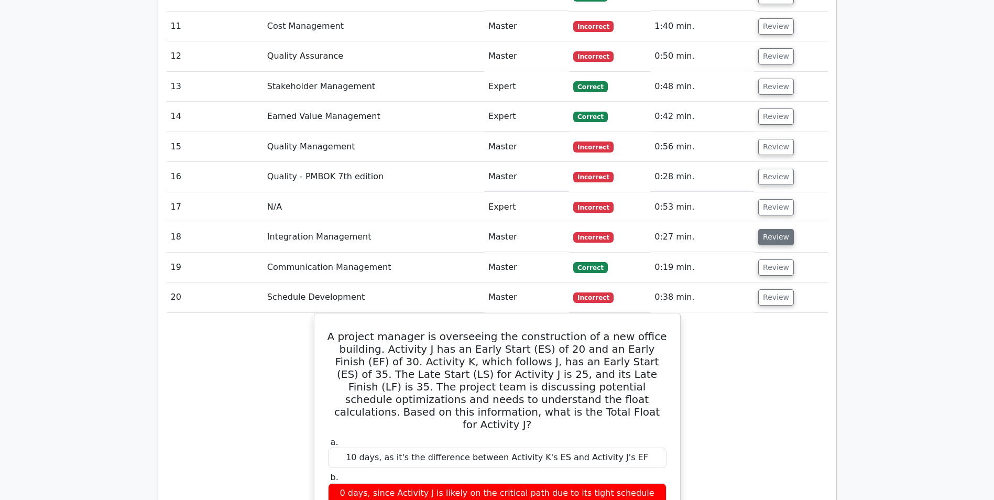
click at [781, 229] on button "Review" at bounding box center [776, 237] width 36 height 16
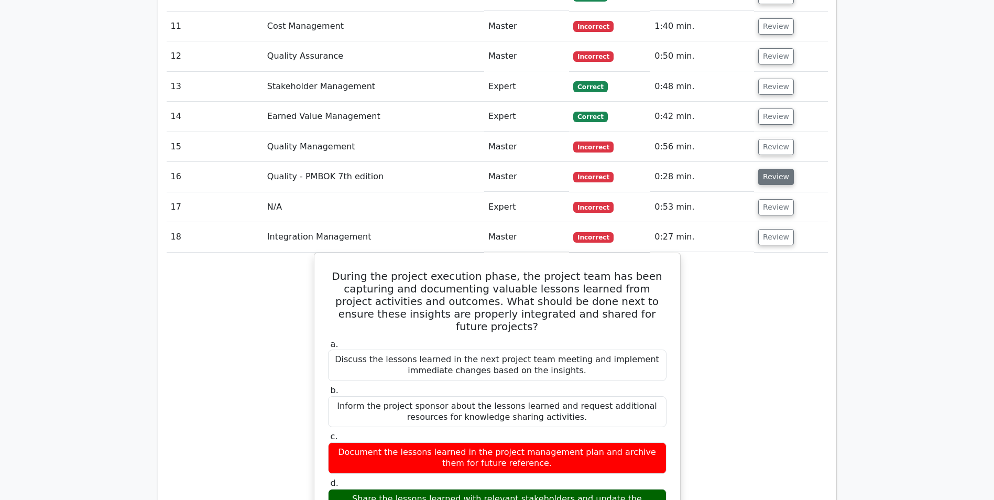
click at [768, 169] on button "Review" at bounding box center [776, 177] width 36 height 16
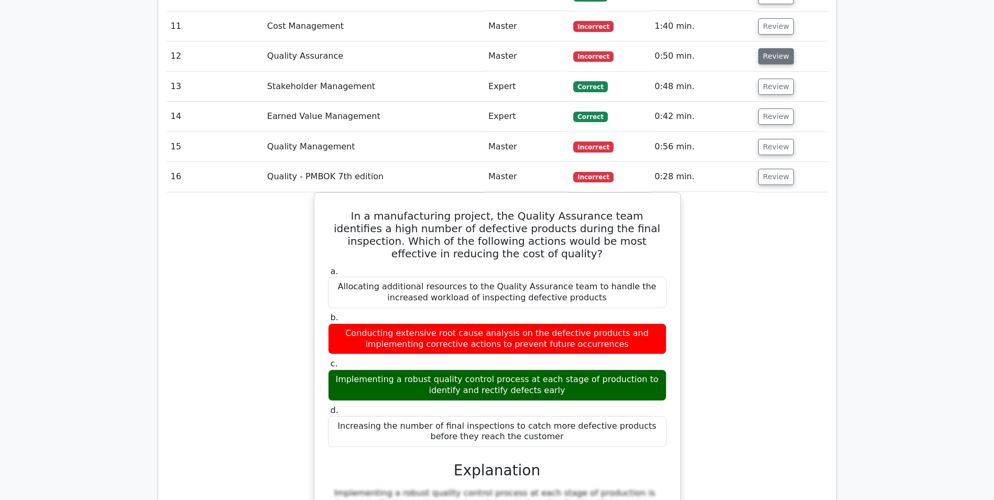
click at [776, 48] on button "Review" at bounding box center [776, 56] width 36 height 16
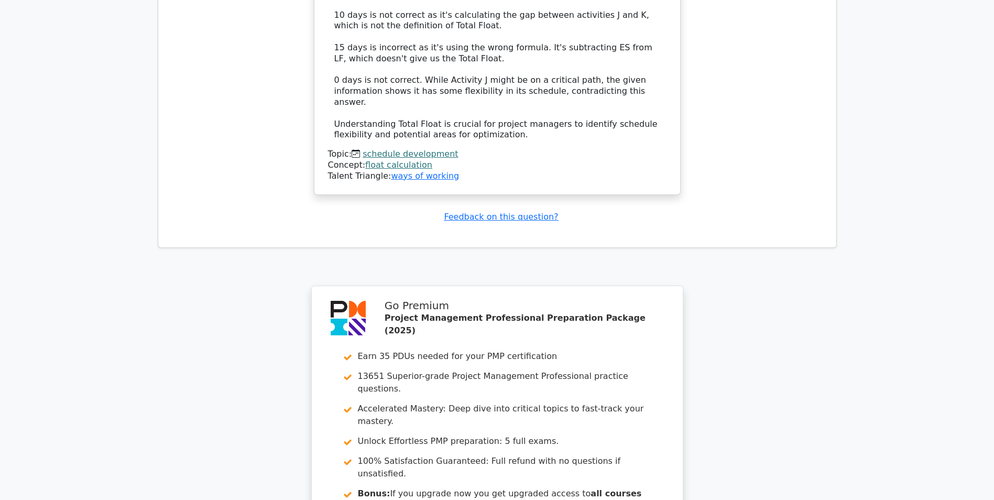
scroll to position [4654, 0]
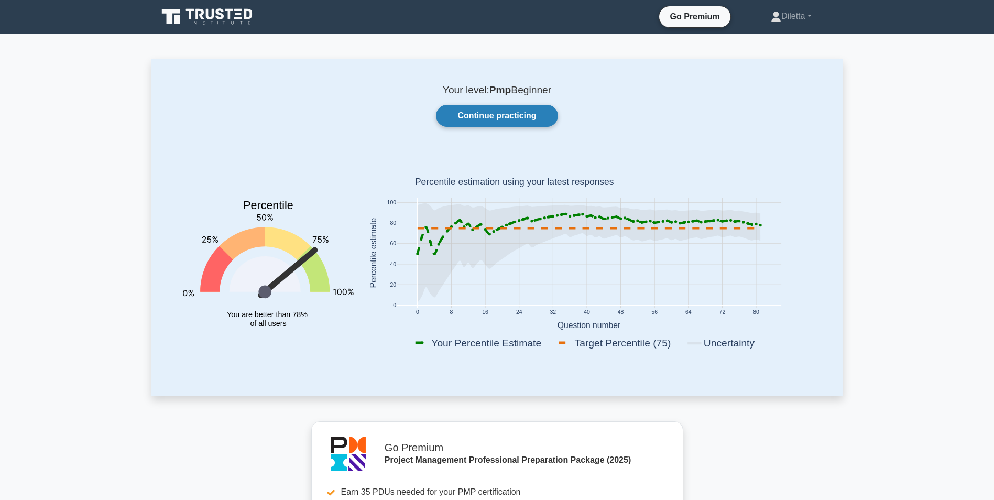
click at [473, 116] on link "Continue practicing" at bounding box center [497, 116] width 122 height 22
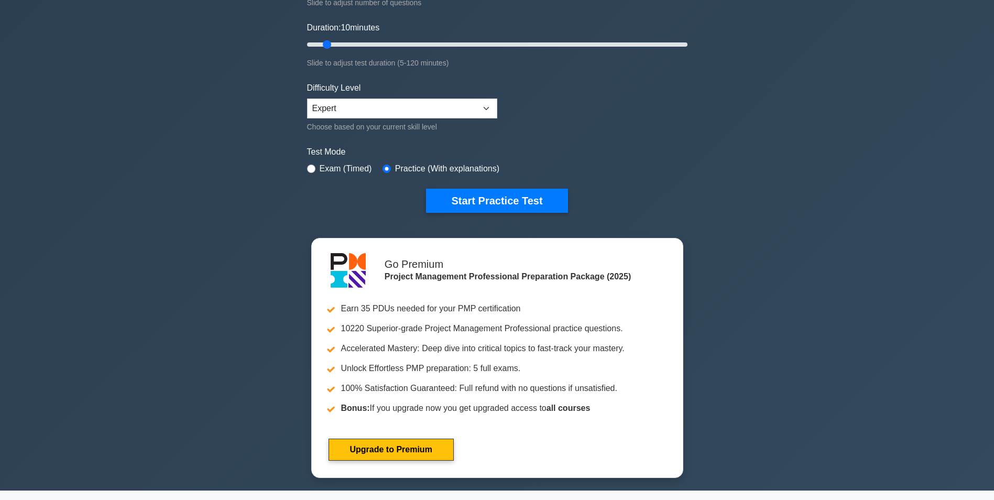
scroll to position [60, 0]
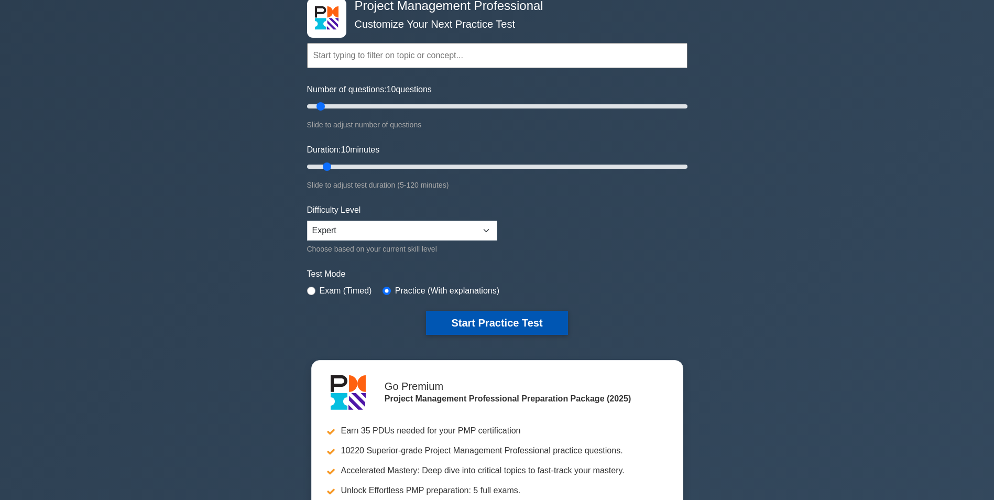
click at [483, 332] on button "Start Practice Test" at bounding box center [497, 323] width 142 height 24
